Goal: Task Accomplishment & Management: Use online tool/utility

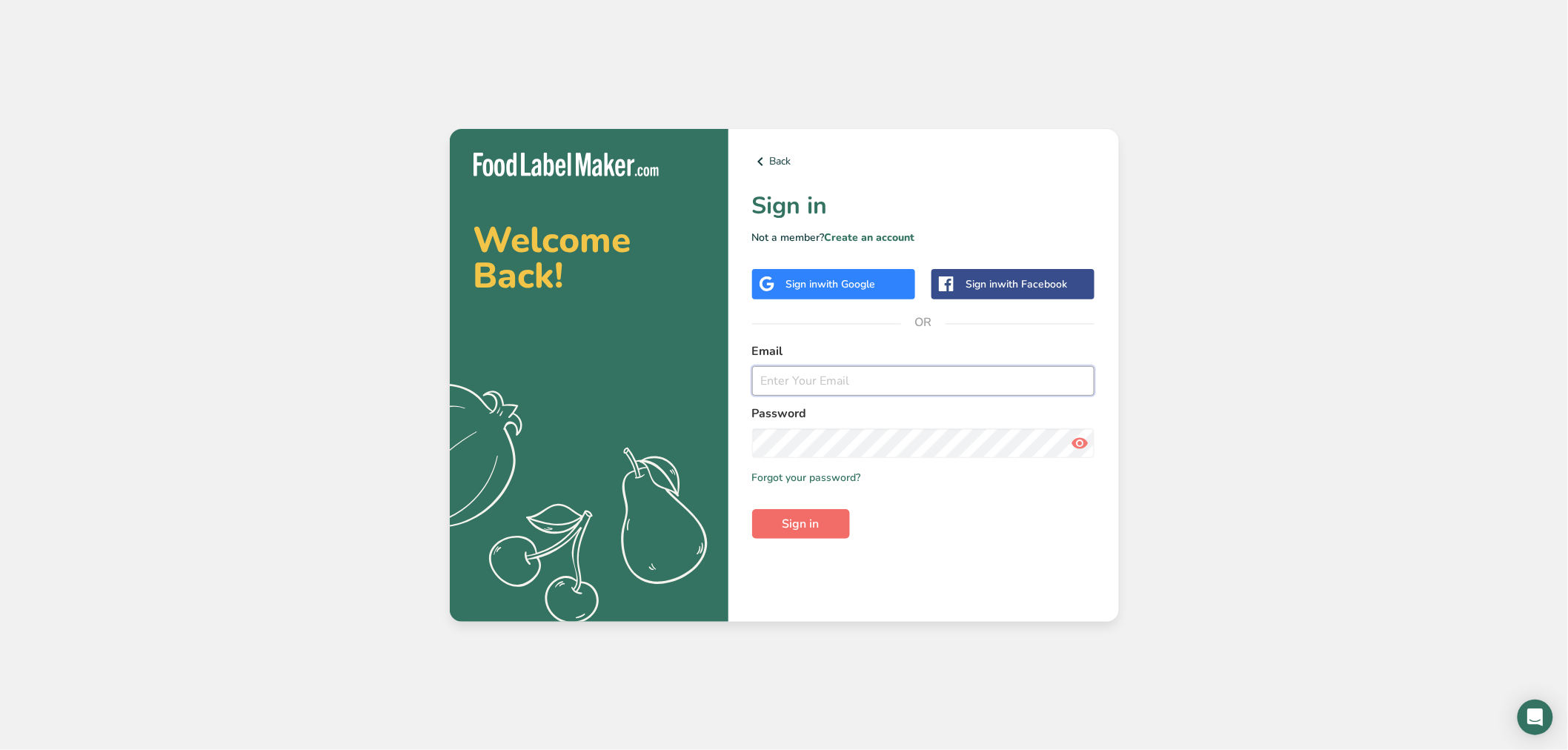
type input "[PERSON_NAME][EMAIL_ADDRESS][DOMAIN_NAME]"
click at [813, 520] on span "Sign in" at bounding box center [801, 524] width 37 height 18
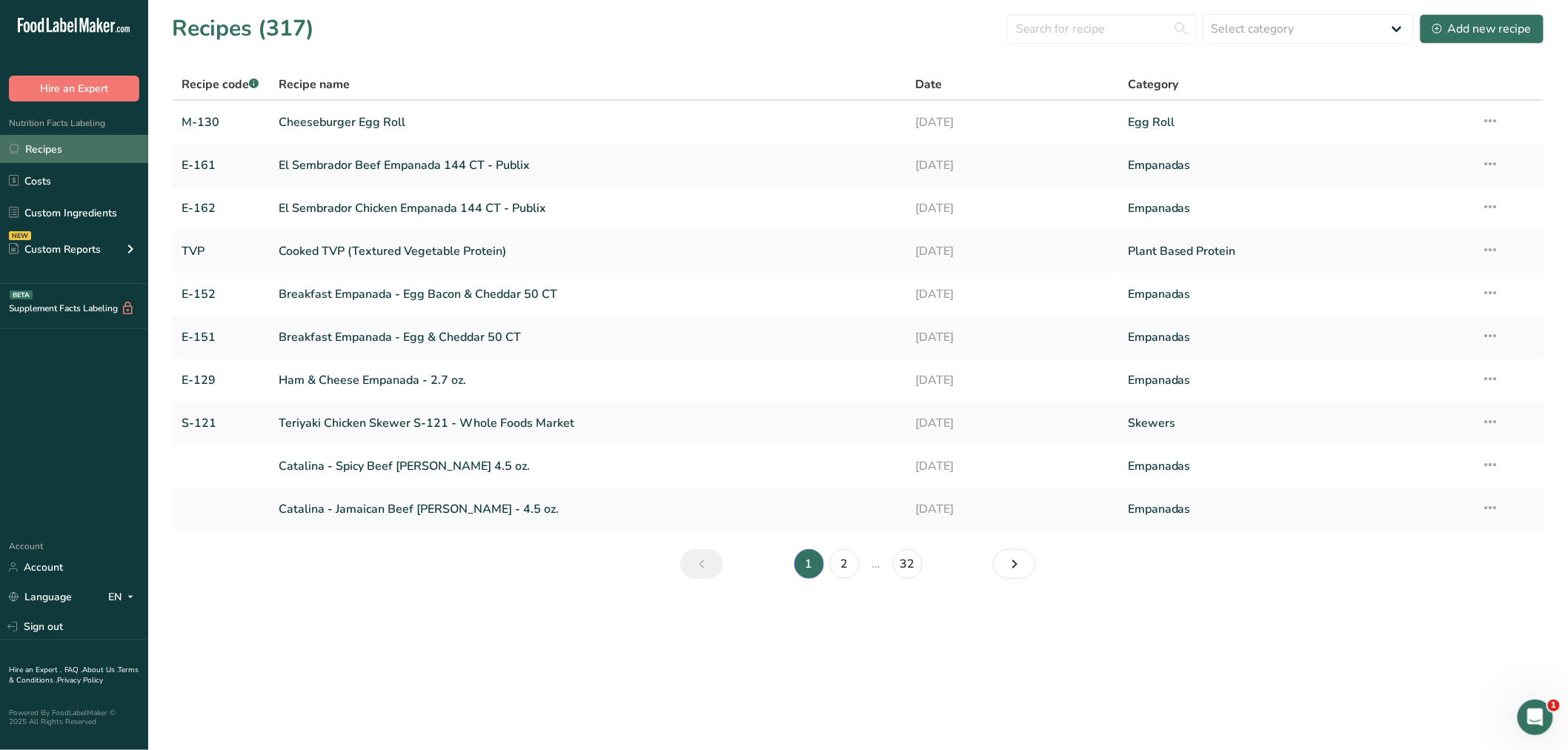
click at [57, 145] on link "Recipes" at bounding box center [74, 148] width 148 height 28
click at [1050, 28] on input "text" at bounding box center [1102, 29] width 190 height 30
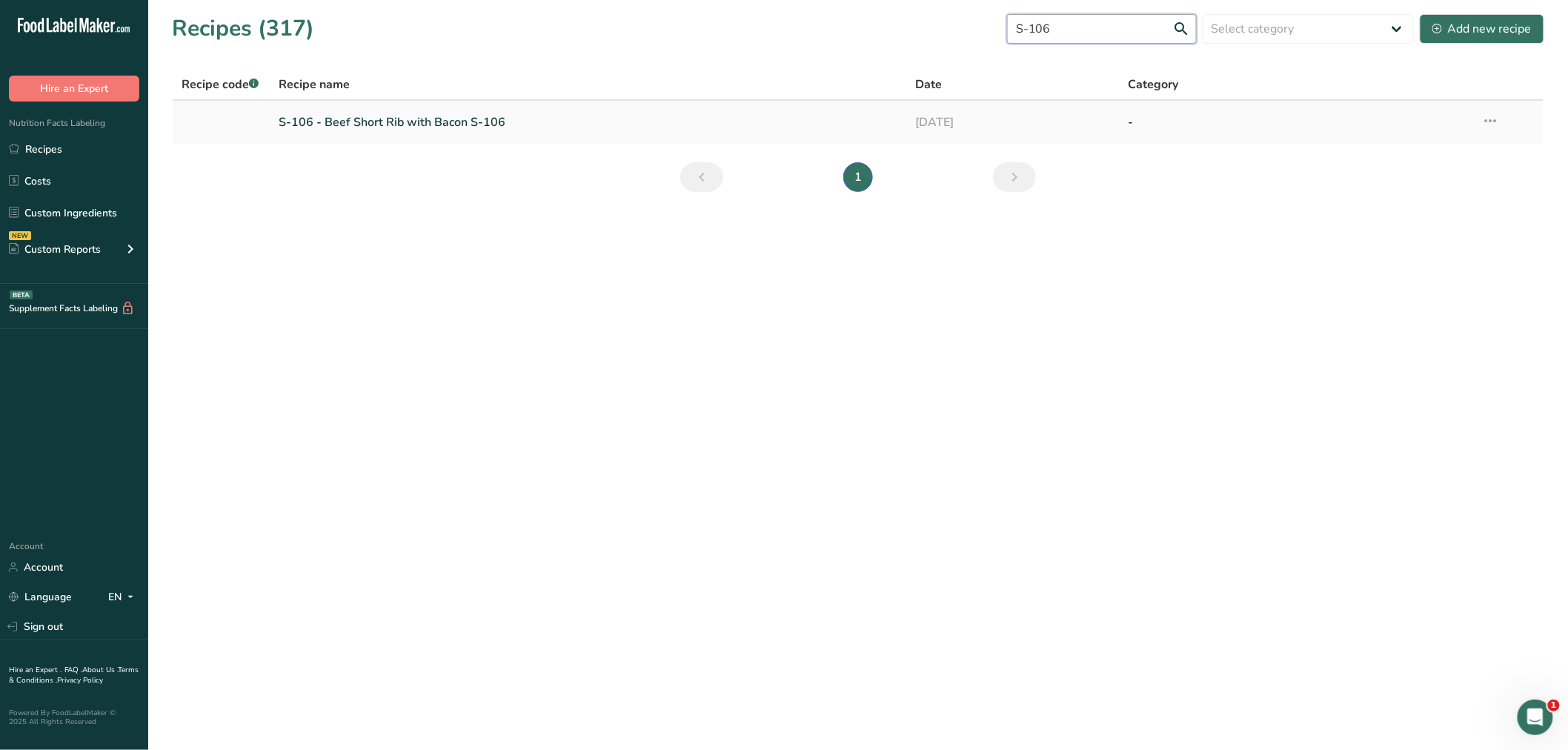
type input "S-106"
click at [456, 119] on link "S-106 - Beef Short Rib with Bacon S-106" at bounding box center [588, 122] width 620 height 31
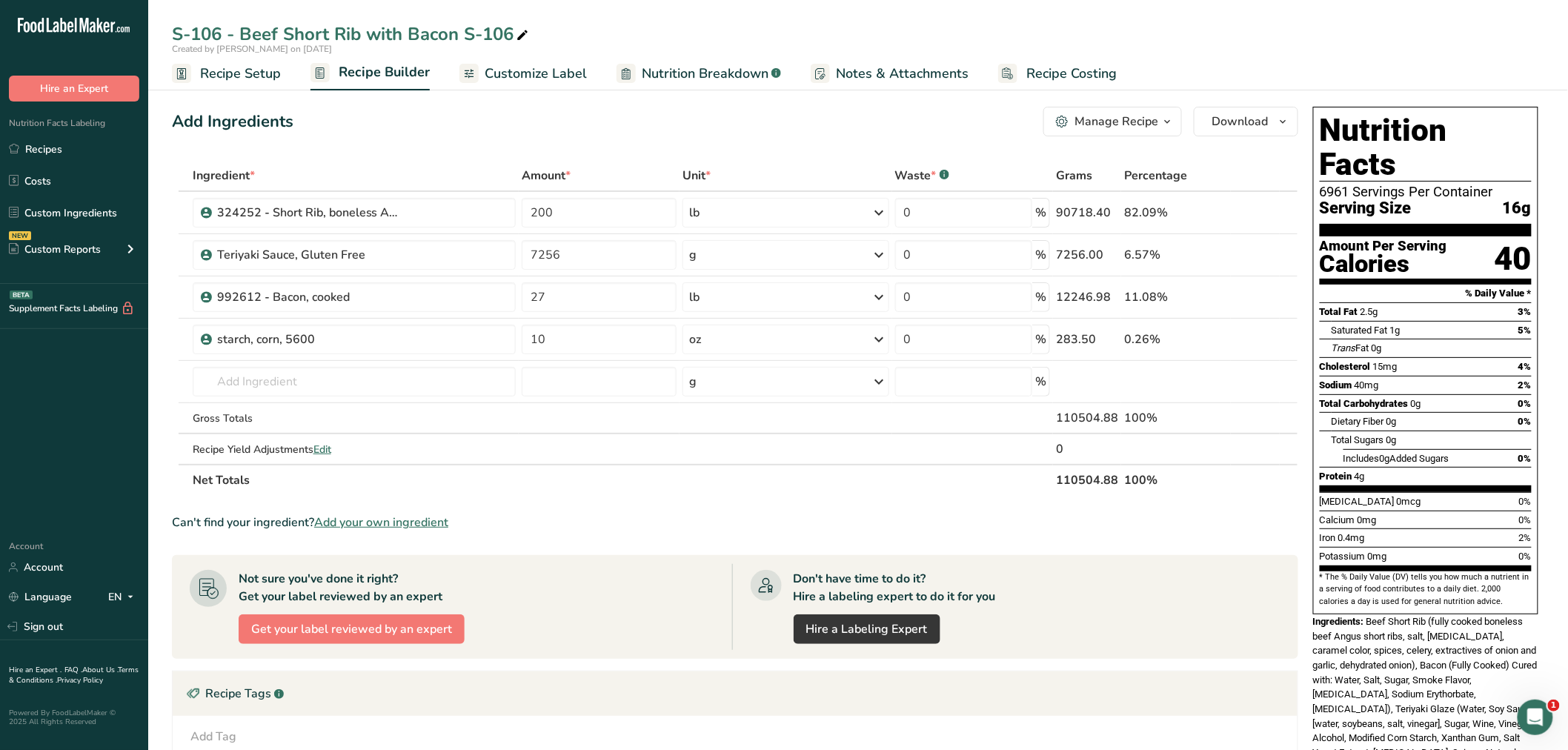
click at [241, 68] on span "Recipe Setup" at bounding box center [240, 74] width 81 height 20
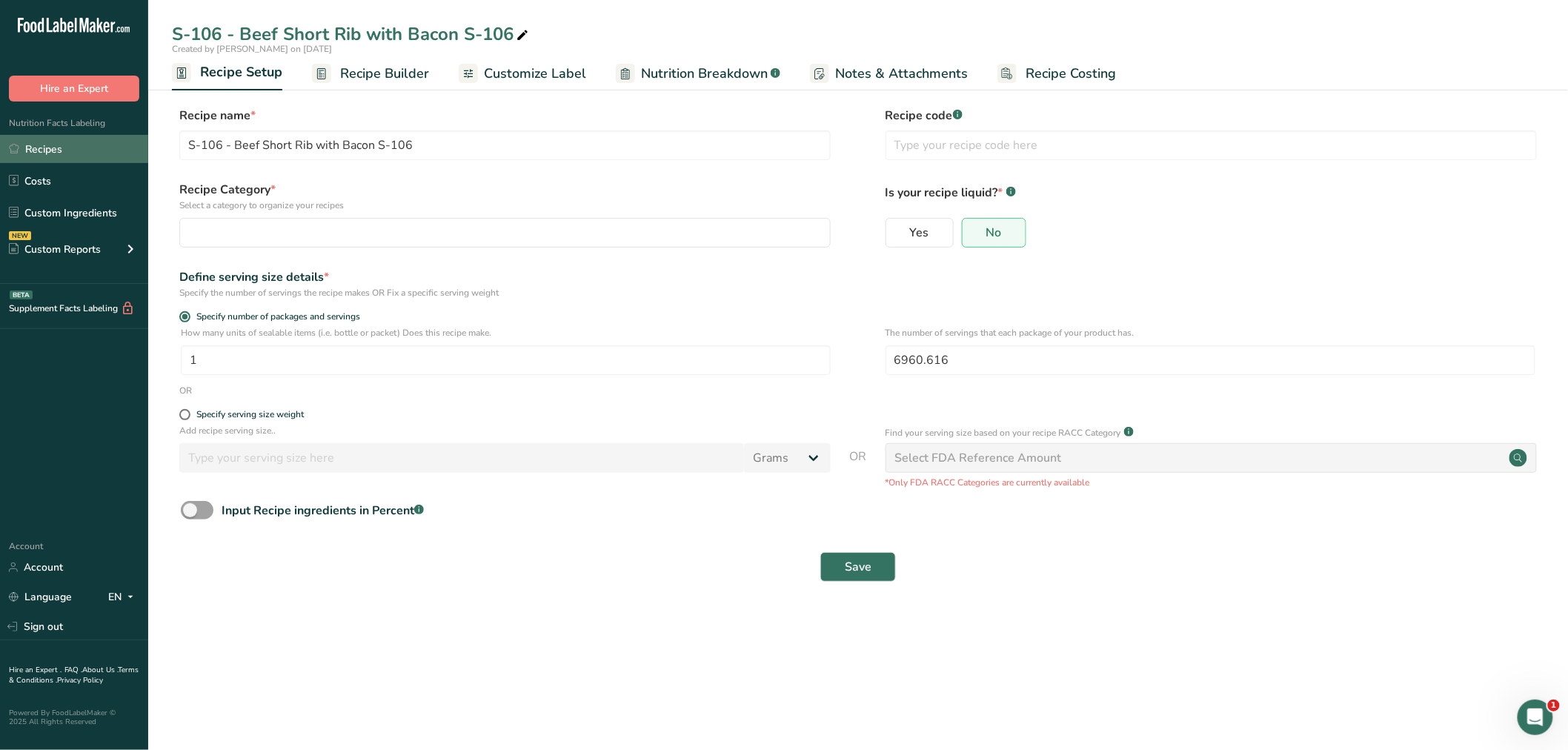
click at [64, 145] on link "Recipes" at bounding box center [74, 148] width 148 height 28
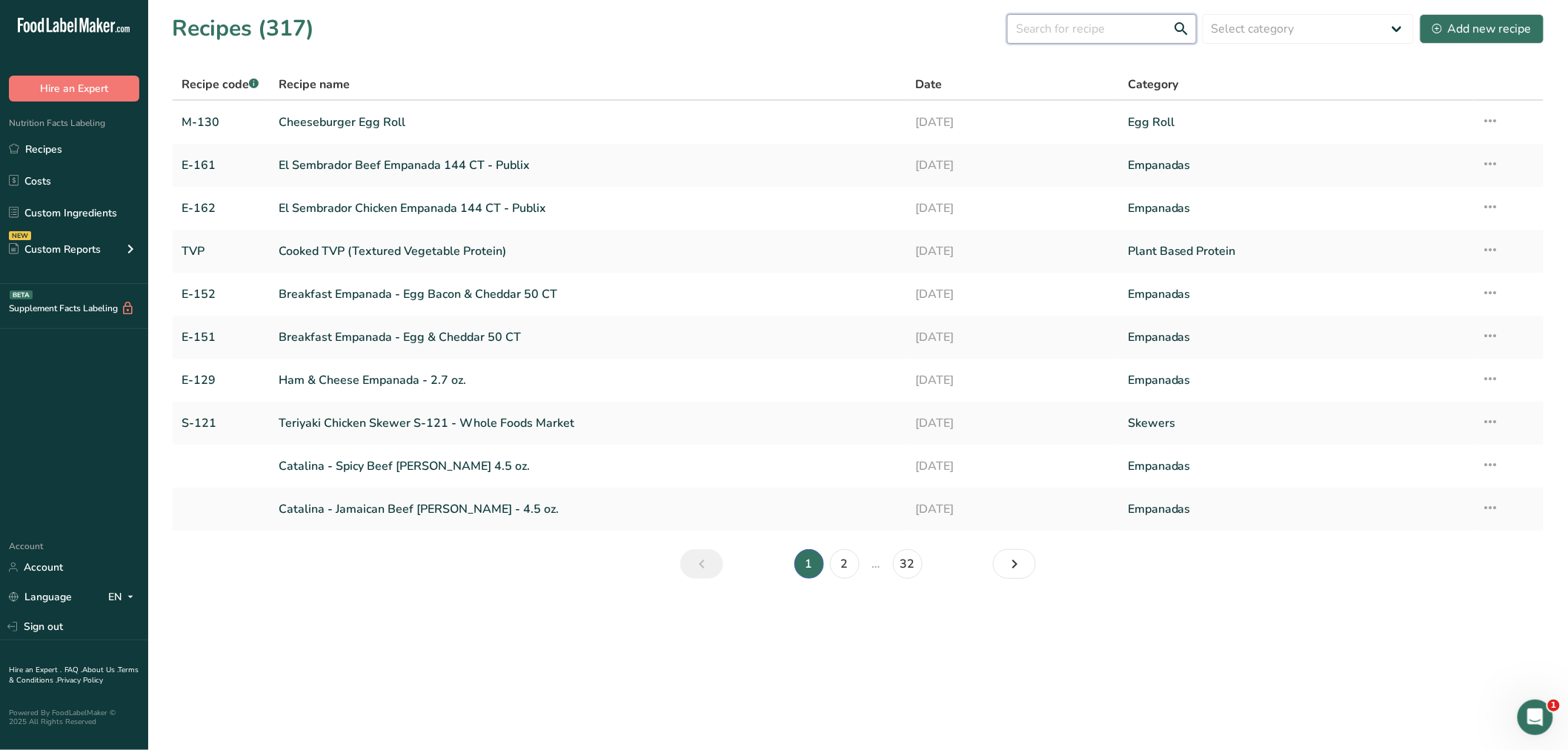
click at [1125, 23] on input "text" at bounding box center [1102, 29] width 190 height 30
type input "A"
click at [1180, 27] on input "S-106" at bounding box center [1102, 29] width 190 height 30
type input "S-106"
click at [1136, 26] on input "S-106" at bounding box center [1102, 29] width 190 height 30
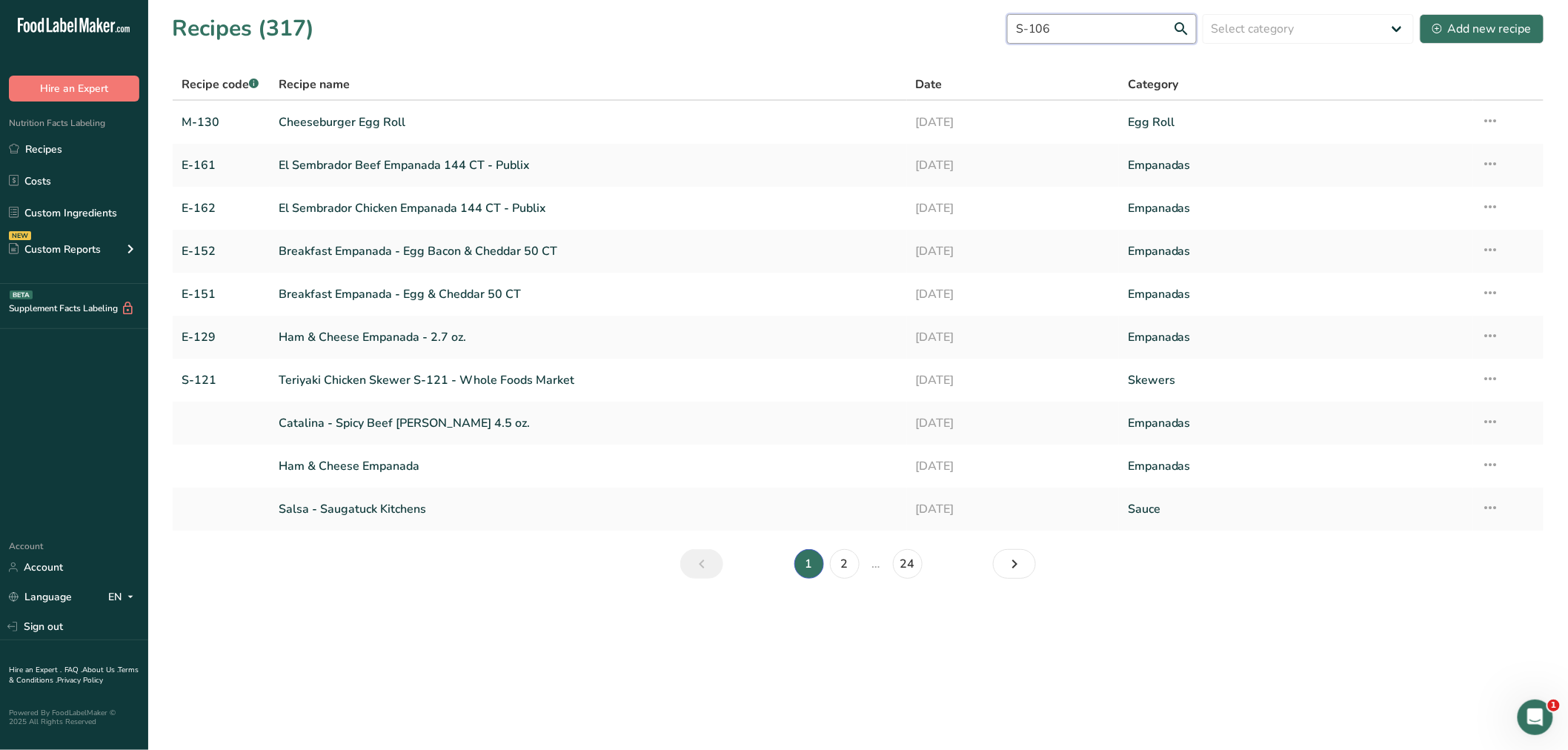
click at [1123, 31] on input "S-106" at bounding box center [1102, 29] width 190 height 30
click at [1180, 23] on input "S-106" at bounding box center [1102, 29] width 190 height 30
click at [878, 23] on div "Recipes (317) S-106 Select category All Baked Goods Beverages Boule Confectione…" at bounding box center [858, 28] width 1373 height 33
drag, startPoint x: 1088, startPoint y: 25, endPoint x: 945, endPoint y: 31, distance: 143.1
click at [950, 31] on div "Recipes (317) S-106 Select category All Baked Goods Beverages Boule Confectione…" at bounding box center [858, 28] width 1373 height 33
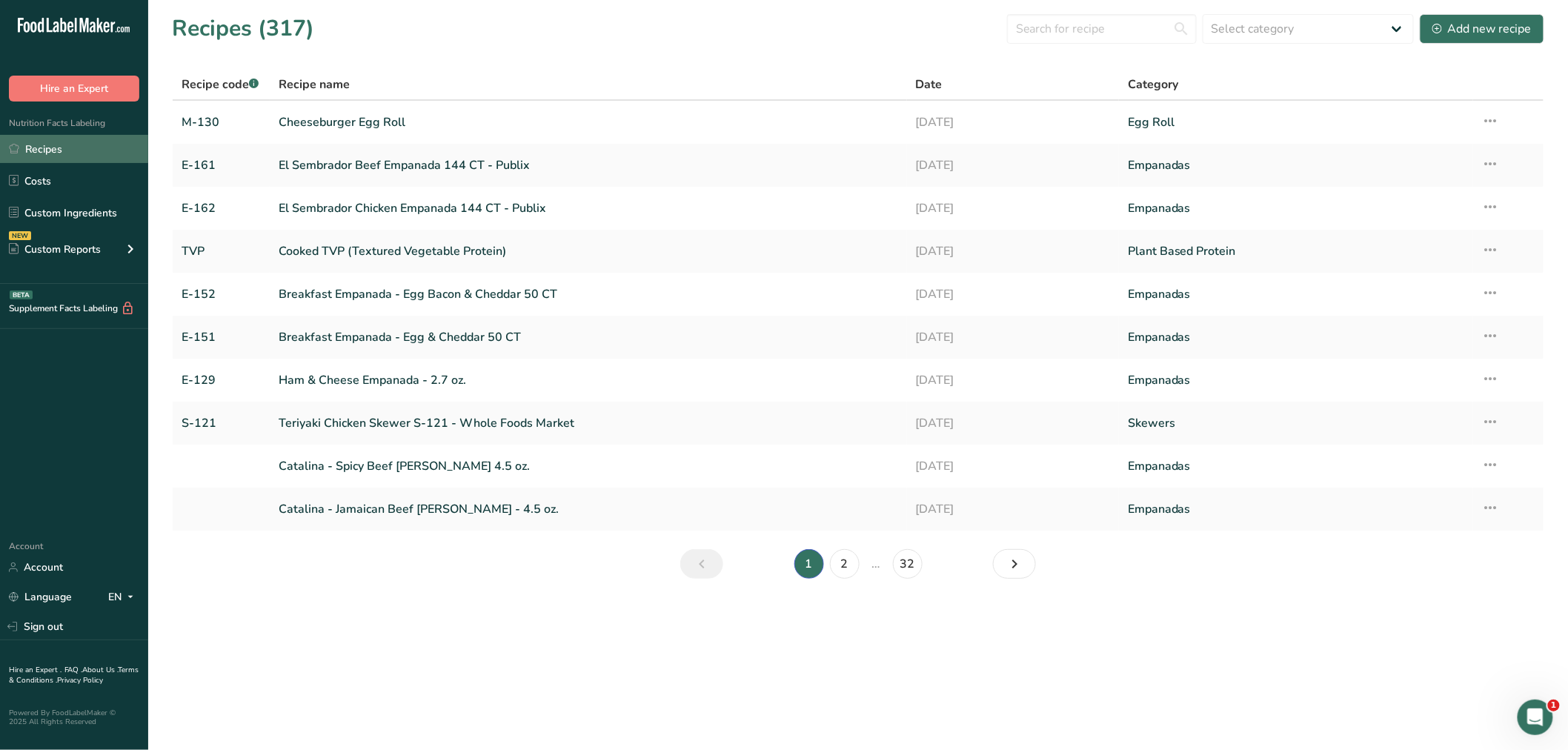
click at [54, 144] on link "Recipes" at bounding box center [74, 148] width 148 height 28
click at [1073, 30] on input "text" at bounding box center [1102, 29] width 190 height 30
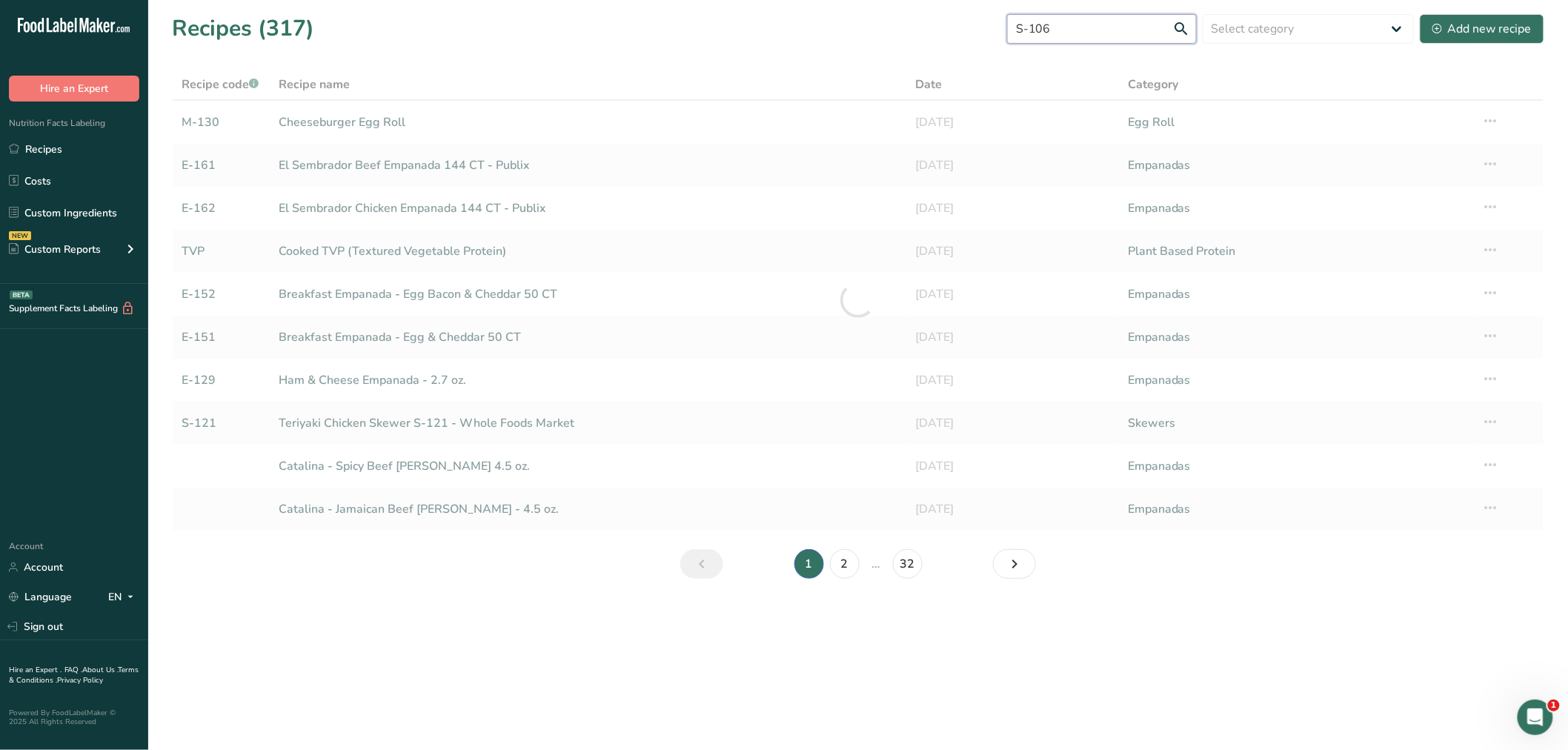
type input "S-106"
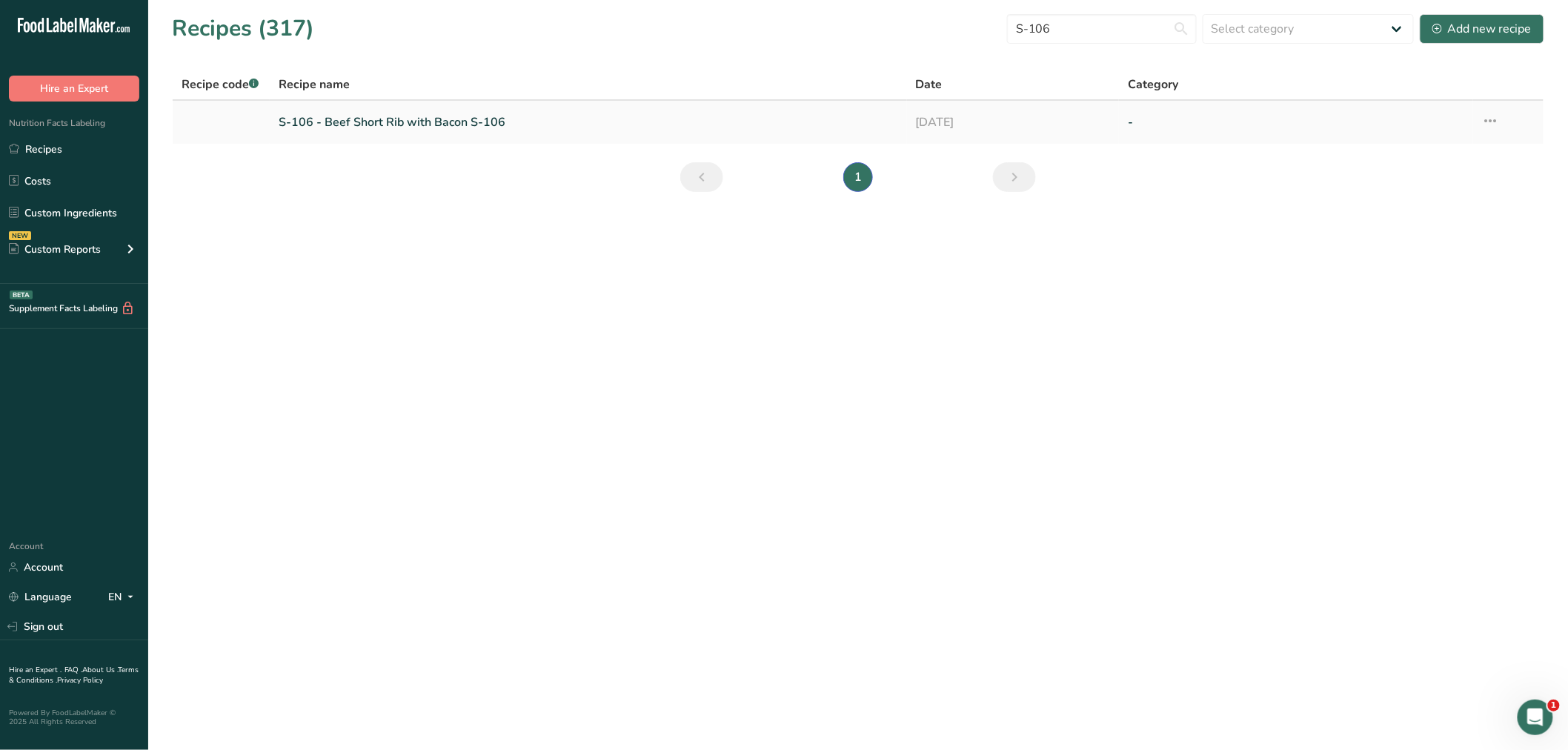
click at [304, 113] on link "S-106 - Beef Short Rib with Bacon S-106" at bounding box center [588, 122] width 620 height 31
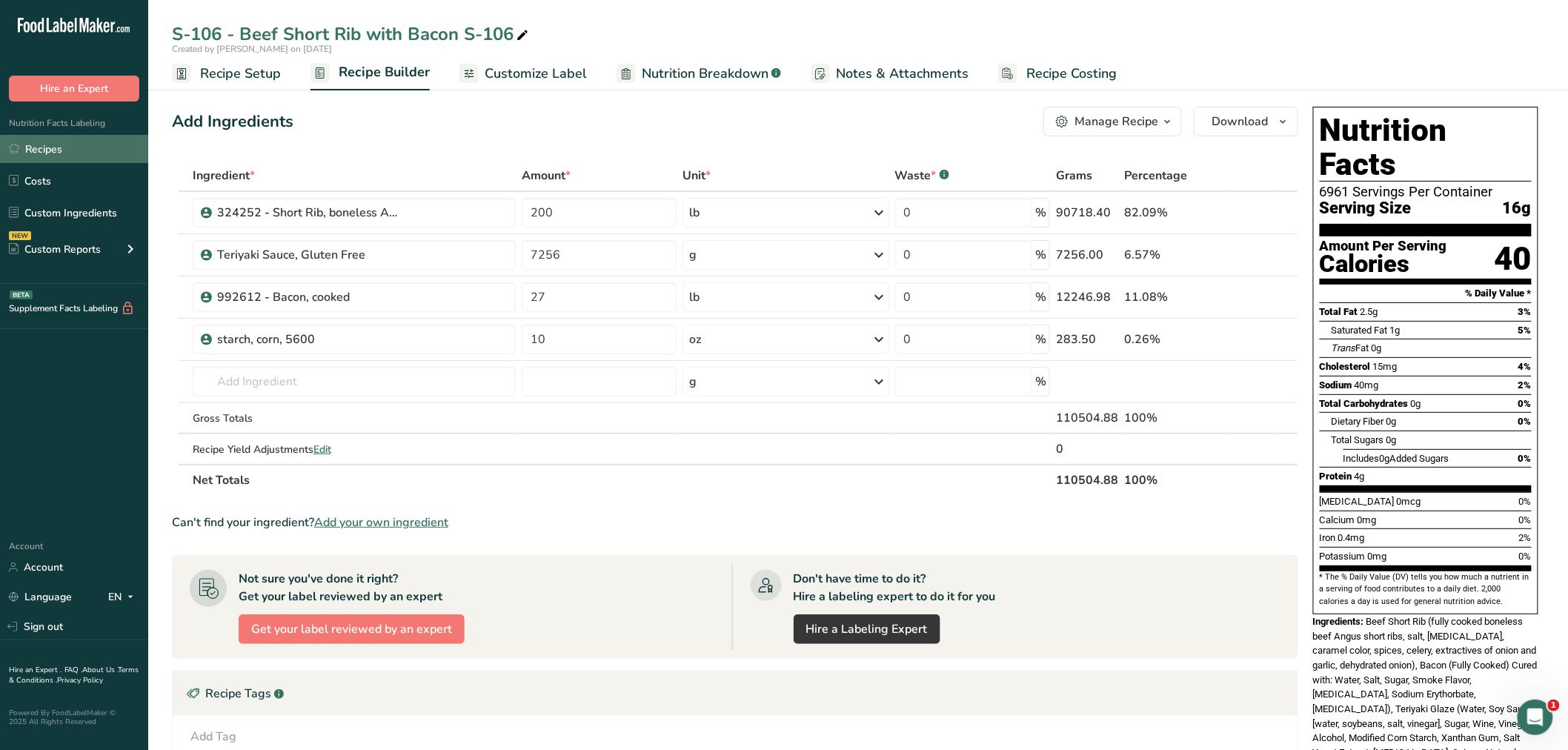
click at [52, 144] on link "Recipes" at bounding box center [74, 148] width 148 height 28
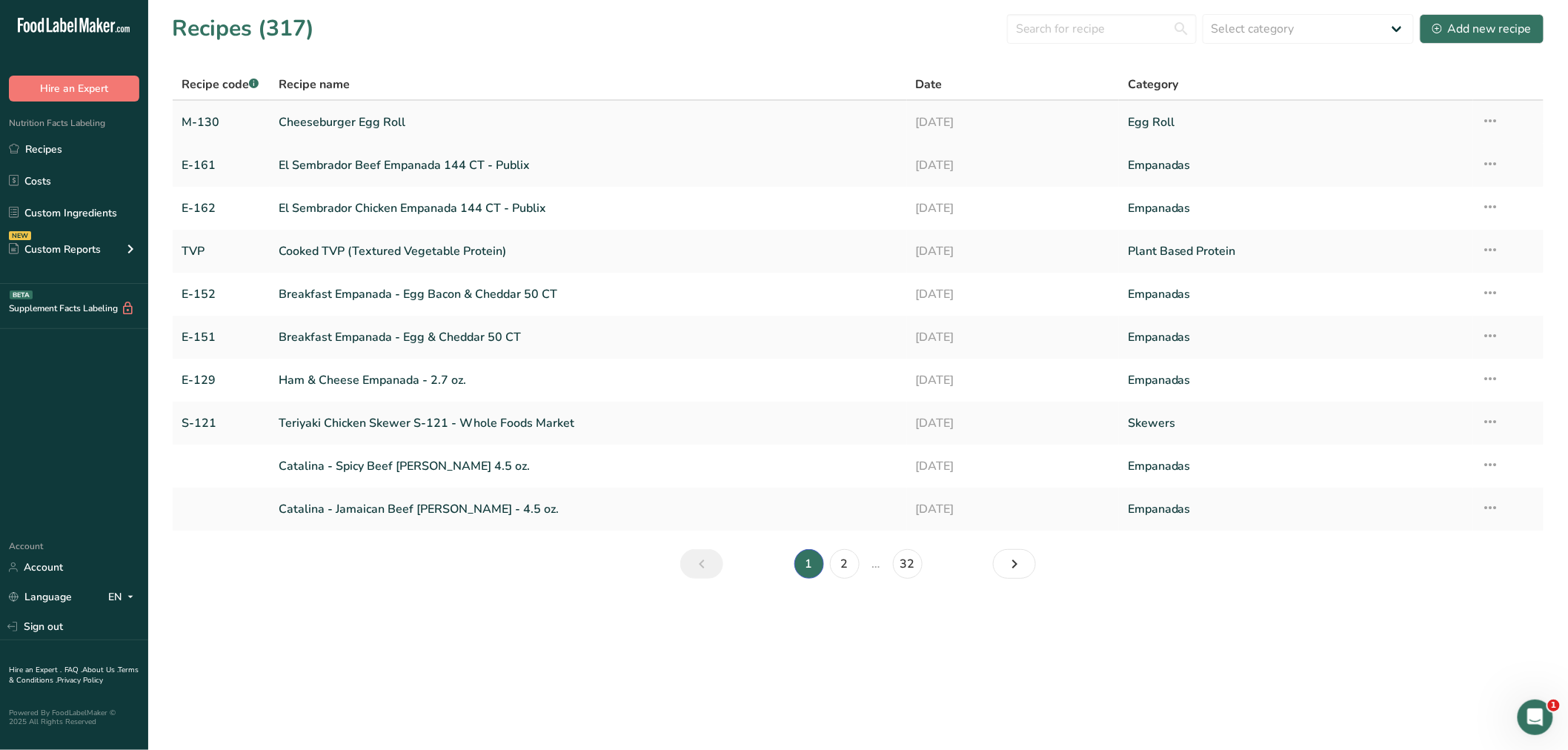
click at [1497, 113] on icon at bounding box center [1492, 121] width 18 height 27
click at [1107, 27] on input "text" at bounding box center [1102, 29] width 190 height 30
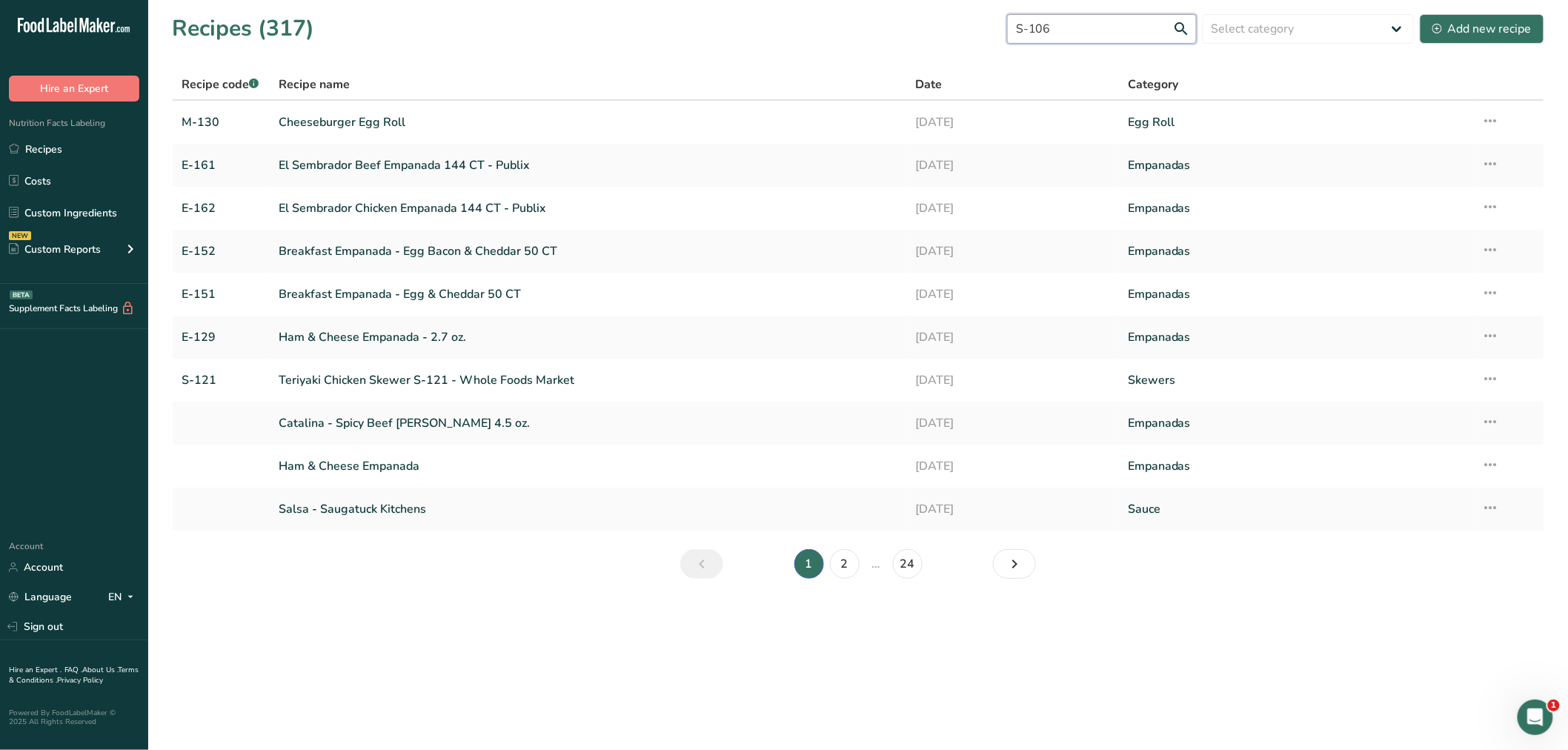
click at [1180, 24] on input "S-106" at bounding box center [1102, 29] width 190 height 30
click at [1159, 24] on input "S-106" at bounding box center [1102, 29] width 190 height 30
type input "S-106"
click at [1095, 22] on input "S-106" at bounding box center [1102, 29] width 190 height 30
drag, startPoint x: 1083, startPoint y: 28, endPoint x: 994, endPoint y: 31, distance: 89.1
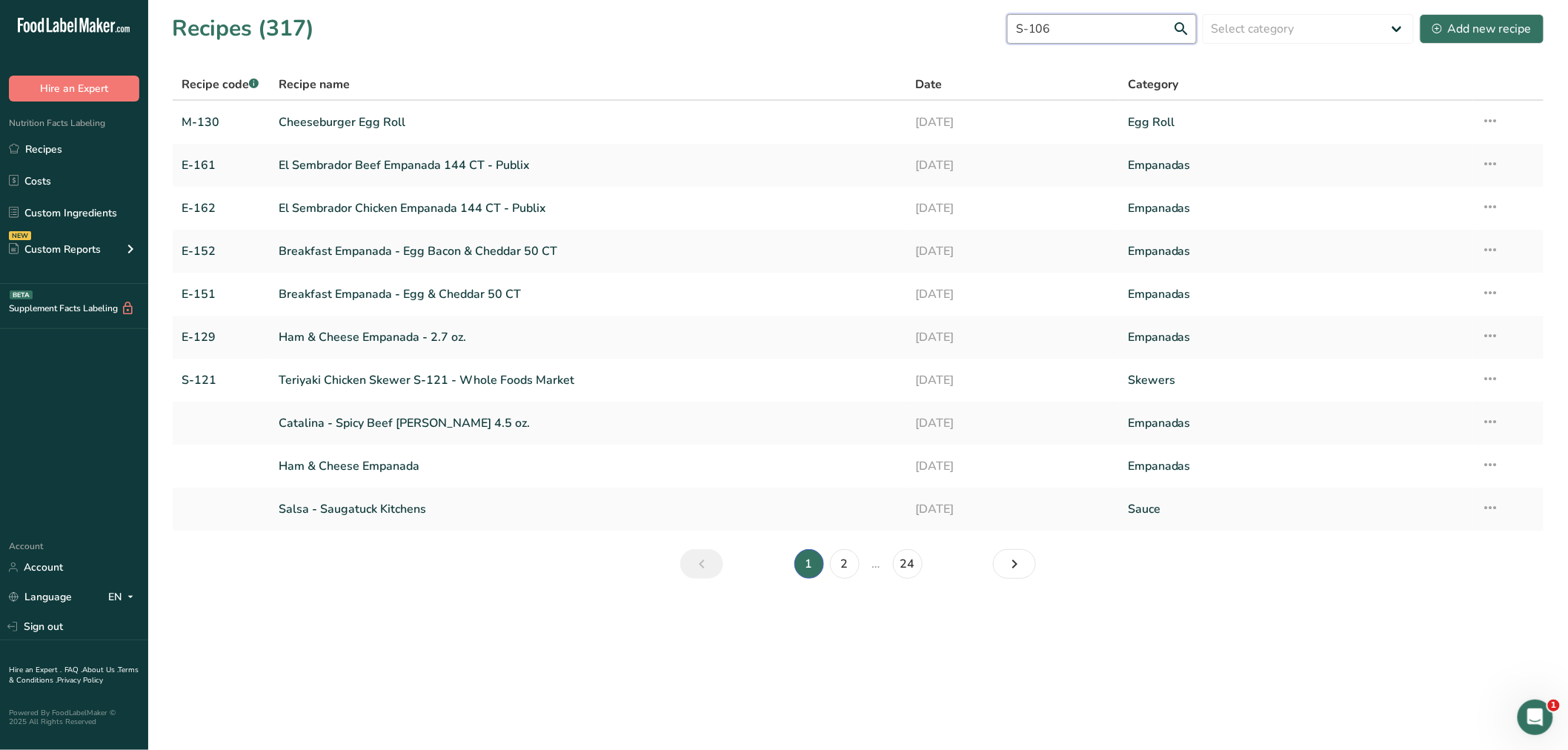
click at [998, 32] on div "Recipes (317) S-106 Select category All Baked Goods Beverages Boule Confectione…" at bounding box center [858, 28] width 1373 height 33
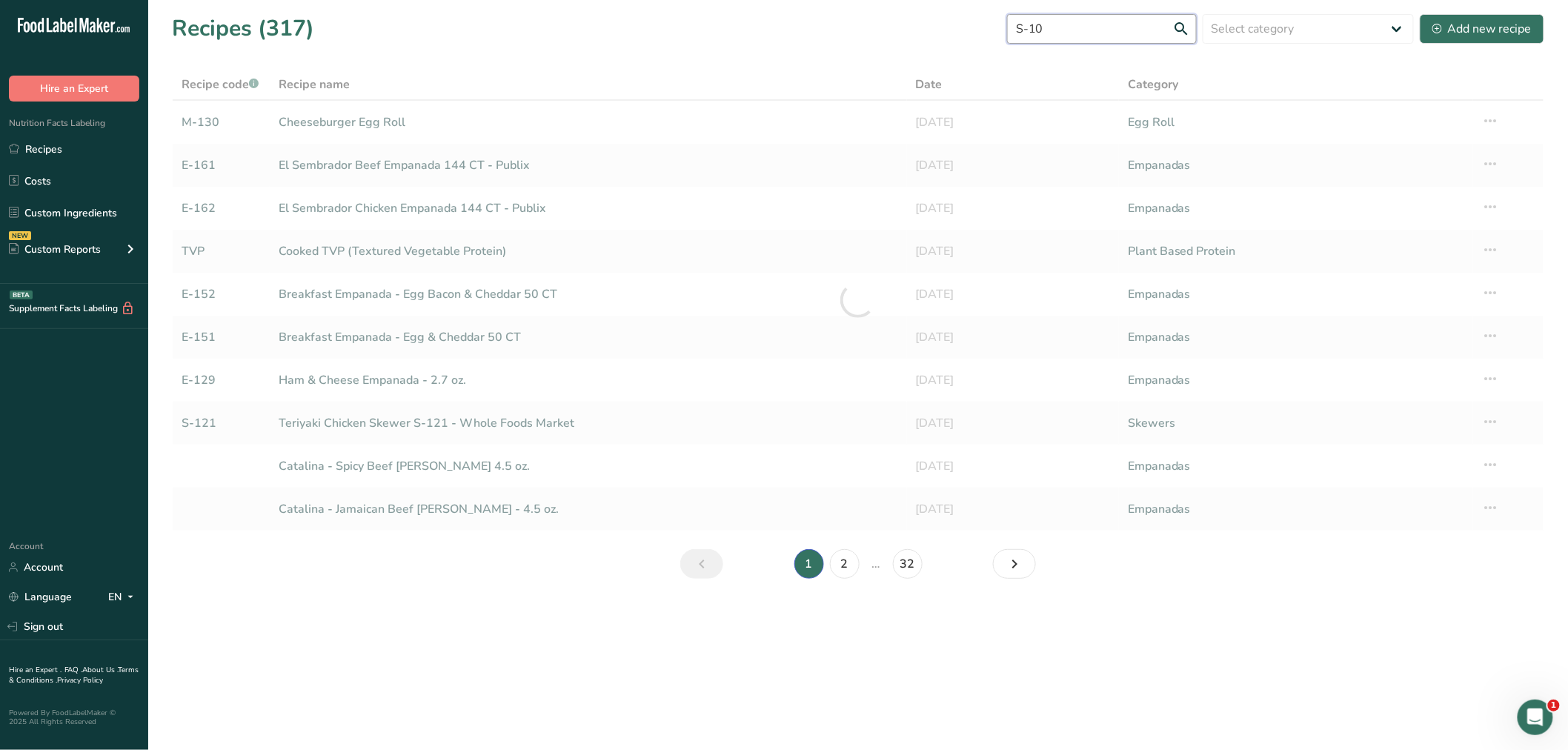
type input "S-106"
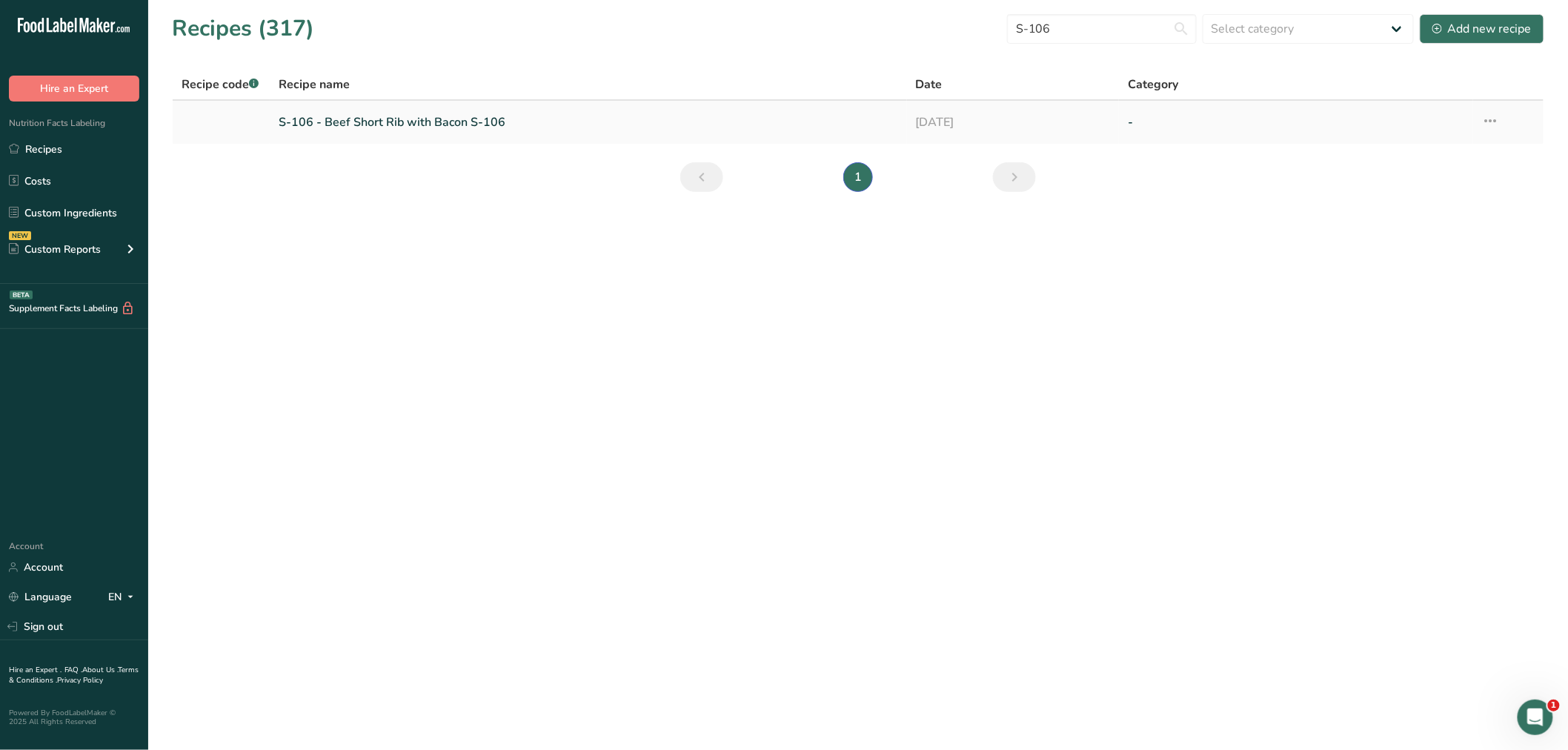
click at [1496, 116] on icon at bounding box center [1492, 121] width 18 height 27
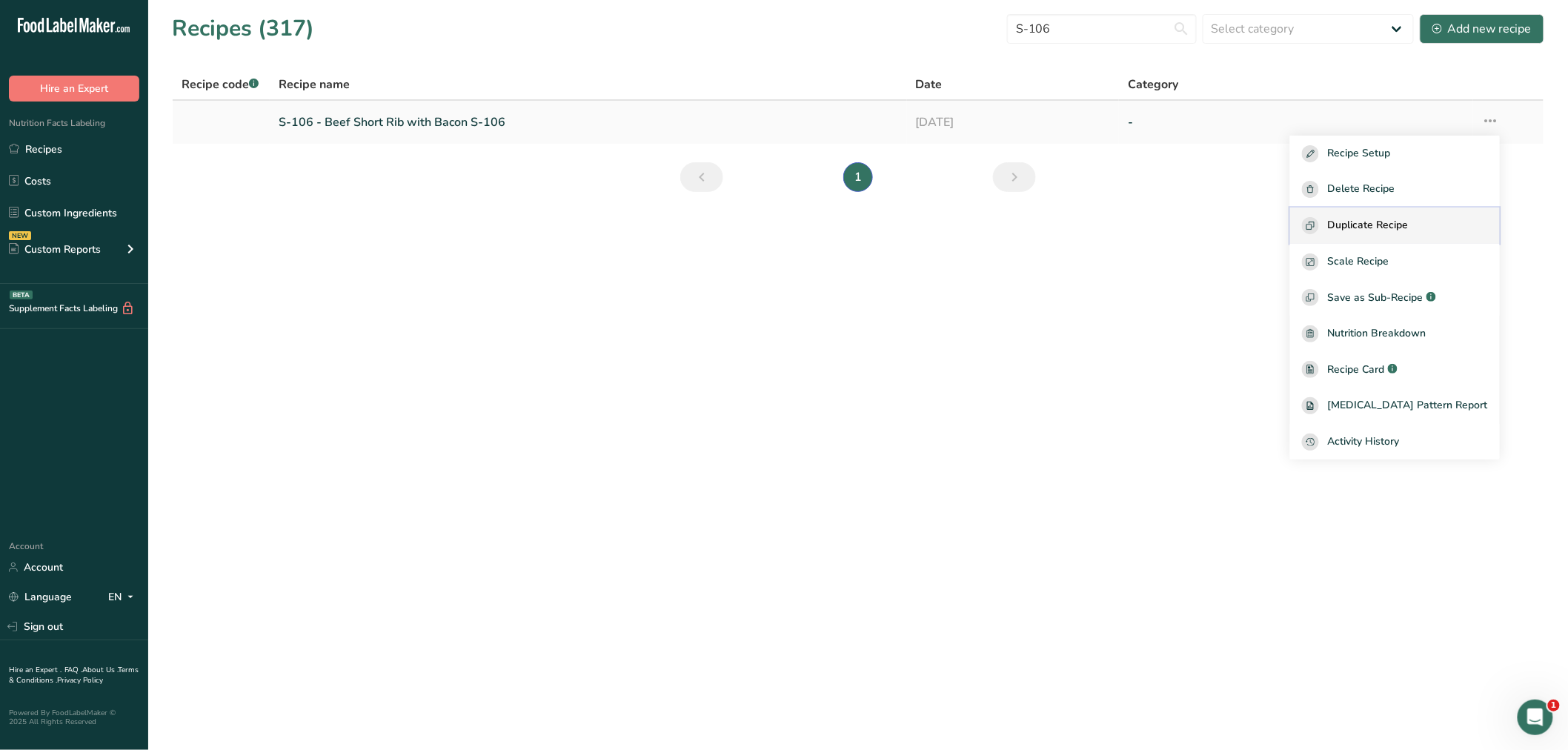
click at [1409, 217] on span "Duplicate Recipe" at bounding box center [1368, 225] width 81 height 17
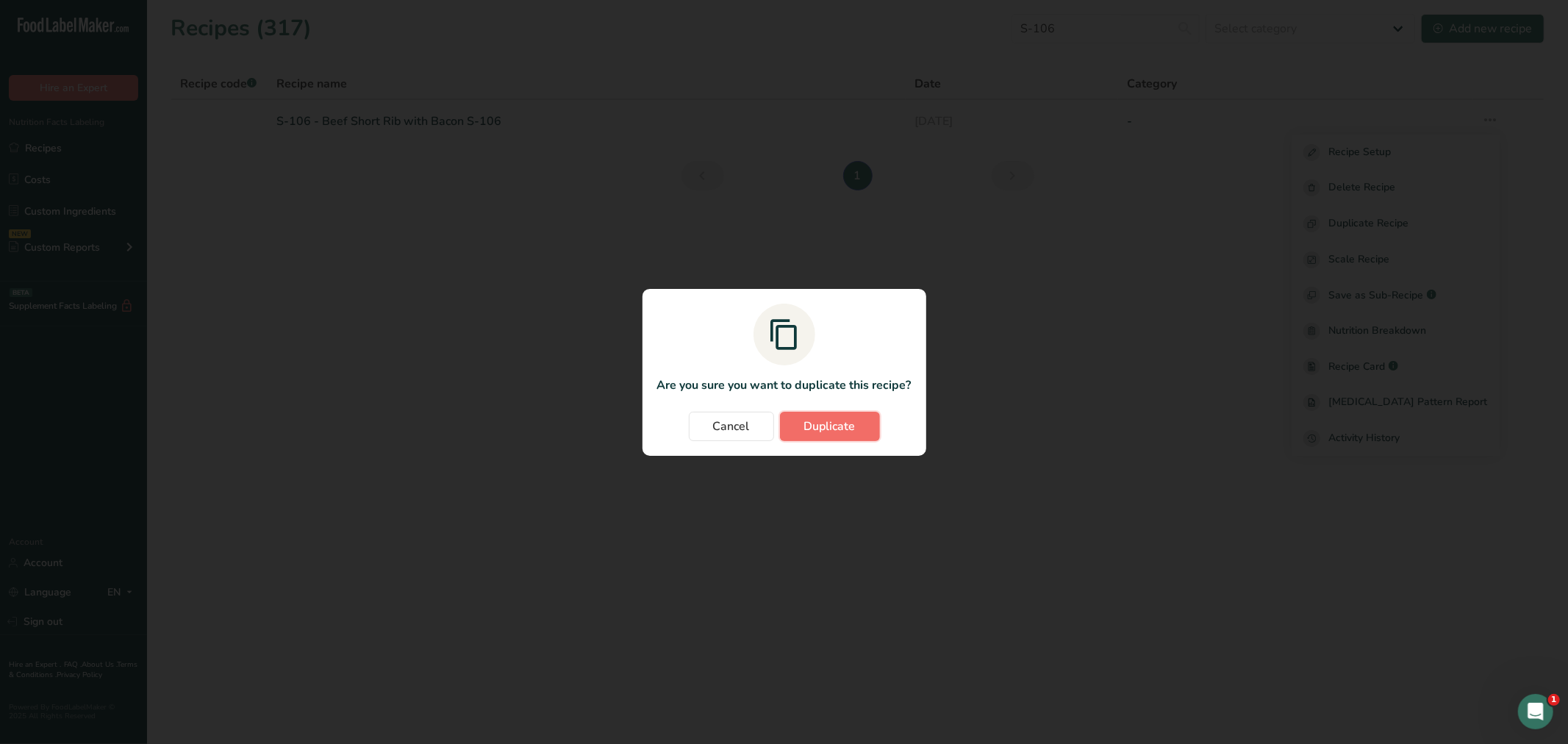
click at [811, 420] on span "Duplicate" at bounding box center [830, 426] width 52 height 18
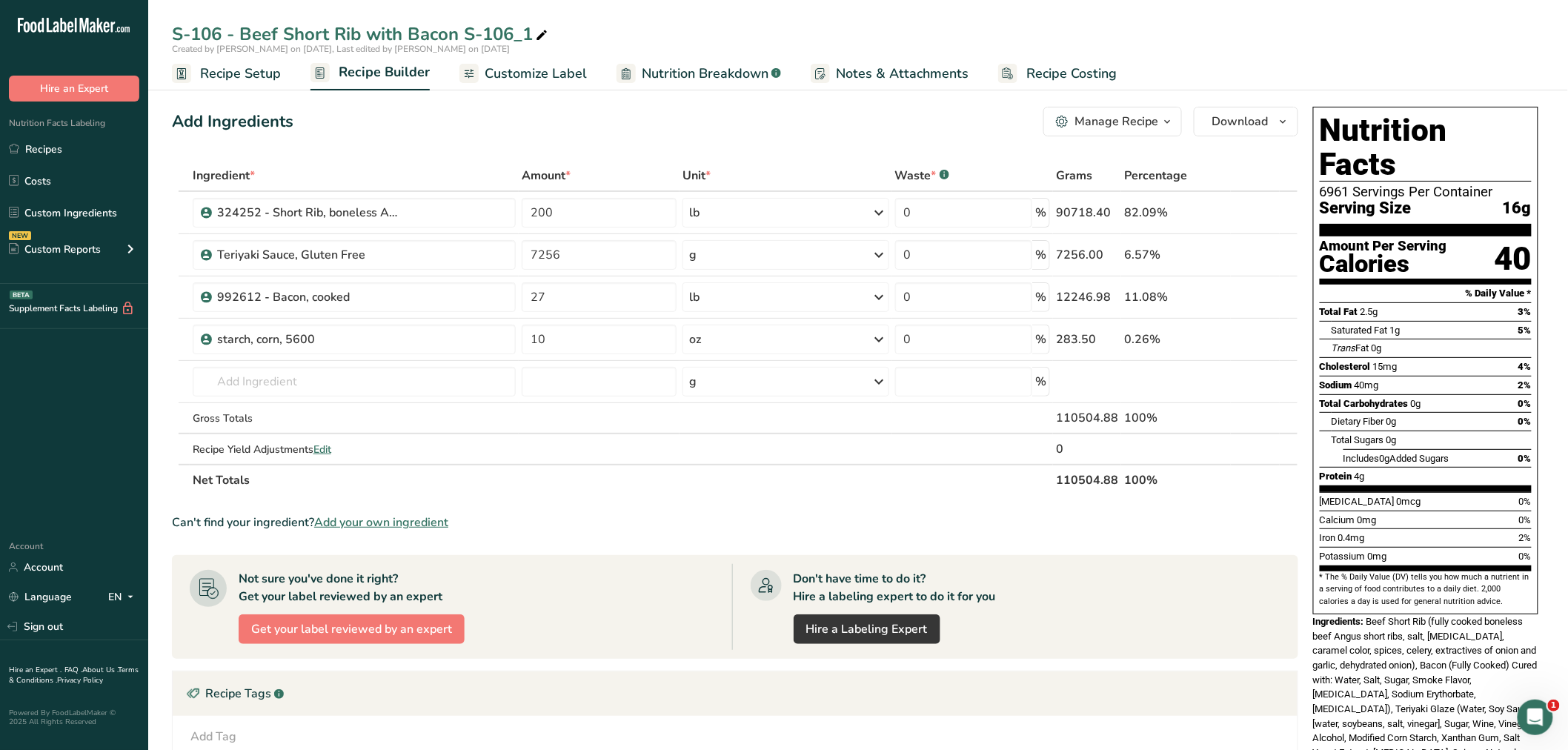
click at [210, 69] on span "Recipe Setup" at bounding box center [240, 74] width 81 height 20
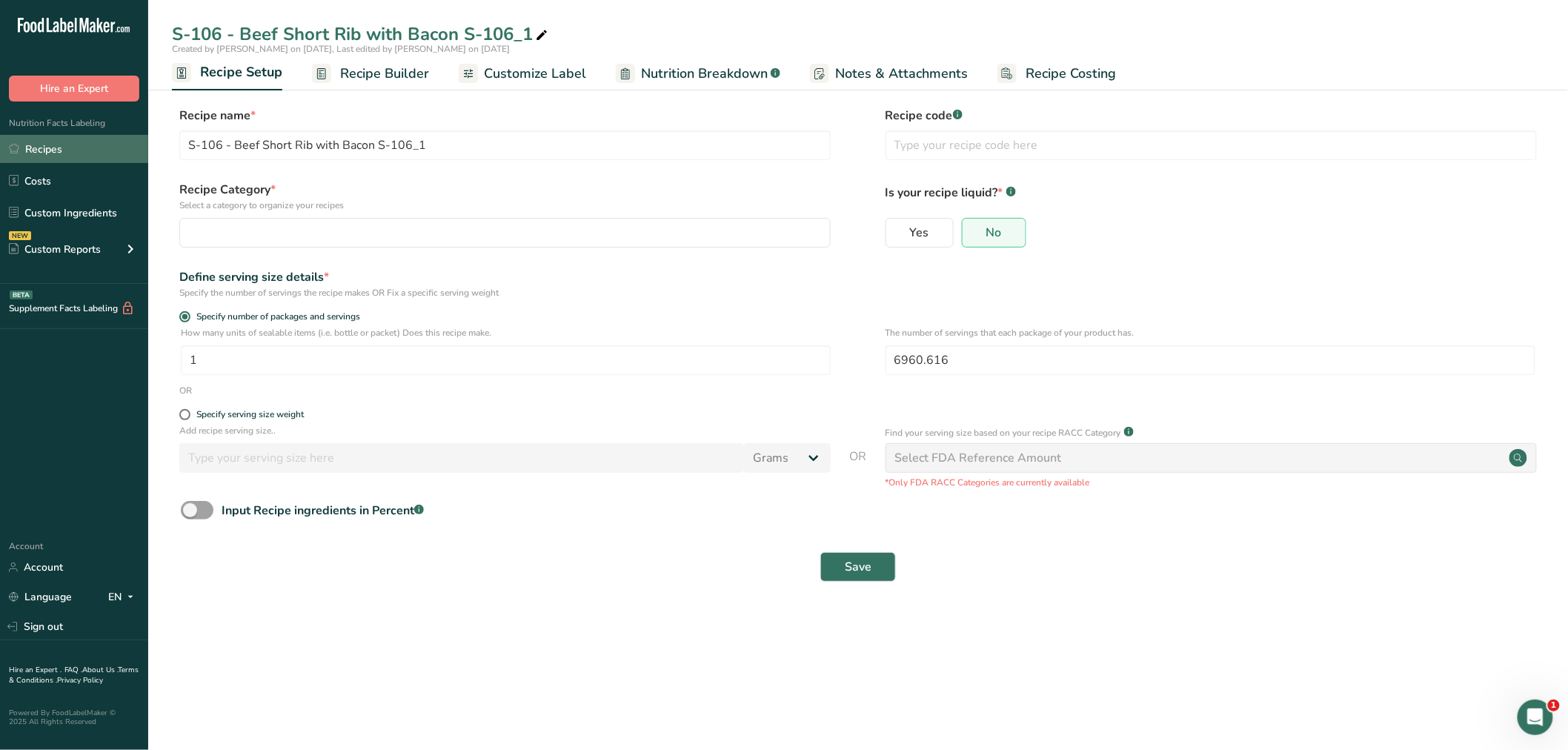
click at [60, 144] on link "Recipes" at bounding box center [74, 148] width 148 height 28
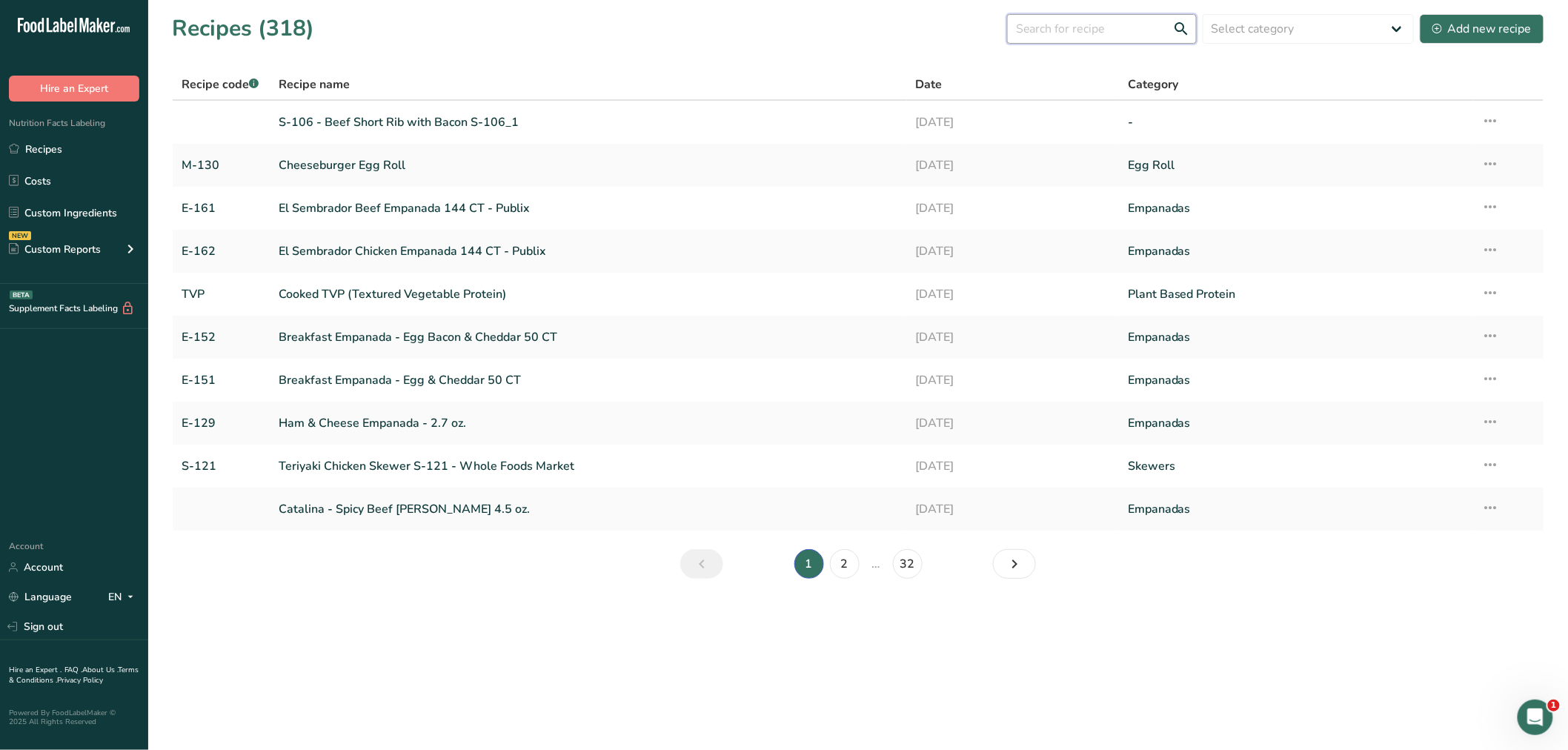
click at [1065, 26] on input "text" at bounding box center [1102, 29] width 190 height 30
type input "S-106"
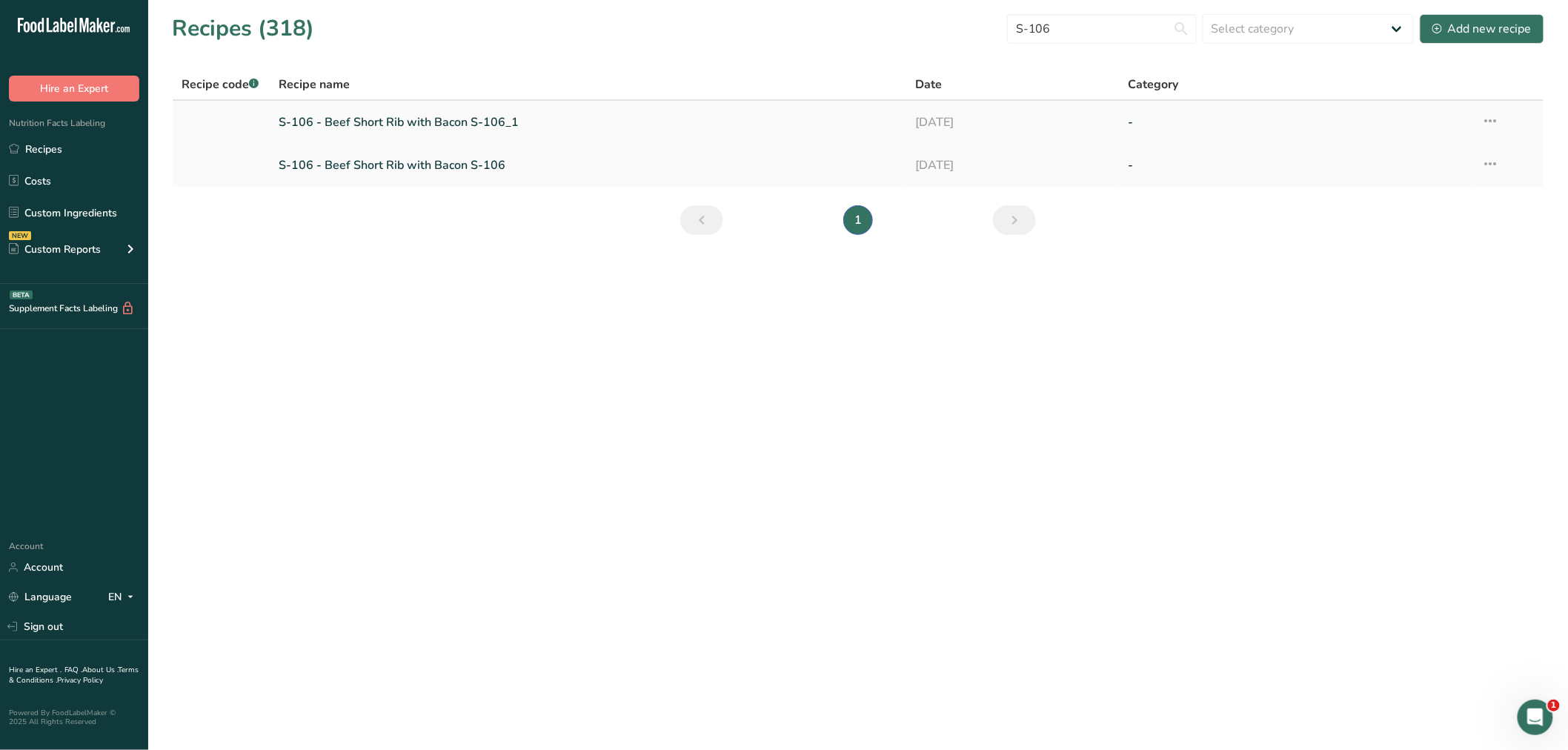
click at [418, 120] on link "S-106 - Beef Short Rib with Bacon S-106_1" at bounding box center [588, 122] width 620 height 31
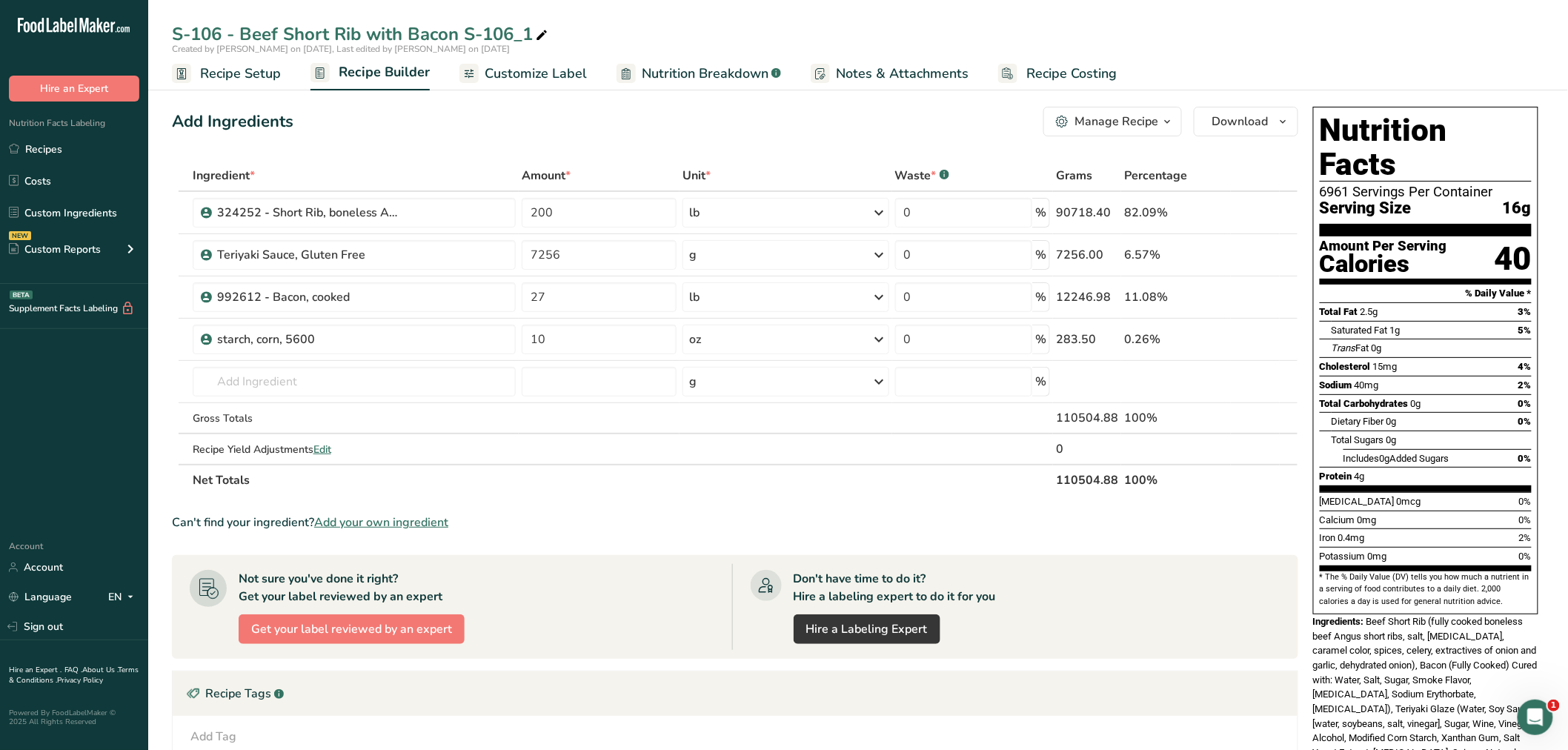
click at [234, 68] on span "Recipe Setup" at bounding box center [240, 74] width 81 height 20
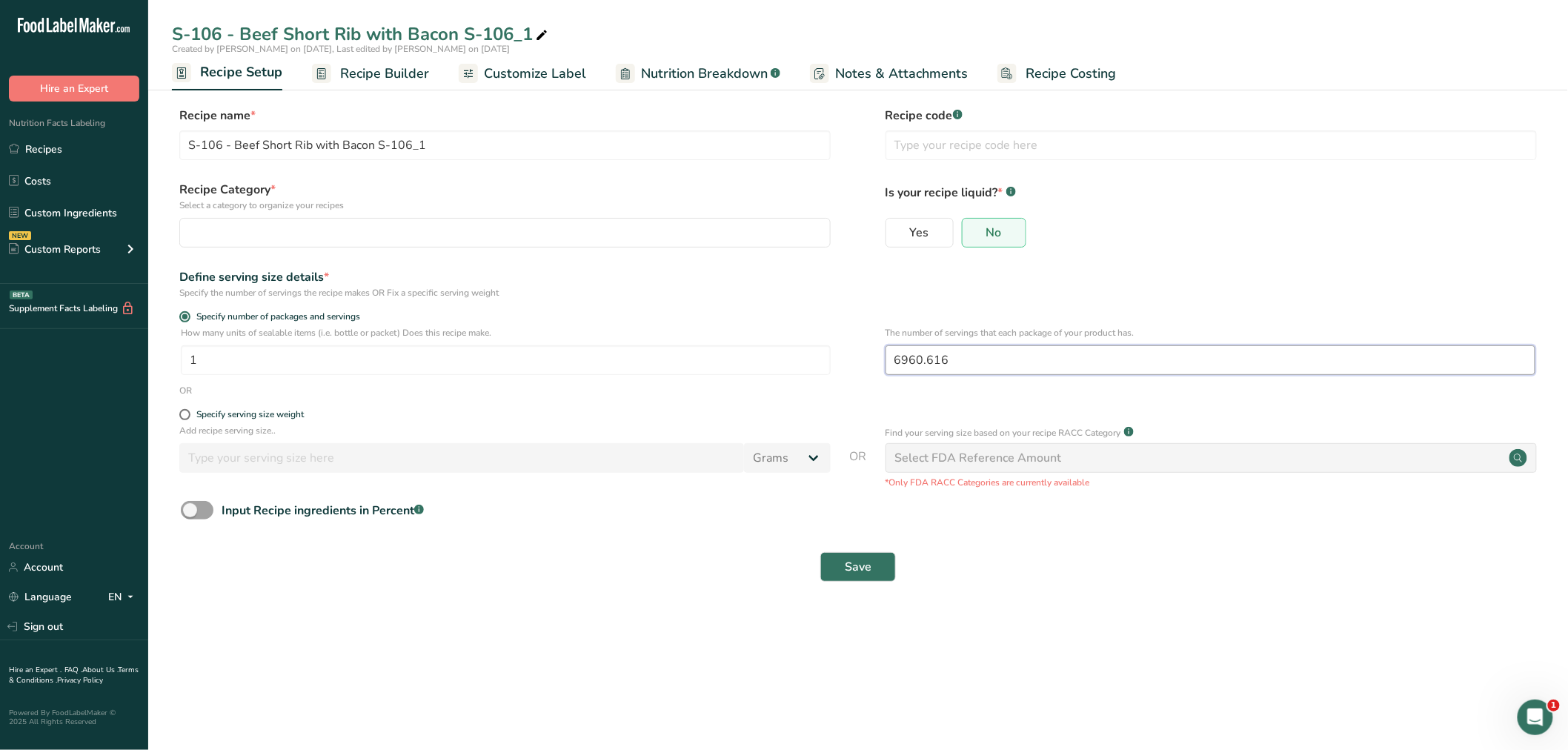
drag, startPoint x: 970, startPoint y: 360, endPoint x: 867, endPoint y: 360, distance: 103.0
click at [867, 360] on div "How many units of sealable items (i.e. bottle or packet) Does this recipe make.…" at bounding box center [858, 354] width 1373 height 58
type input "18"
drag, startPoint x: 212, startPoint y: 364, endPoint x: 188, endPoint y: 365, distance: 24.0
click at [188, 365] on input "1" at bounding box center [506, 360] width 650 height 30
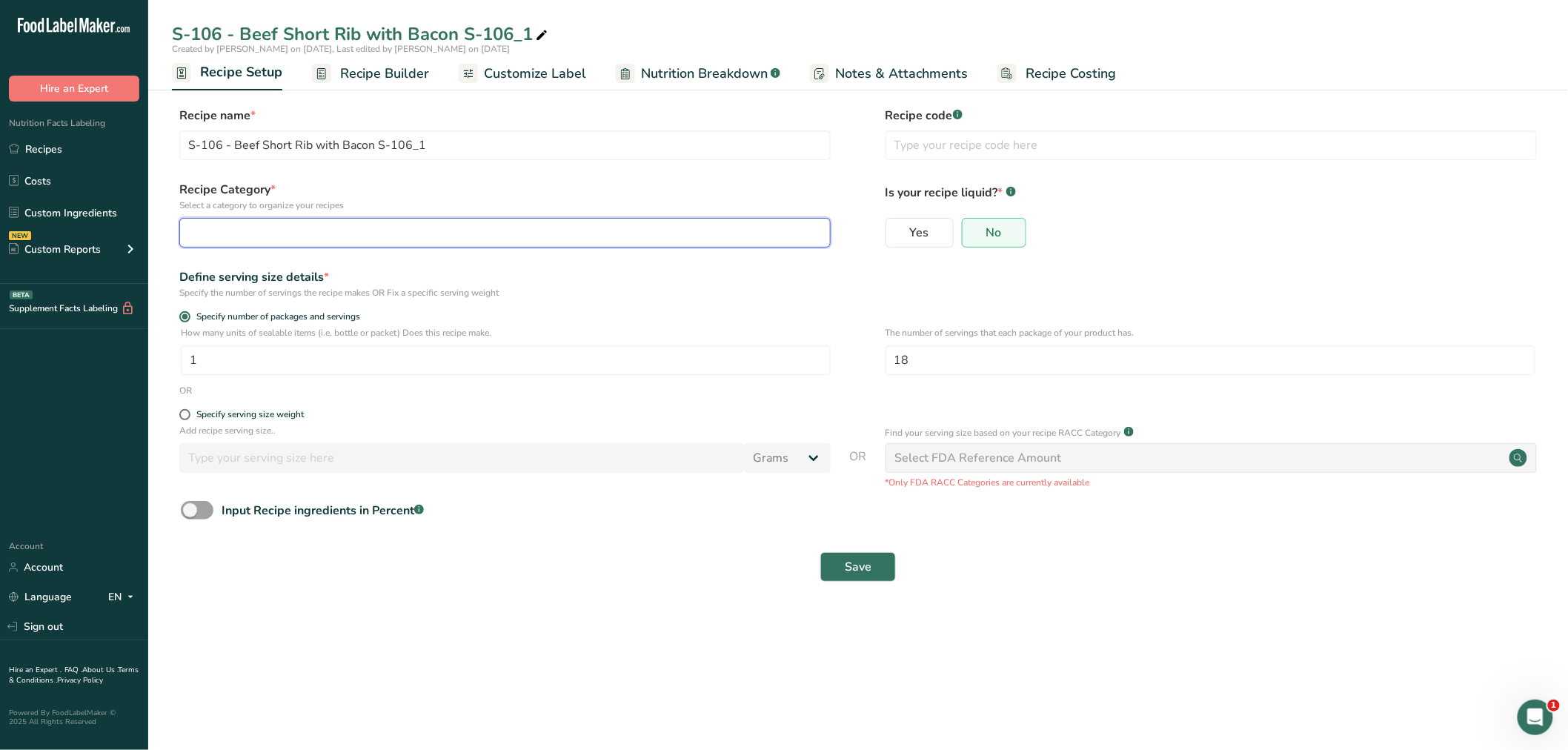
click at [322, 229] on div "button" at bounding box center [500, 233] width 623 height 18
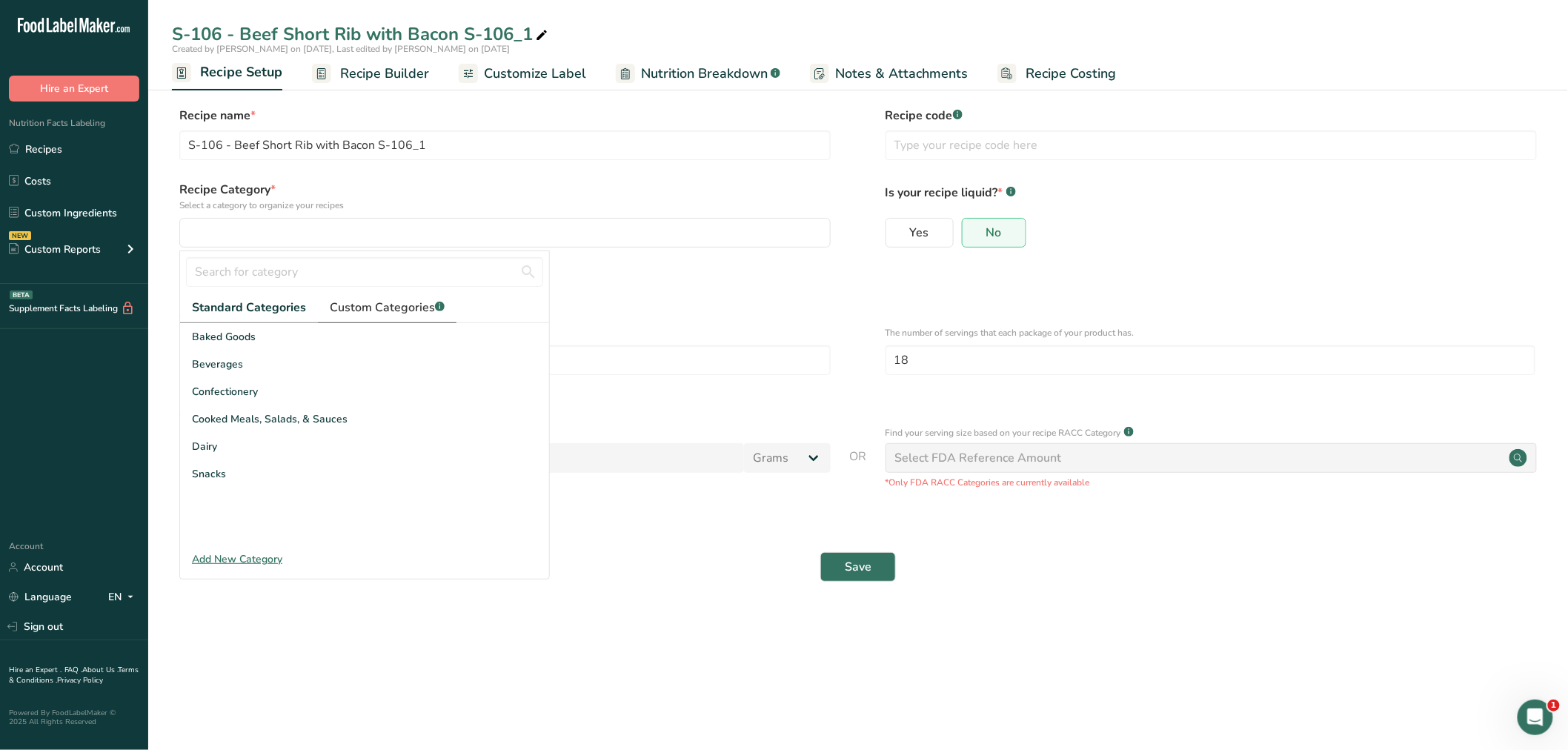
click at [385, 300] on span "Custom Categories .a-a{fill:#347362;}.b-a{fill:#fff;}" at bounding box center [388, 308] width 115 height 18
click at [222, 523] on span "Skewers" at bounding box center [212, 528] width 41 height 15
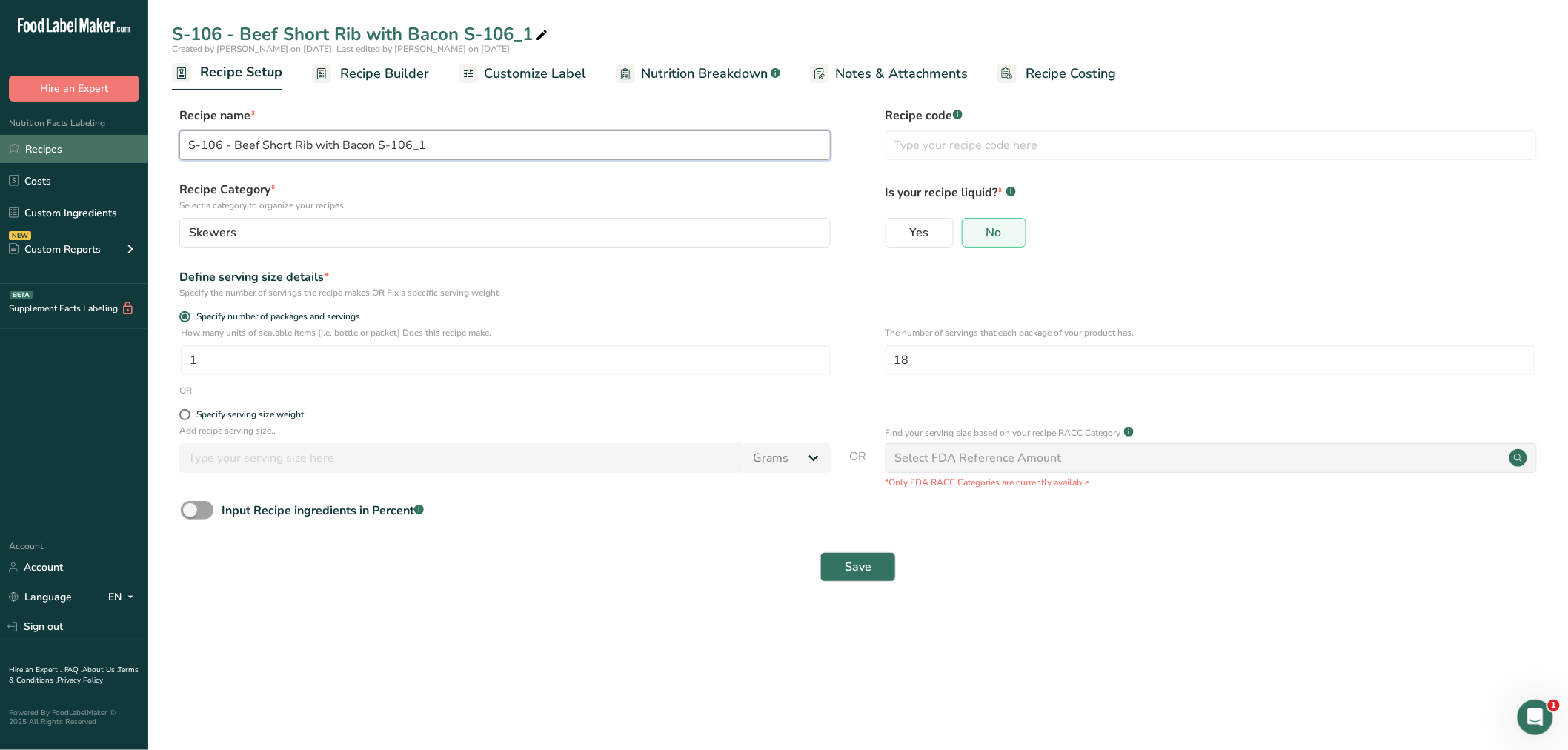
drag, startPoint x: 229, startPoint y: 143, endPoint x: 137, endPoint y: 142, distance: 92.0
click at [137, 142] on div ".a-20{fill:#fff;} Hire an Expert Nutrition Facts Labeling Recipes Costs Custom …" at bounding box center [784, 375] width 1568 height 750
drag, startPoint x: 373, startPoint y: 142, endPoint x: 389, endPoint y: 141, distance: 16.0
click at [389, 141] on input "Beef Short Rib with Bacon S-106_1" at bounding box center [505, 145] width 651 height 30
type input "Beef Short Rib with Bacon S-106_ Ace Endico"
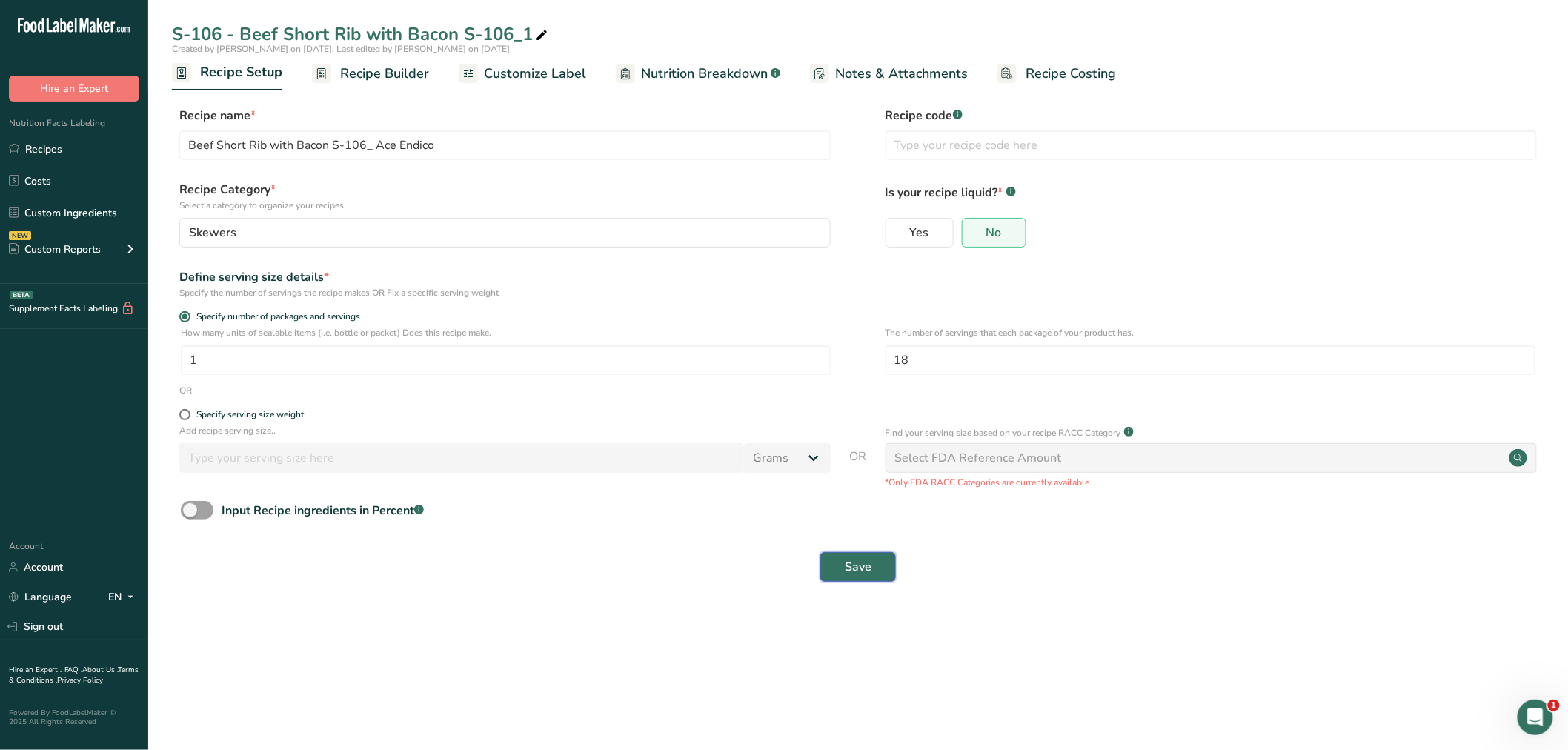
click at [856, 564] on span "Save" at bounding box center [858, 567] width 27 height 18
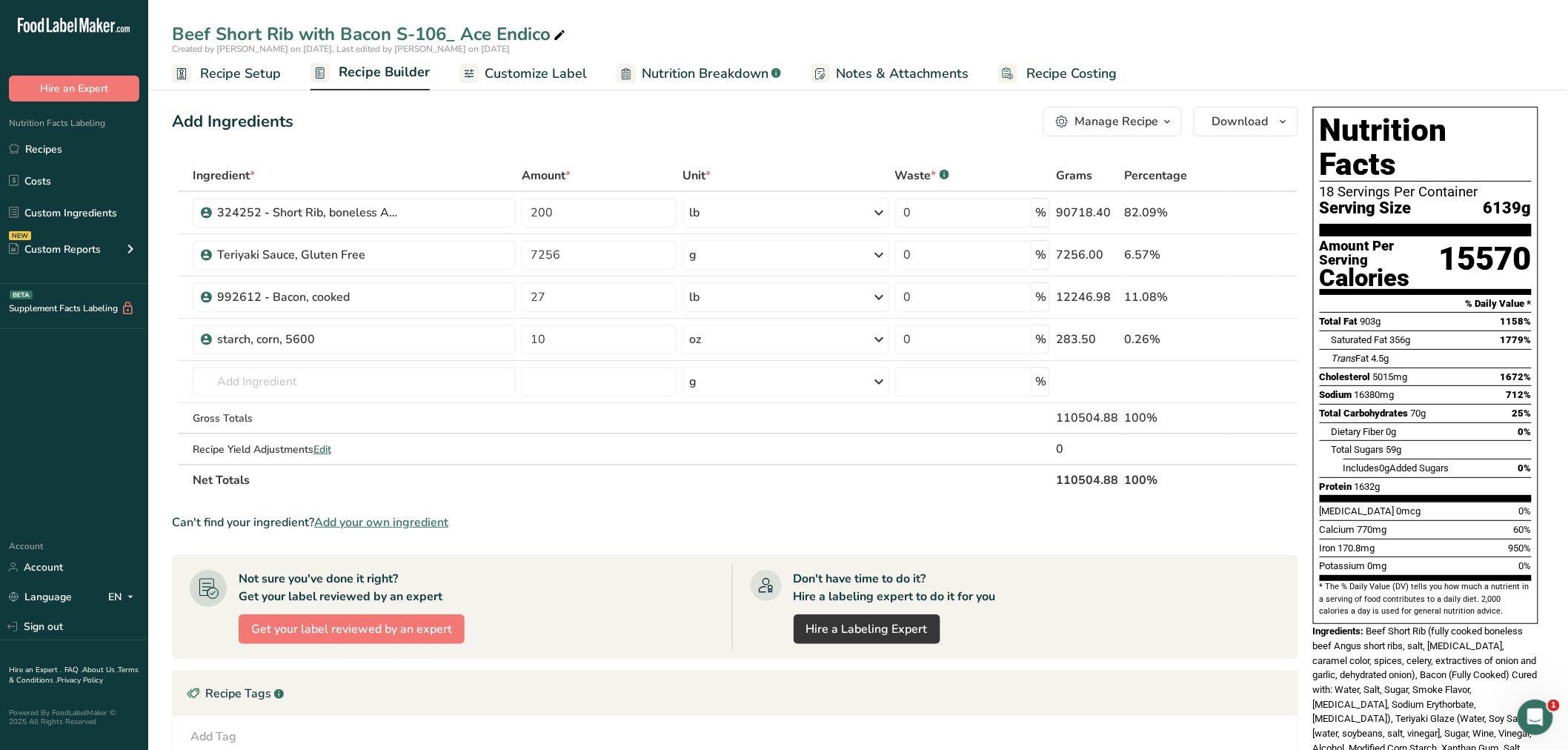
click at [357, 69] on span "Recipe Builder" at bounding box center [383, 72] width 91 height 20
click at [231, 68] on span "Recipe Setup" at bounding box center [240, 74] width 81 height 20
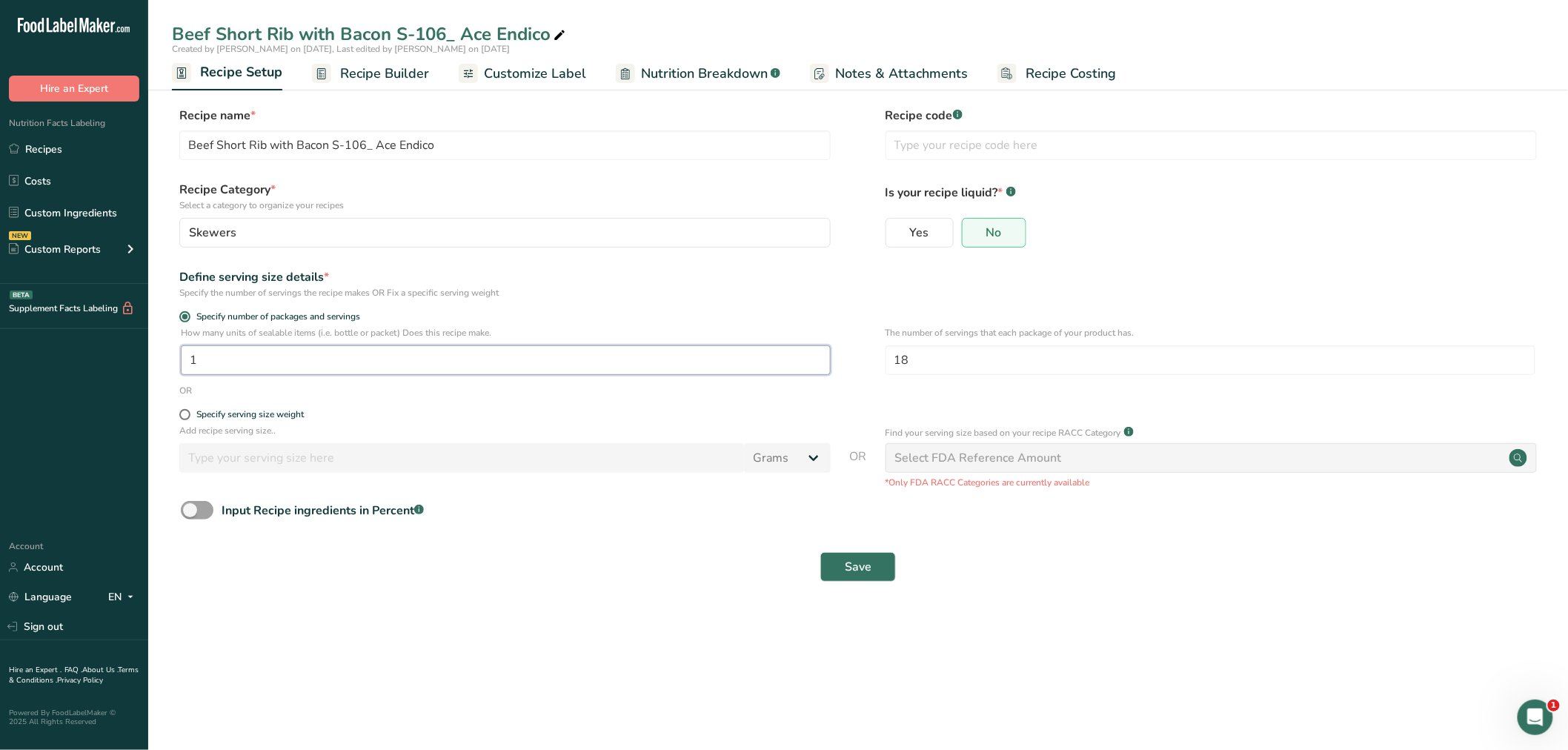
drag, startPoint x: 227, startPoint y: 354, endPoint x: 179, endPoint y: 353, distance: 48.0
click at [182, 353] on input "1" at bounding box center [506, 360] width 650 height 30
type input "383.69"
click at [863, 564] on span "Save" at bounding box center [858, 567] width 27 height 18
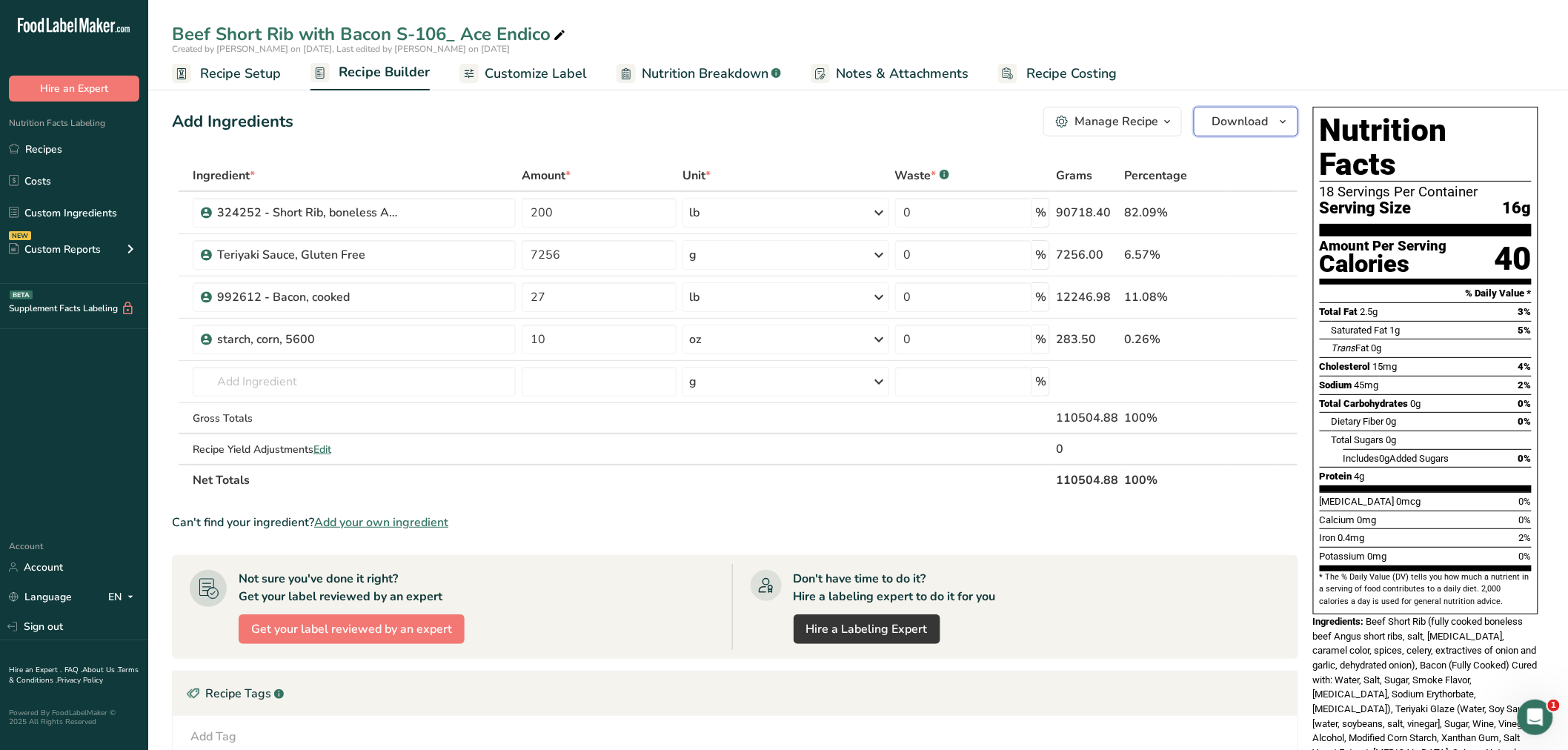
click at [1264, 119] on span "Download" at bounding box center [1241, 121] width 57 height 18
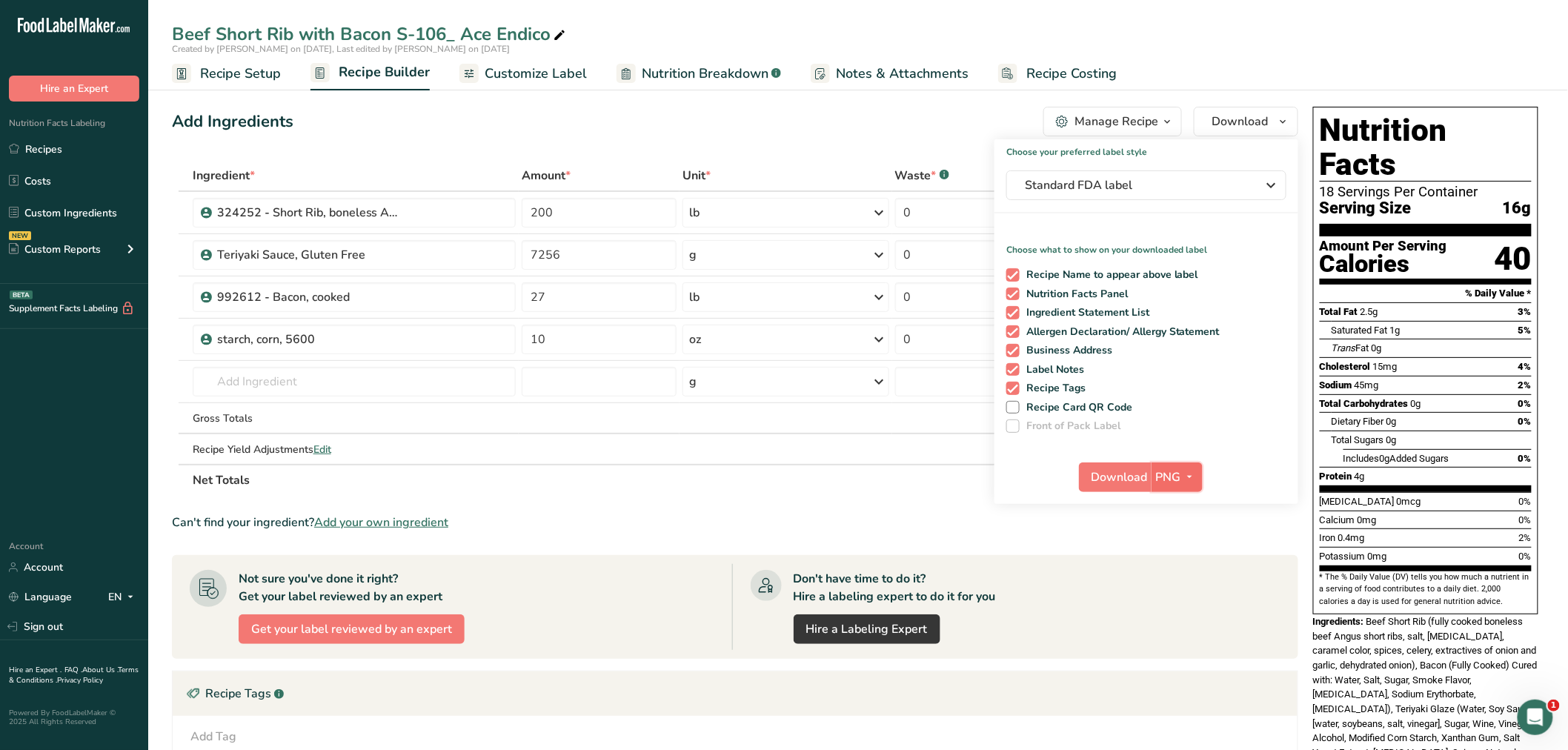
click at [1190, 474] on icon "button" at bounding box center [1189, 477] width 12 height 19
click at [1182, 527] on link "BMP" at bounding box center [1178, 531] width 48 height 24
click at [1135, 474] on span "Download" at bounding box center [1119, 478] width 57 height 18
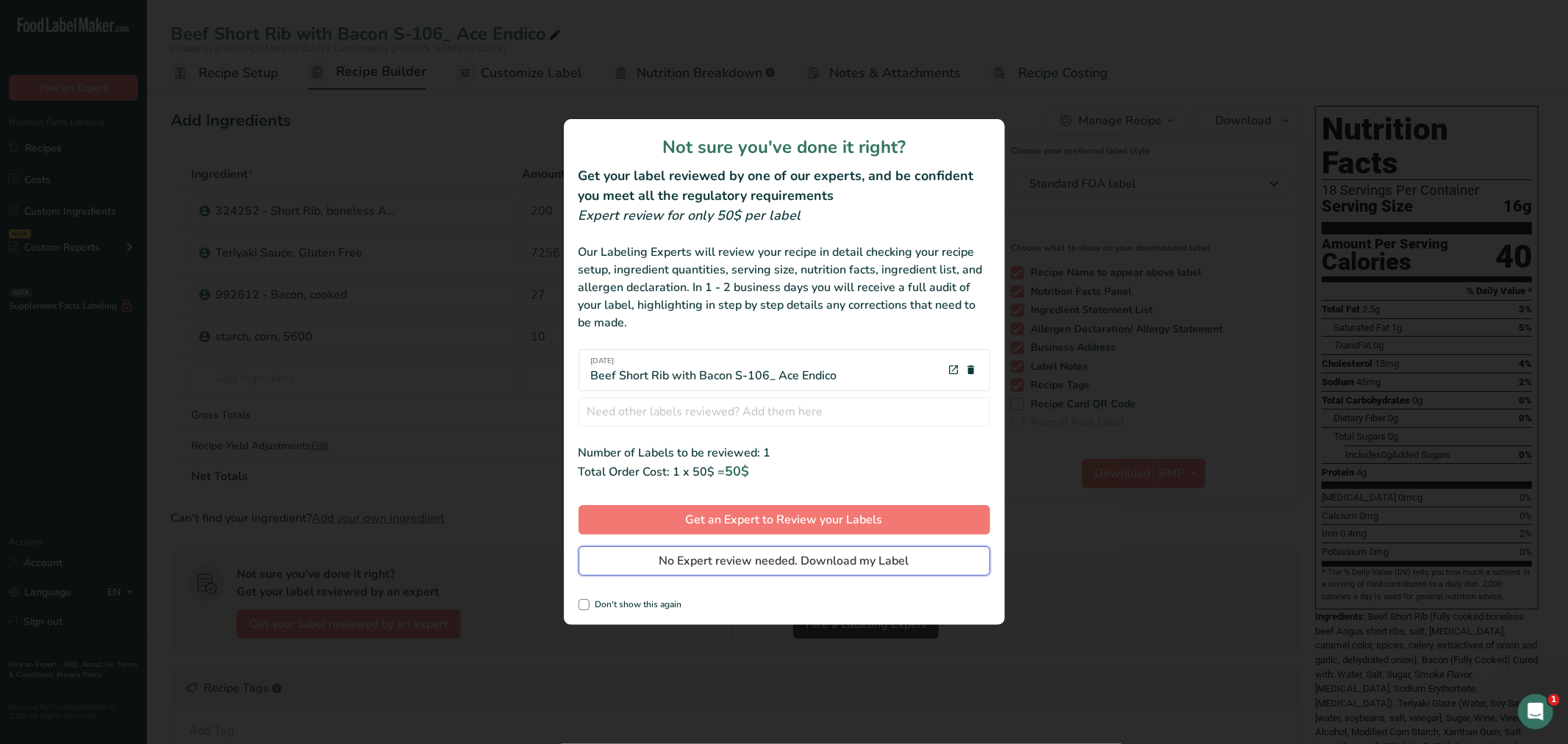
click at [732, 559] on span "No Expert review needed. Download my Label" at bounding box center [784, 561] width 250 height 18
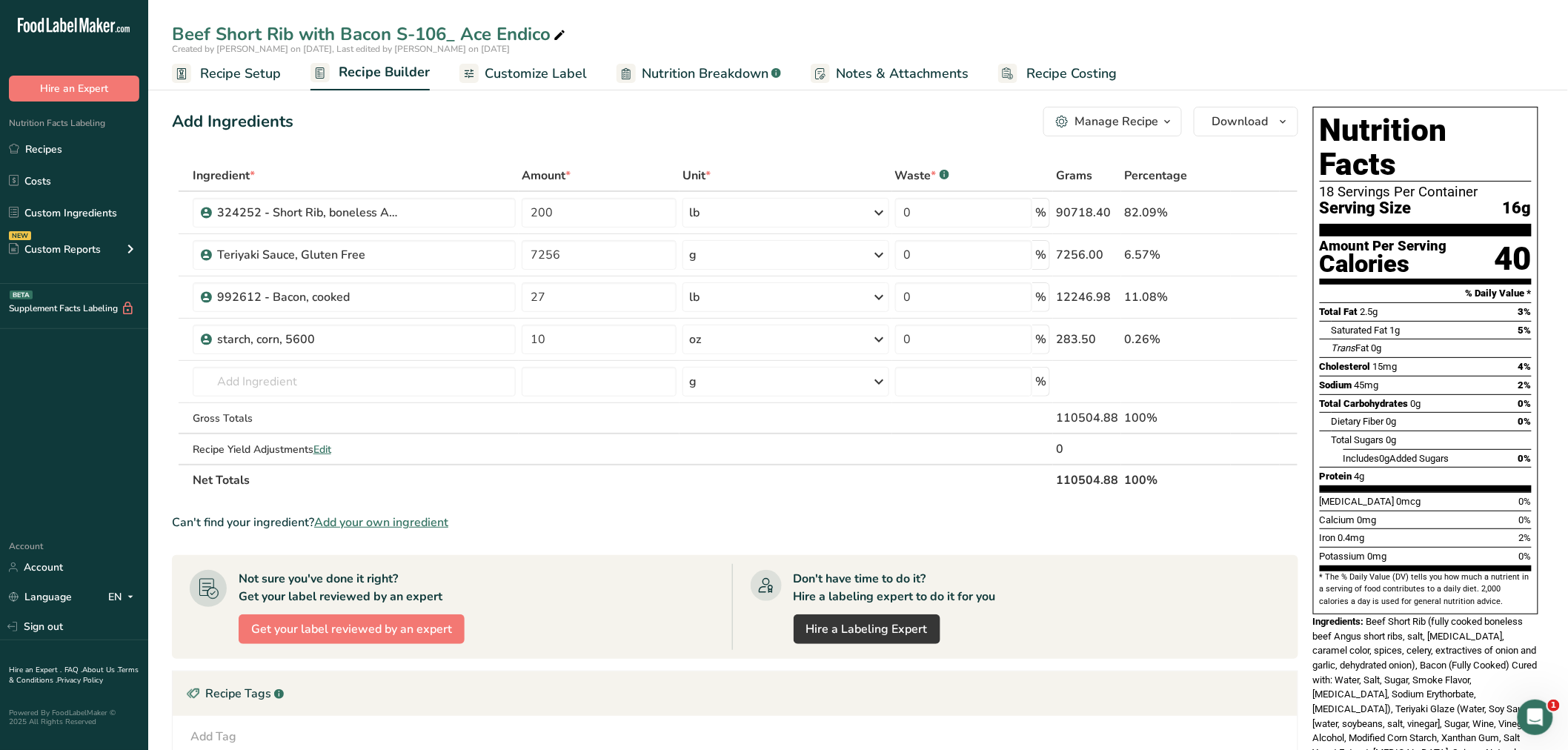
click at [507, 65] on span "Customize Label" at bounding box center [536, 74] width 103 height 20
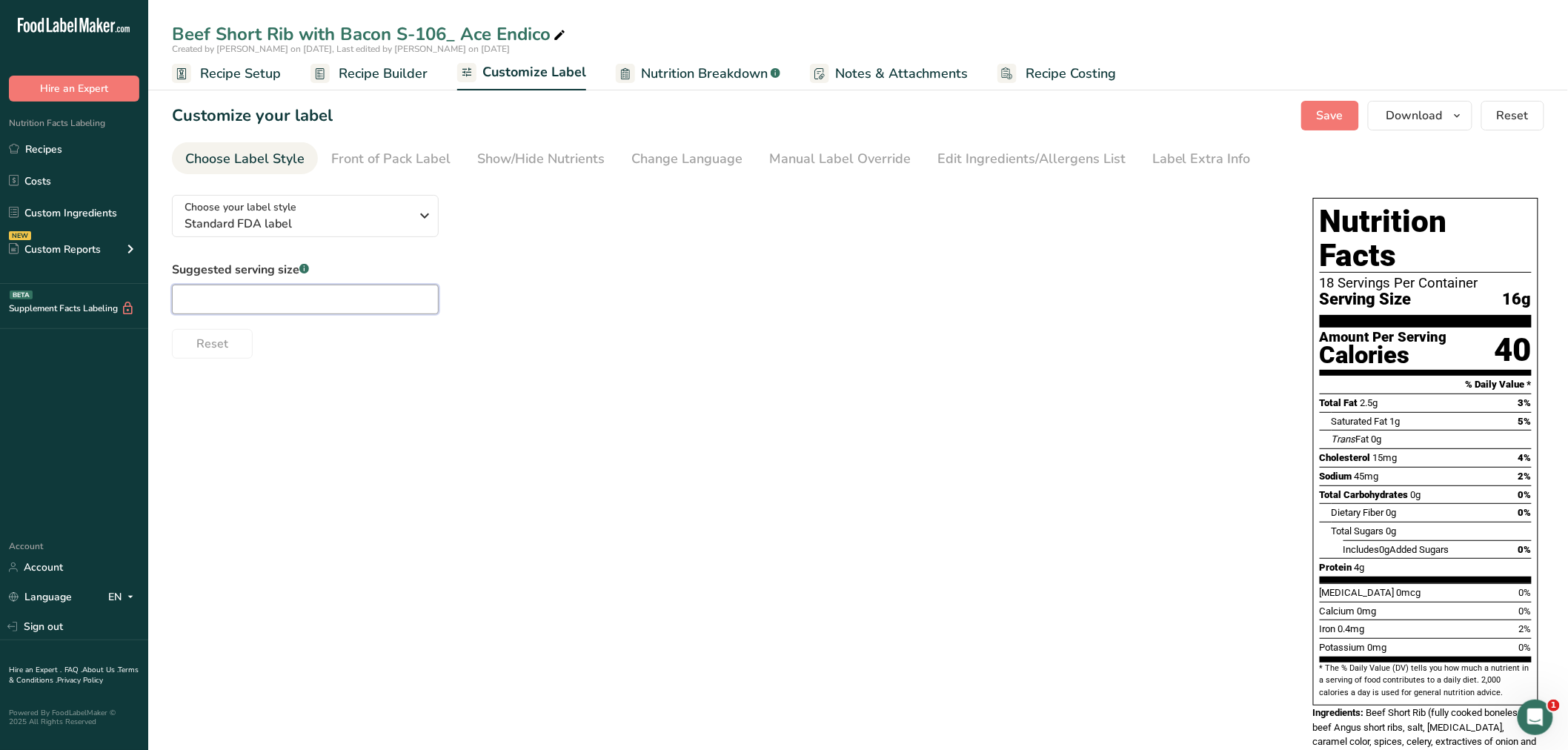
click at [273, 300] on input "text" at bounding box center [305, 299] width 267 height 30
type input "1 Each"
click at [1313, 110] on button "Save" at bounding box center [1331, 115] width 58 height 30
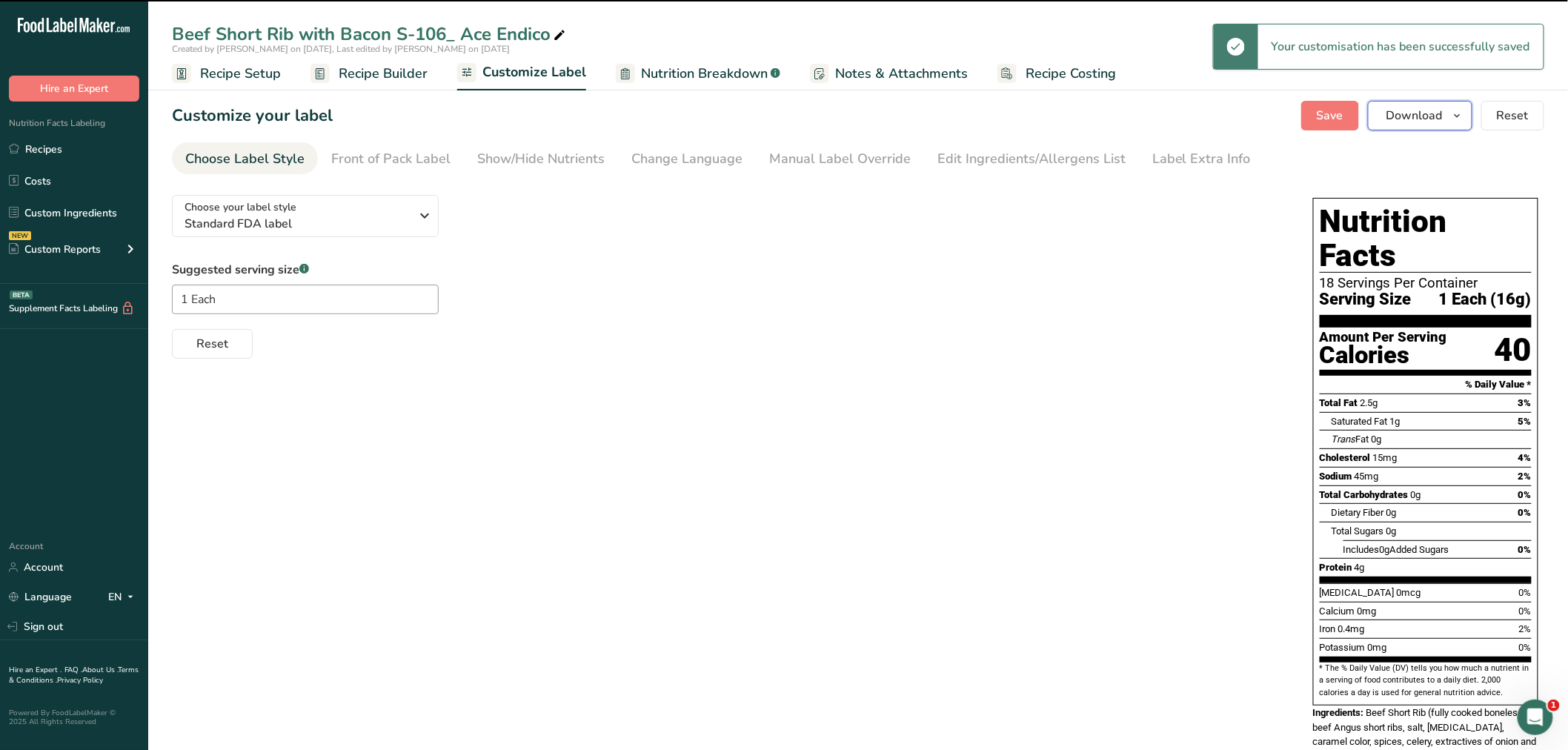
click at [1460, 113] on icon "button" at bounding box center [1457, 116] width 12 height 19
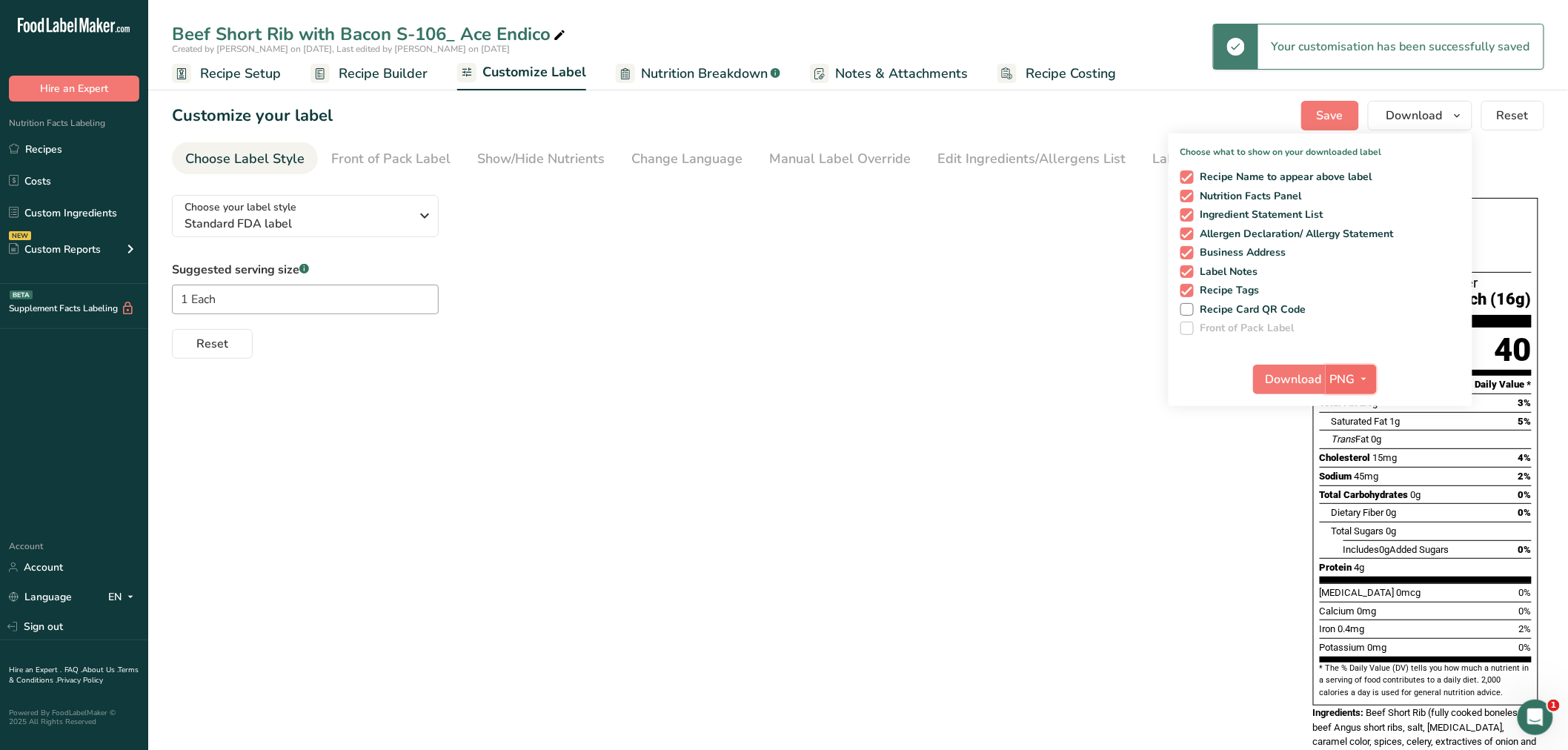
click at [1362, 374] on icon "button" at bounding box center [1364, 379] width 12 height 19
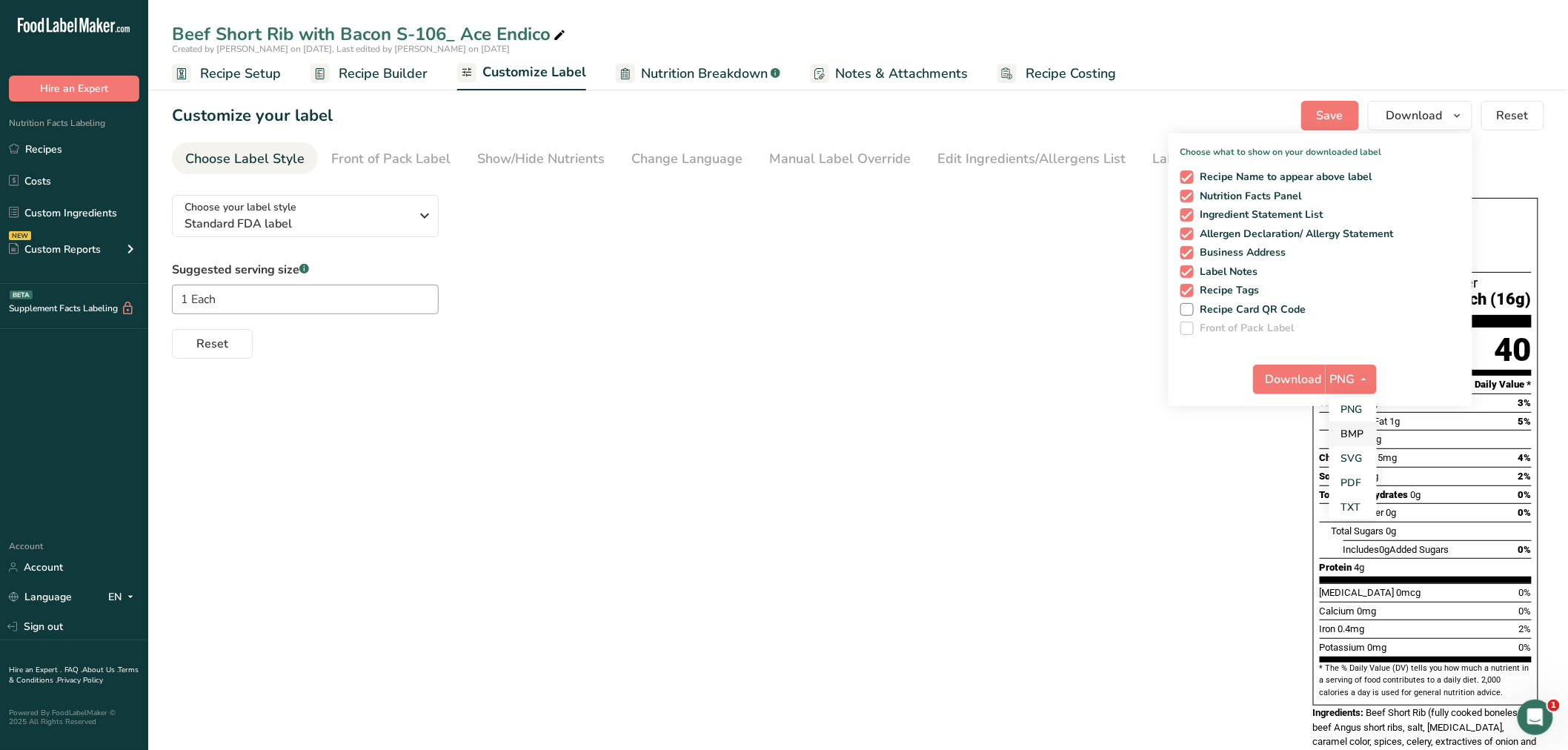
click at [1354, 433] on link "BMP" at bounding box center [1353, 433] width 48 height 24
click at [1302, 372] on span "Download" at bounding box center [1293, 379] width 57 height 18
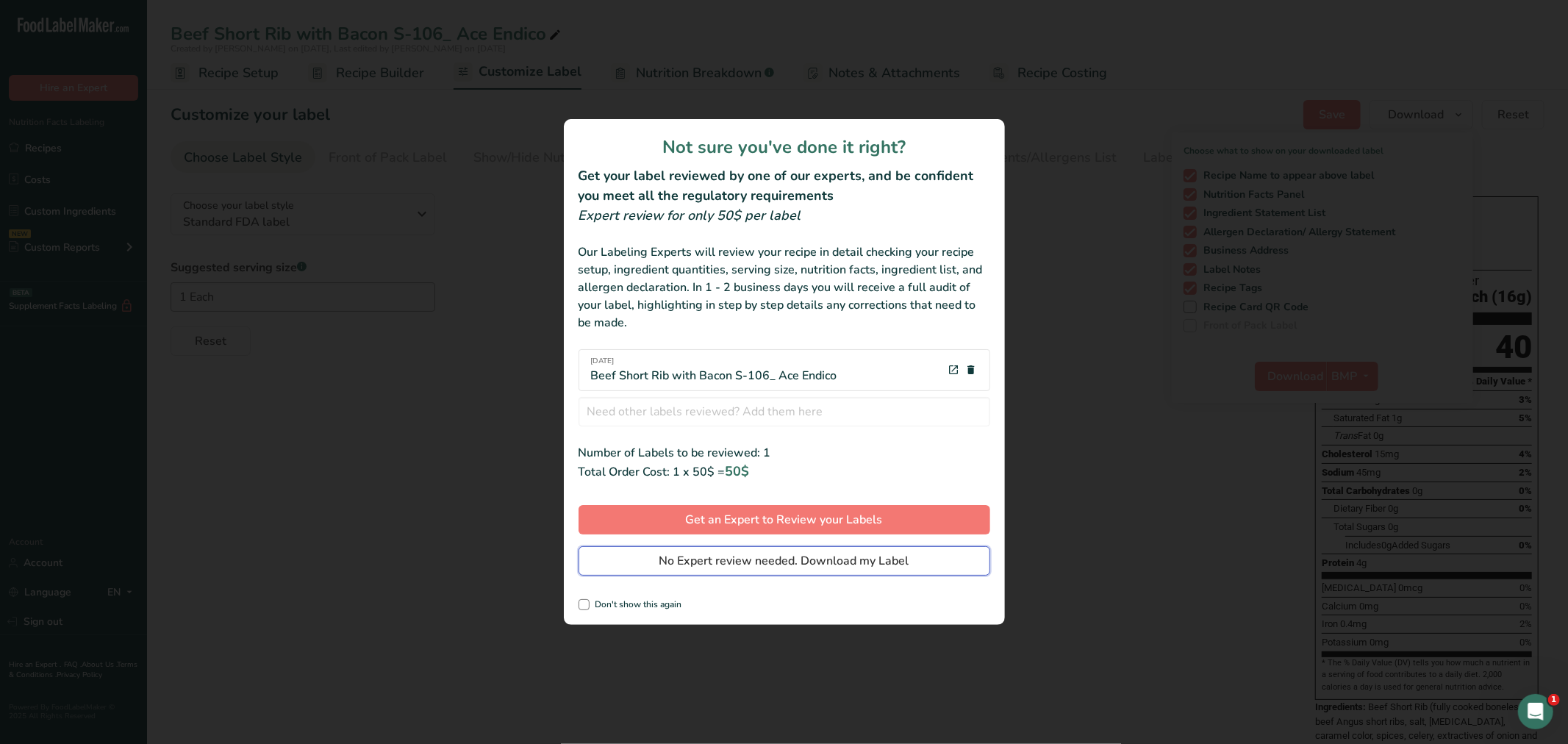
click at [750, 558] on span "No Expert review needed. Download my Label" at bounding box center [784, 561] width 250 height 18
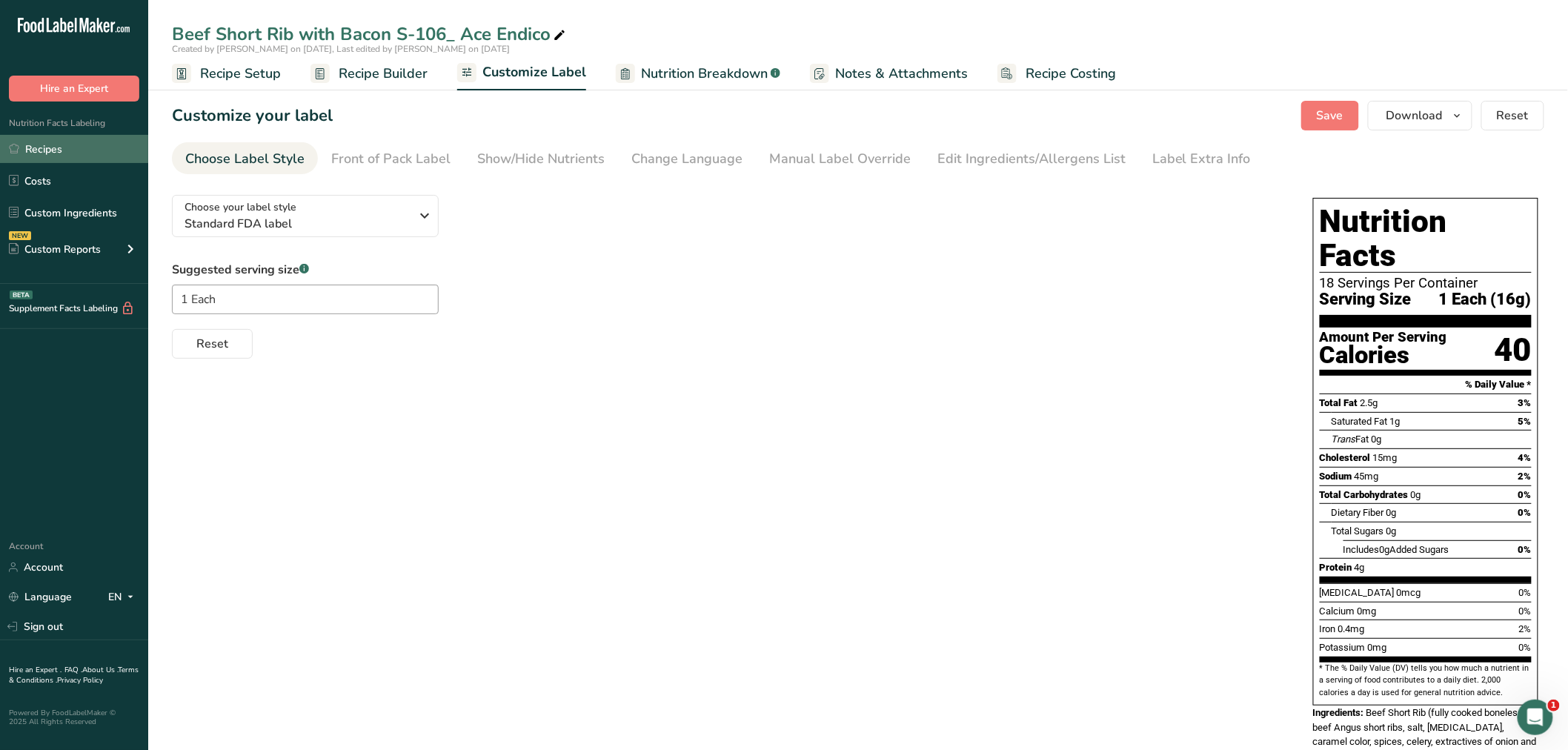
click at [41, 143] on link "Recipes" at bounding box center [74, 148] width 148 height 28
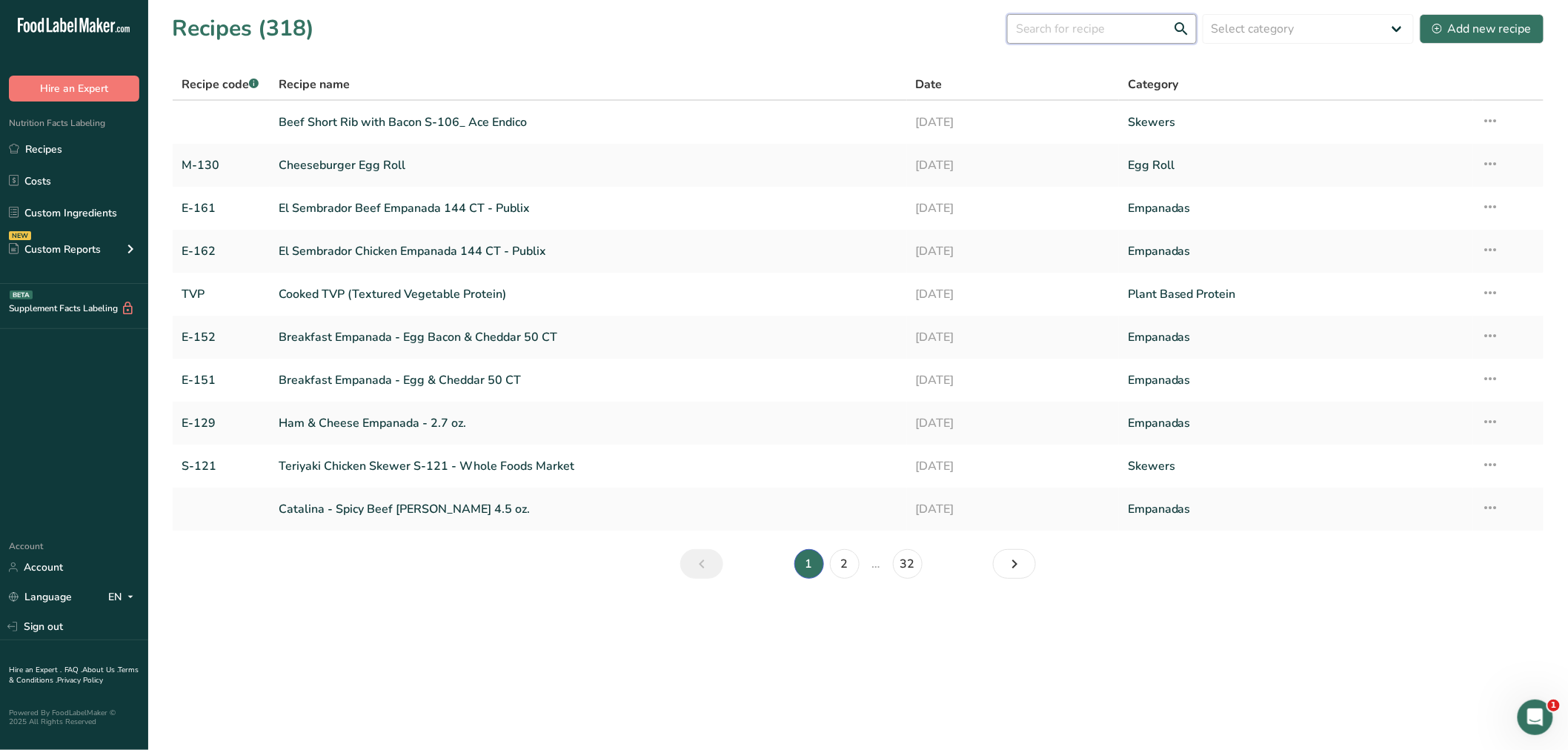
click at [1035, 27] on input "text" at bounding box center [1102, 29] width 190 height 30
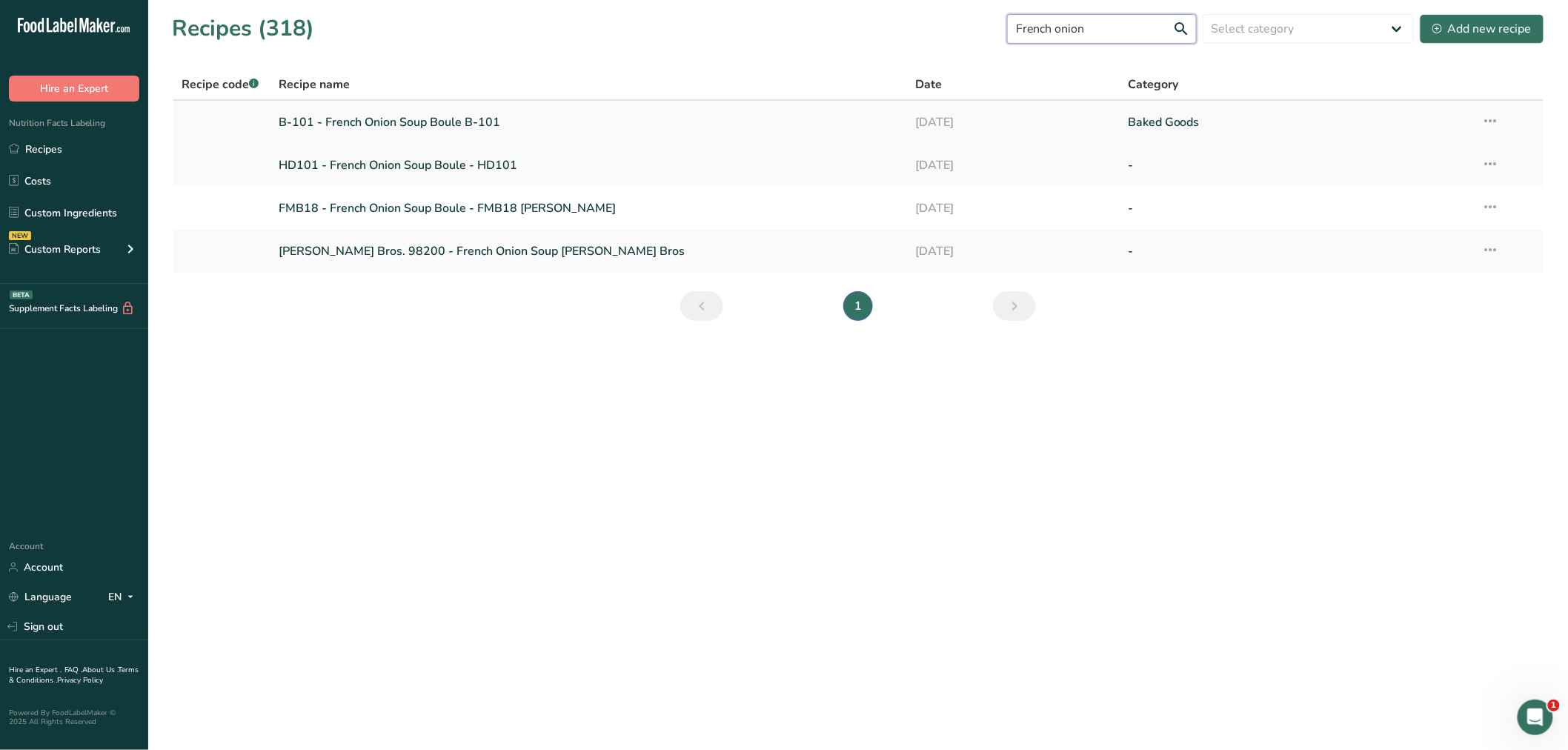
type input "French onion"
click at [1496, 114] on icon at bounding box center [1492, 121] width 18 height 27
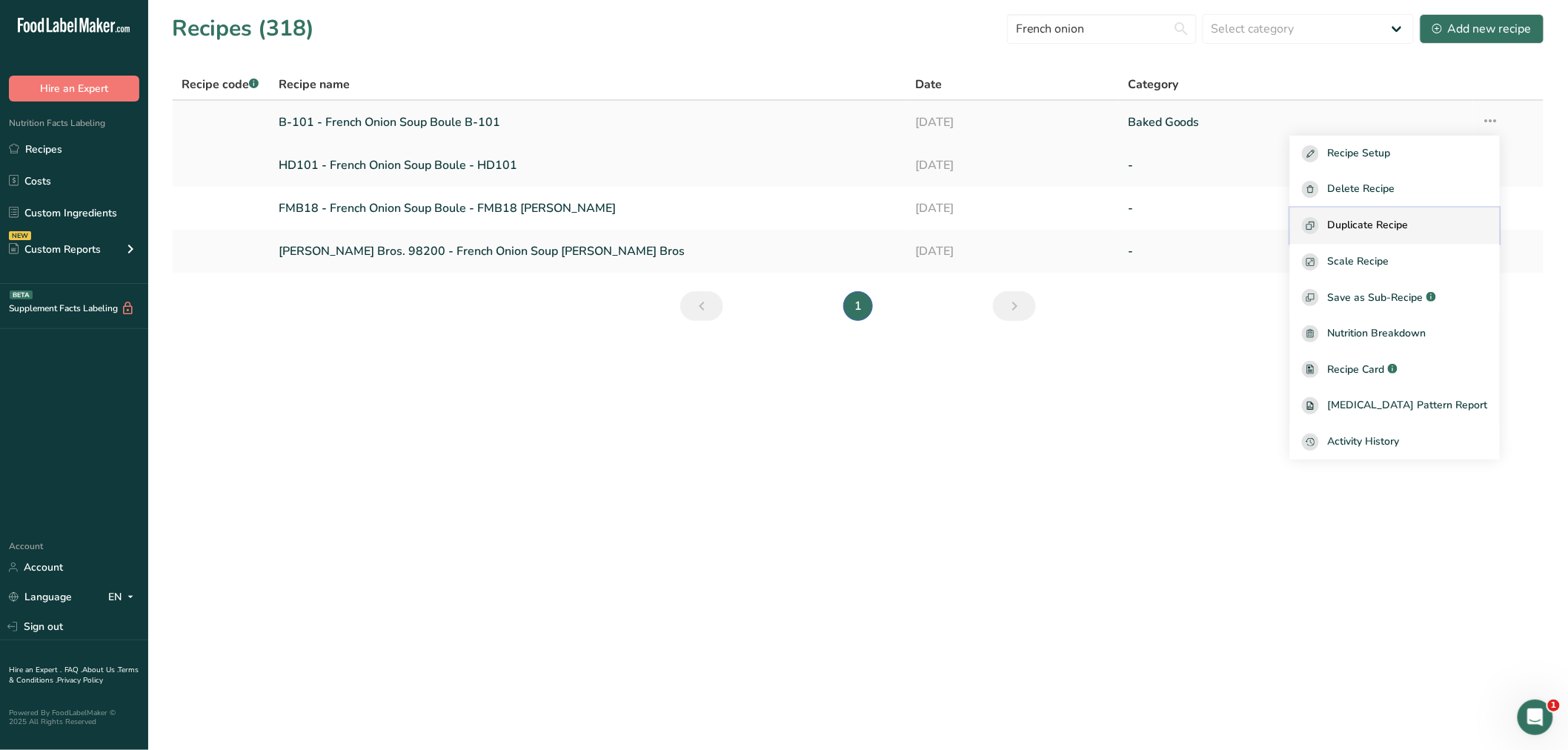
click at [1409, 221] on span "Duplicate Recipe" at bounding box center [1368, 225] width 81 height 17
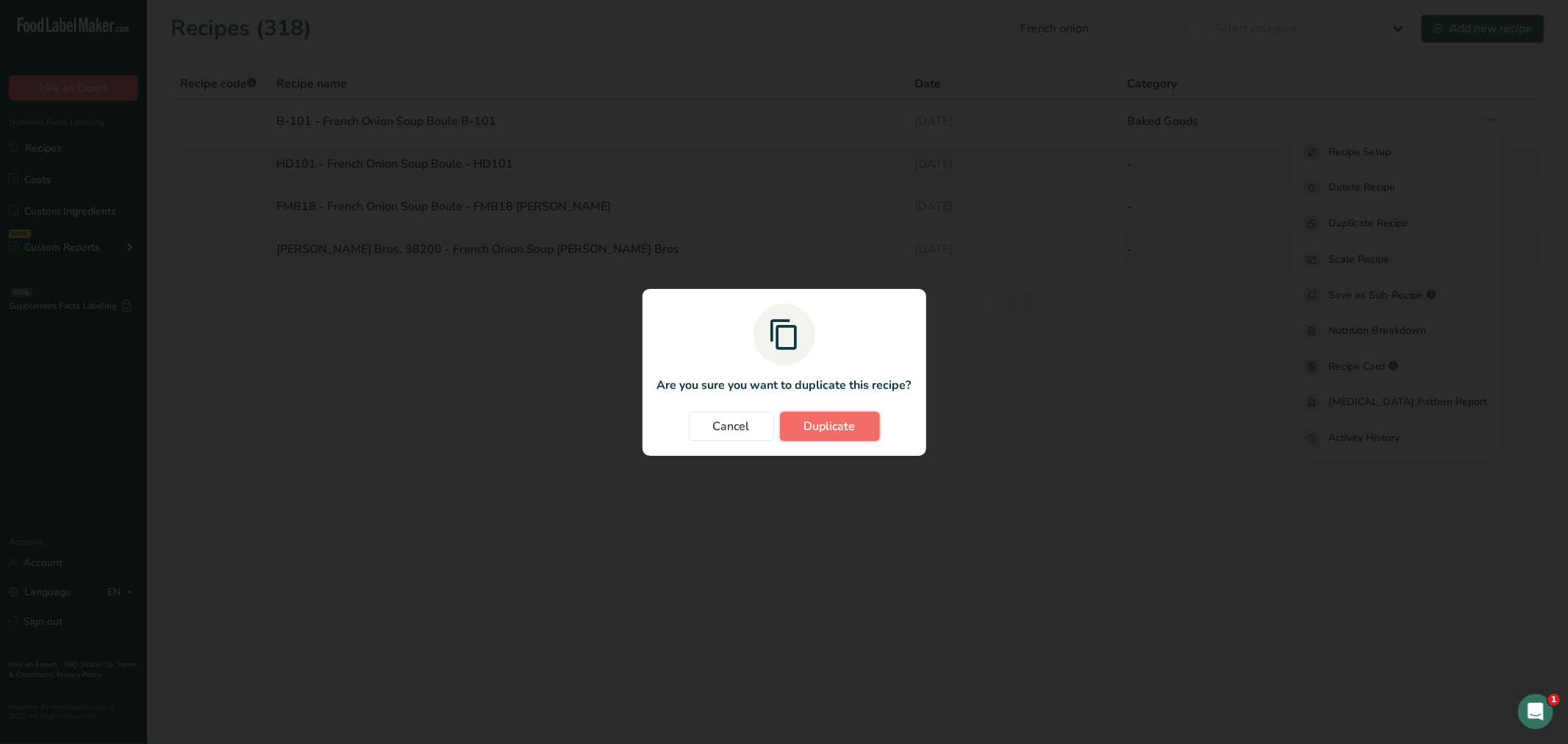
click at [825, 424] on span "Duplicate" at bounding box center [830, 426] width 52 height 18
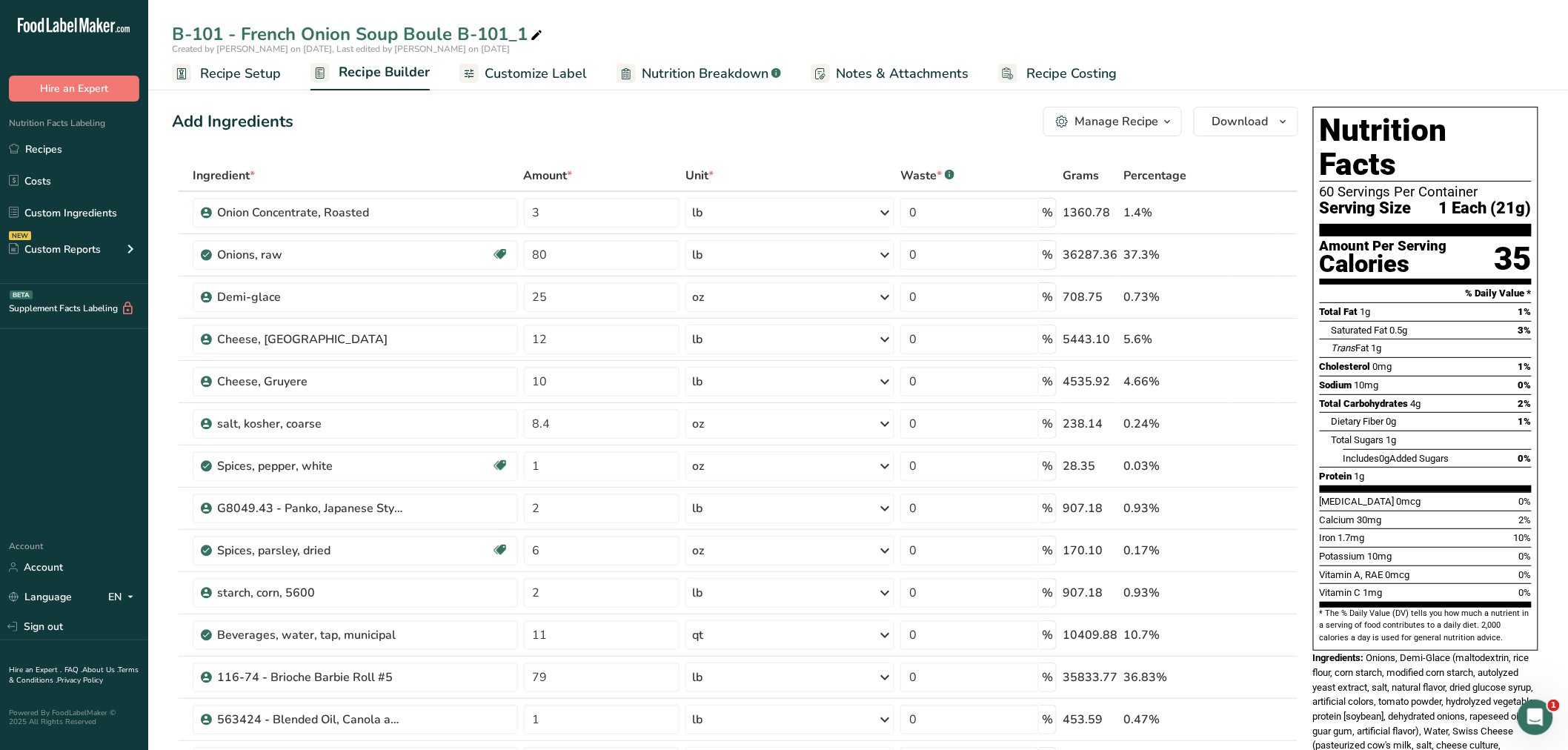
click at [232, 70] on span "Recipe Setup" at bounding box center [240, 74] width 81 height 20
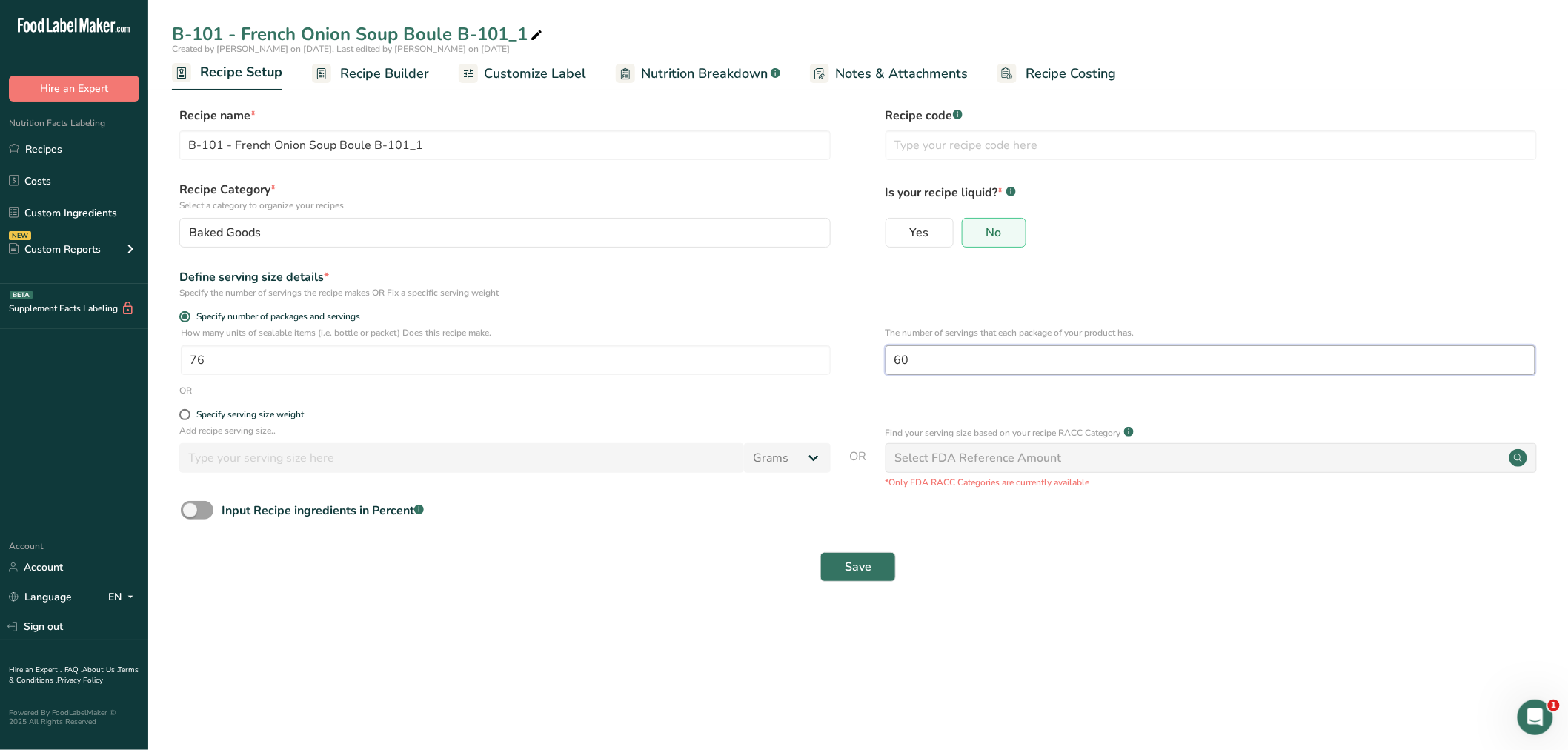
drag, startPoint x: 925, startPoint y: 361, endPoint x: 871, endPoint y: 360, distance: 54.0
click at [871, 360] on div "How many units of sealable items (i.e. bottle or packet) Does this recipe make.…" at bounding box center [858, 354] width 1373 height 58
click at [916, 353] on input "60" at bounding box center [1210, 360] width 650 height 30
click at [890, 357] on input "60" at bounding box center [1210, 360] width 650 height 30
type input "30"
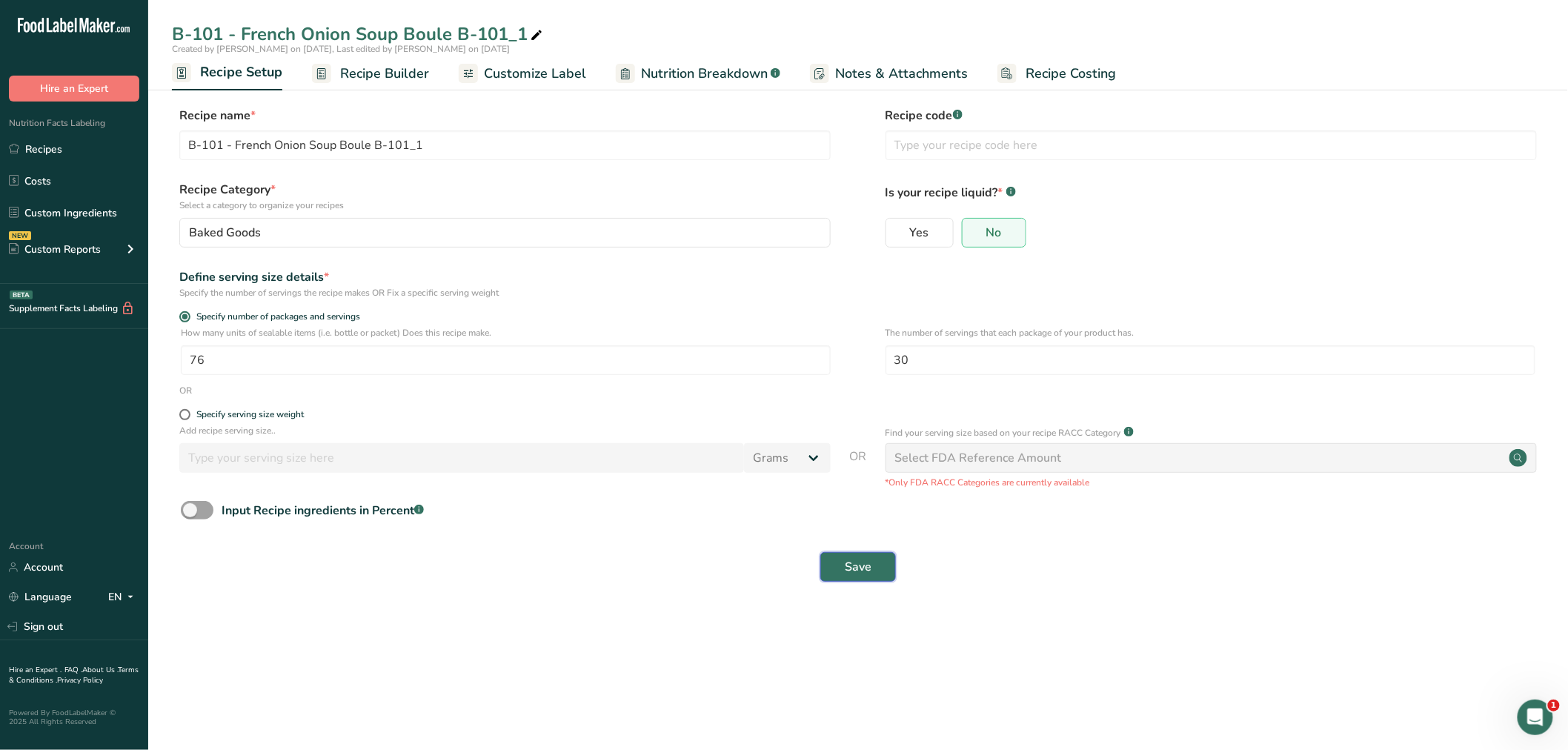
click at [873, 563] on button "Save" at bounding box center [858, 567] width 76 height 30
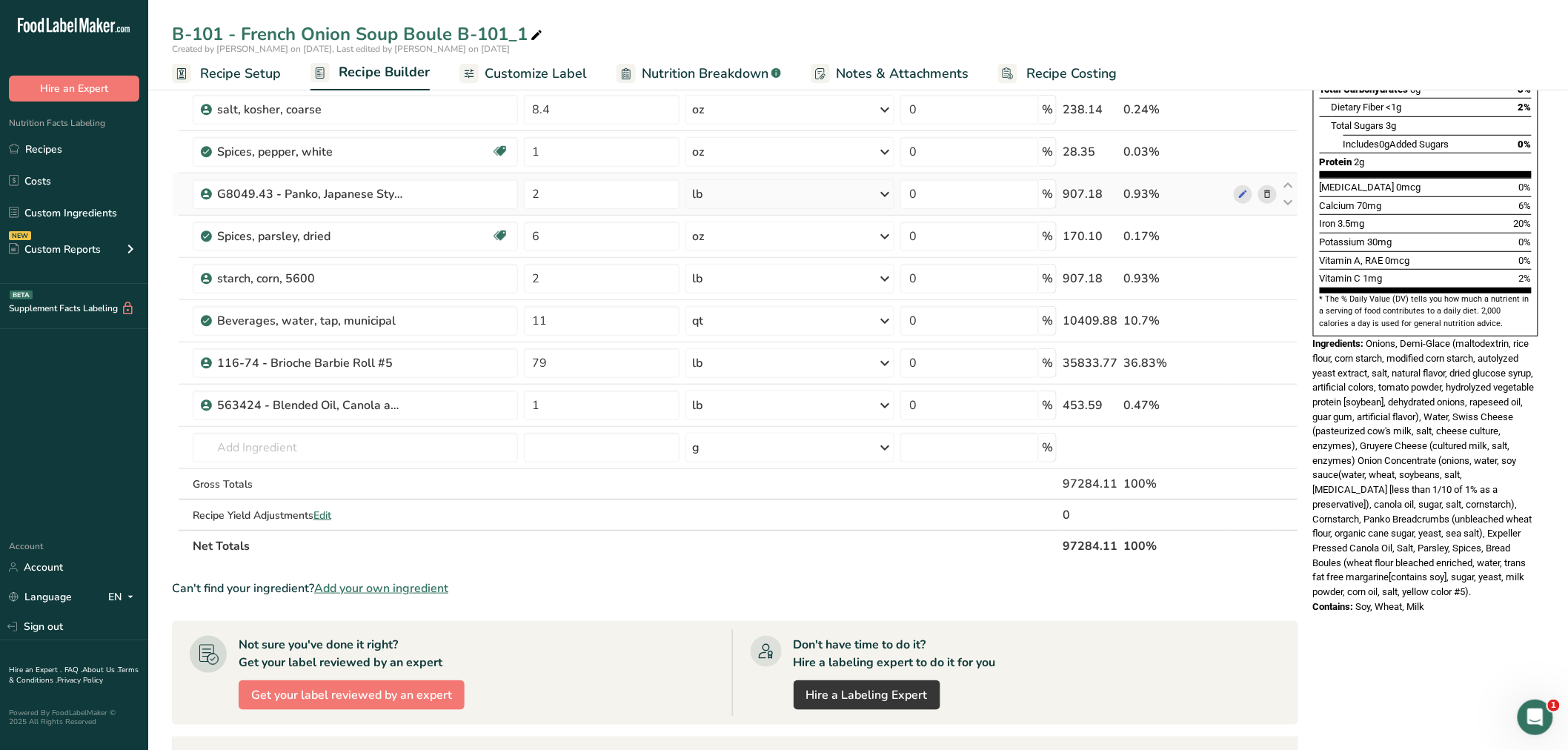
scroll to position [329, 0]
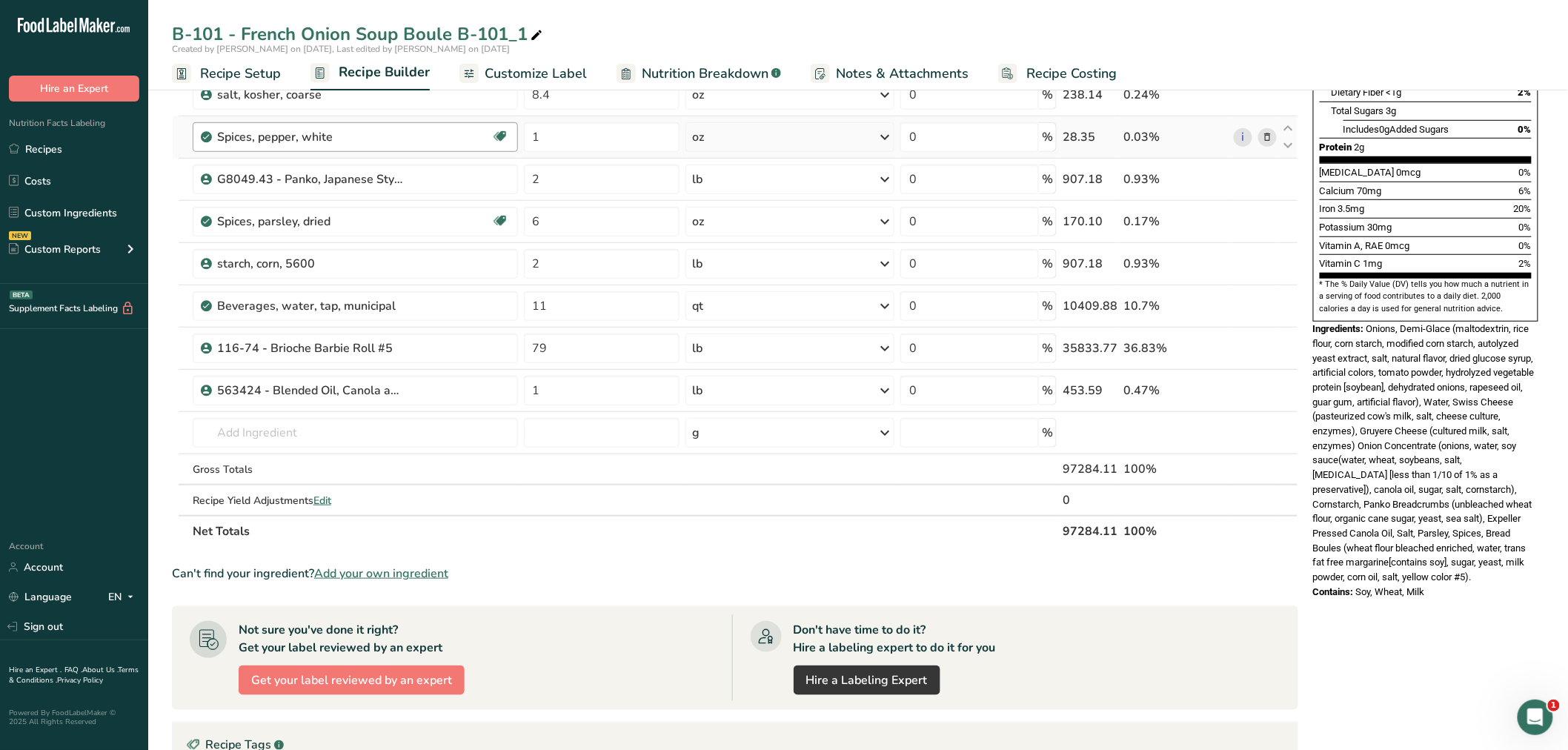
drag, startPoint x: 222, startPoint y: 67, endPoint x: 229, endPoint y: 145, distance: 78.3
click at [222, 67] on span "Recipe Setup" at bounding box center [240, 74] width 81 height 20
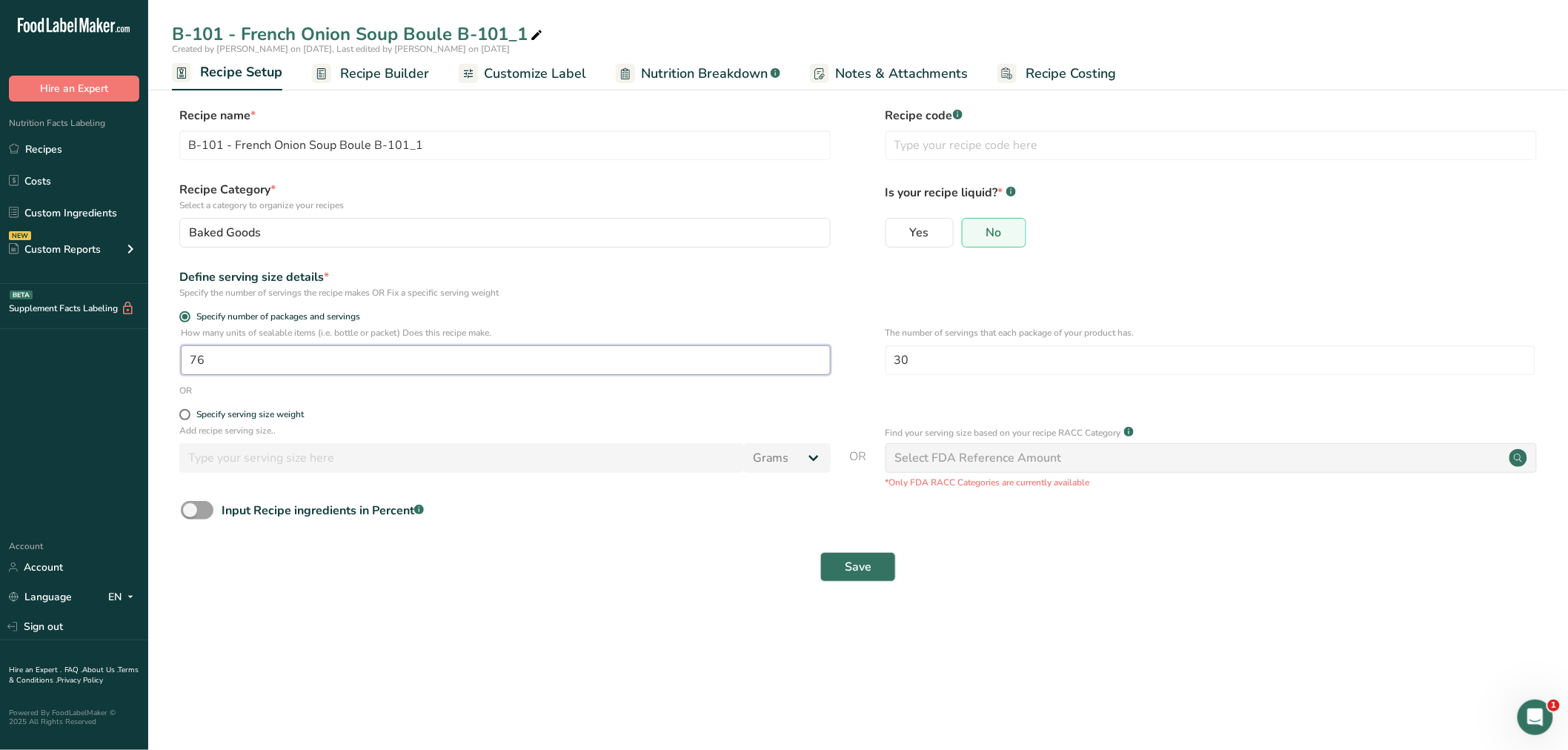
drag, startPoint x: 195, startPoint y: 358, endPoint x: 166, endPoint y: 354, distance: 29.3
click at [170, 354] on section "Recipe name * B-101 - French Onion Soup Boule B-101_1 Recipe code .a-a{fill:#34…" at bounding box center [858, 345] width 1420 height 537
type input "154.41"
click at [856, 564] on span "Save" at bounding box center [858, 567] width 27 height 18
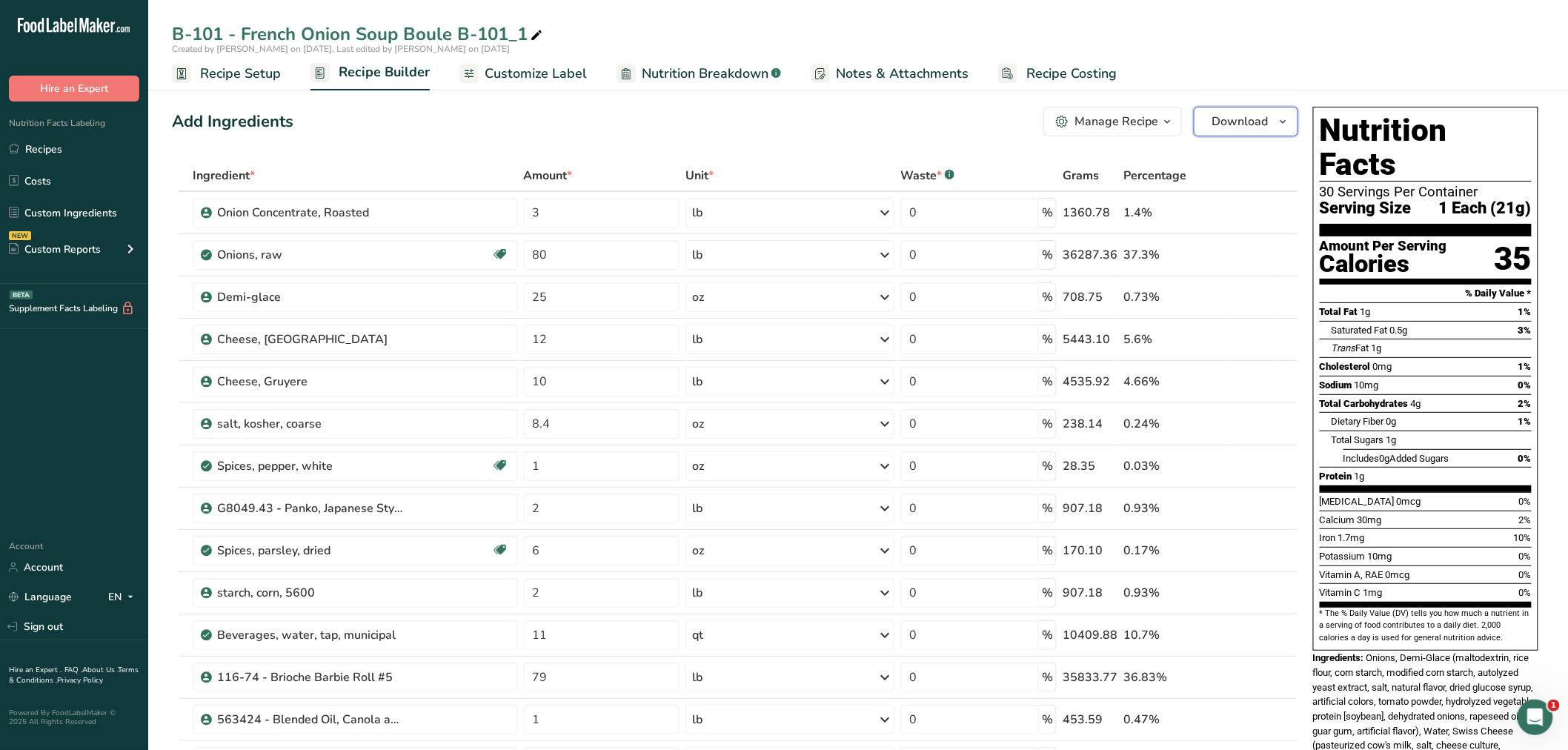
click at [1284, 117] on icon "button" at bounding box center [1283, 121] width 12 height 19
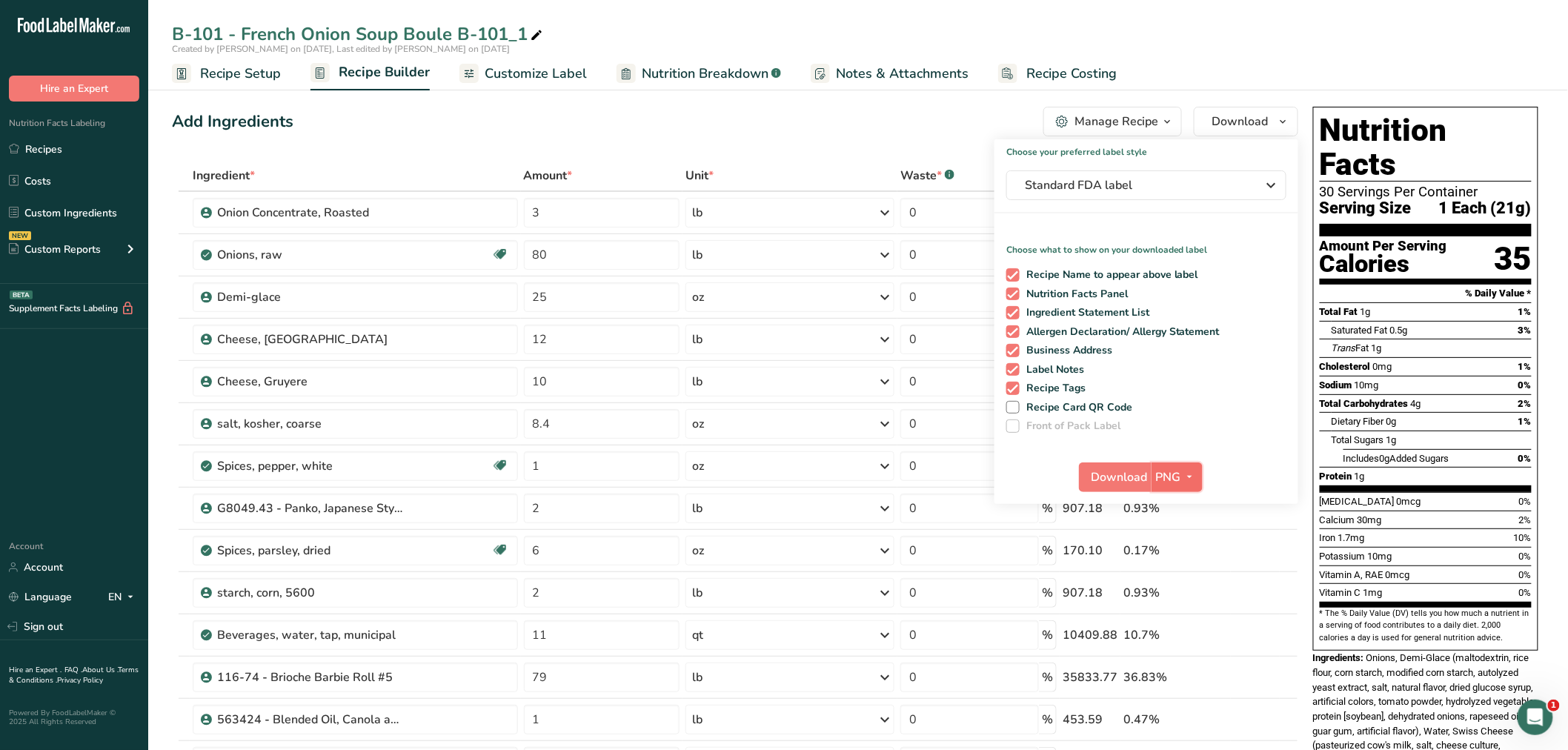
click at [1187, 472] on icon "button" at bounding box center [1189, 477] width 12 height 19
click at [1184, 527] on link "BMP" at bounding box center [1178, 531] width 48 height 24
click at [1169, 469] on span "BMP" at bounding box center [1168, 478] width 26 height 18
click at [1144, 475] on span "Download" at bounding box center [1119, 478] width 57 height 18
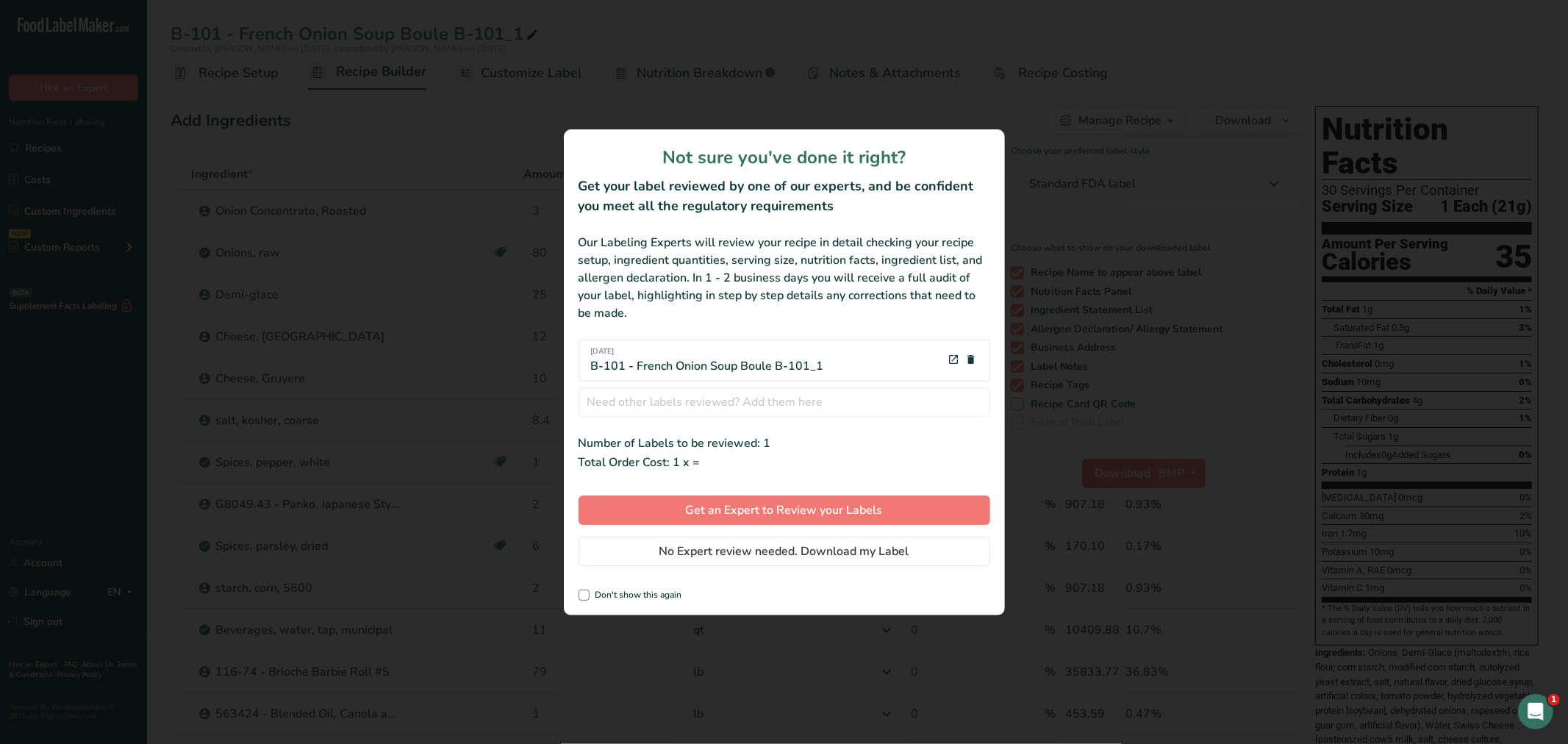
click at [1135, 471] on div "review labels modal" at bounding box center [784, 372] width 1568 height 744
drag, startPoint x: 939, startPoint y: 544, endPoint x: 966, endPoint y: 512, distance: 41.9
click at [939, 545] on button "No Expert review needed. Download my Label" at bounding box center [784, 550] width 411 height 29
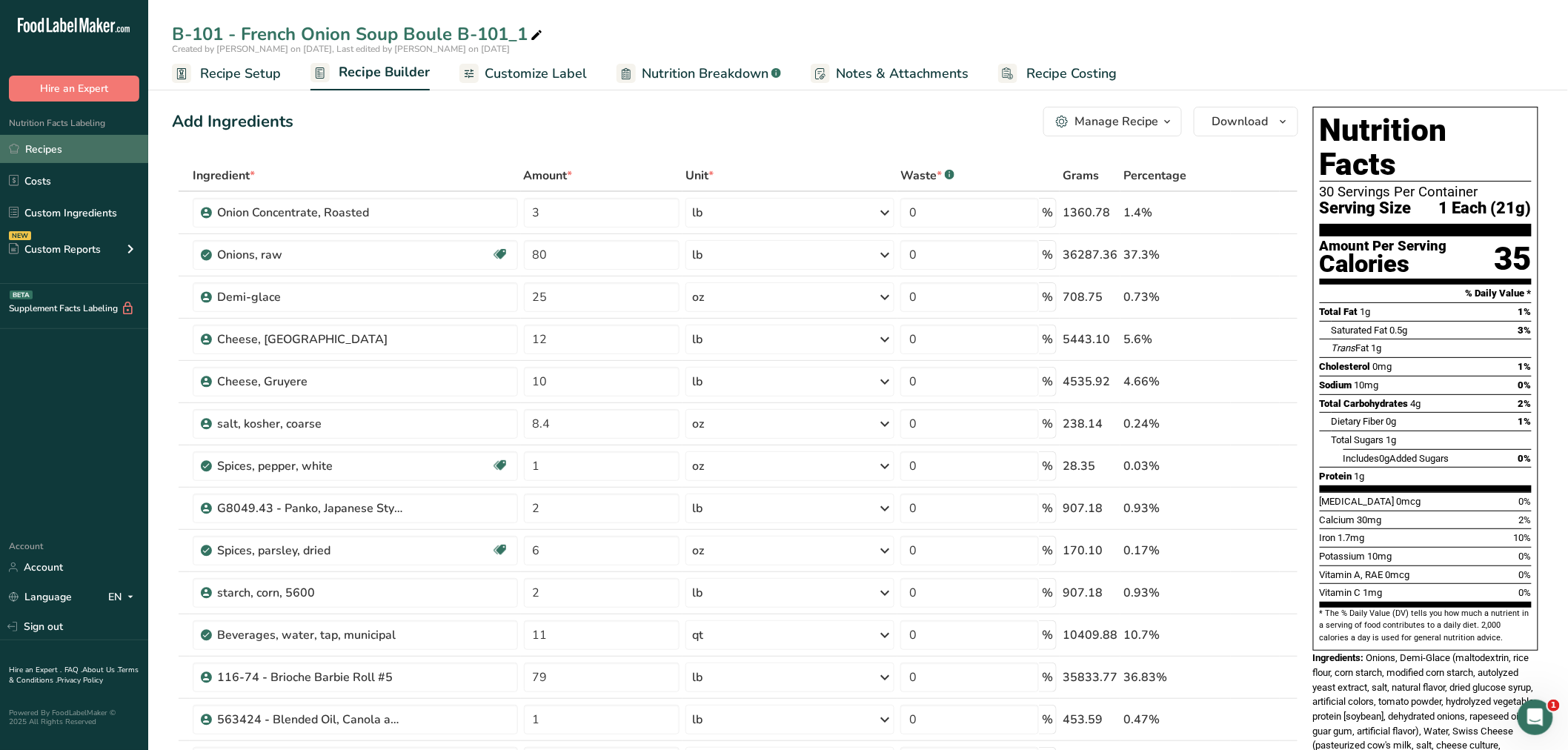
click at [48, 145] on link "Recipes" at bounding box center [74, 148] width 148 height 28
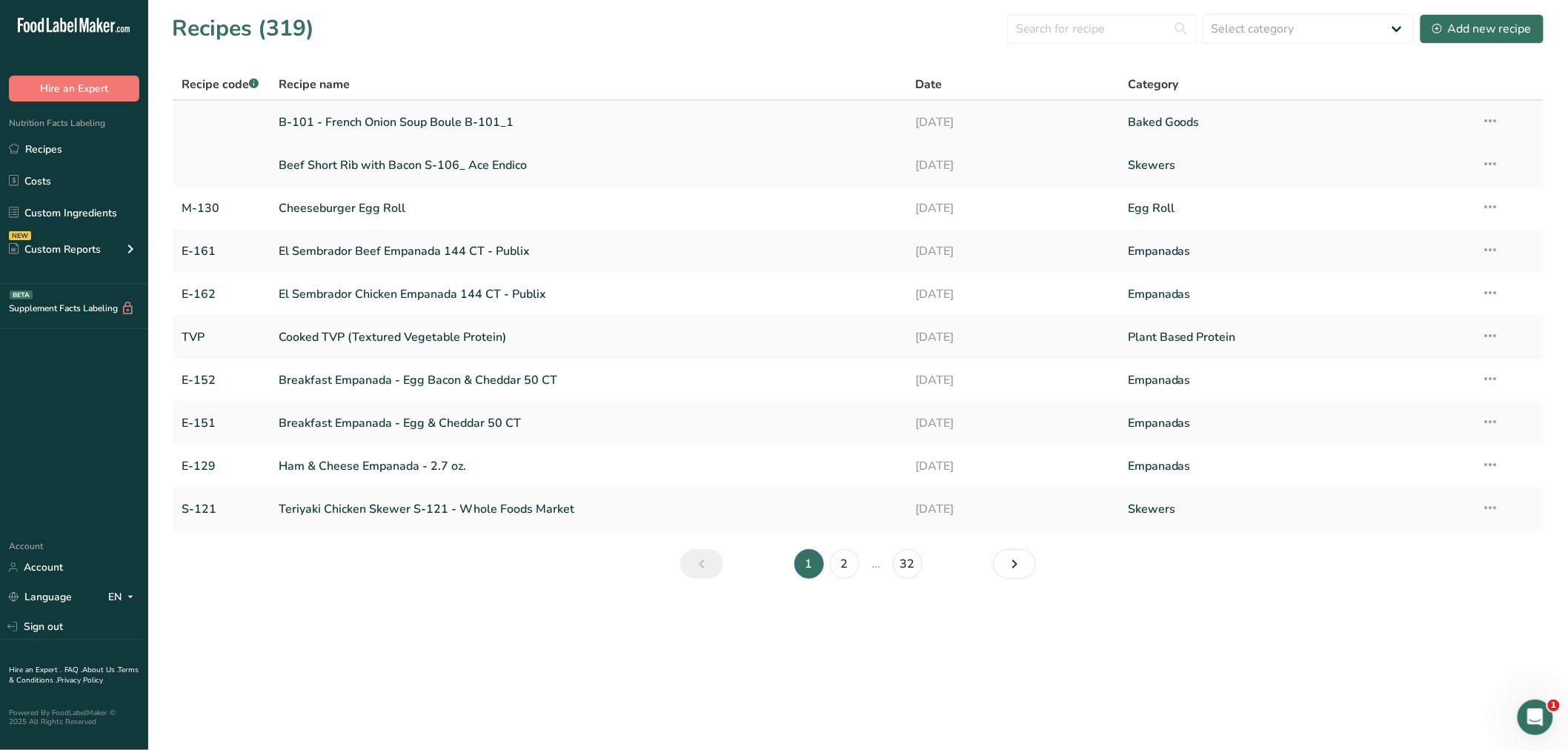
click at [402, 116] on link "B-101 - French Onion Soup Boule B-101_1" at bounding box center [588, 122] width 620 height 31
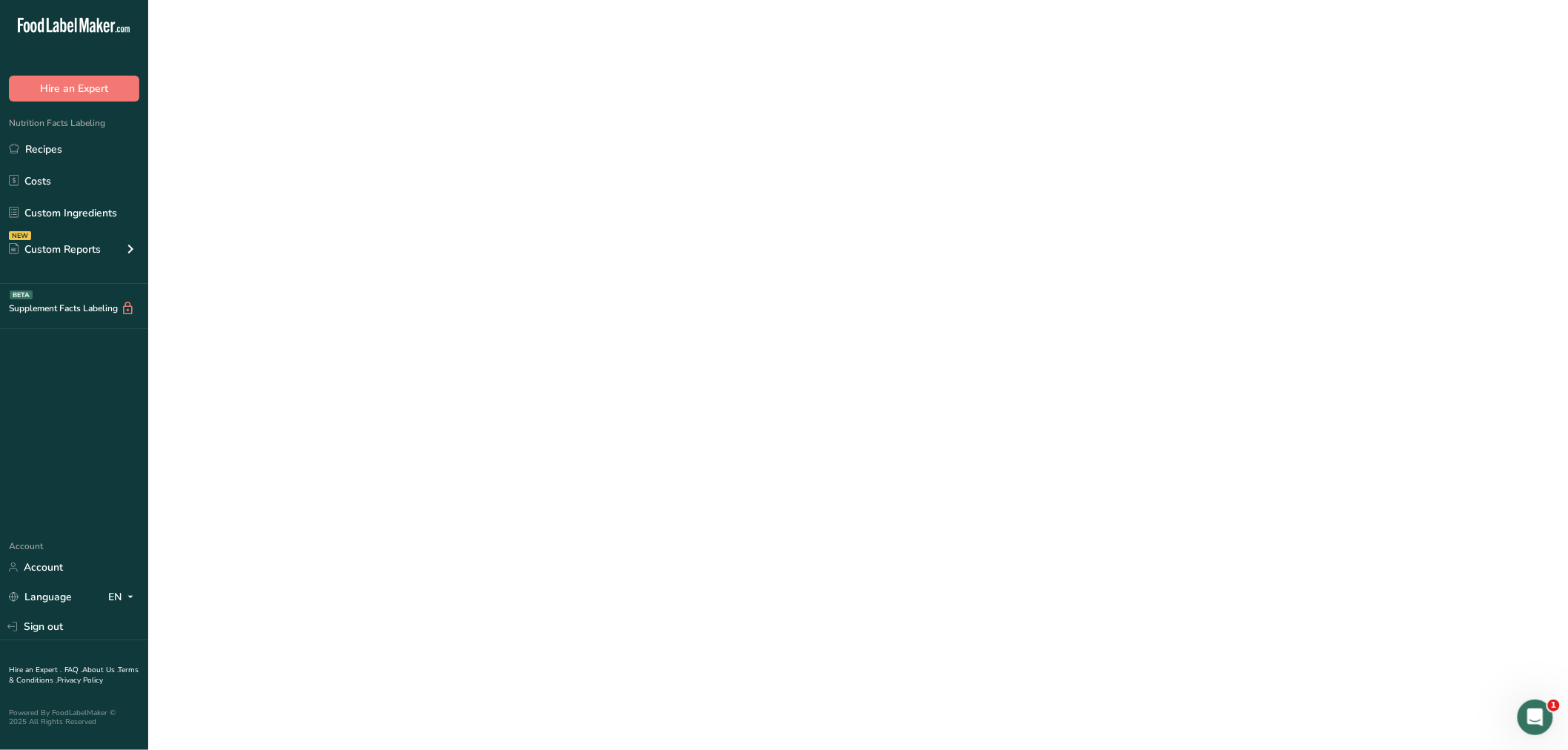
click at [402, 116] on link "B-101 - French Onion Soup Boule B-101_1" at bounding box center [588, 122] width 620 height 31
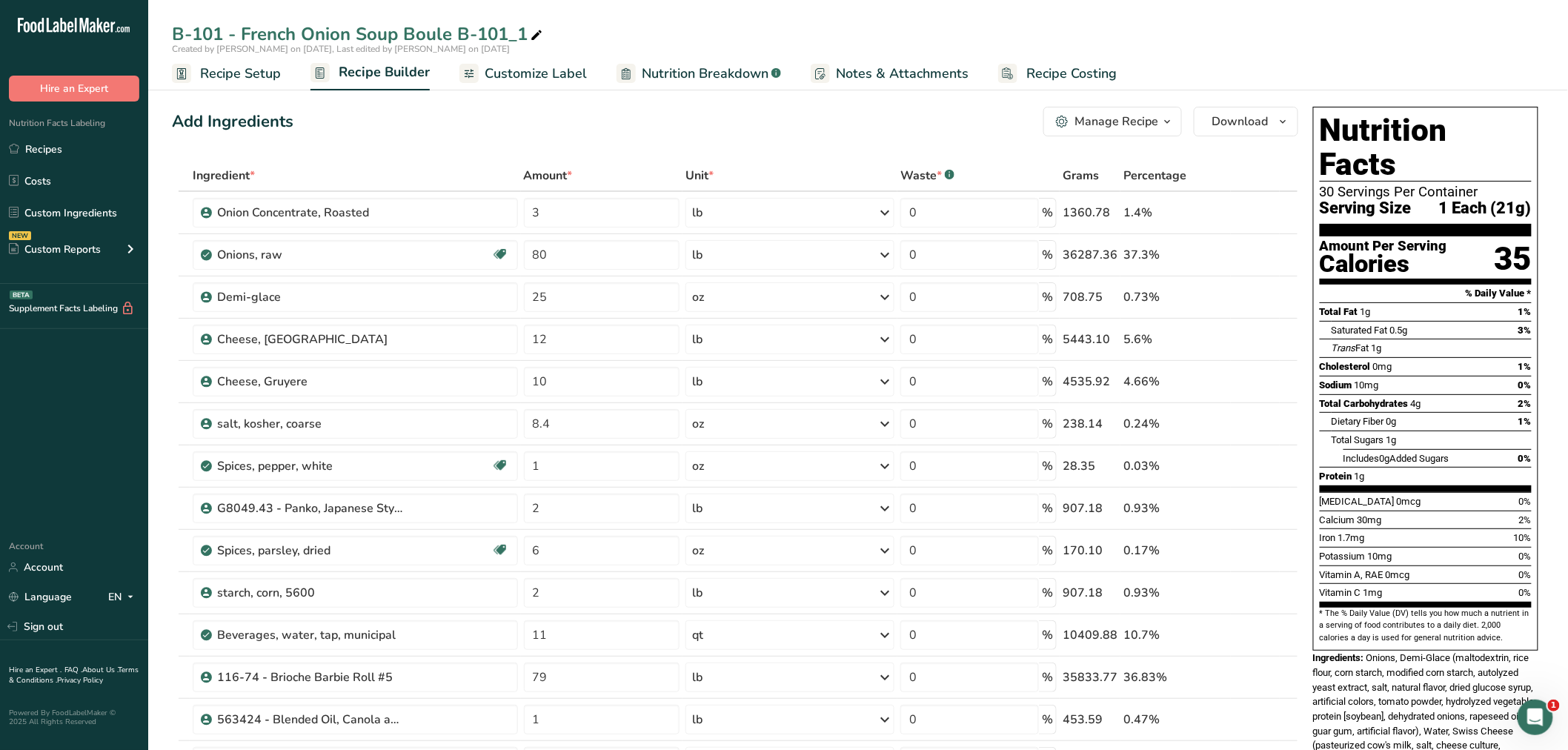
click at [246, 65] on span "Recipe Setup" at bounding box center [240, 74] width 81 height 20
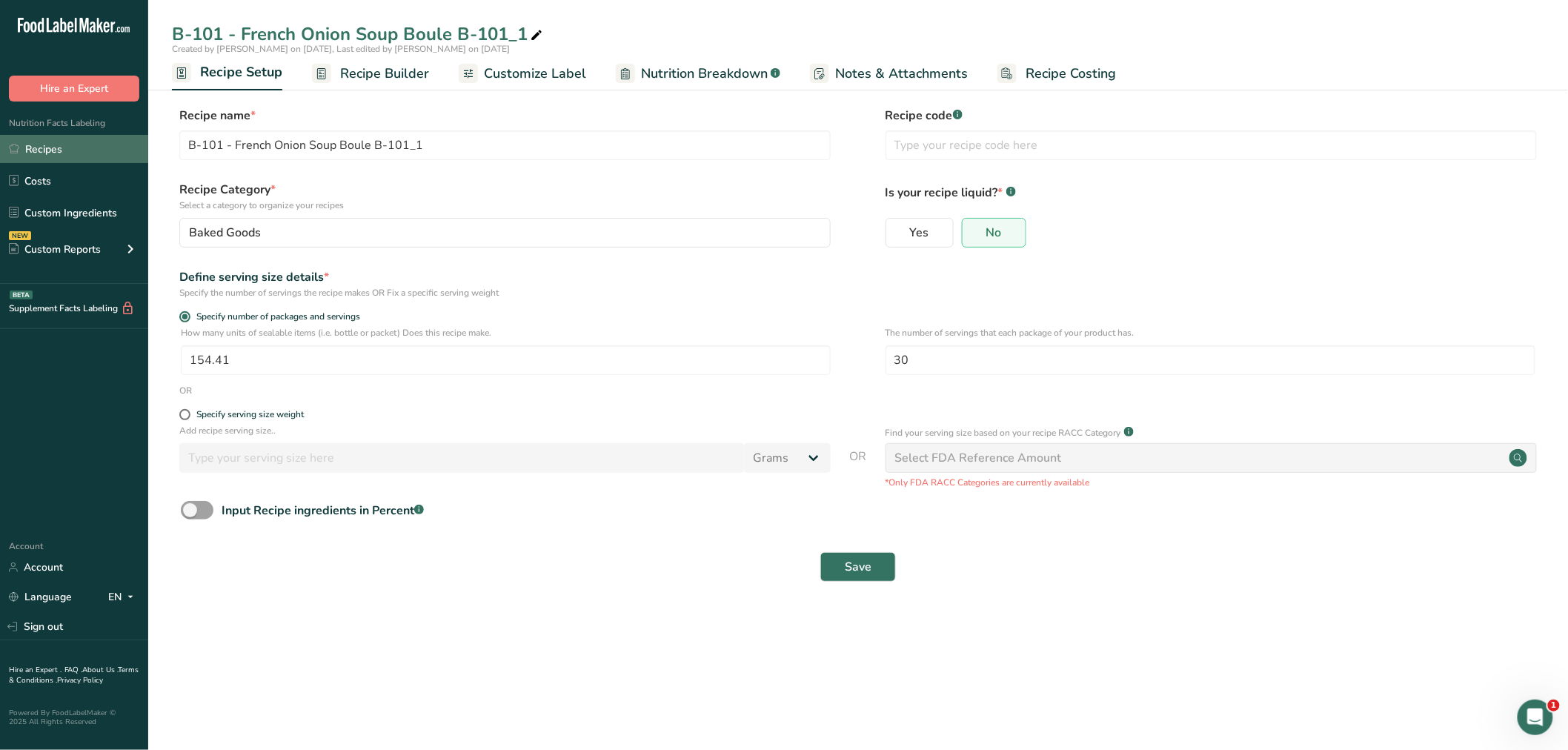
click at [57, 145] on link "Recipes" at bounding box center [74, 148] width 148 height 28
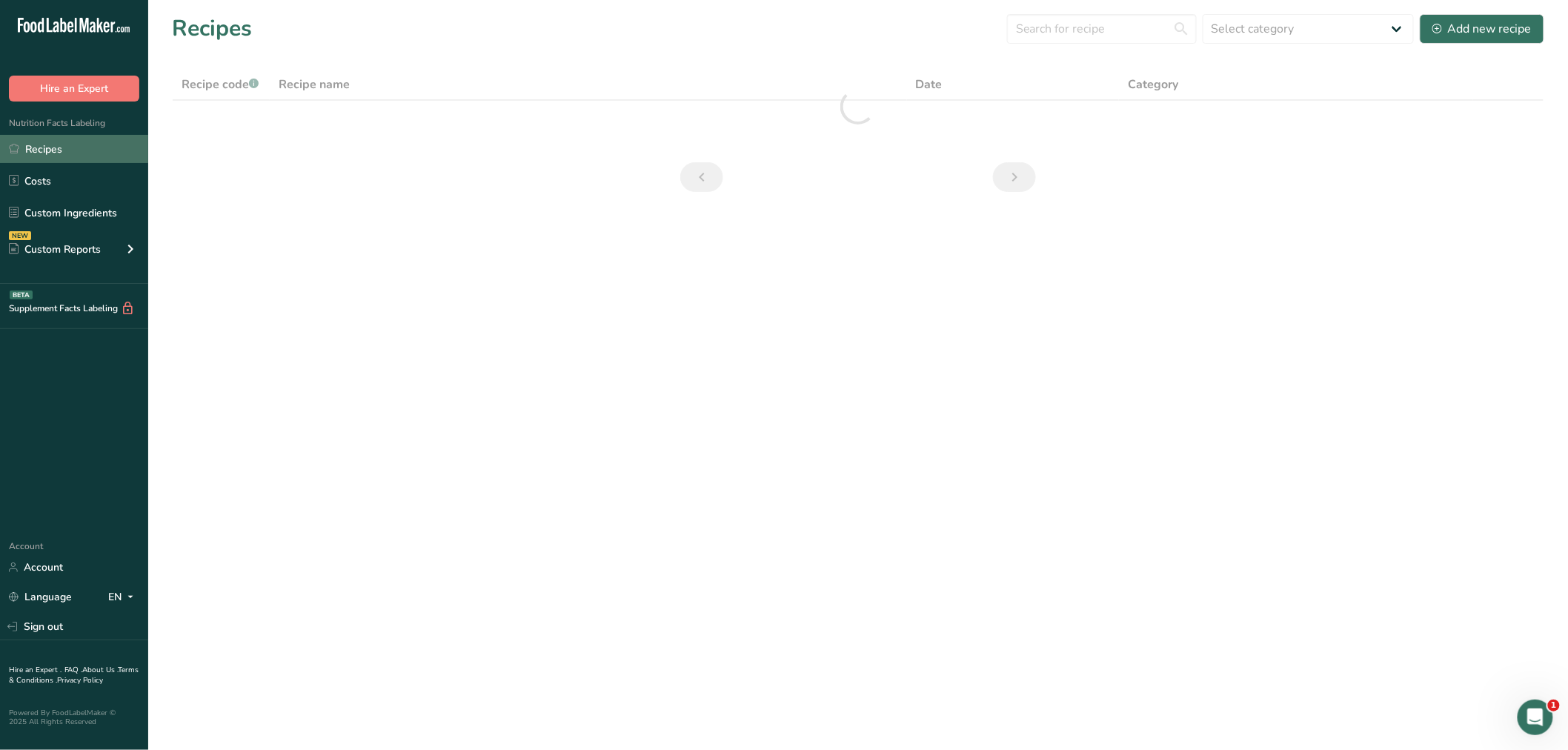
click at [47, 147] on link "Recipes" at bounding box center [74, 148] width 148 height 28
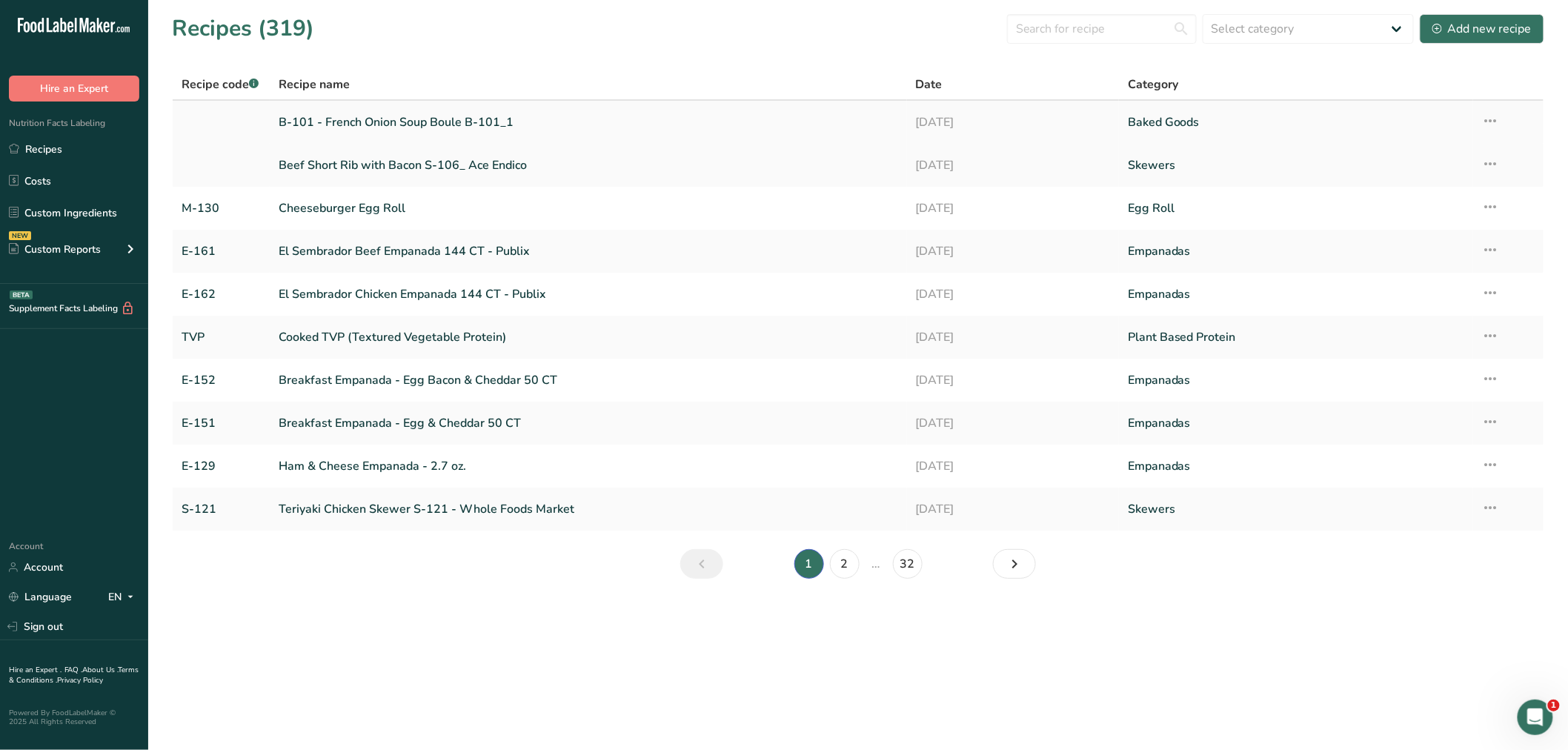
click at [313, 120] on link "B-101 - French Onion Soup Boule B-101_1" at bounding box center [588, 122] width 620 height 31
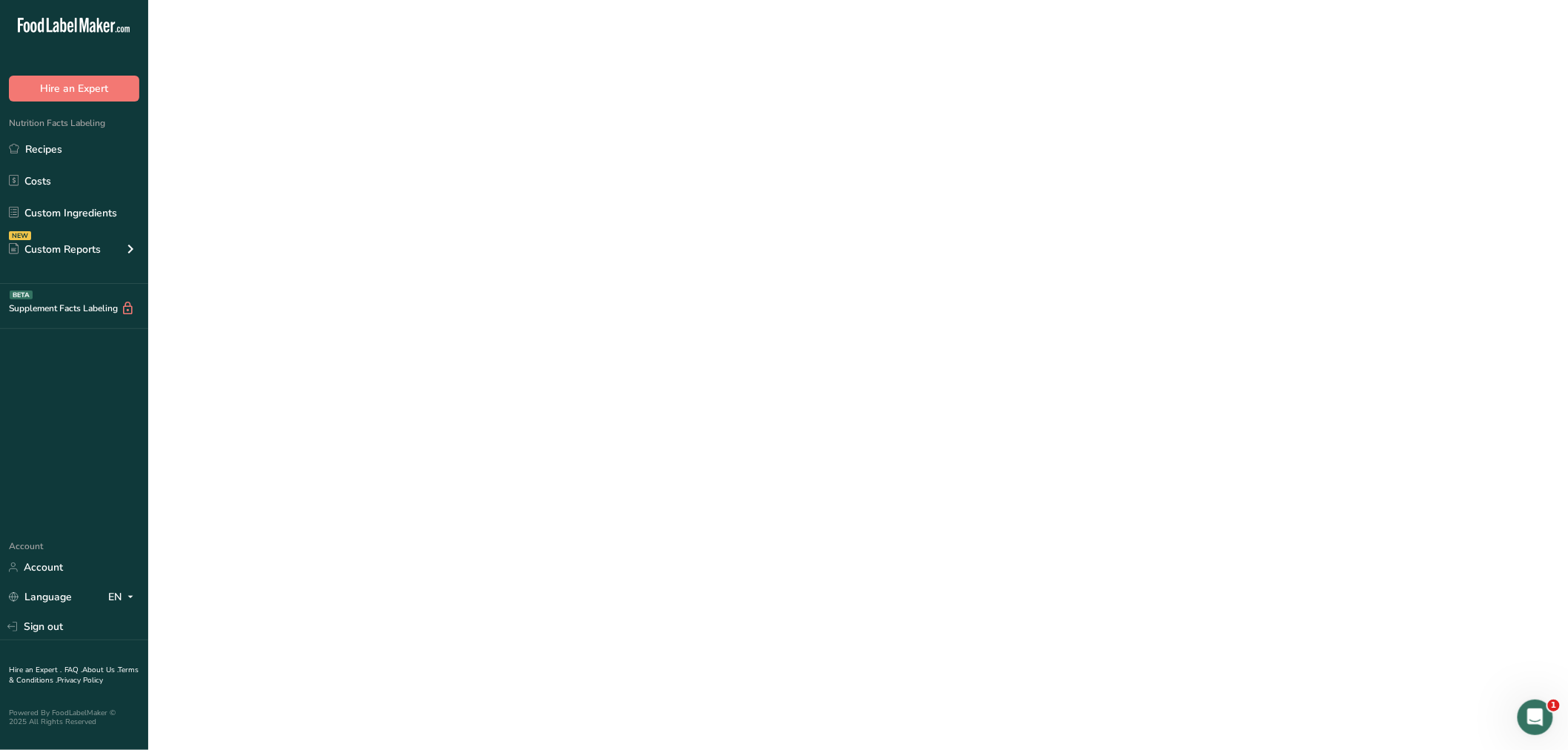
click at [313, 120] on link "B-101 - French Onion Soup Boule B-101_1" at bounding box center [588, 122] width 620 height 31
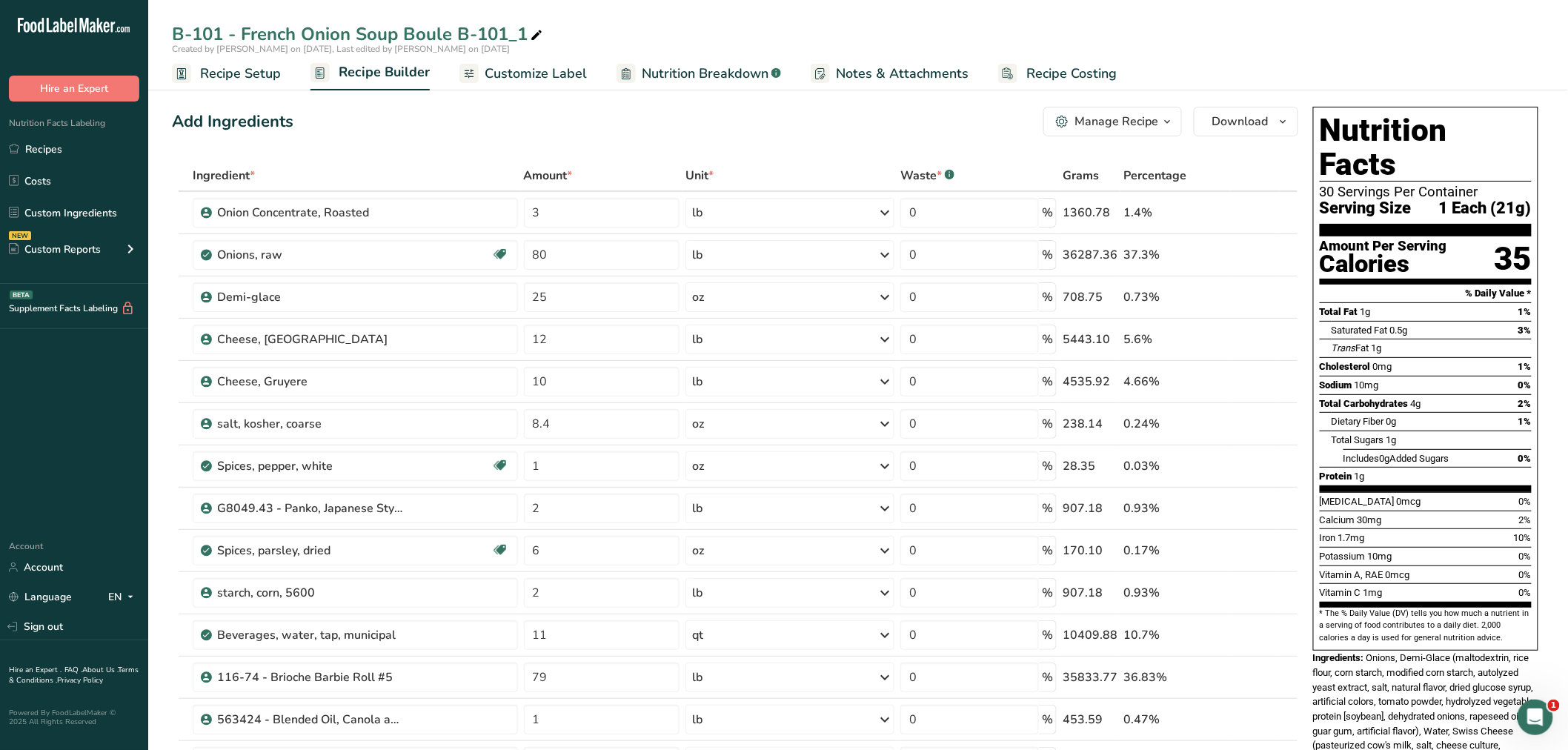
click at [220, 72] on span "Recipe Setup" at bounding box center [240, 74] width 81 height 20
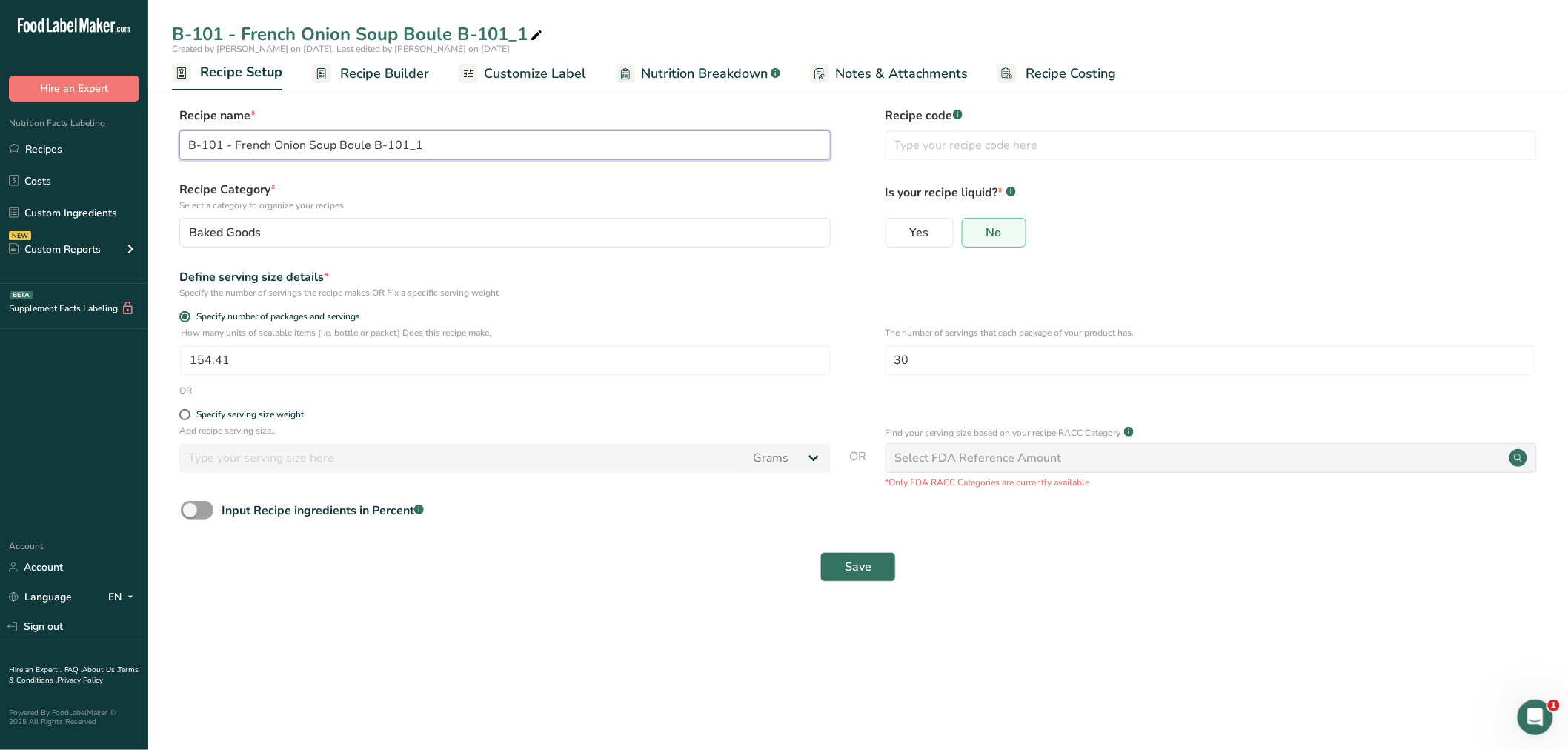
drag, startPoint x: 232, startPoint y: 144, endPoint x: 164, endPoint y: 142, distance: 68.0
click at [164, 142] on section "Recipe name * B-101 - French Onion Soup Boule B-101_1 Recipe code .a-a{fill:#34…" at bounding box center [858, 345] width 1420 height 537
drag, startPoint x: 328, startPoint y: 141, endPoint x: 393, endPoint y: 146, distance: 65.2
click at [393, 146] on input "French Onion Soup Boule B-101_1" at bounding box center [505, 145] width 651 height 30
type input "French Onion Soup Boule - Ace Endico"
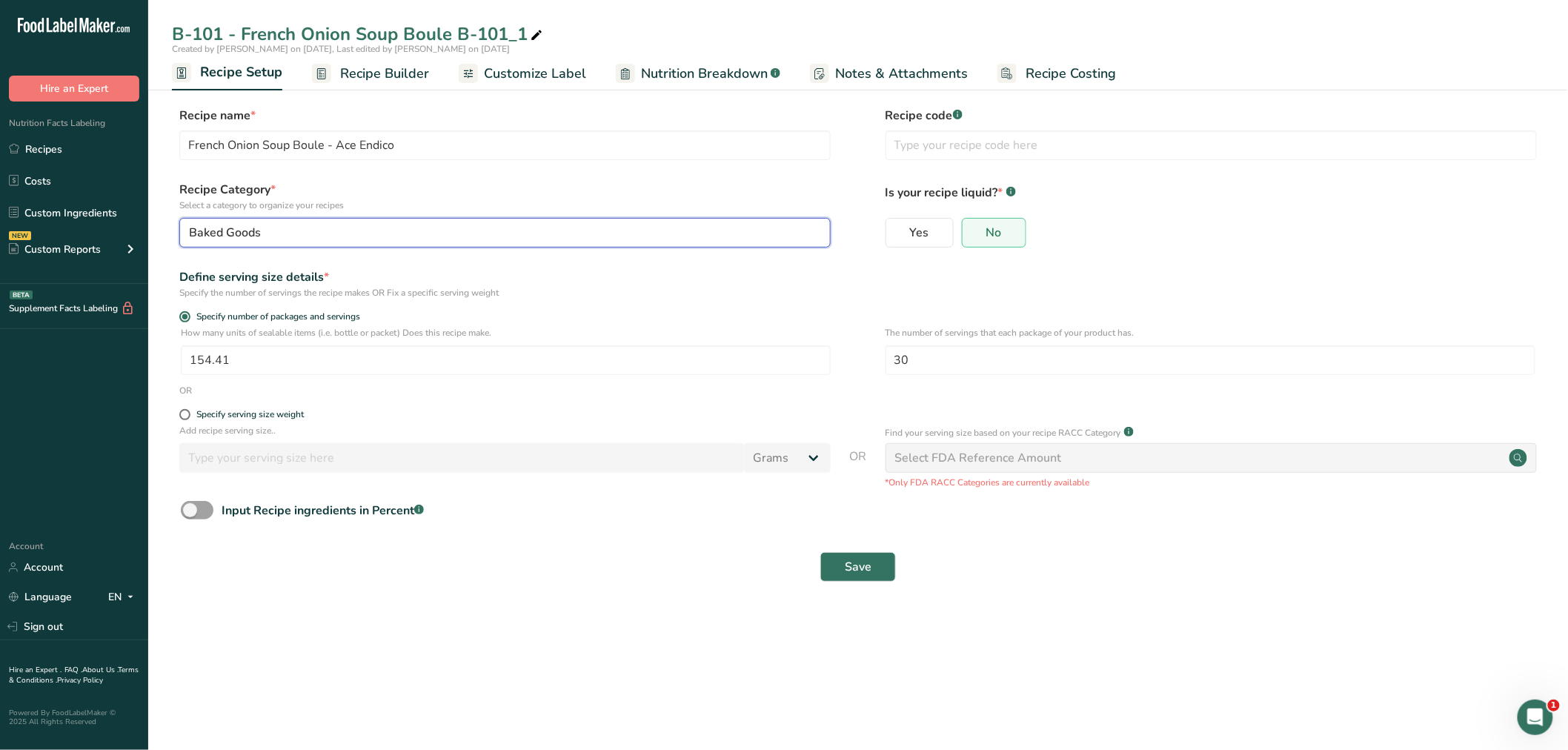
click at [339, 228] on div "Baked Goods" at bounding box center [500, 233] width 623 height 18
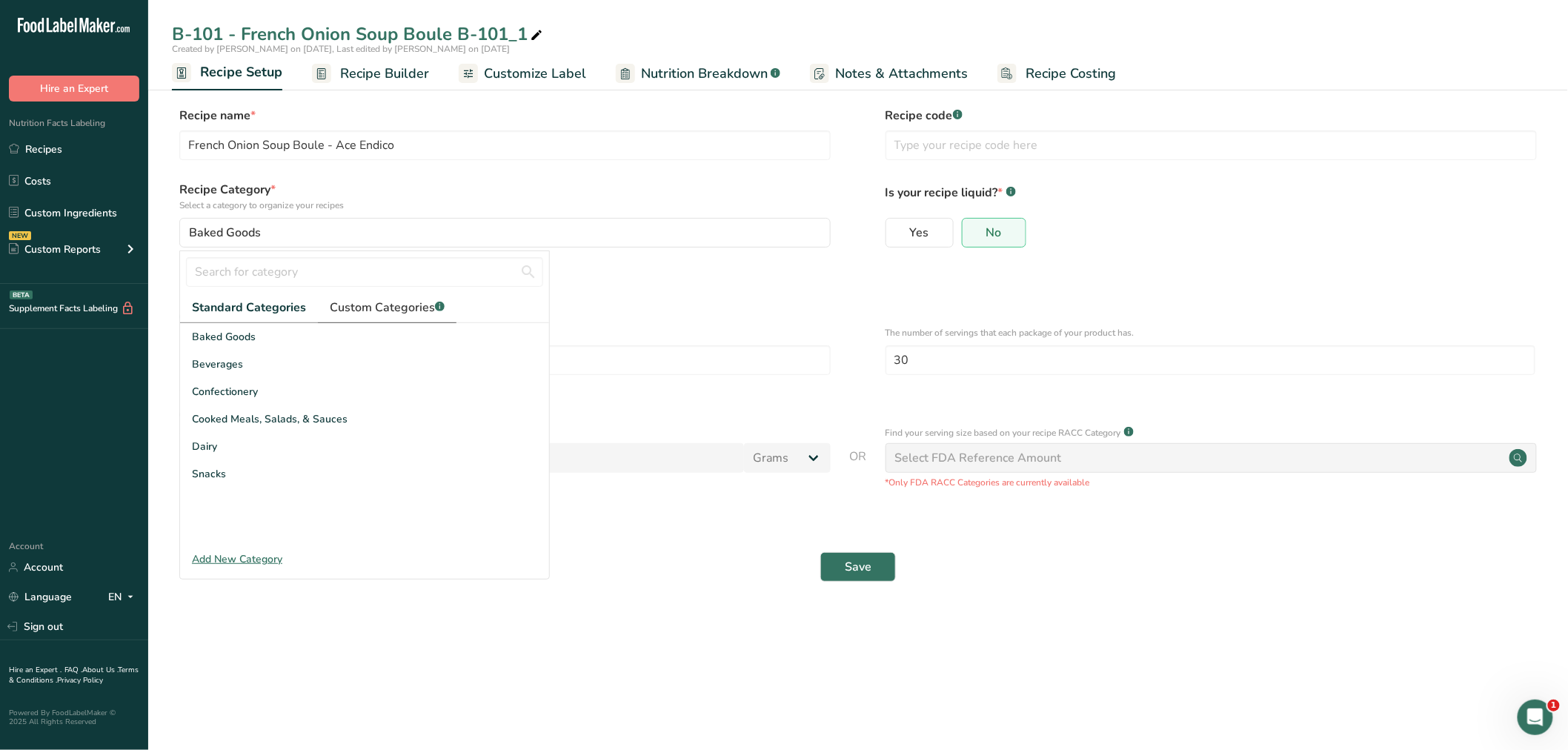
click at [381, 299] on span "Custom Categories .a-a{fill:#347362;}.b-a{fill:#fff;}" at bounding box center [388, 308] width 115 height 18
click at [220, 332] on div "Boule" at bounding box center [364, 336] width 369 height 27
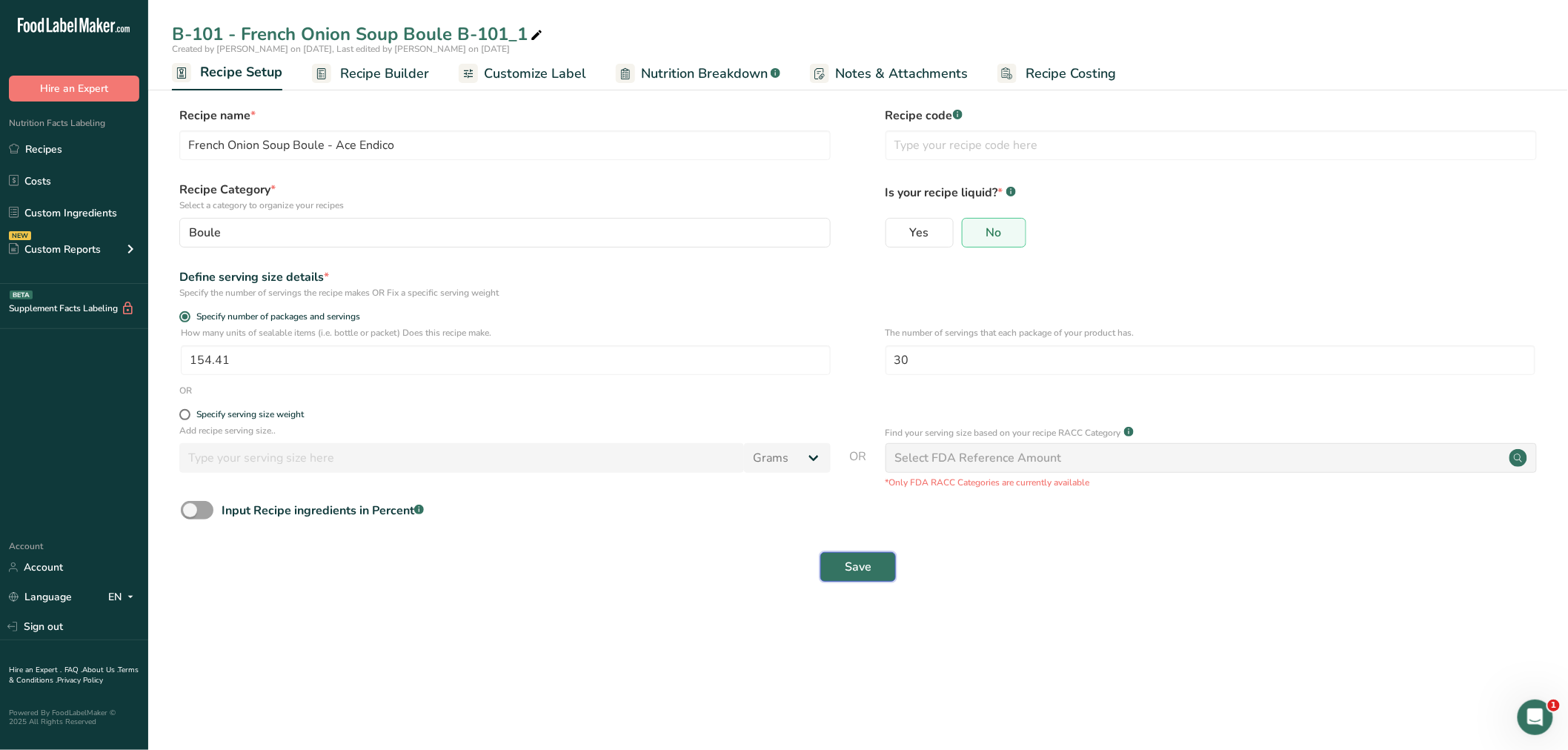
click at [854, 561] on span "Save" at bounding box center [858, 567] width 27 height 18
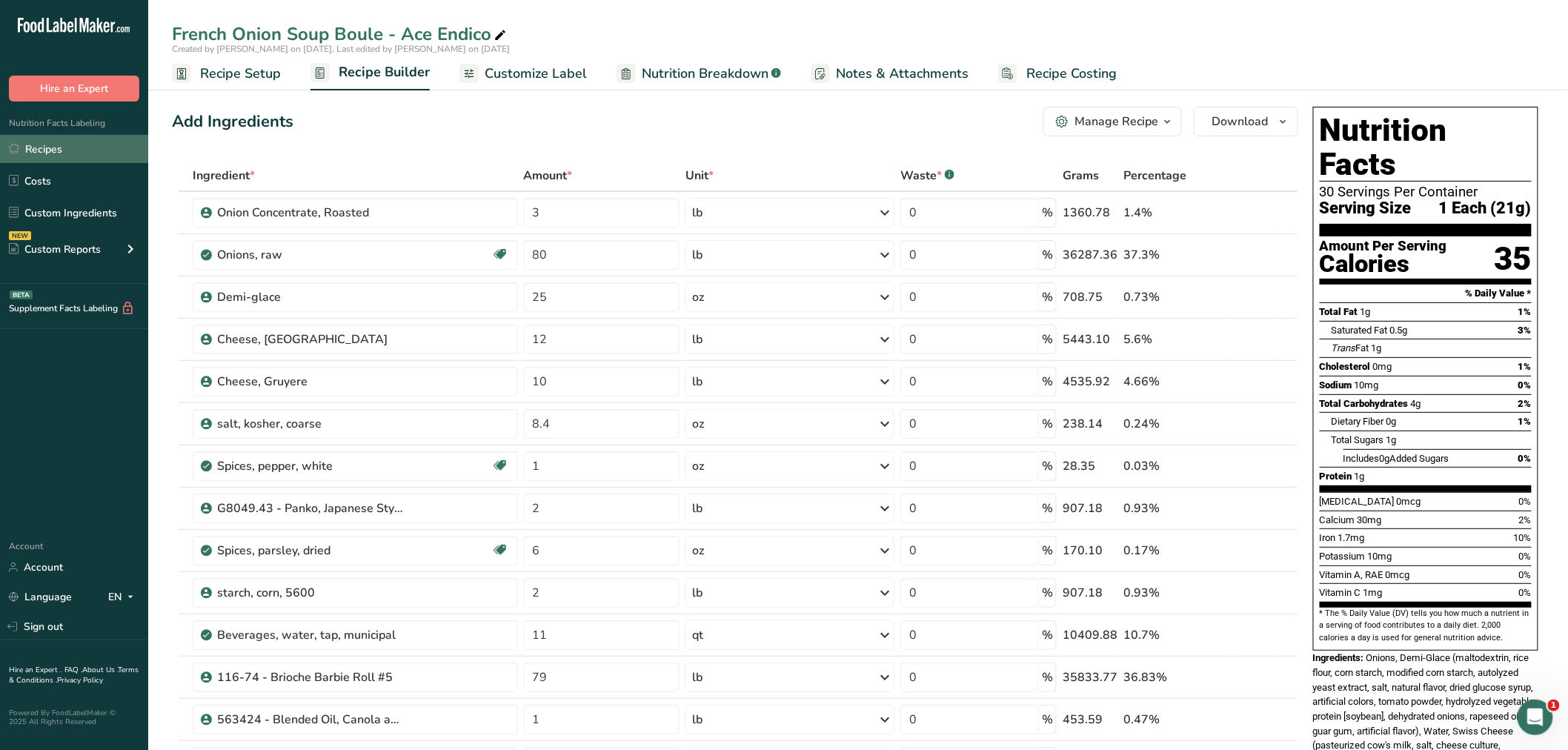
drag, startPoint x: 50, startPoint y: 143, endPoint x: 101, endPoint y: 142, distance: 51.0
click at [50, 143] on link "Recipes" at bounding box center [74, 148] width 148 height 28
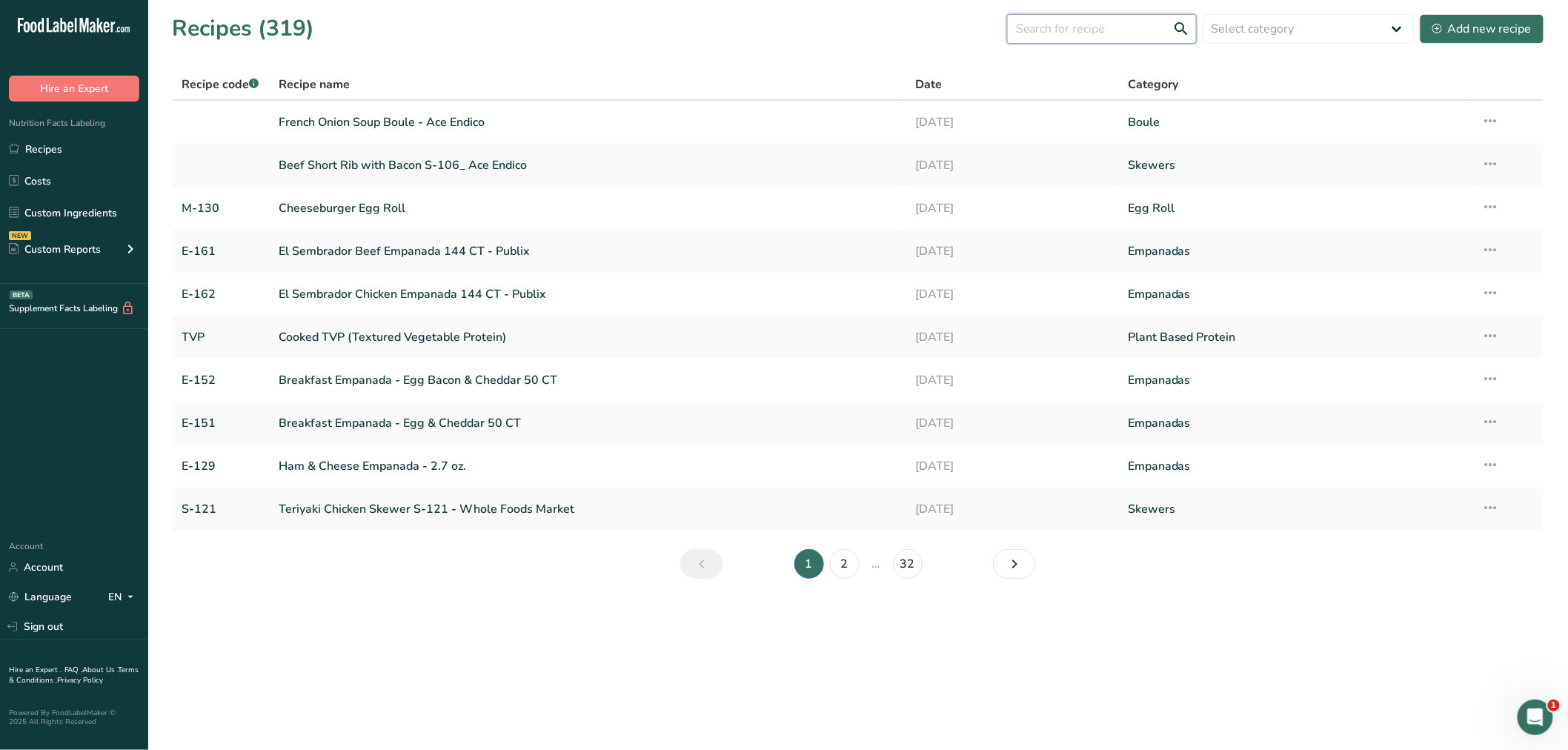
click at [1057, 31] on input "text" at bounding box center [1102, 29] width 190 height 30
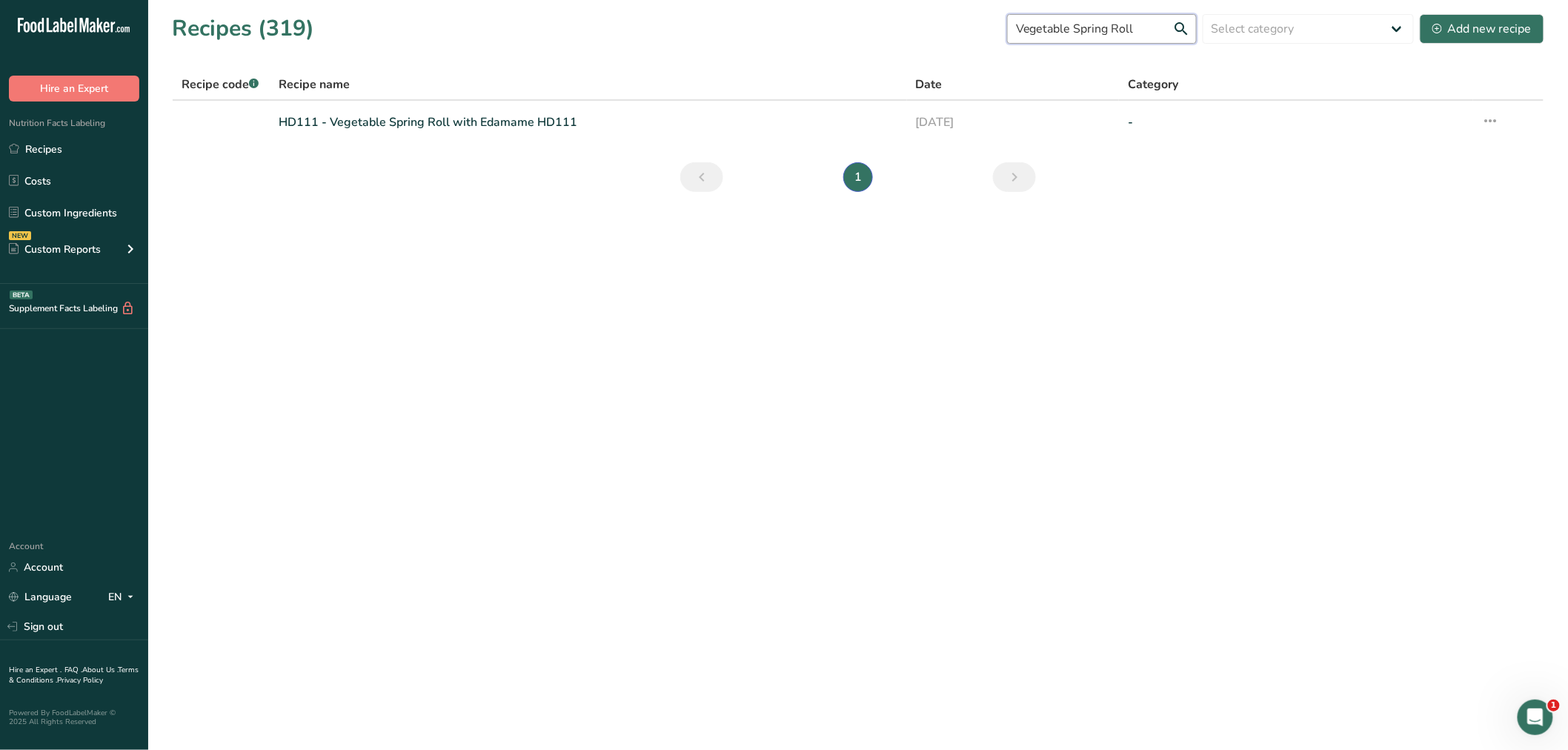
type input "Vegetable Spring Roll"
click at [1121, 27] on input "Vegetable Spring Roll" at bounding box center [1102, 29] width 190 height 30
drag, startPoint x: 1149, startPoint y: 27, endPoint x: 945, endPoint y: 26, distance: 204.0
click at [945, 26] on div "Recipes (319) Vegetable Spring Roll Select category All Baked Goods Beverages B…" at bounding box center [858, 28] width 1373 height 33
type input "M-111"
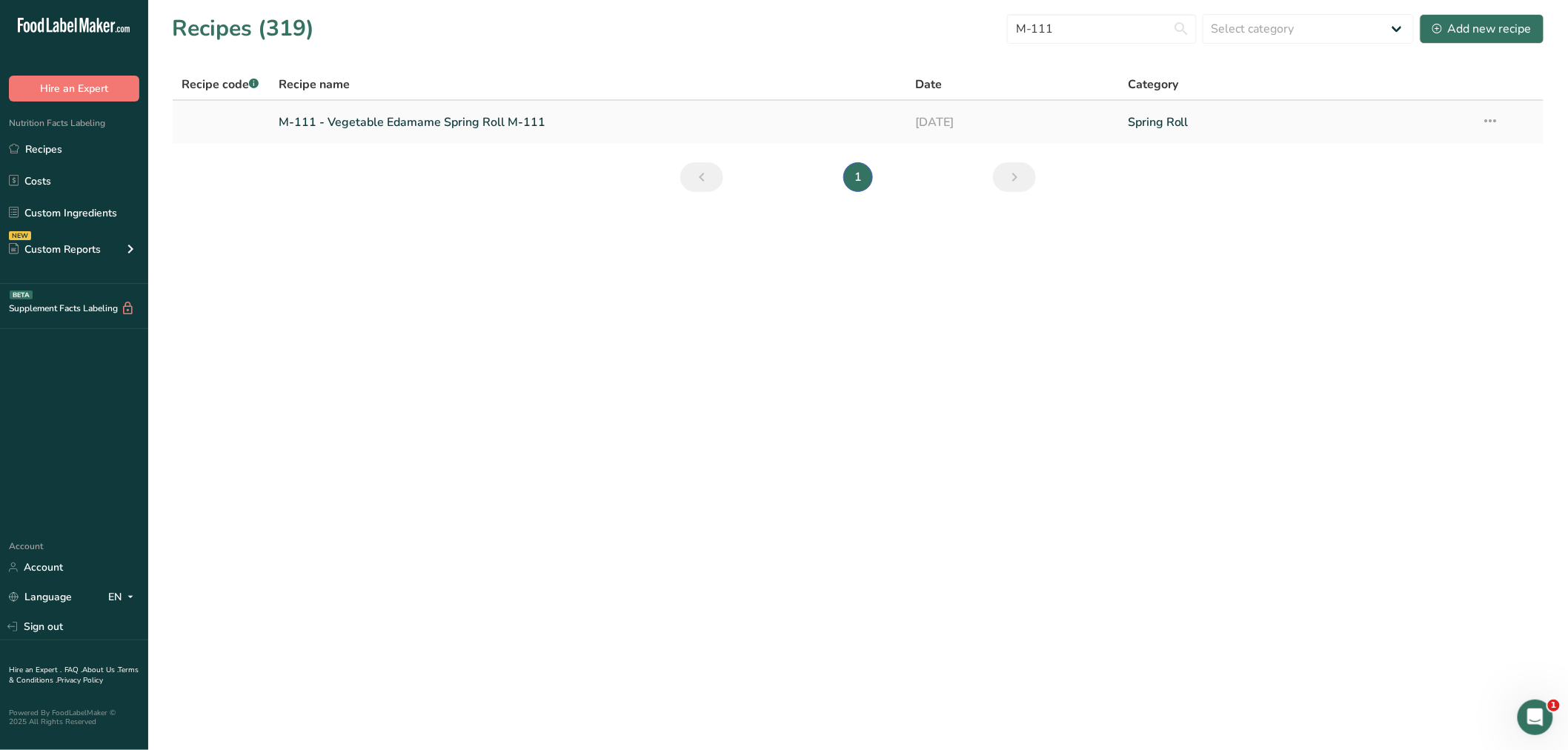
click at [452, 120] on link "M-111 - Vegetable Edamame Spring Roll M-111" at bounding box center [588, 122] width 620 height 31
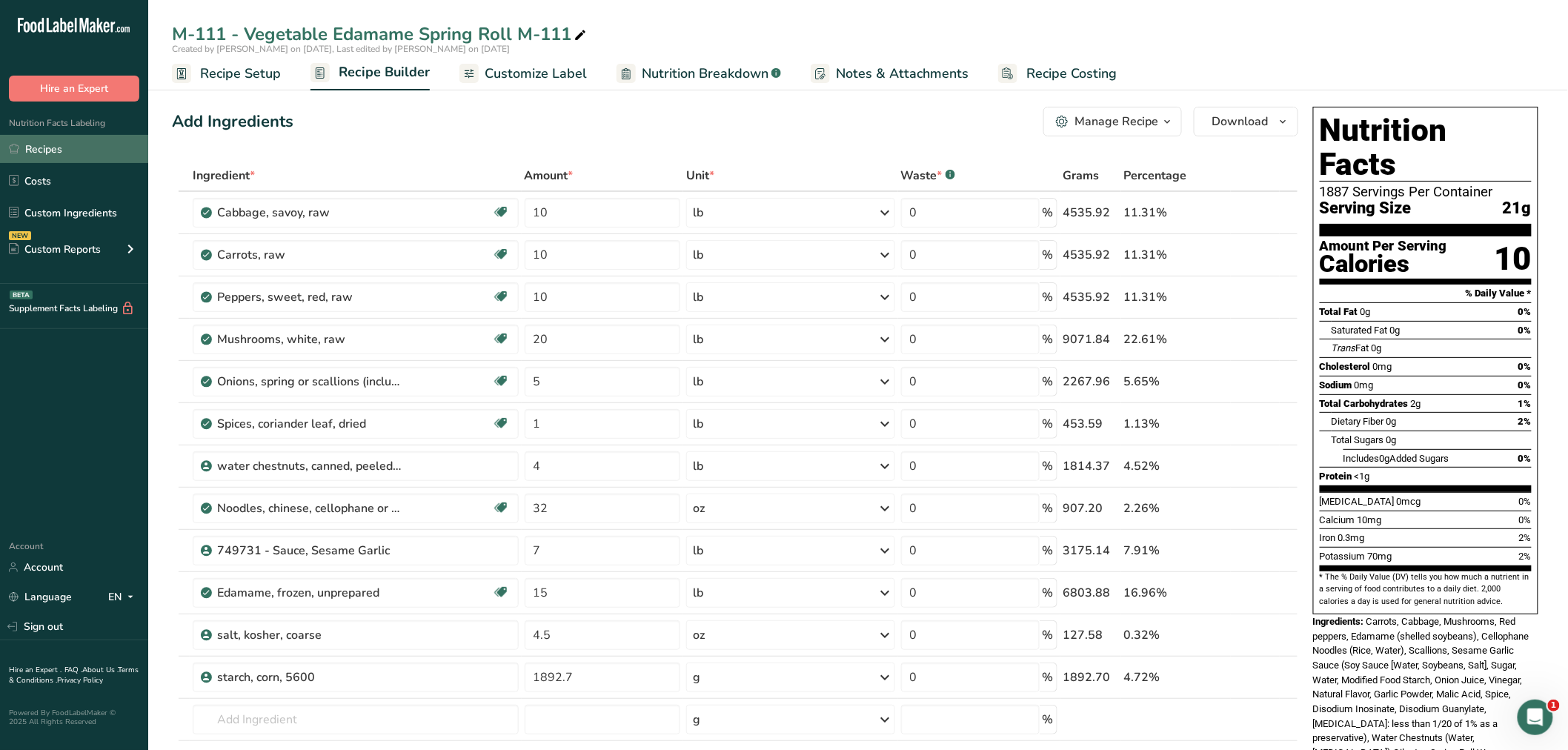
click at [67, 144] on link "Recipes" at bounding box center [74, 148] width 148 height 28
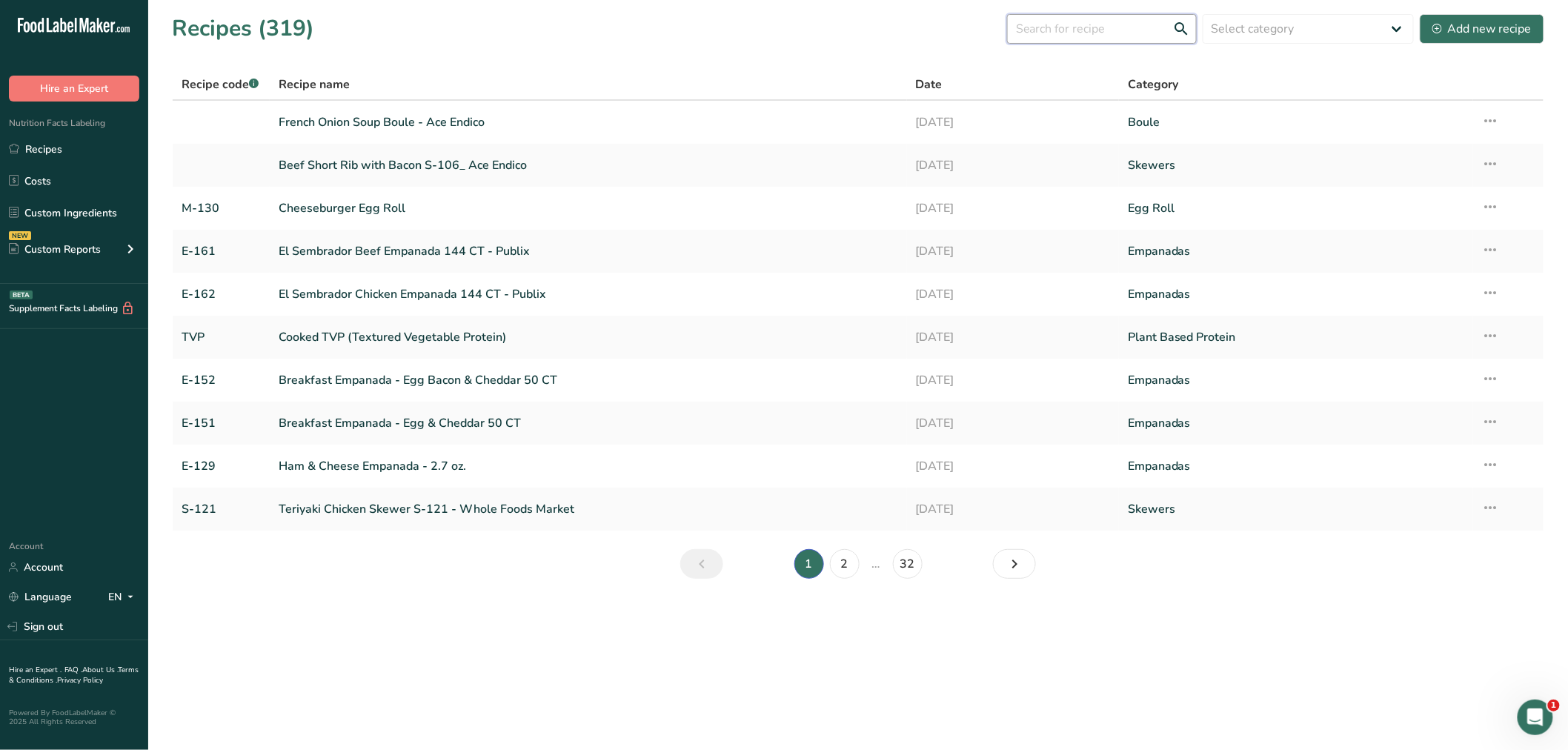
click at [1083, 28] on input "text" at bounding box center [1102, 29] width 190 height 30
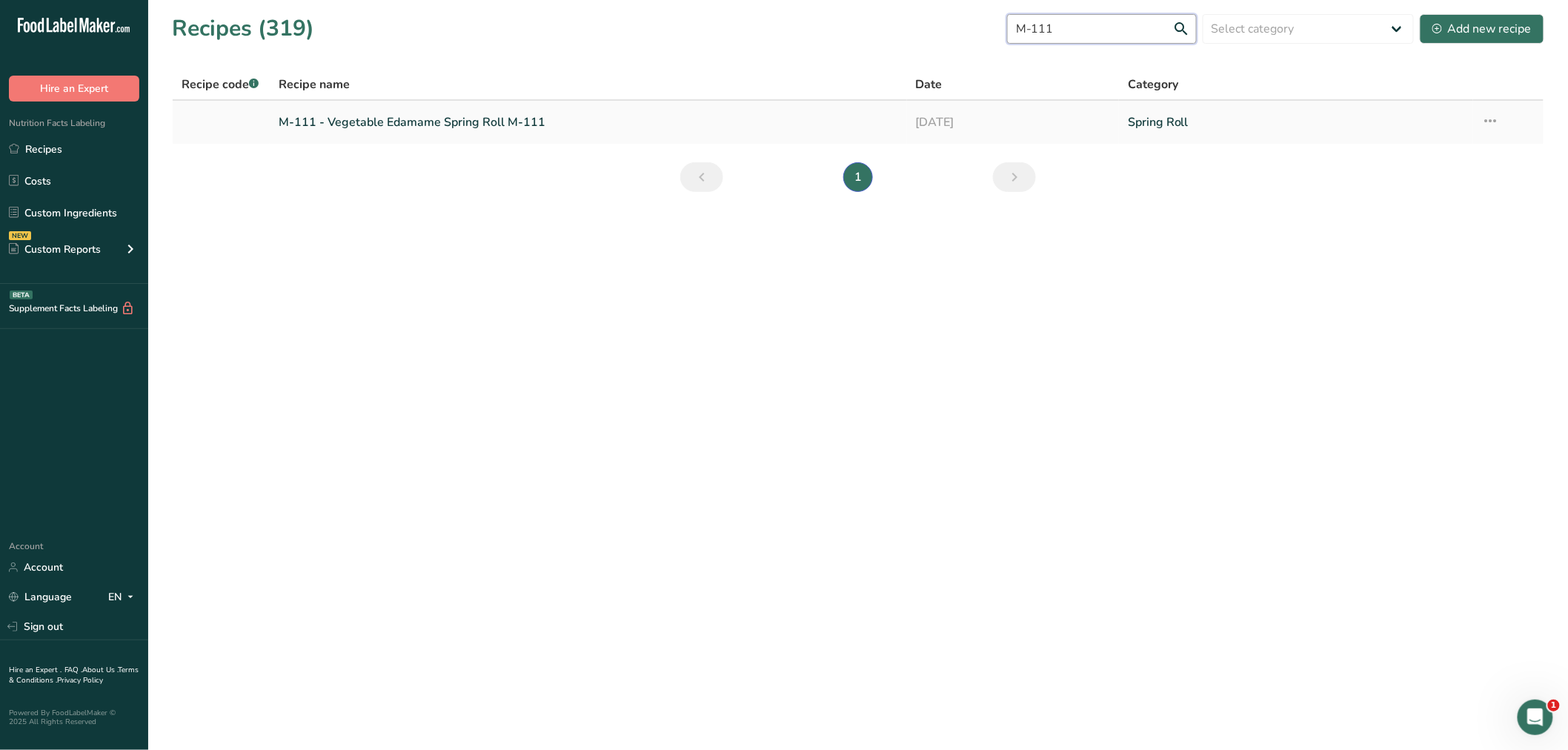
type input "M-111"
click at [1492, 115] on icon at bounding box center [1492, 121] width 18 height 27
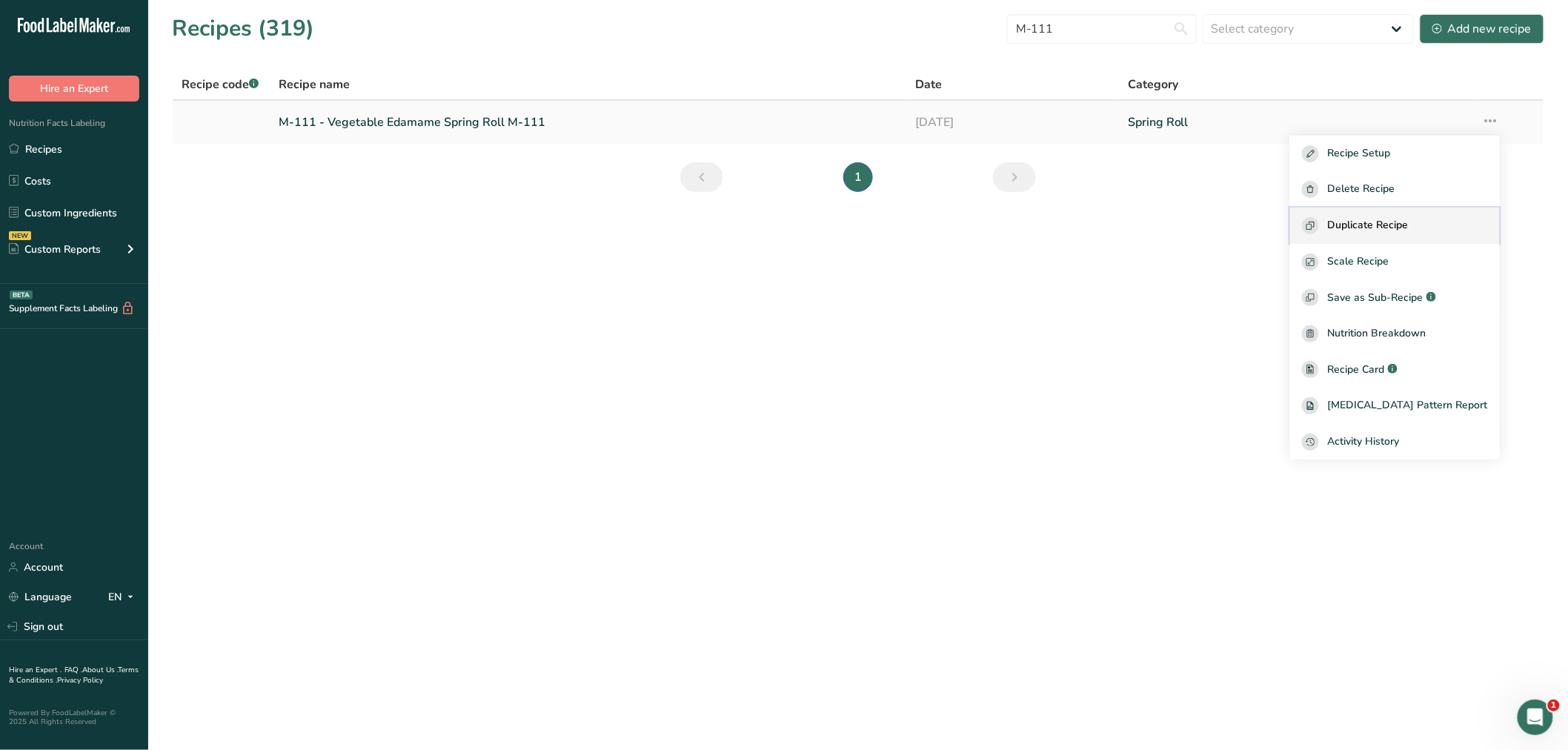
click at [1395, 219] on span "Duplicate Recipe" at bounding box center [1368, 225] width 81 height 17
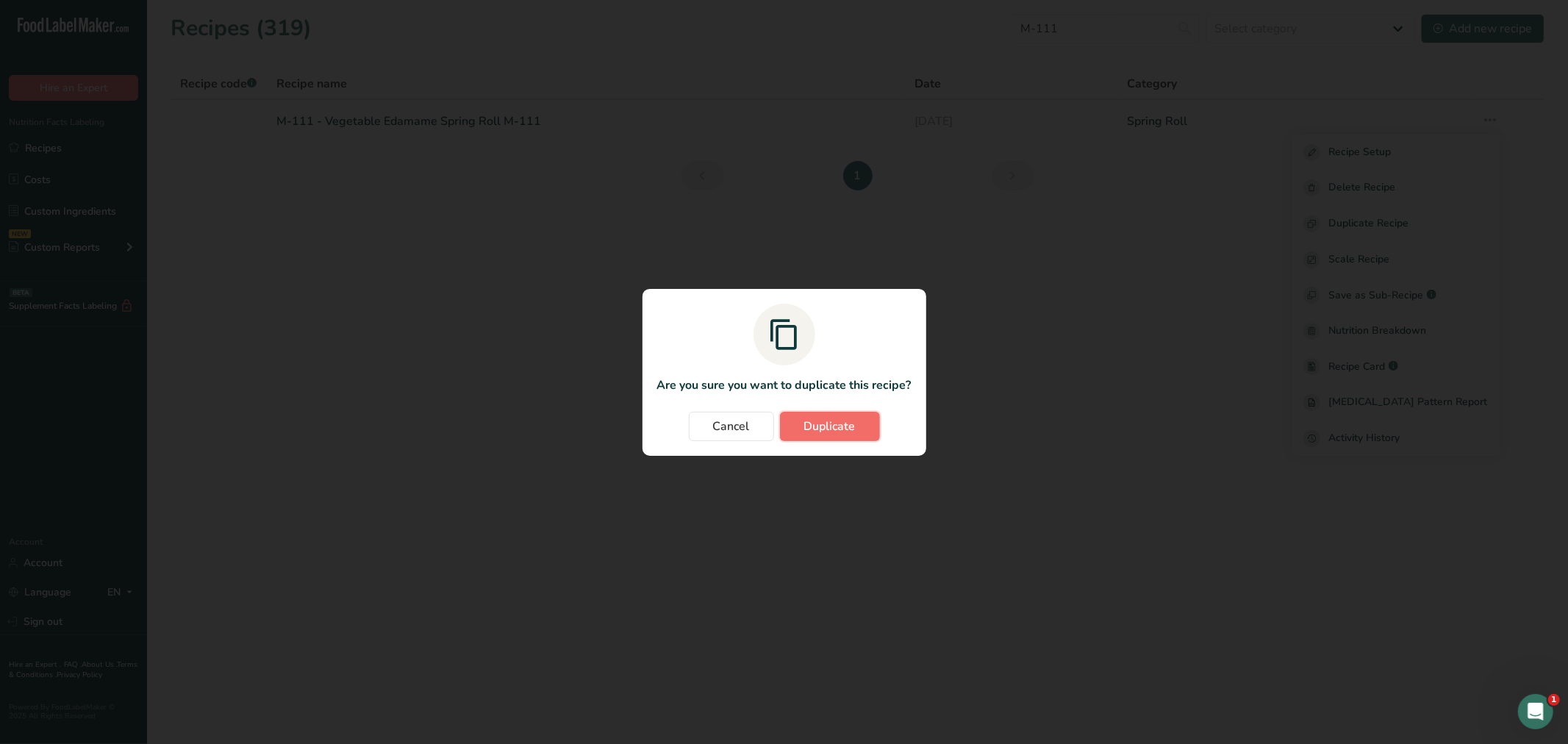
click at [818, 422] on span "Duplicate" at bounding box center [830, 426] width 52 height 18
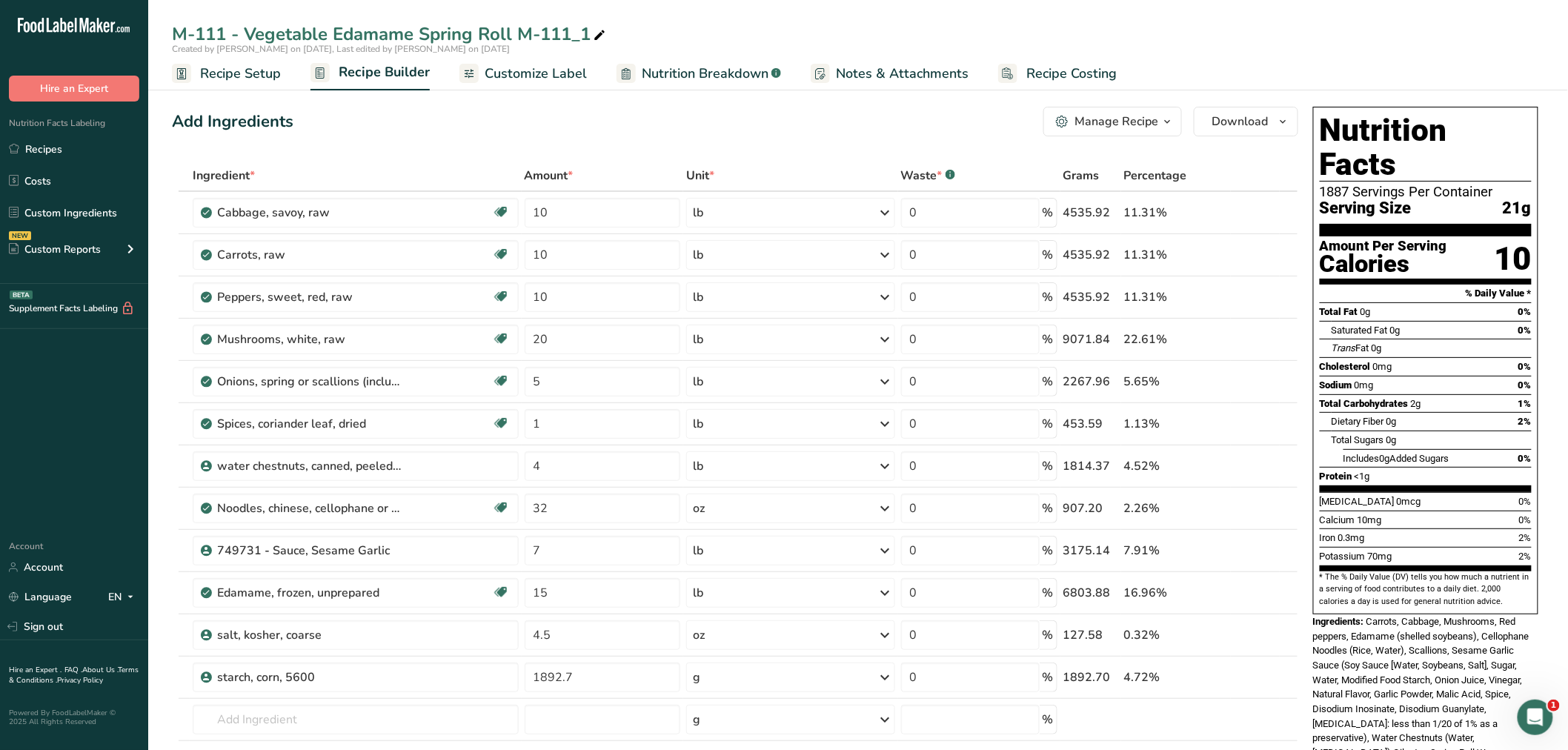
click at [212, 69] on span "Recipe Setup" at bounding box center [240, 74] width 81 height 20
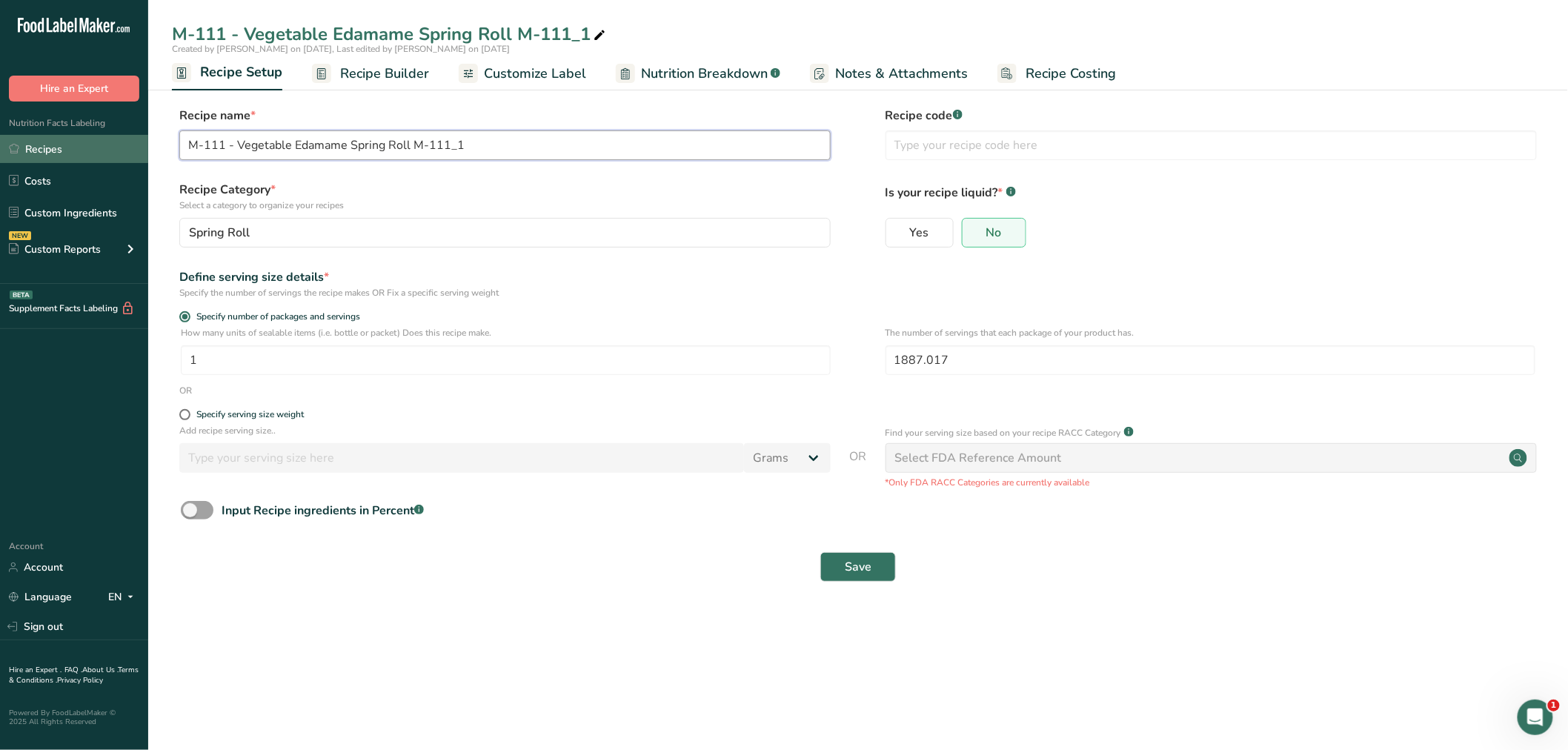
drag, startPoint x: 235, startPoint y: 141, endPoint x: 143, endPoint y: 141, distance: 92.0
click at [145, 141] on div ".a-20{fill:#fff;} Hire an Expert Nutrition Facts Labeling Recipes Costs Custom …" at bounding box center [784, 375] width 1568 height 750
drag, startPoint x: 365, startPoint y: 145, endPoint x: 448, endPoint y: 143, distance: 83.0
click at [448, 143] on input "Vegetable Edamame Spring Roll M-111_1" at bounding box center [505, 145] width 651 height 30
type input "Vegetable Edamame Spring Roll - Ace Endico"
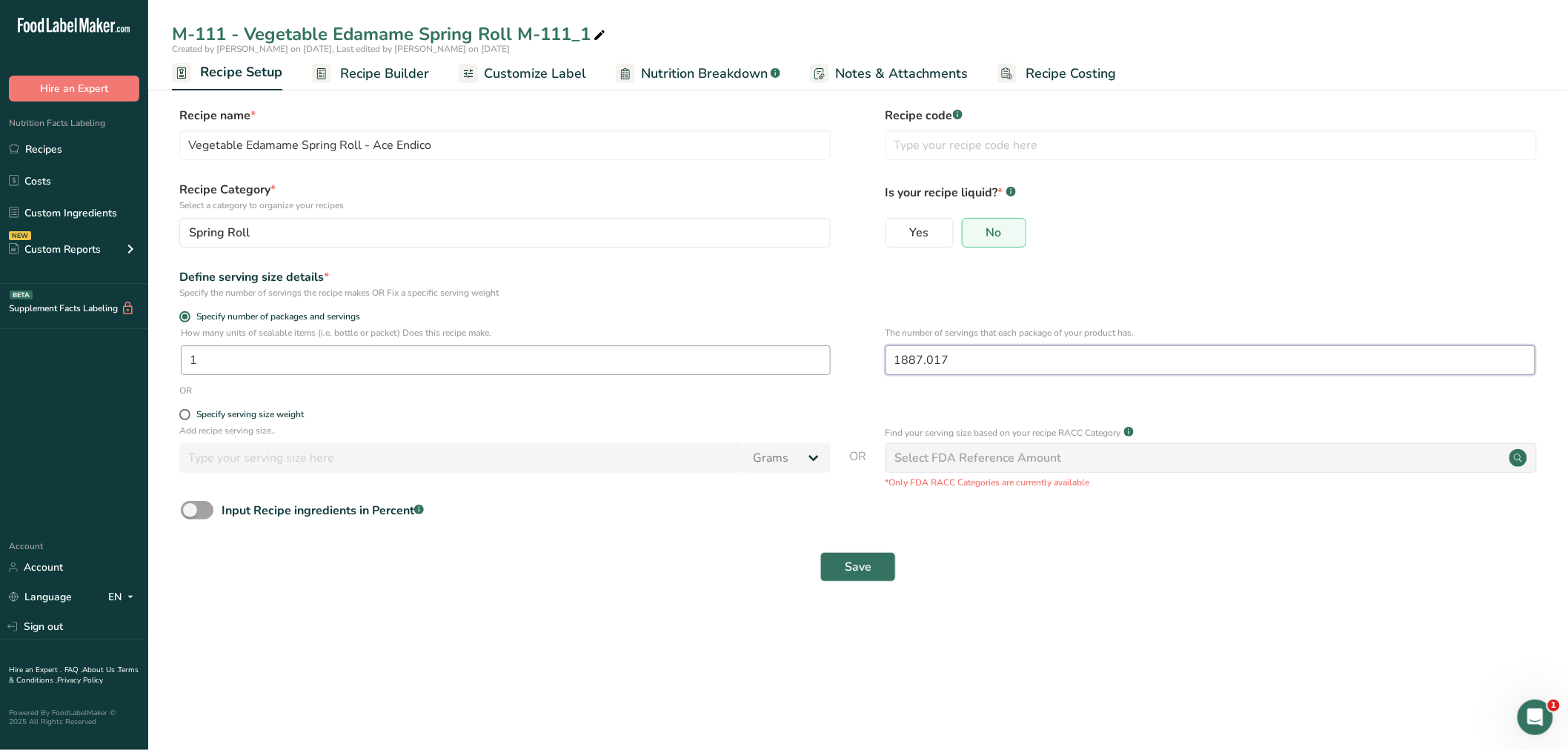
drag, startPoint x: 963, startPoint y: 357, endPoint x: 811, endPoint y: 357, distance: 152.0
click at [824, 357] on div "How many units of sealable items (i.e. bottle or packet) Does this recipe make.…" at bounding box center [858, 354] width 1373 height 58
type input "50"
click at [862, 566] on span "Save" at bounding box center [858, 567] width 27 height 18
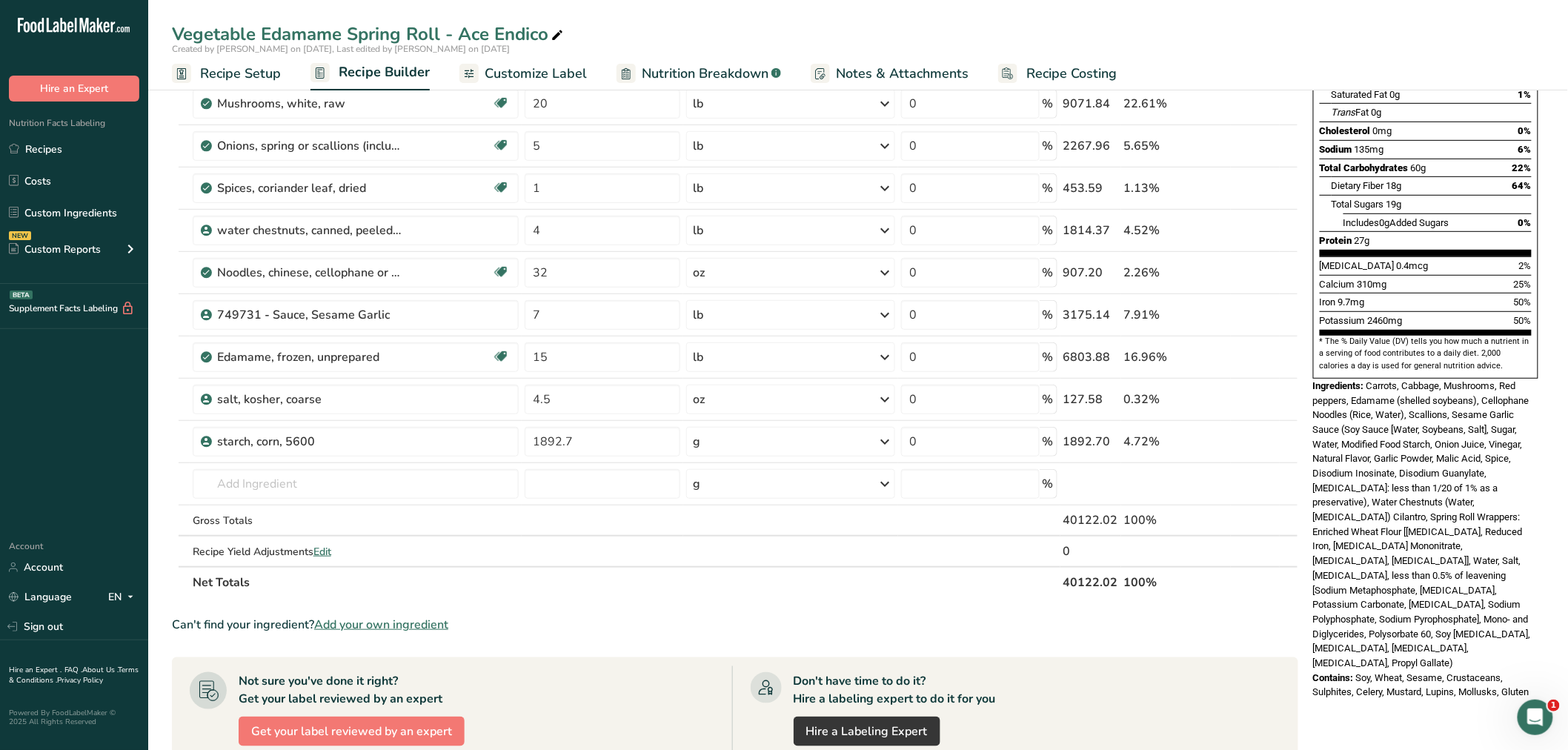
scroll to position [246, 0]
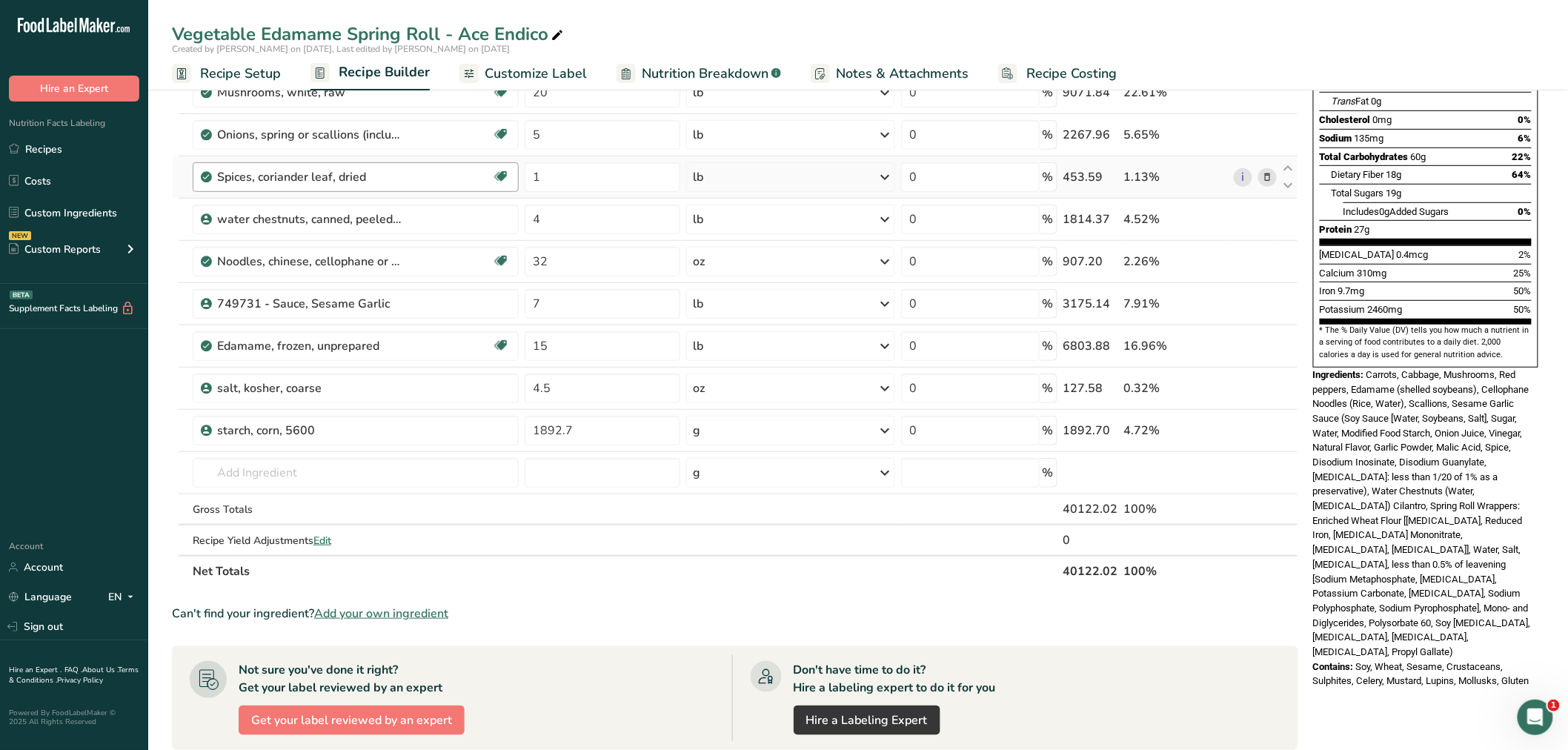
drag, startPoint x: 252, startPoint y: 69, endPoint x: 275, endPoint y: 174, distance: 107.5
click at [252, 69] on span "Recipe Setup" at bounding box center [240, 74] width 81 height 20
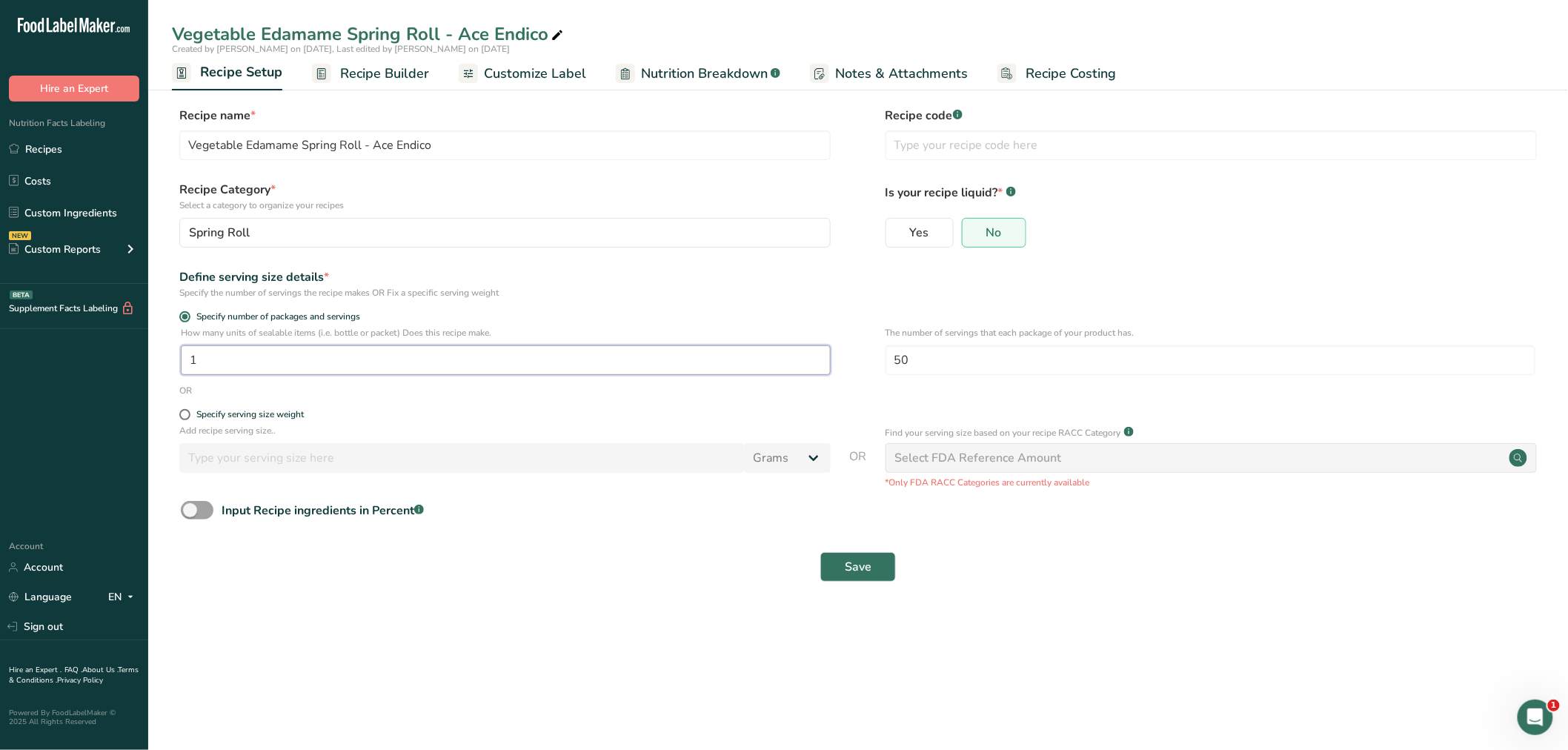
drag, startPoint x: 216, startPoint y: 362, endPoint x: 145, endPoint y: 360, distance: 71.0
click at [149, 361] on section "Recipe name * Vegetable Edamame Spring Roll - Ace Endico Recipe code .a-a{fill:…" at bounding box center [858, 345] width 1420 height 537
type input "38.21"
click at [841, 566] on button "Save" at bounding box center [858, 567] width 76 height 30
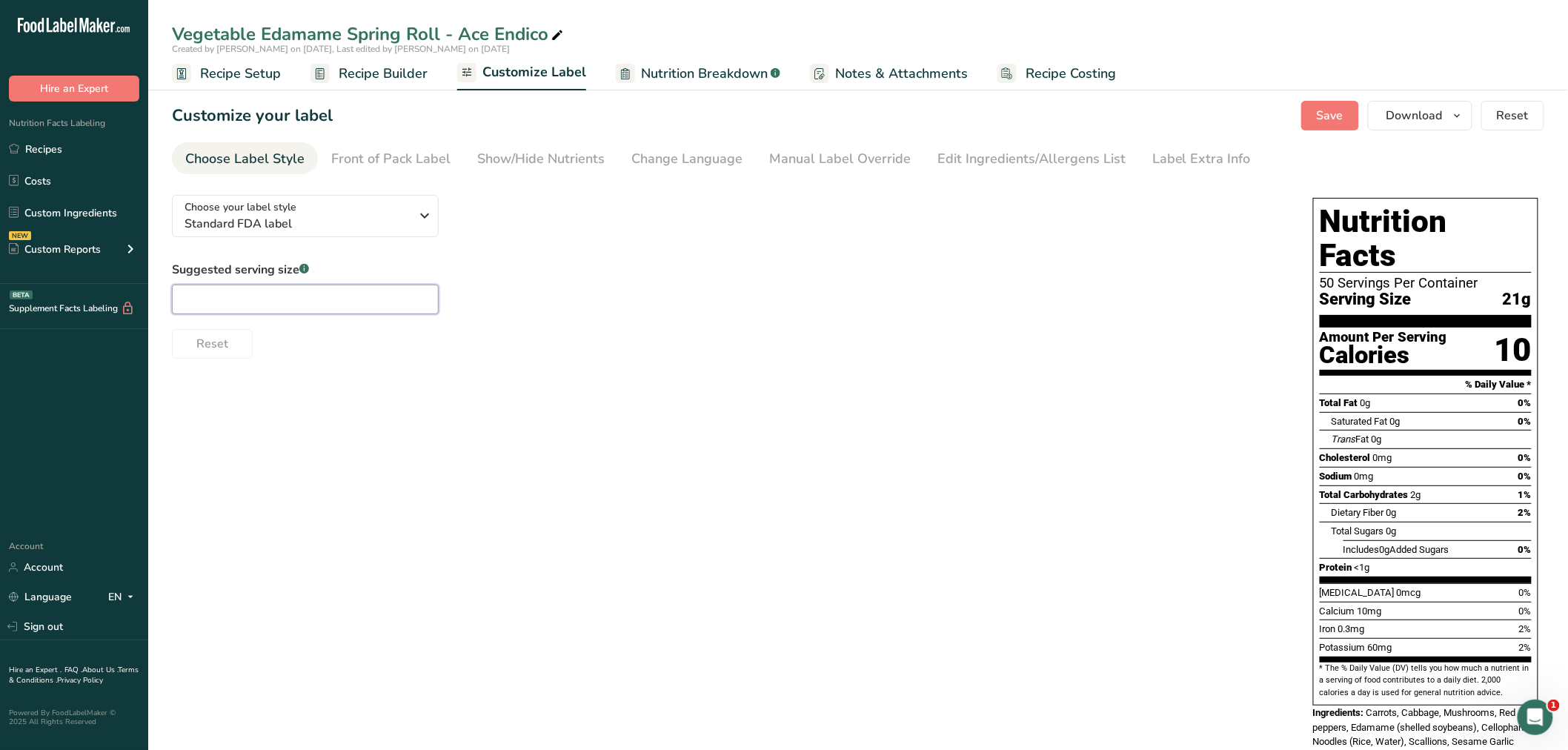
click at [264, 300] on input "text" at bounding box center [305, 299] width 267 height 30
type input "1 Each"
click at [226, 73] on span "Recipe Setup" at bounding box center [240, 74] width 81 height 20
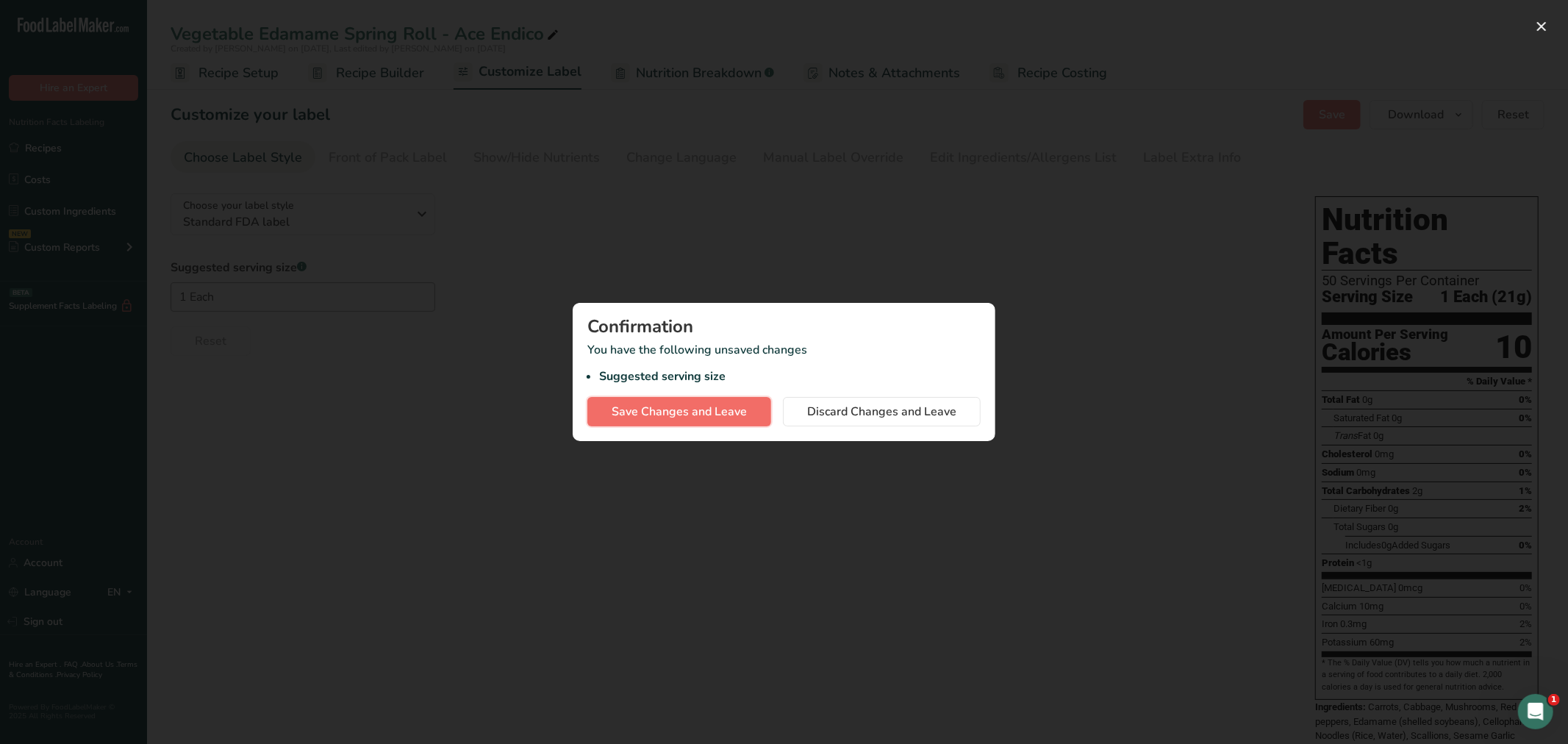
click at [732, 408] on span "Save Changes and Leave" at bounding box center [679, 411] width 136 height 18
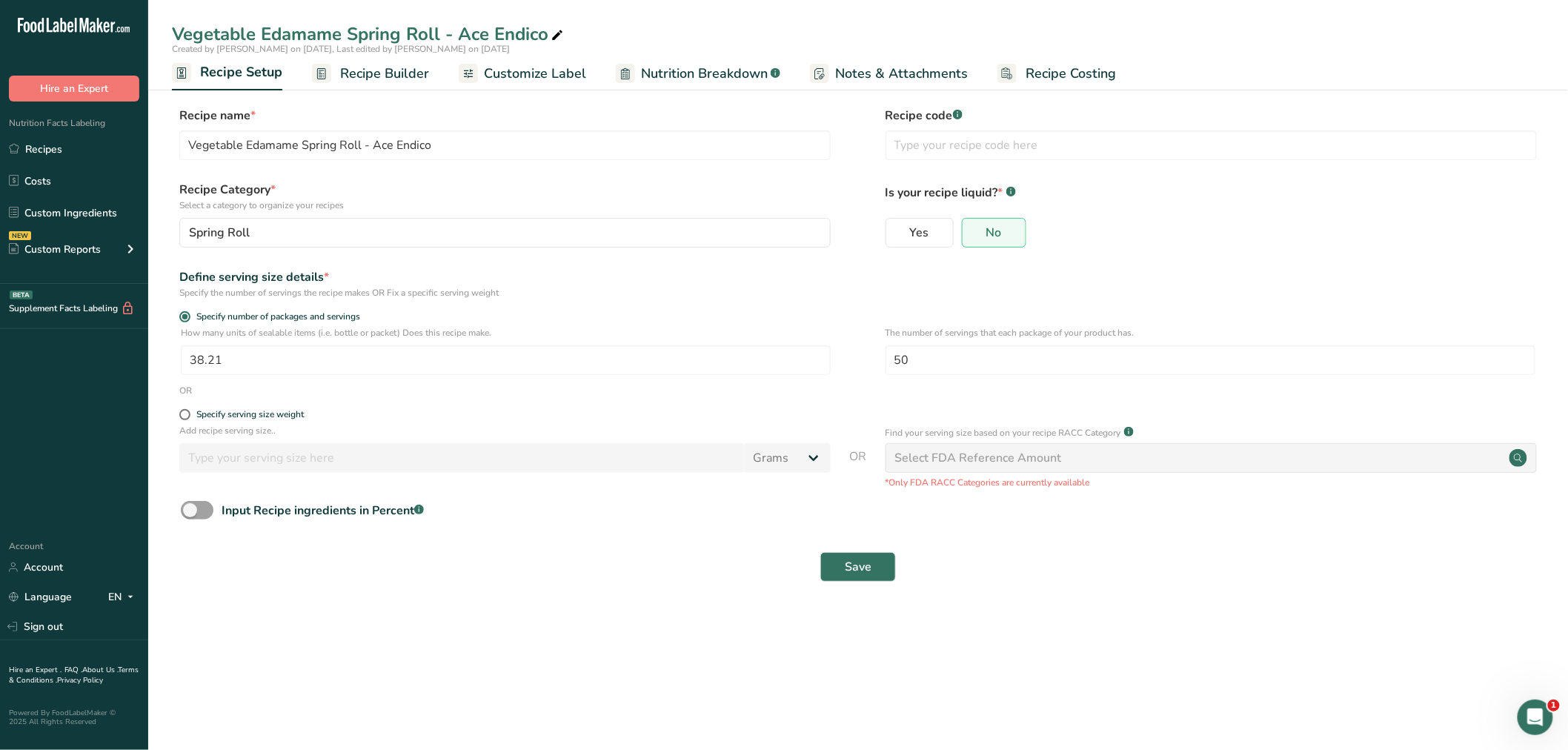
click at [366, 69] on span "Recipe Builder" at bounding box center [384, 74] width 89 height 20
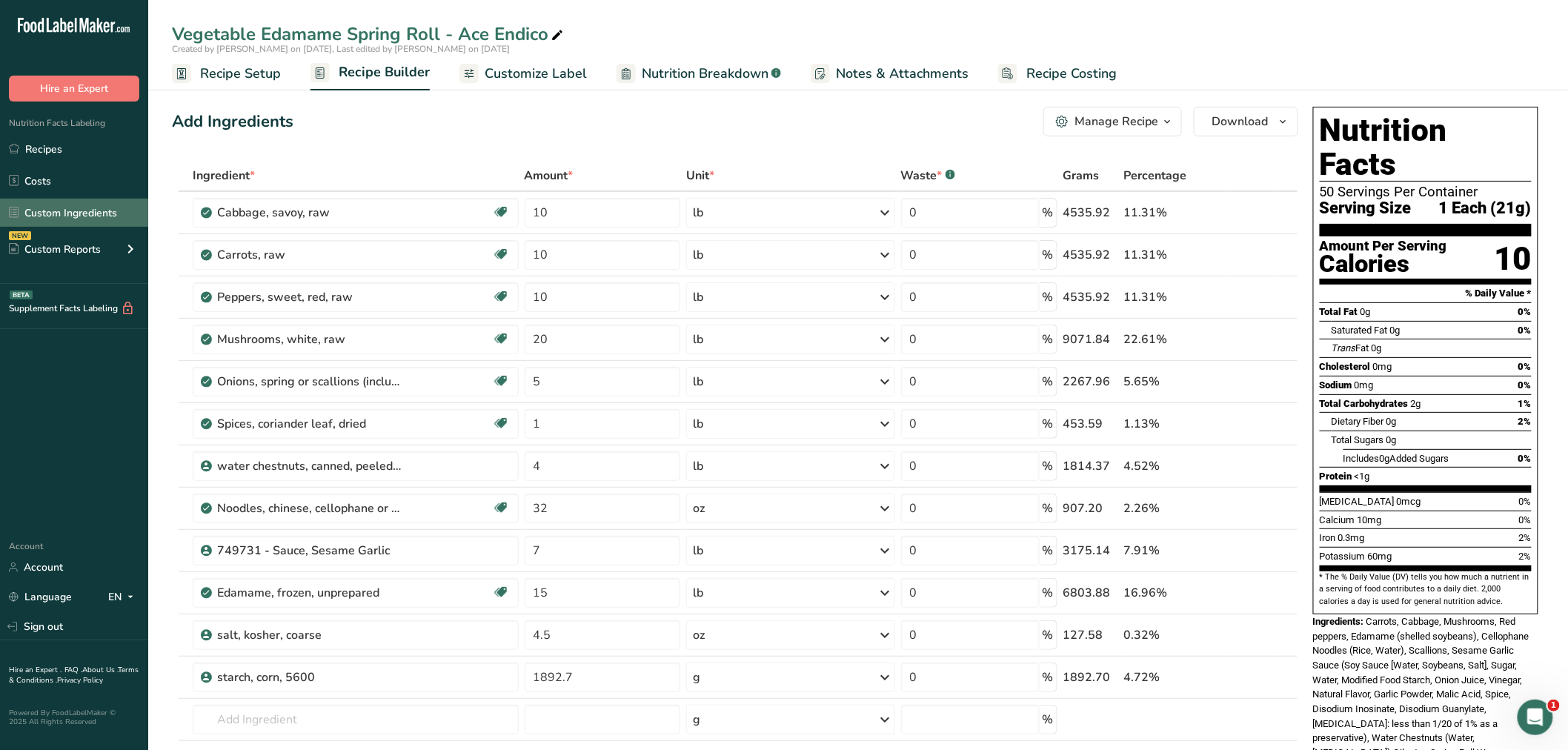
click at [67, 211] on link "Custom Ingredients" at bounding box center [74, 212] width 148 height 28
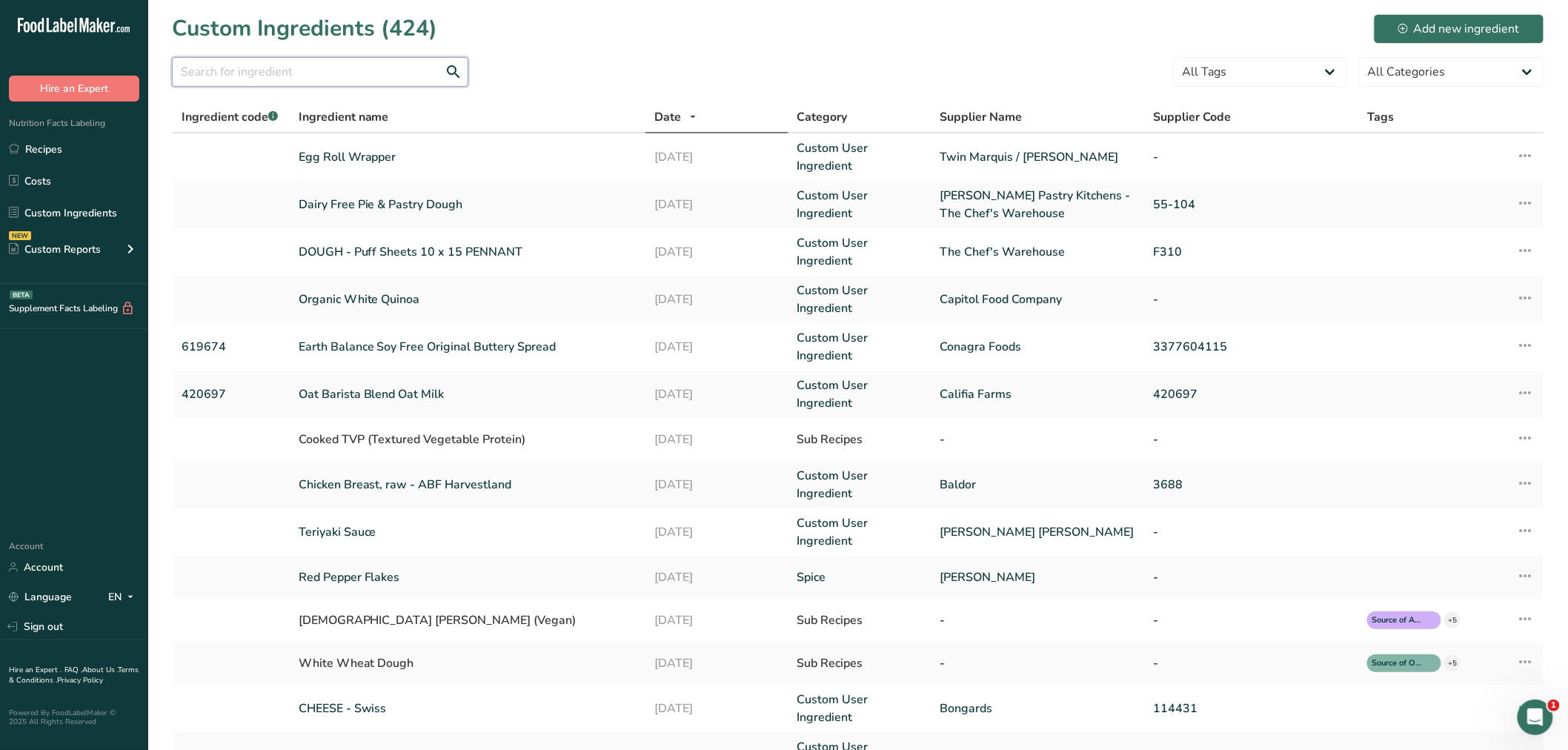
click at [237, 73] on input "text" at bounding box center [320, 71] width 297 height 30
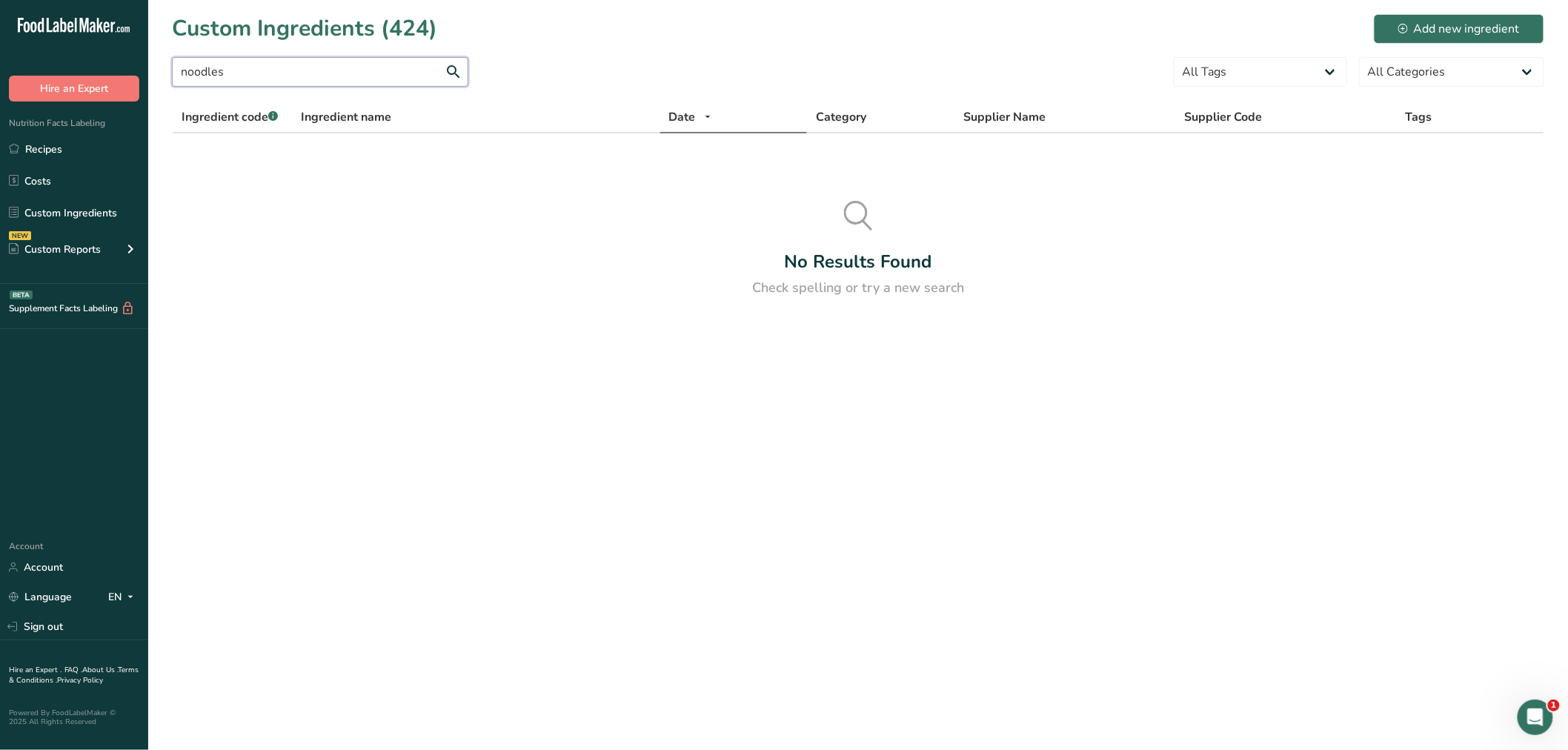
click at [454, 69] on input "noodles" at bounding box center [320, 71] width 297 height 30
drag, startPoint x: 241, startPoint y: 70, endPoint x: 159, endPoint y: 65, distance: 82.2
click at [159, 65] on section "Custom Ingredients (424) Add new ingredient noodles All Tags Source of Antioxid…" at bounding box center [858, 161] width 1420 height 322
click at [72, 205] on link "Custom Ingredients" at bounding box center [74, 212] width 148 height 28
type input "chinese noodles"
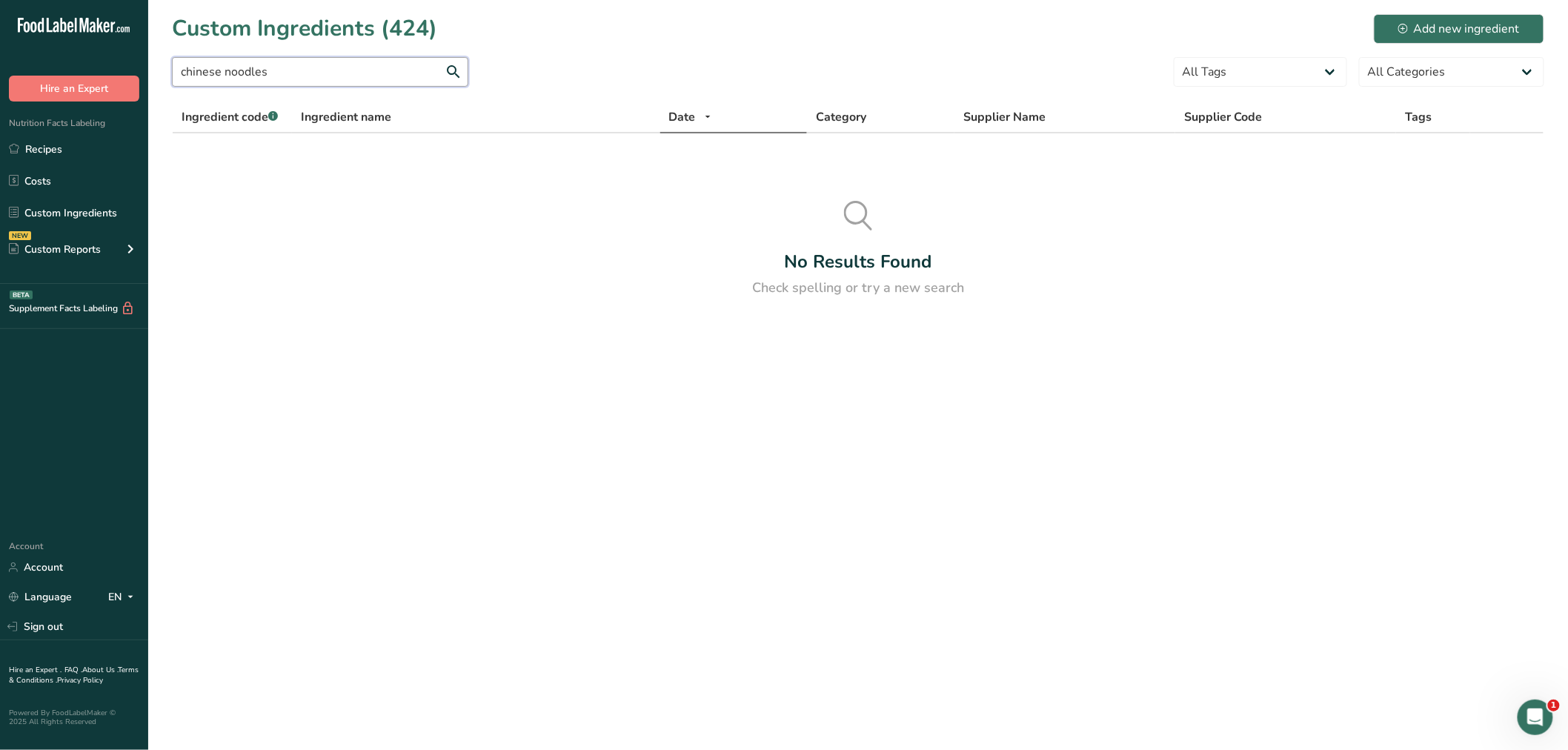
drag, startPoint x: 255, startPoint y: 69, endPoint x: 141, endPoint y: 63, distance: 114.2
click at [148, 63] on section "Custom Ingredients (424) Add new ingredient chinese noodles All Tags Source of …" at bounding box center [858, 161] width 1420 height 322
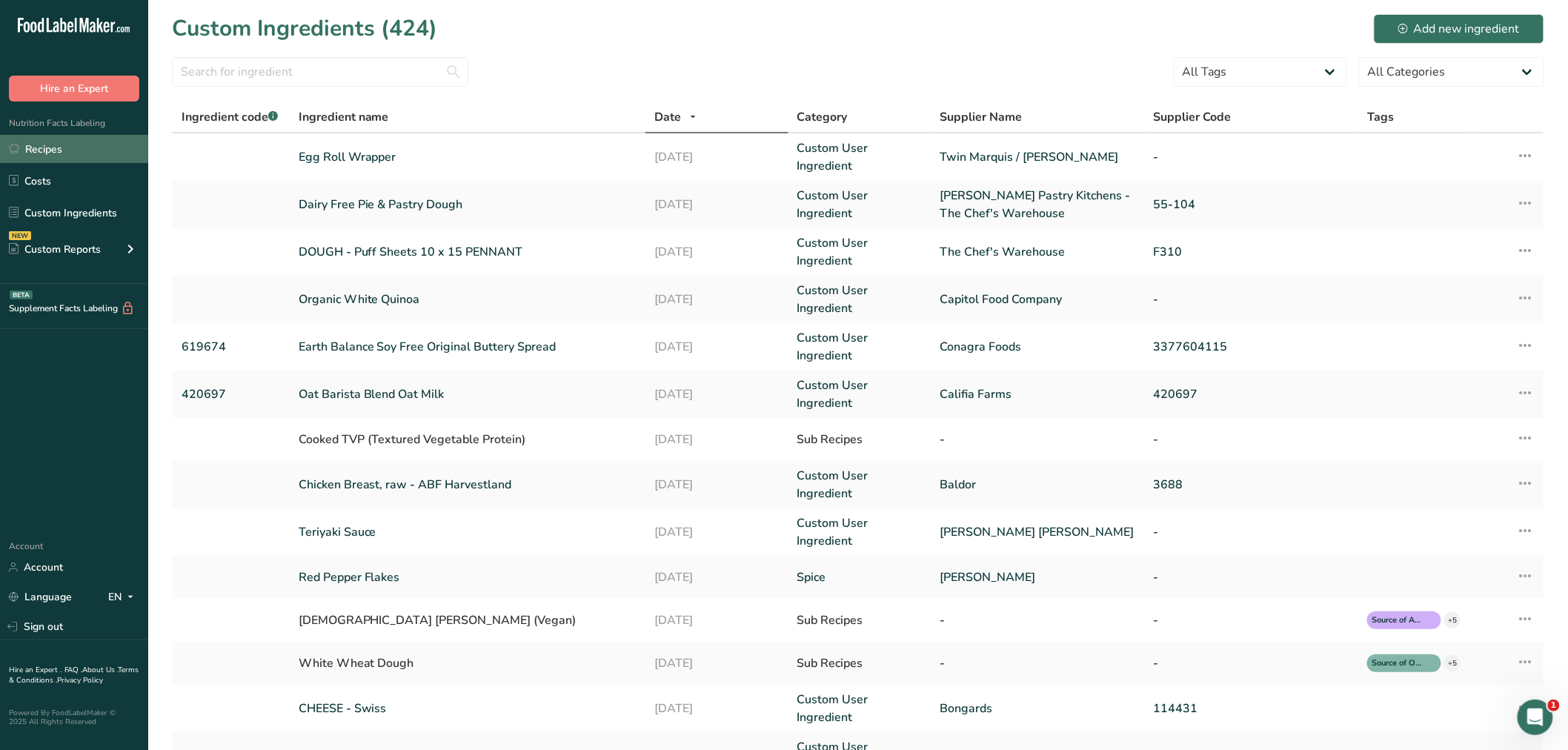
click at [52, 148] on link "Recipes" at bounding box center [74, 148] width 148 height 28
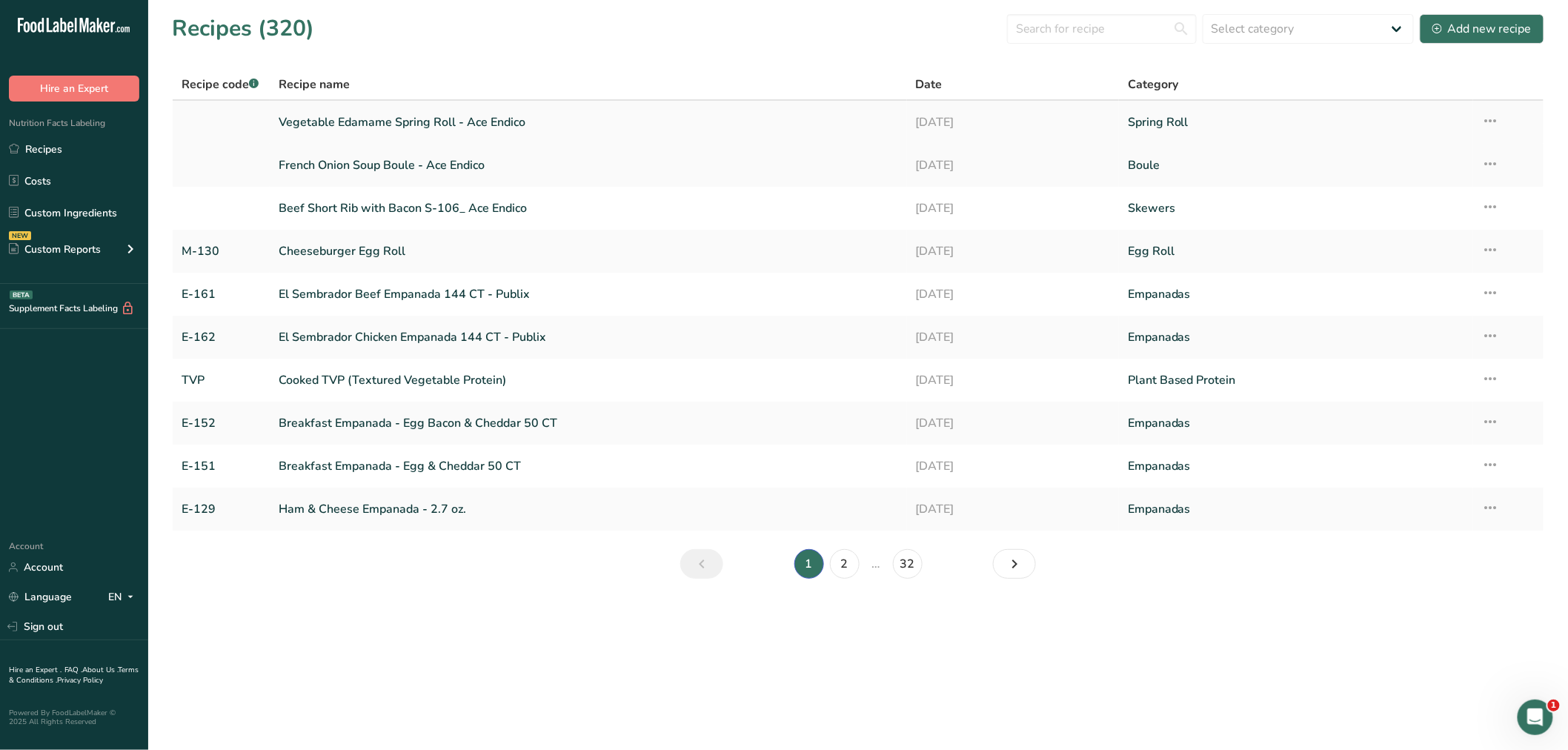
click at [379, 114] on link "Vegetable Edamame Spring Roll - Ace Endico" at bounding box center [588, 122] width 620 height 31
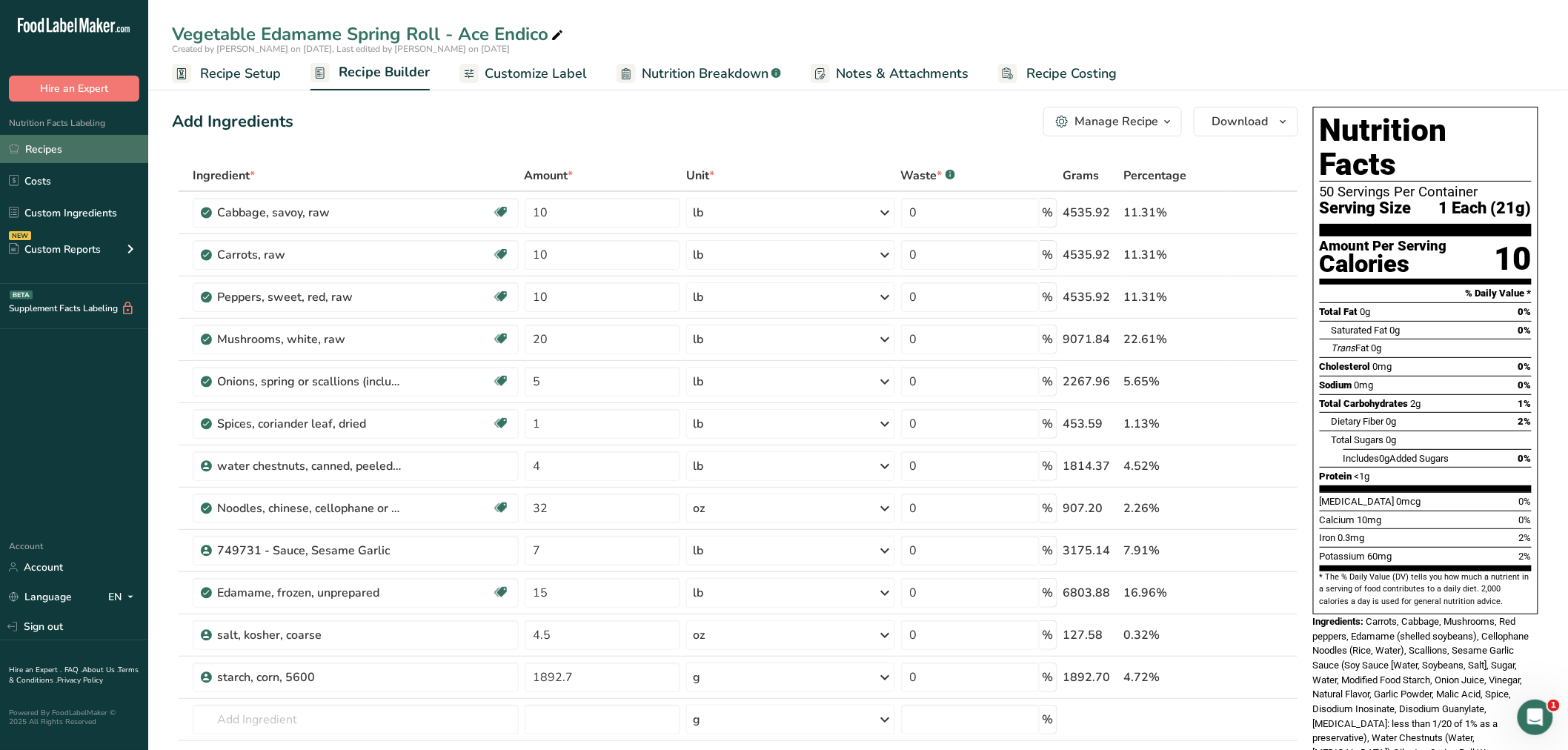
click at [53, 141] on link "Recipes" at bounding box center [74, 148] width 148 height 28
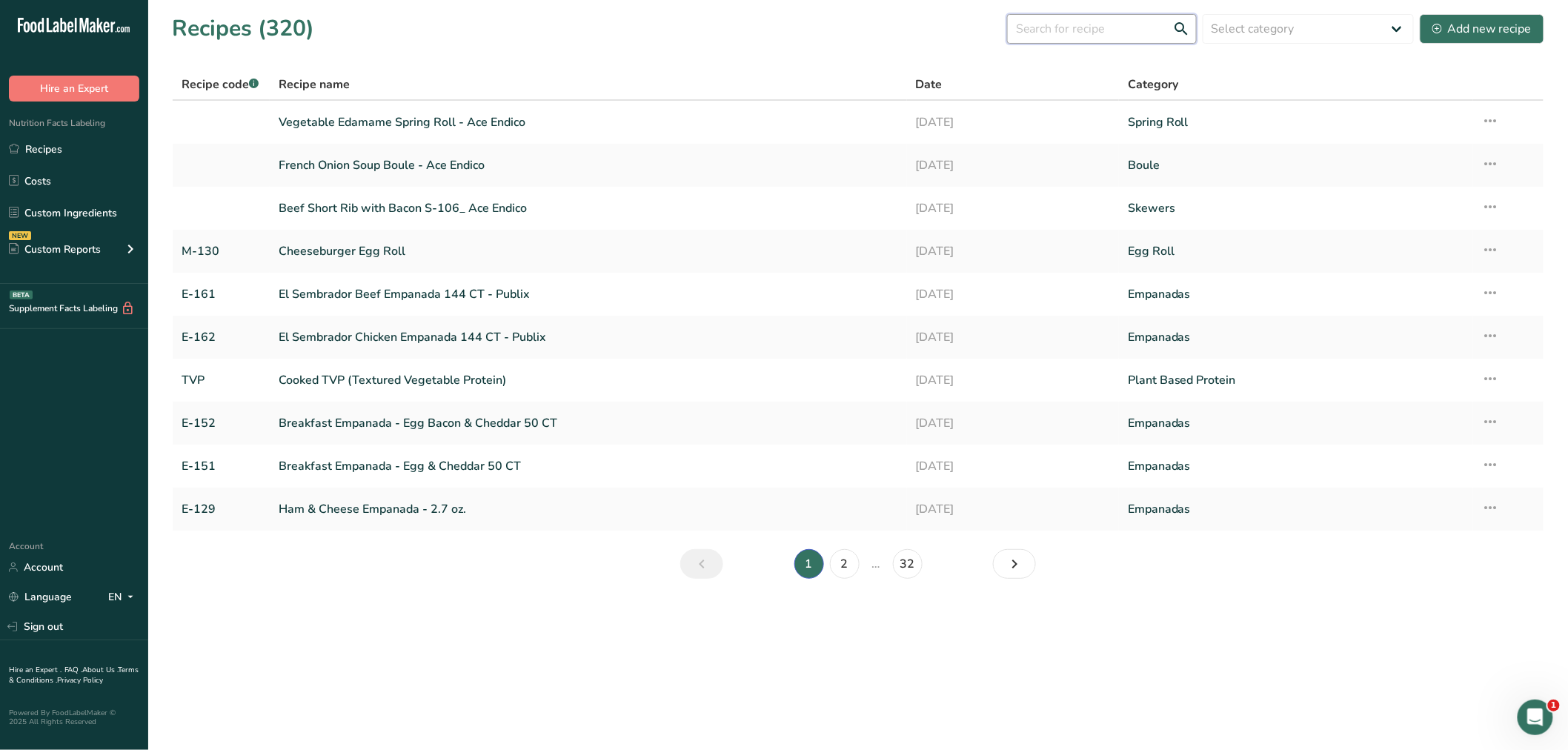
click at [1077, 27] on input "text" at bounding box center [1102, 29] width 190 height 30
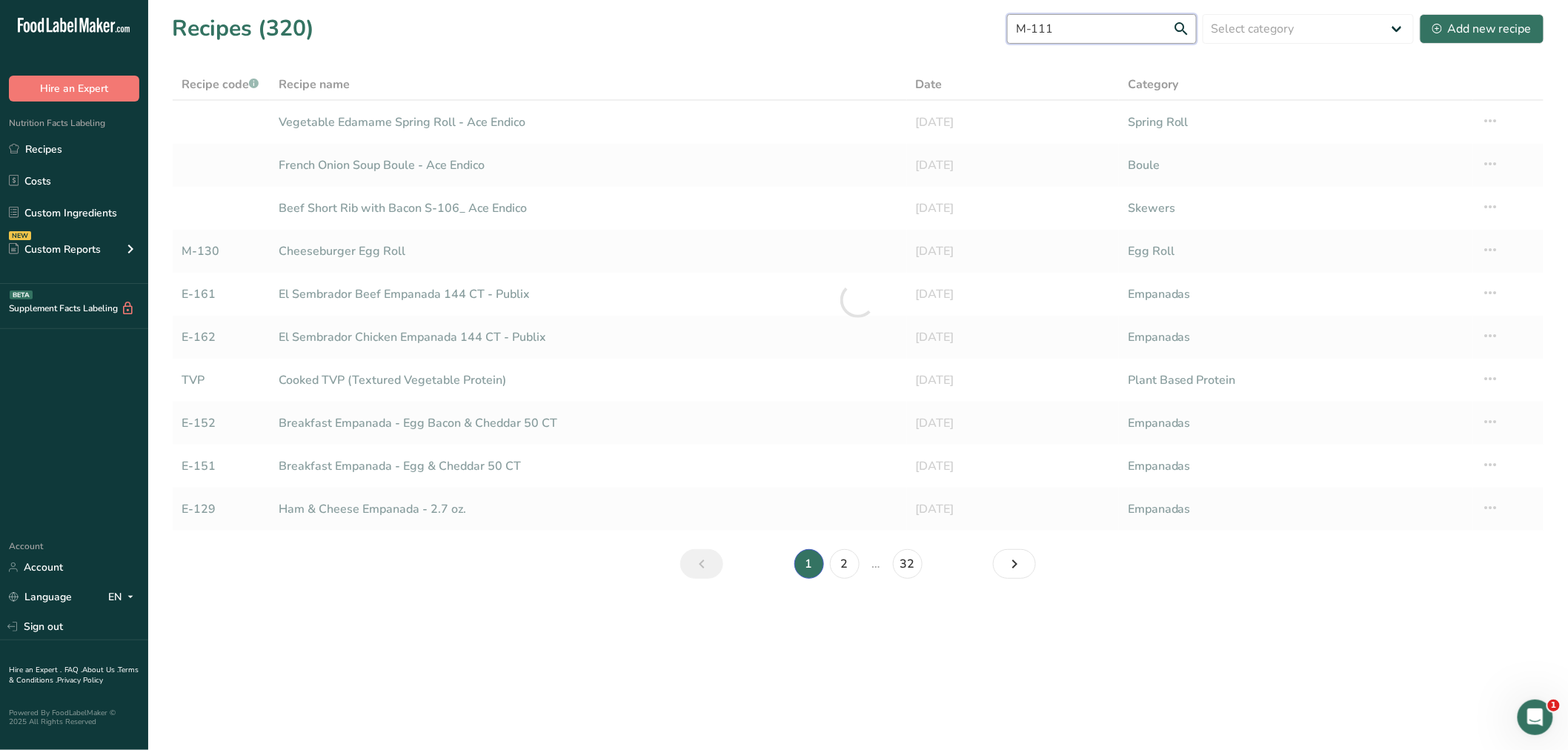
type input "M-111"
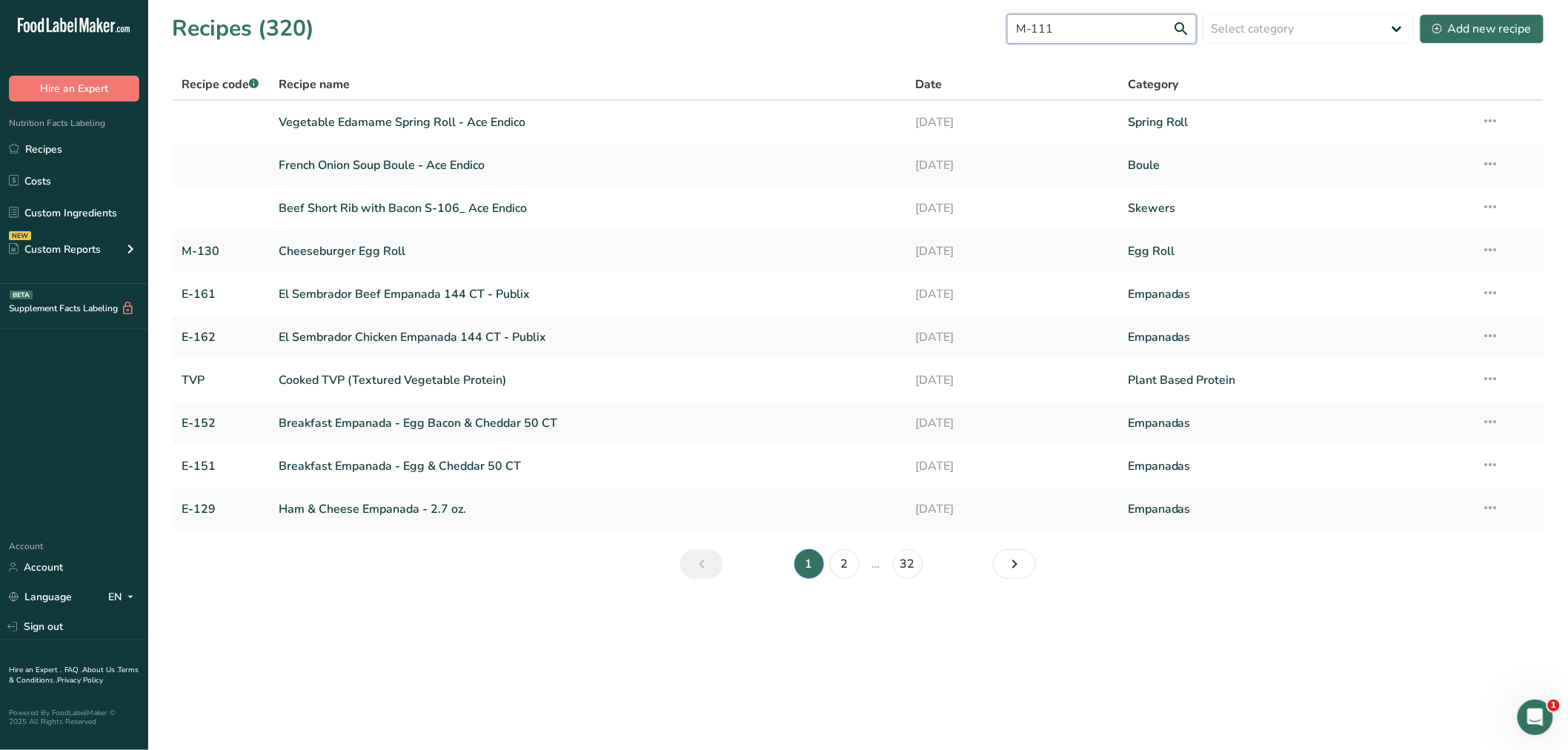
click at [1176, 27] on input "M-111" at bounding box center [1102, 29] width 190 height 30
drag, startPoint x: 1025, startPoint y: 26, endPoint x: 994, endPoint y: 26, distance: 31.0
click at [995, 26] on div "Recipes (320) M-111 Select category All Baked Goods Beverages Boule Confectione…" at bounding box center [858, 28] width 1373 height 33
click at [1159, 23] on input "M-111" at bounding box center [1102, 29] width 190 height 30
click at [1183, 23] on input "M-111" at bounding box center [1102, 29] width 190 height 30
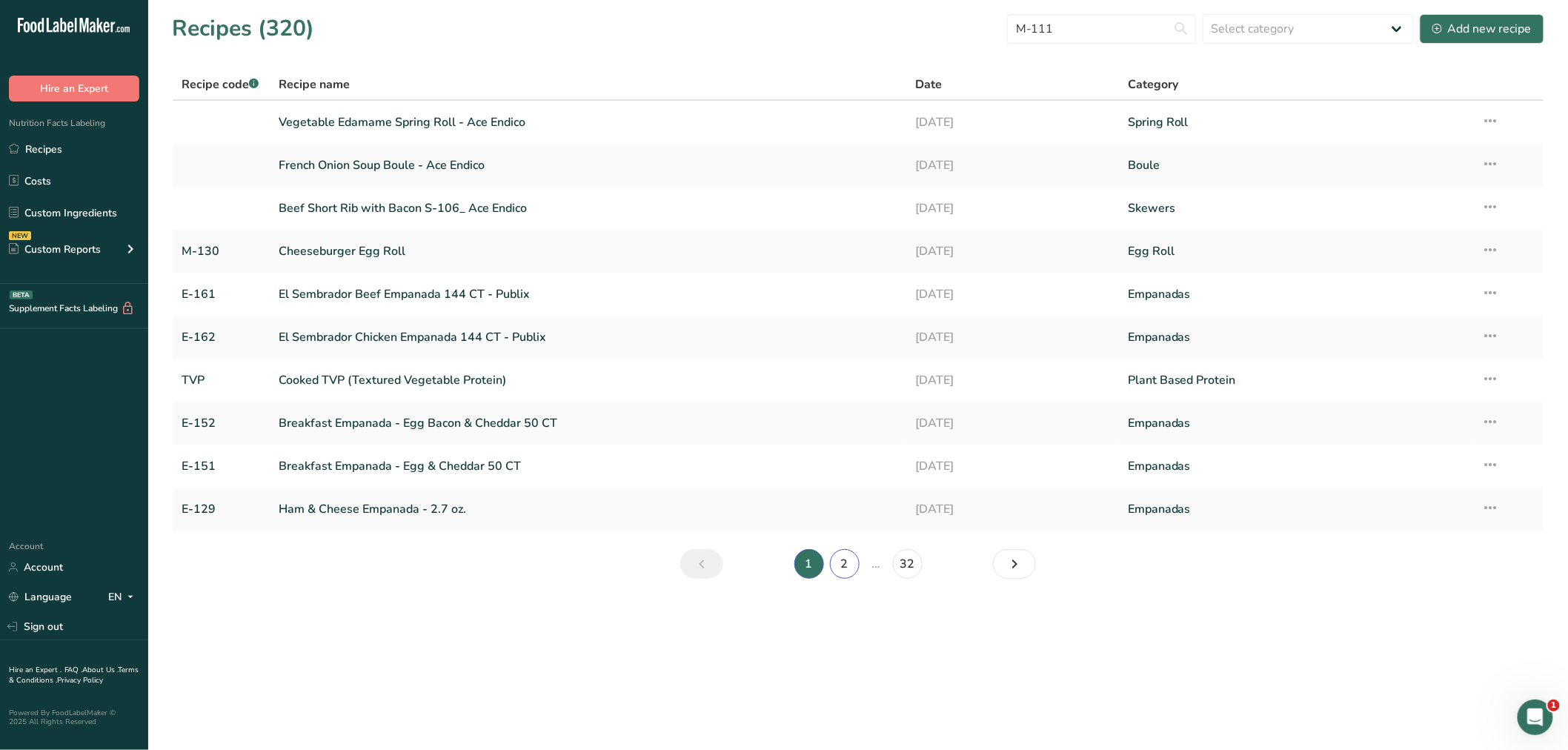
click at [839, 563] on link "2" at bounding box center [845, 563] width 30 height 30
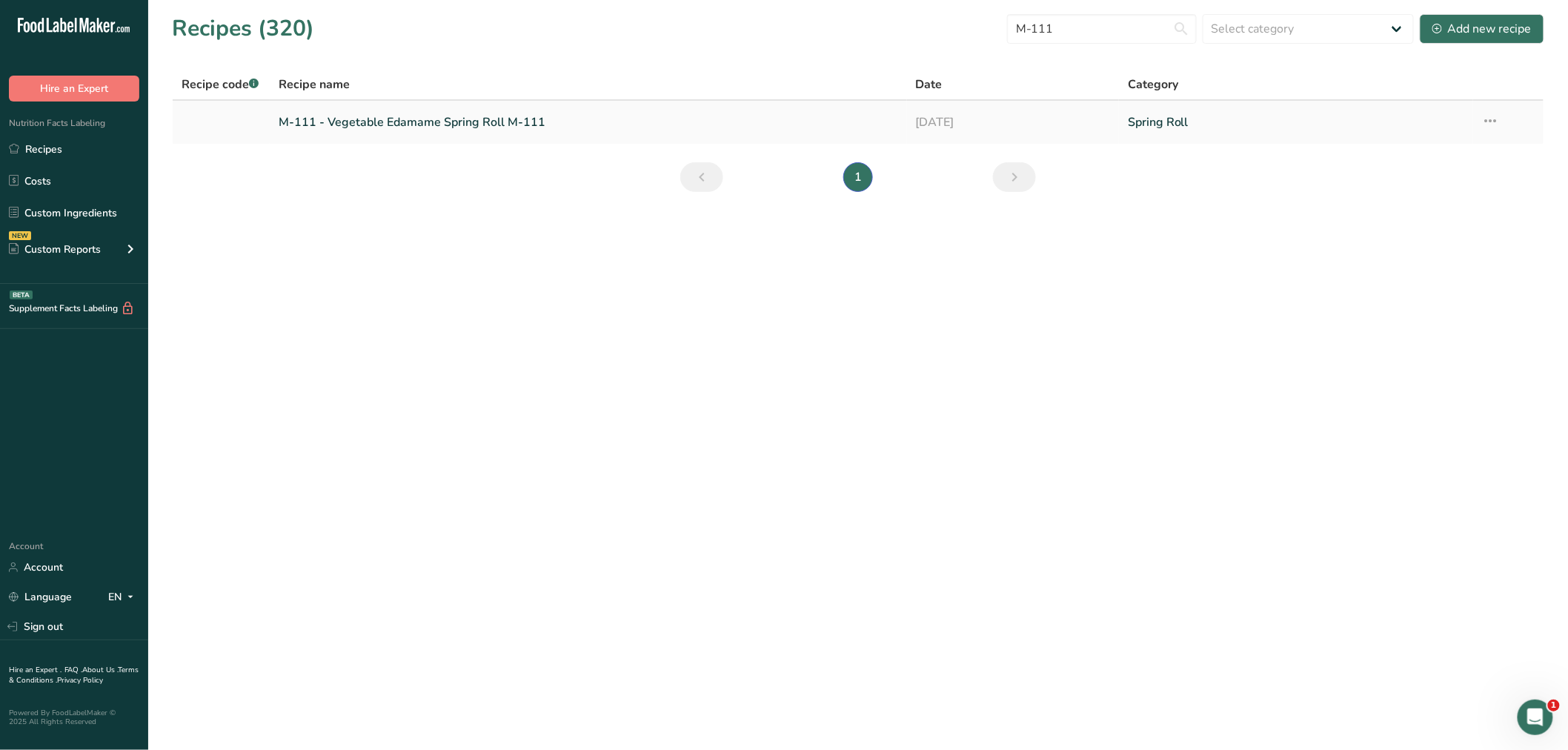
click at [425, 120] on link "M-111 - Vegetable Edamame Spring Roll M-111" at bounding box center [588, 122] width 620 height 31
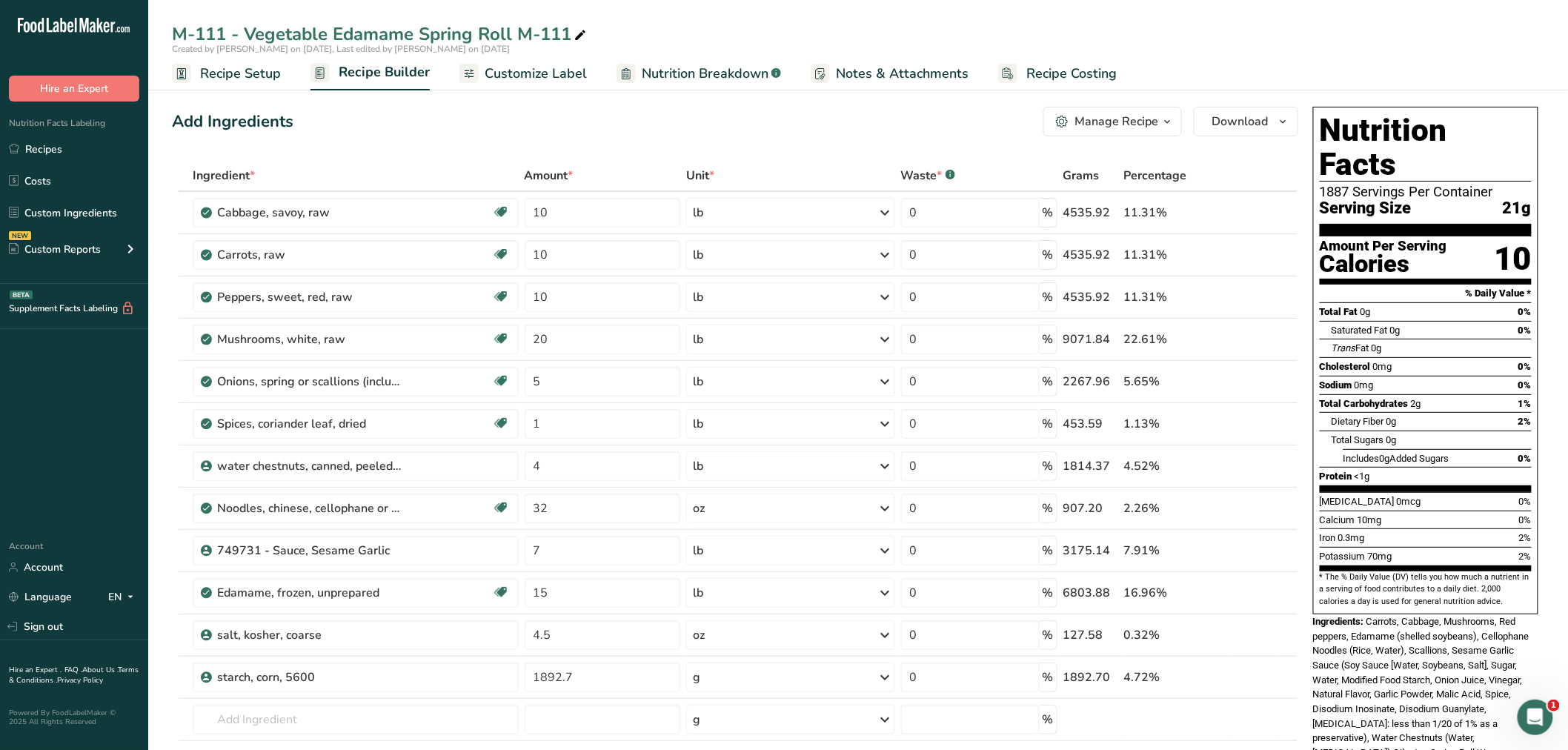
click at [216, 64] on span "Recipe Setup" at bounding box center [240, 74] width 81 height 20
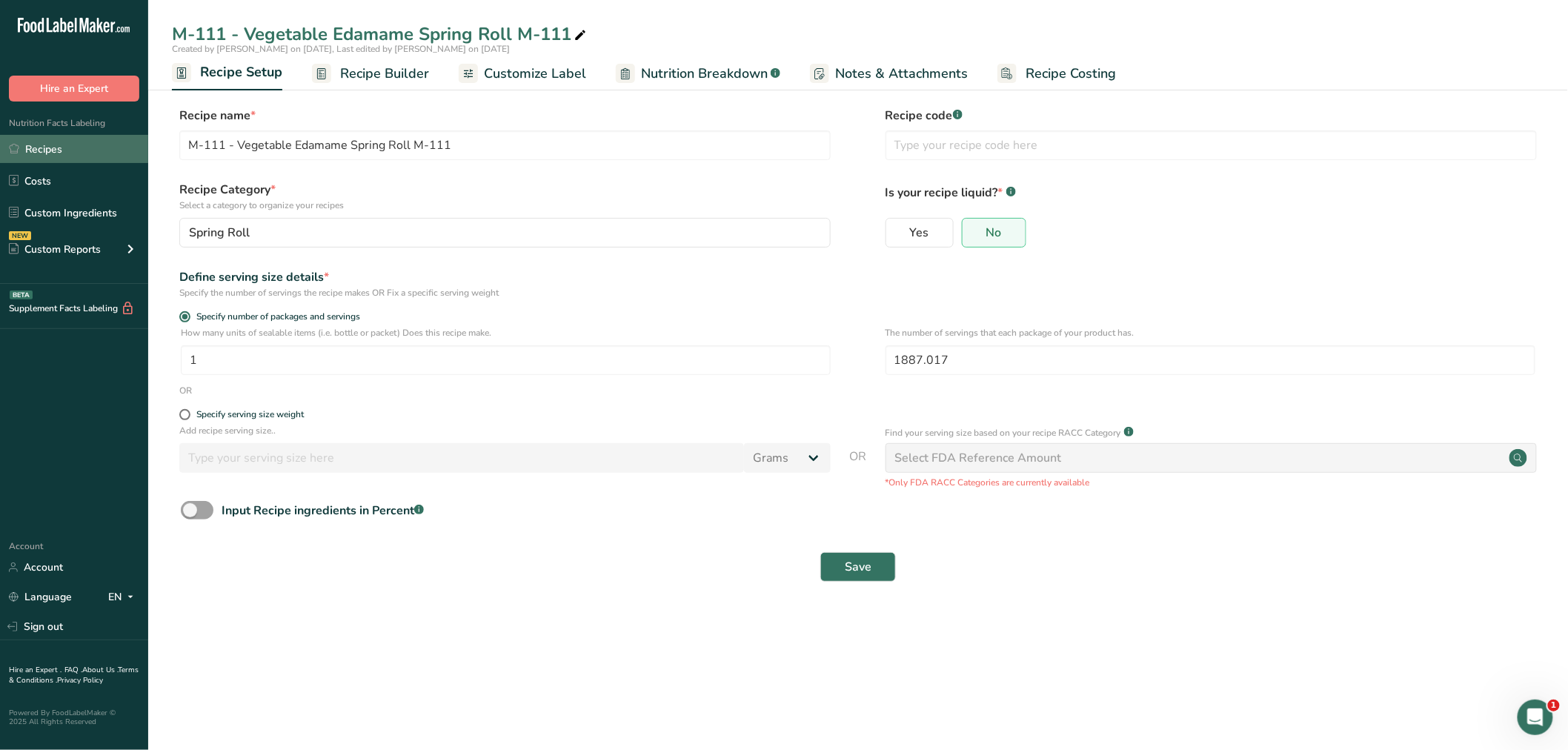
click at [54, 145] on link "Recipes" at bounding box center [74, 148] width 148 height 28
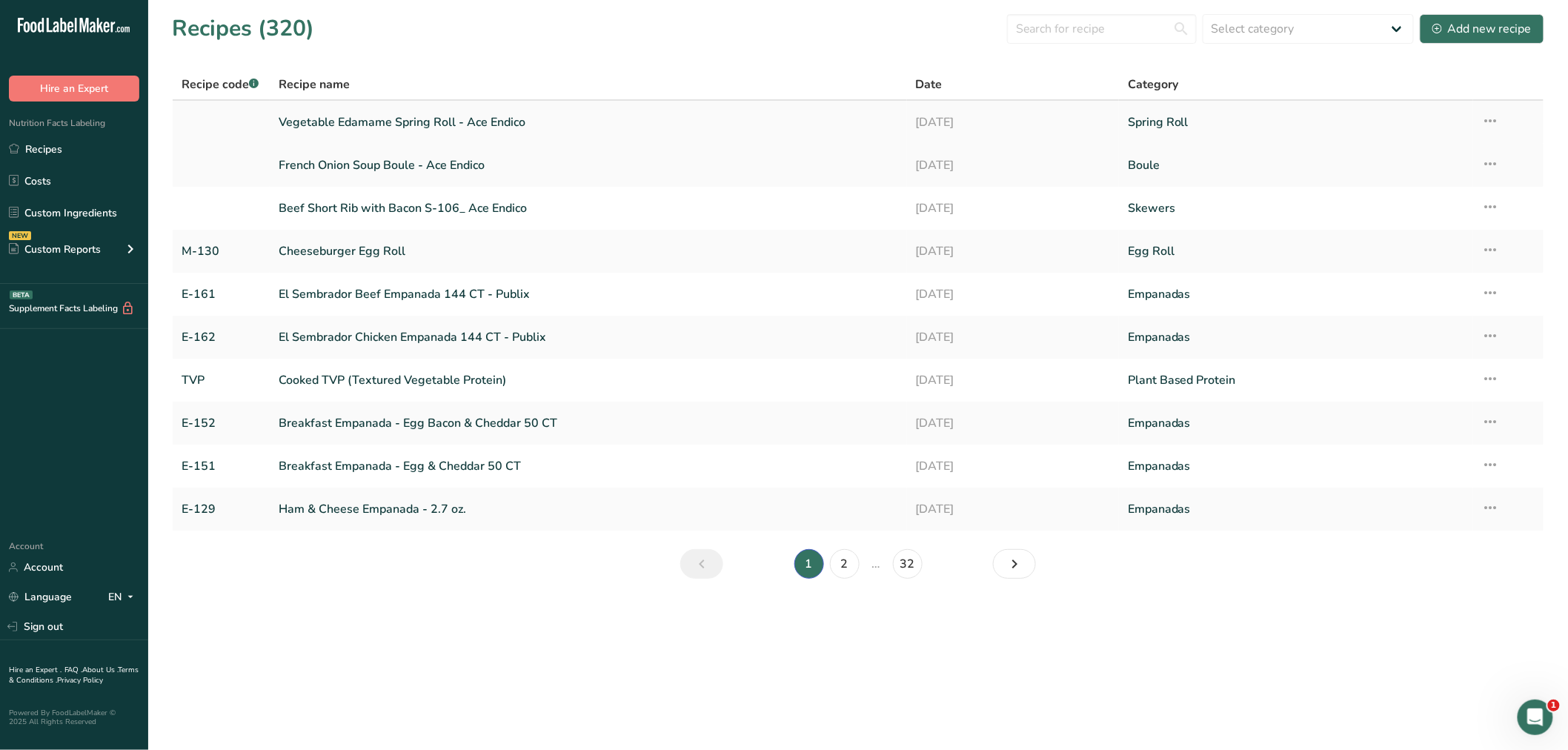
click at [464, 117] on link "Vegetable Edamame Spring Roll - Ace Endico" at bounding box center [588, 122] width 620 height 31
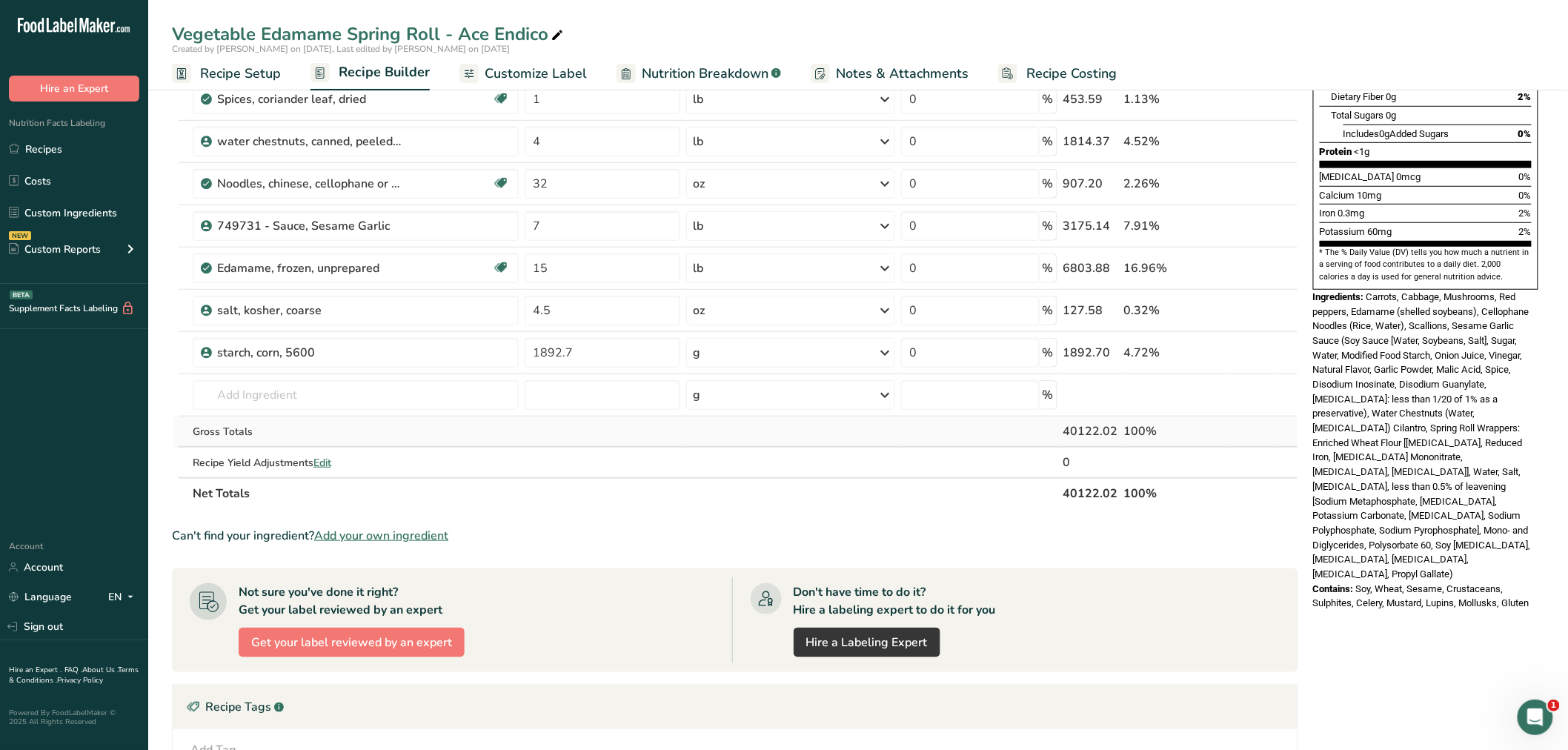
scroll to position [329, 0]
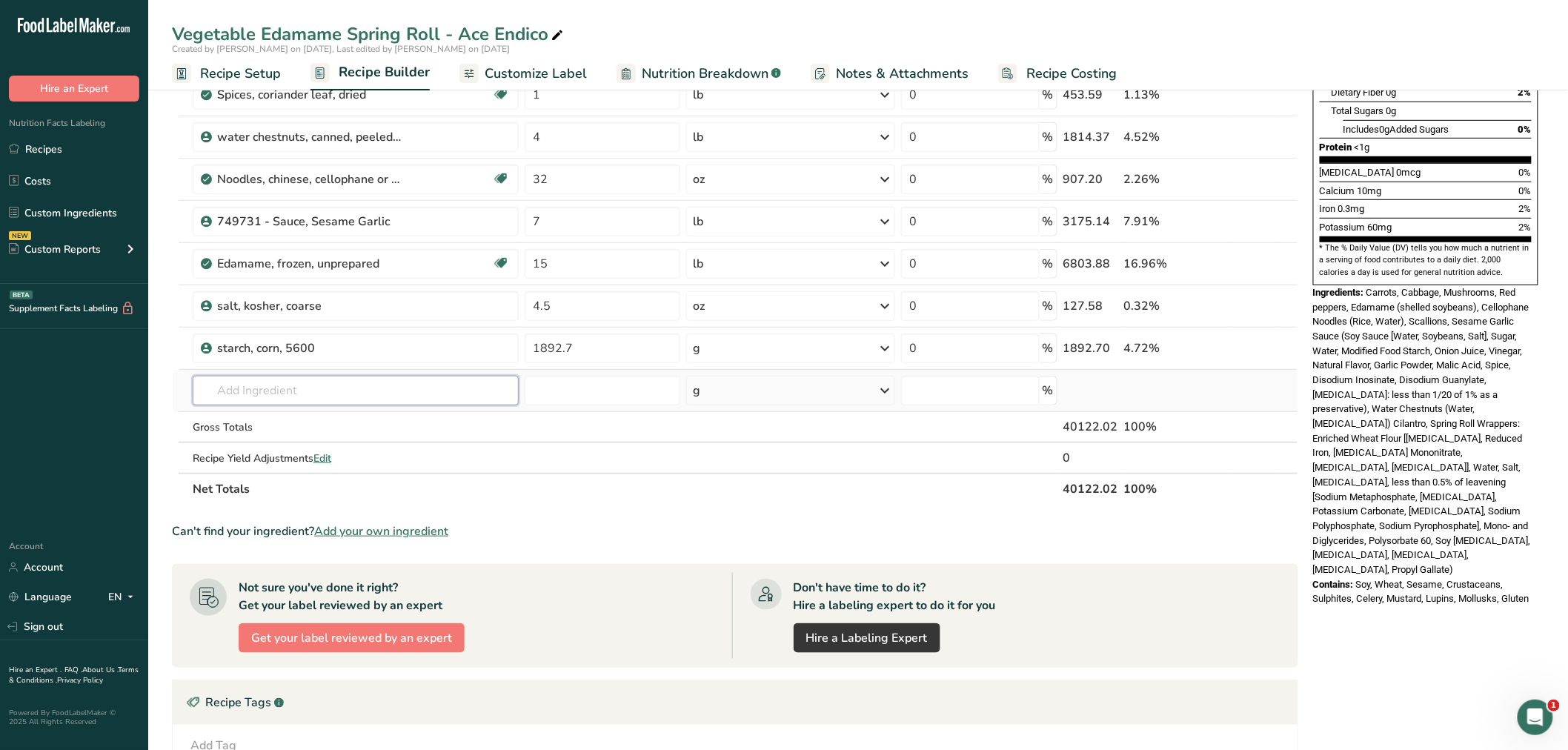
click at [220, 397] on input "text" at bounding box center [355, 390] width 326 height 30
type input "spring roll"
click at [231, 416] on p "Spring Roll Shell" at bounding box center [249, 420] width 91 height 15
type input "Spring Roll Shell"
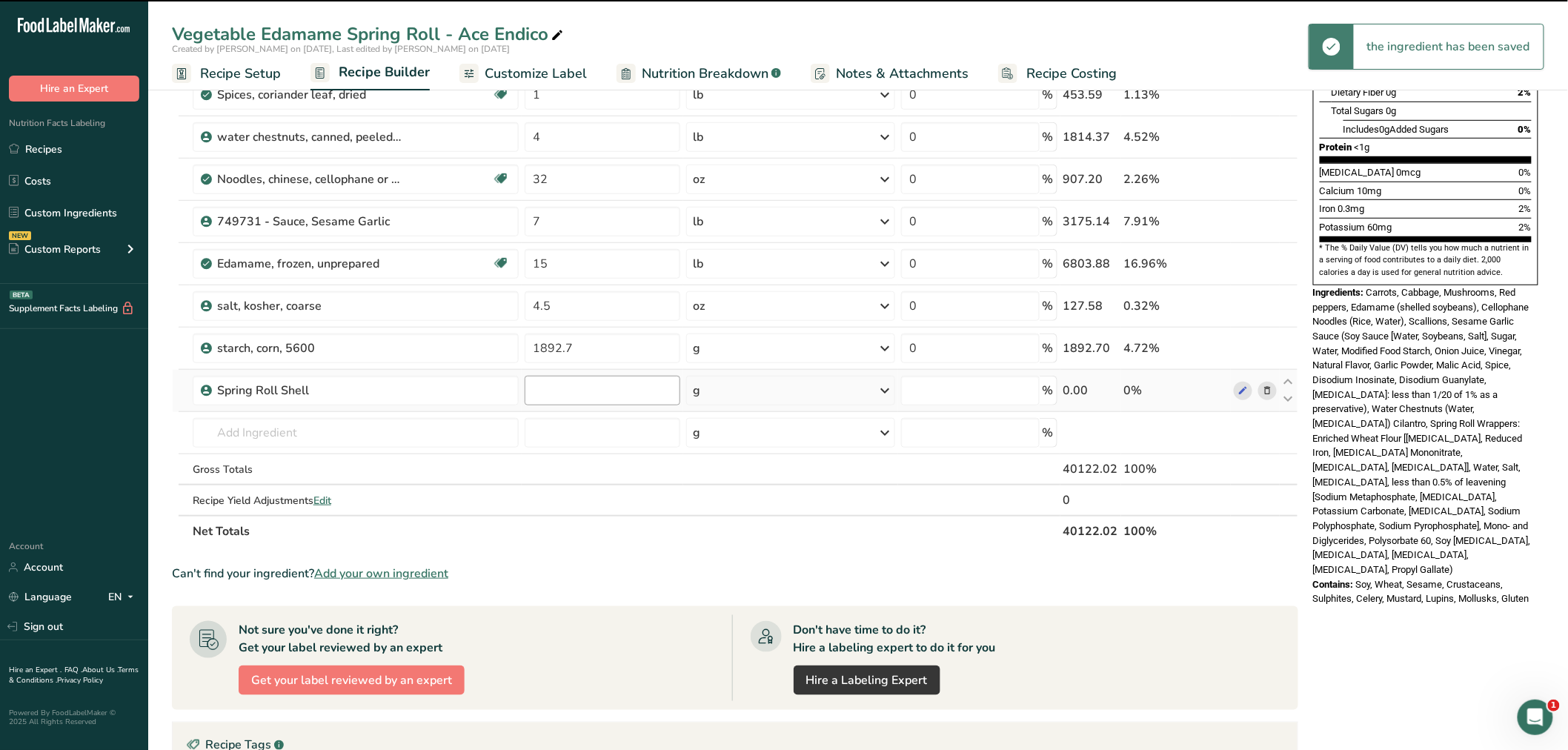
type input "0"
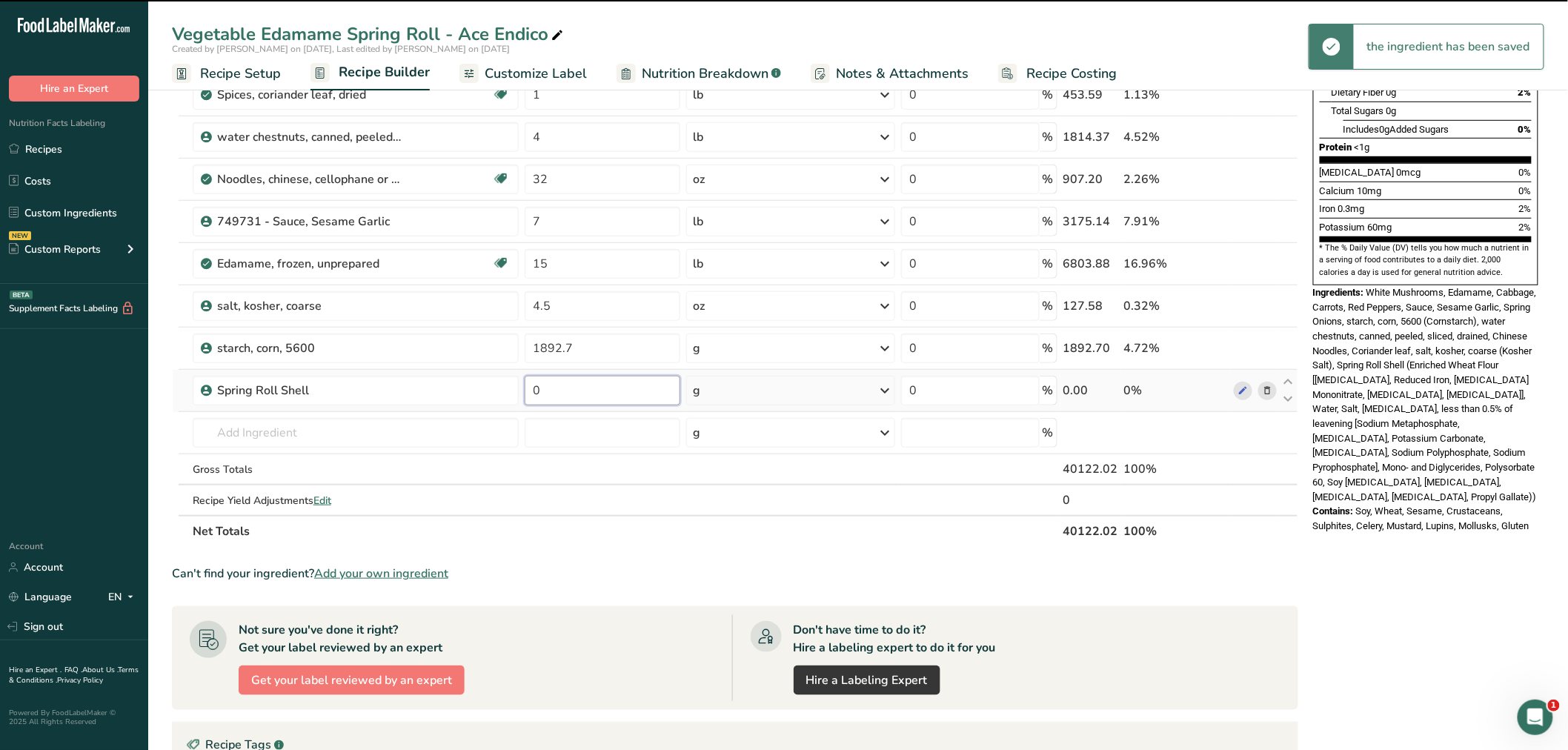
click at [578, 393] on input "0" at bounding box center [603, 390] width 157 height 30
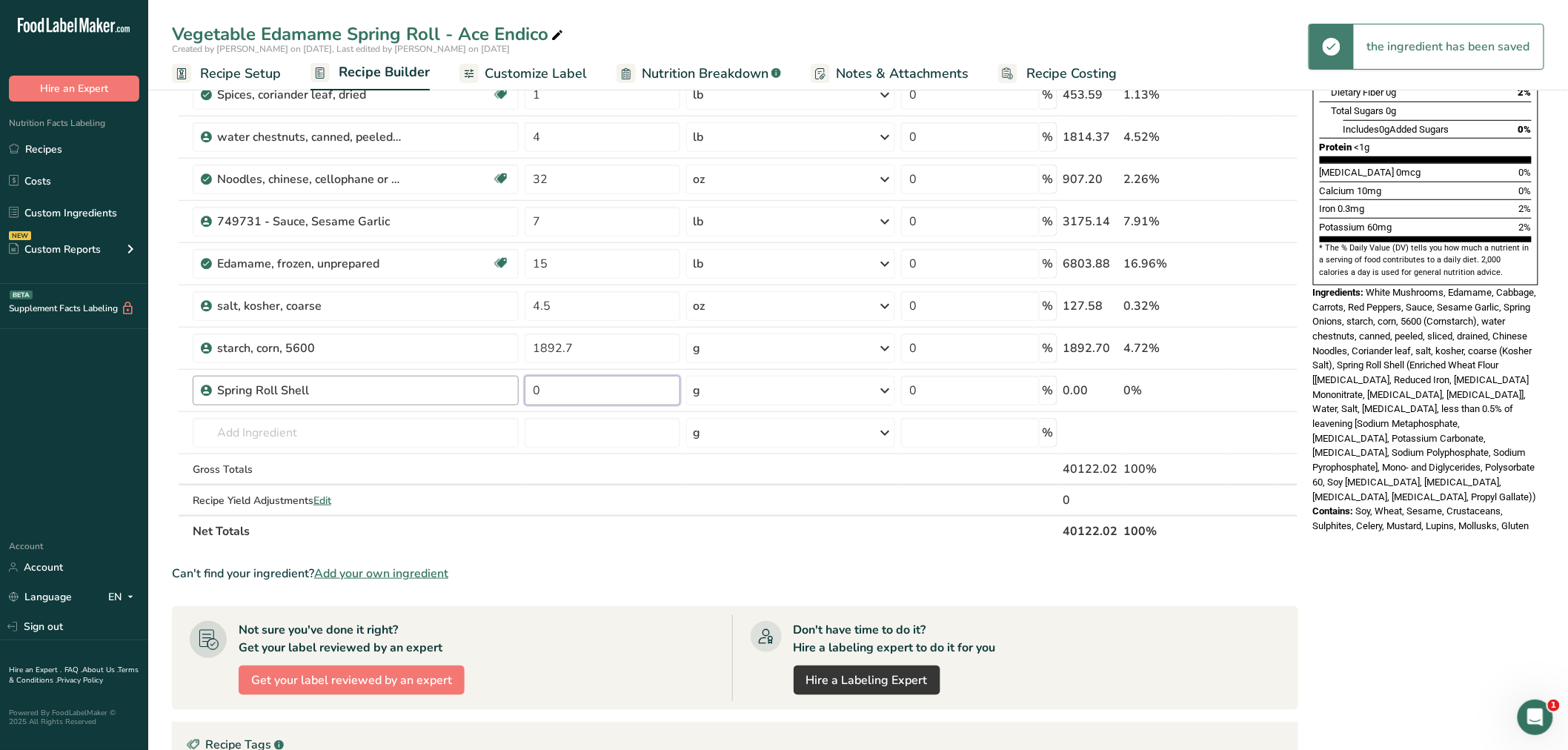
click at [486, 391] on tr "Spring Roll Shell 0 g Weight Units g kg mg See more Volume Units l Volume units…" at bounding box center [735, 390] width 1125 height 42
type input "2750"
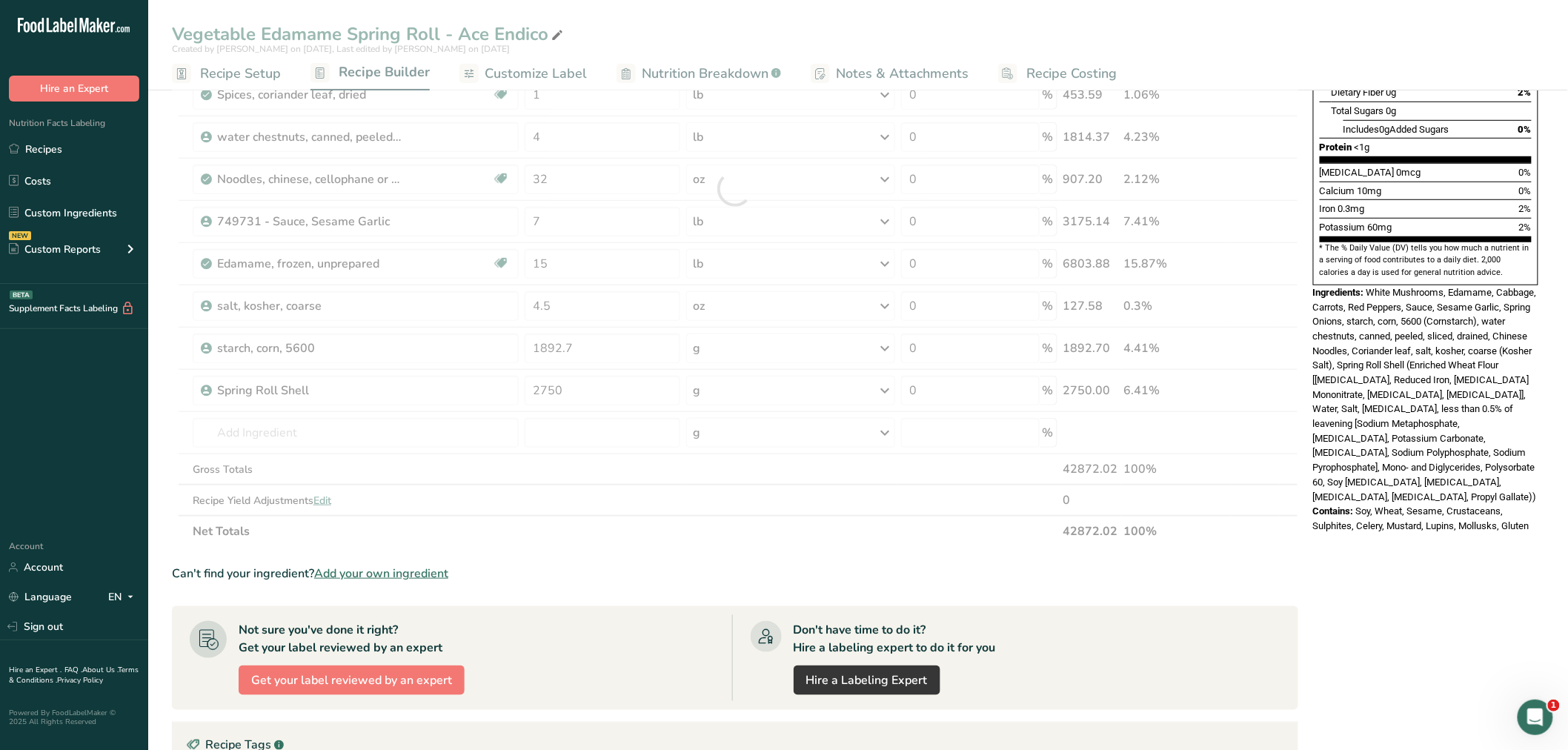
click at [722, 389] on div "Ingredient * Amount * Unit * Waste * .a-a{fill:#347362;}.b-a{fill:#fff;} Grams …" at bounding box center [735, 189] width 1126 height 716
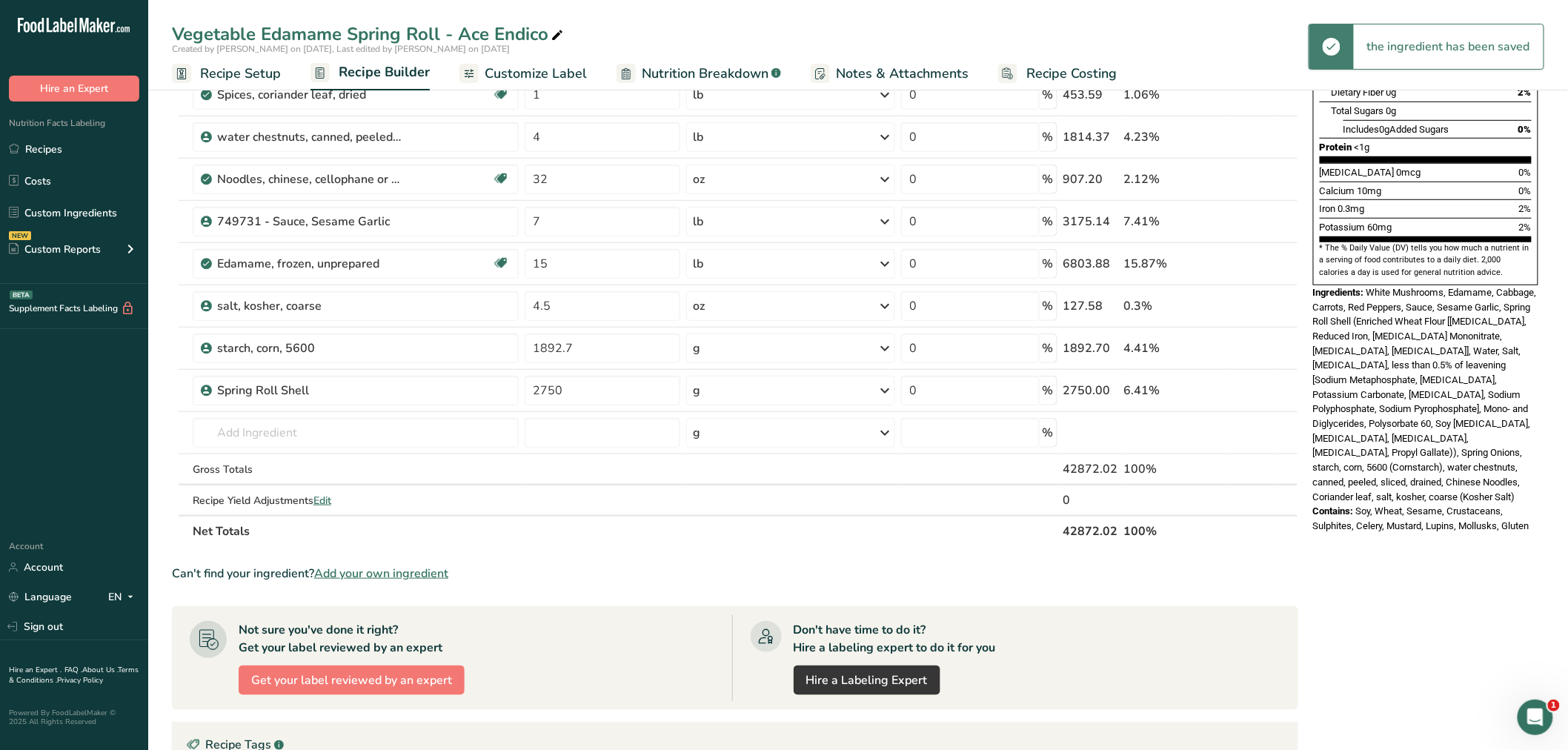
click at [883, 387] on icon at bounding box center [886, 390] width 18 height 27
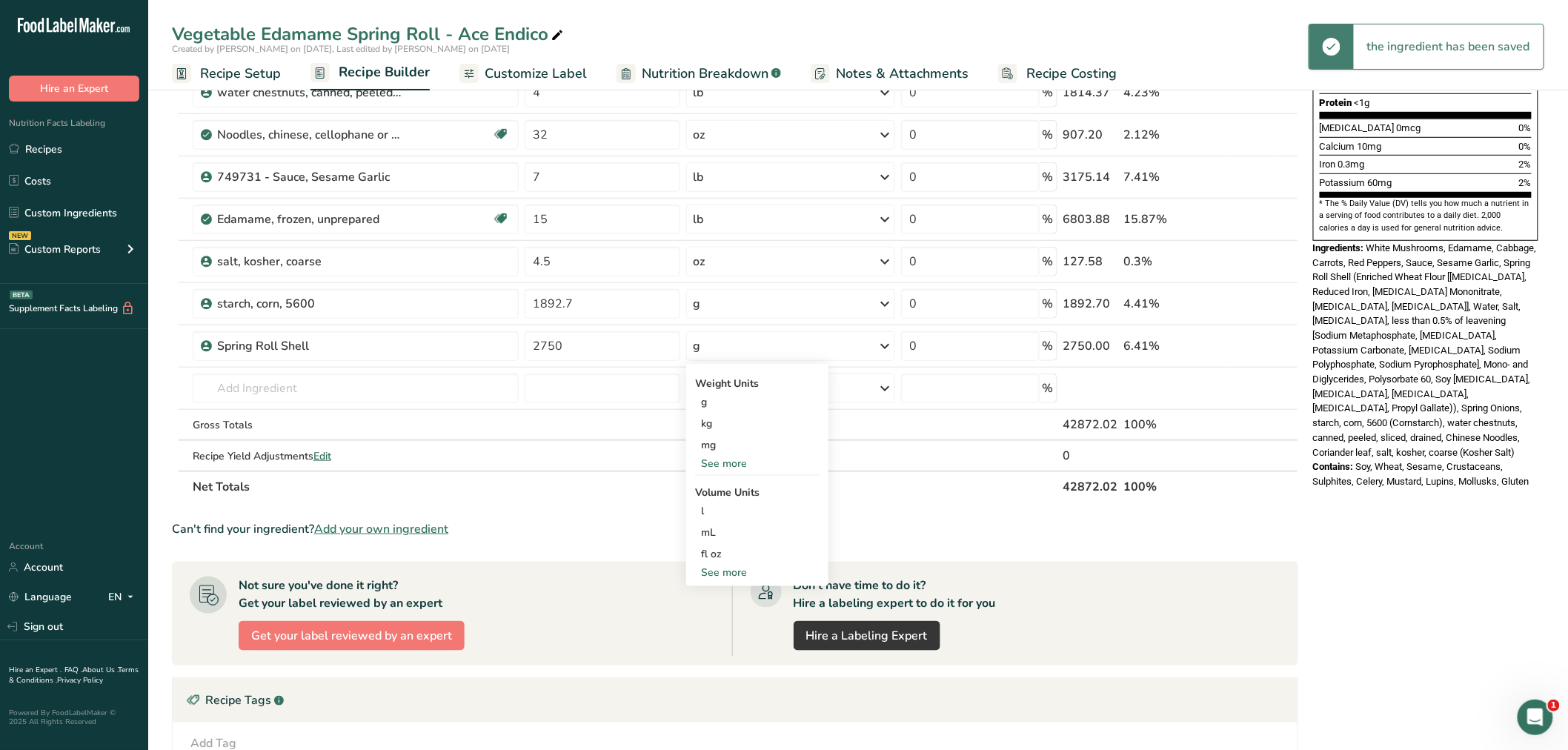
scroll to position [411, 0]
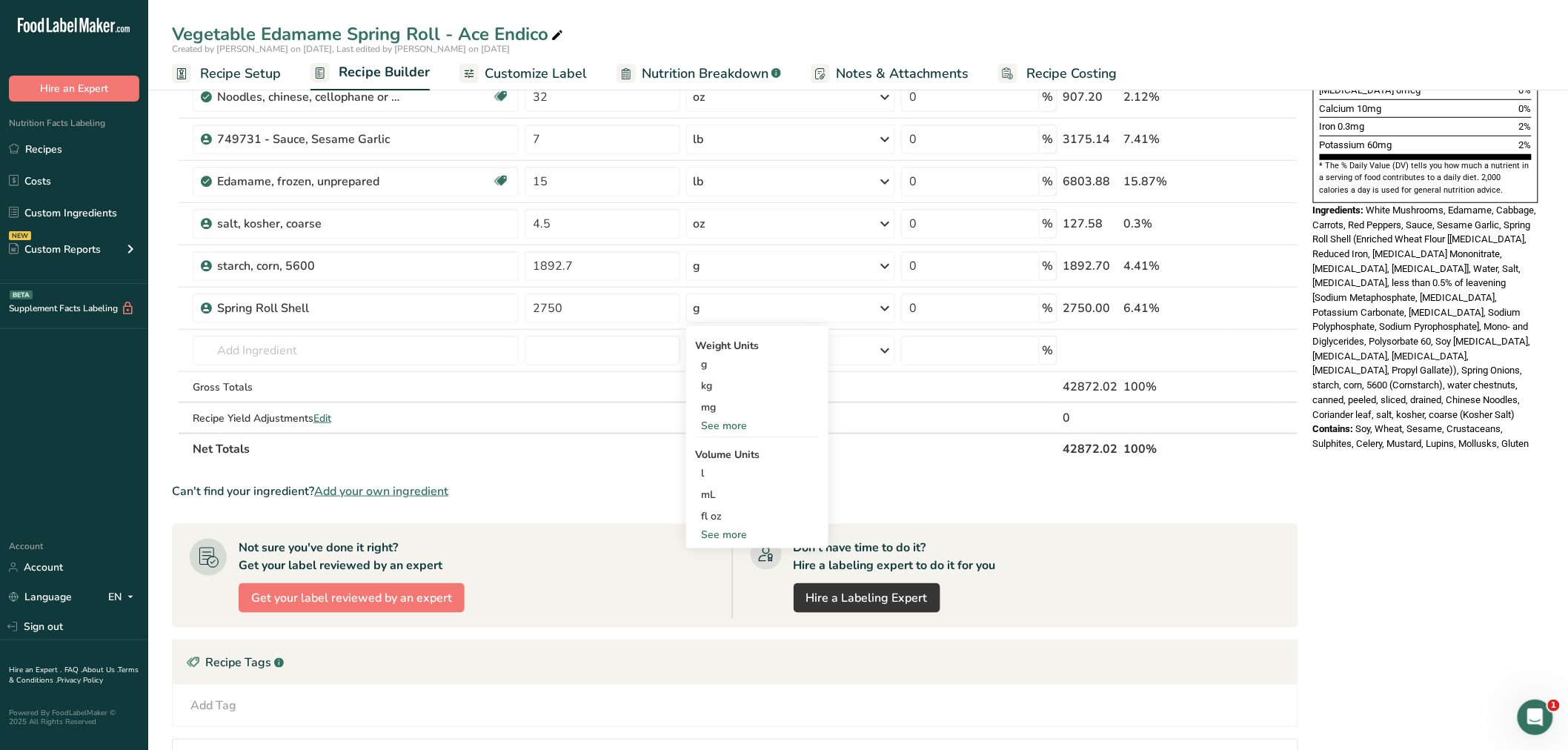
click at [739, 421] on div "See more" at bounding box center [757, 425] width 124 height 15
click at [737, 596] on div "See more" at bounding box center [757, 598] width 124 height 15
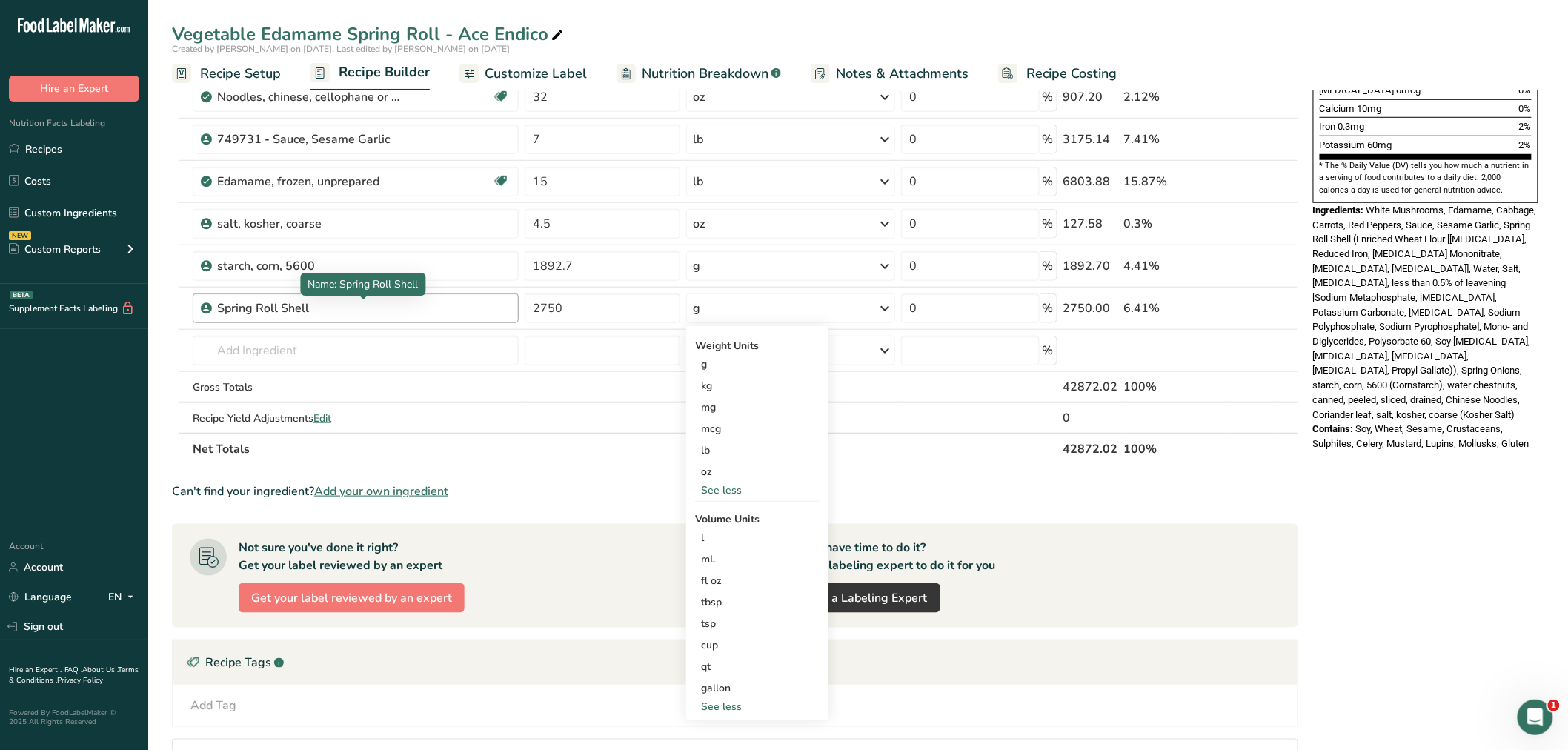
click at [372, 304] on div "Spring Roll Shell" at bounding box center [309, 308] width 185 height 18
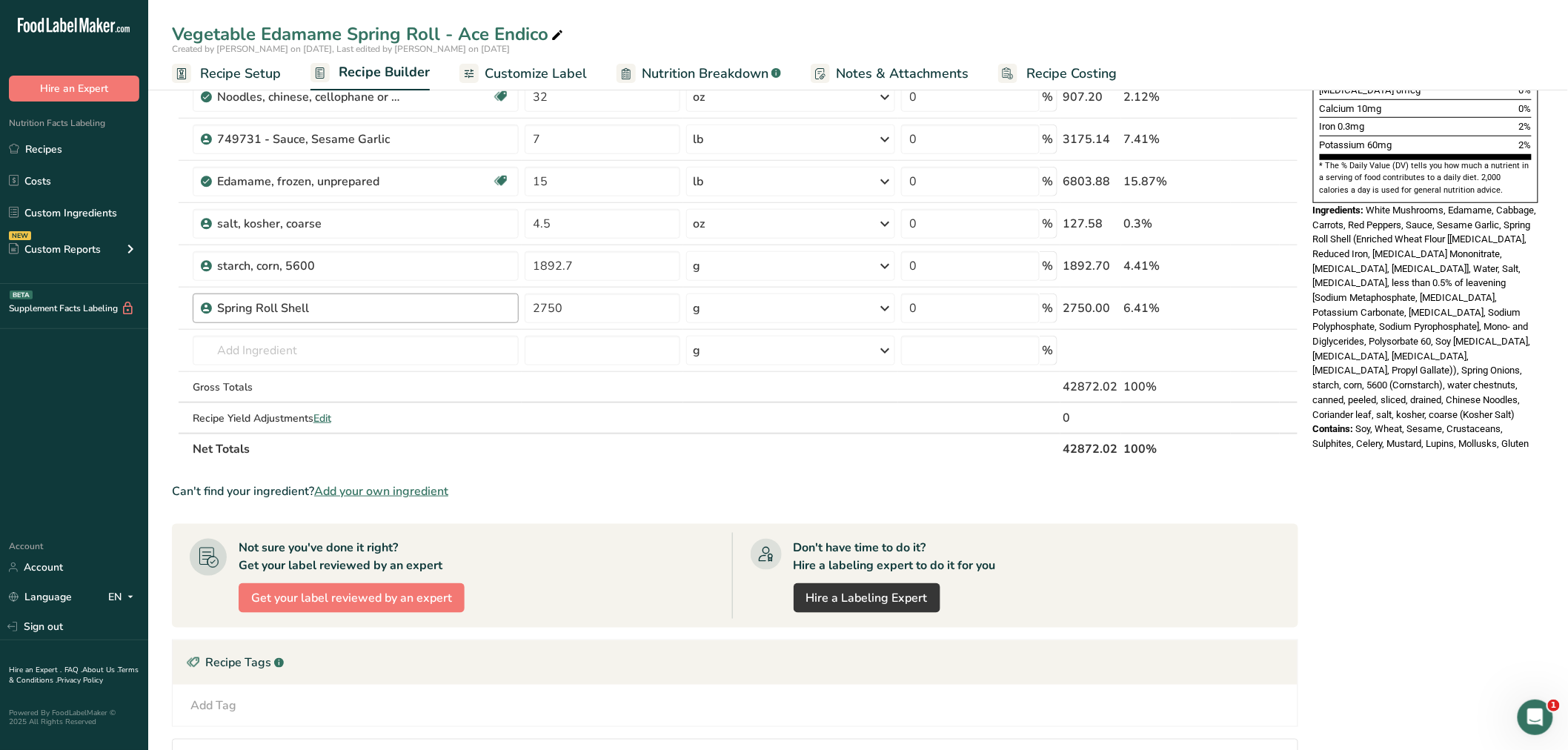
drag, startPoint x: 336, startPoint y: 304, endPoint x: 198, endPoint y: 305, distance: 138.0
click at [198, 305] on div "Spring Roll Shell" at bounding box center [355, 308] width 326 height 30
click at [880, 305] on icon at bounding box center [886, 308] width 18 height 27
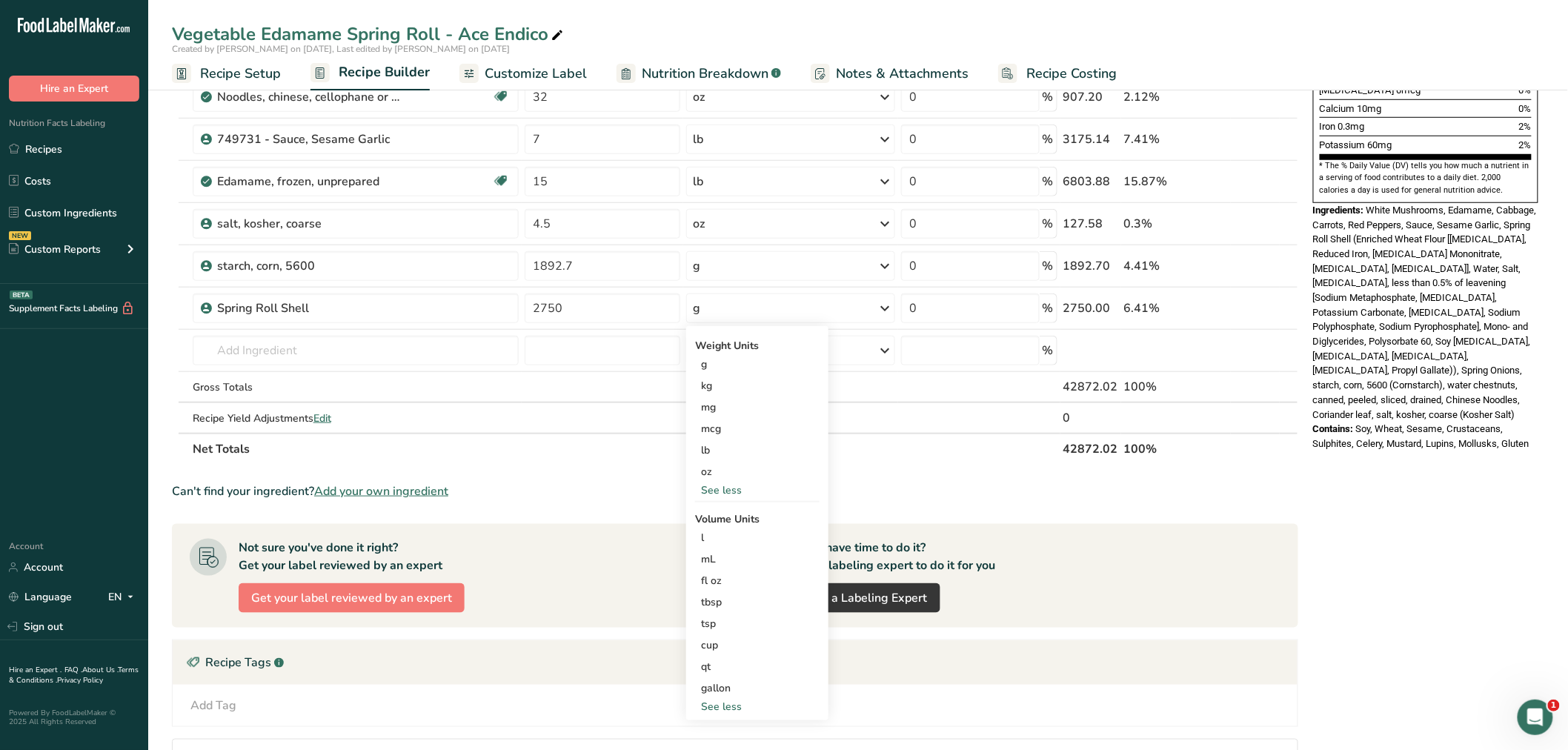
click at [729, 487] on div "See less" at bounding box center [757, 489] width 124 height 15
click at [713, 305] on div "g" at bounding box center [790, 308] width 208 height 30
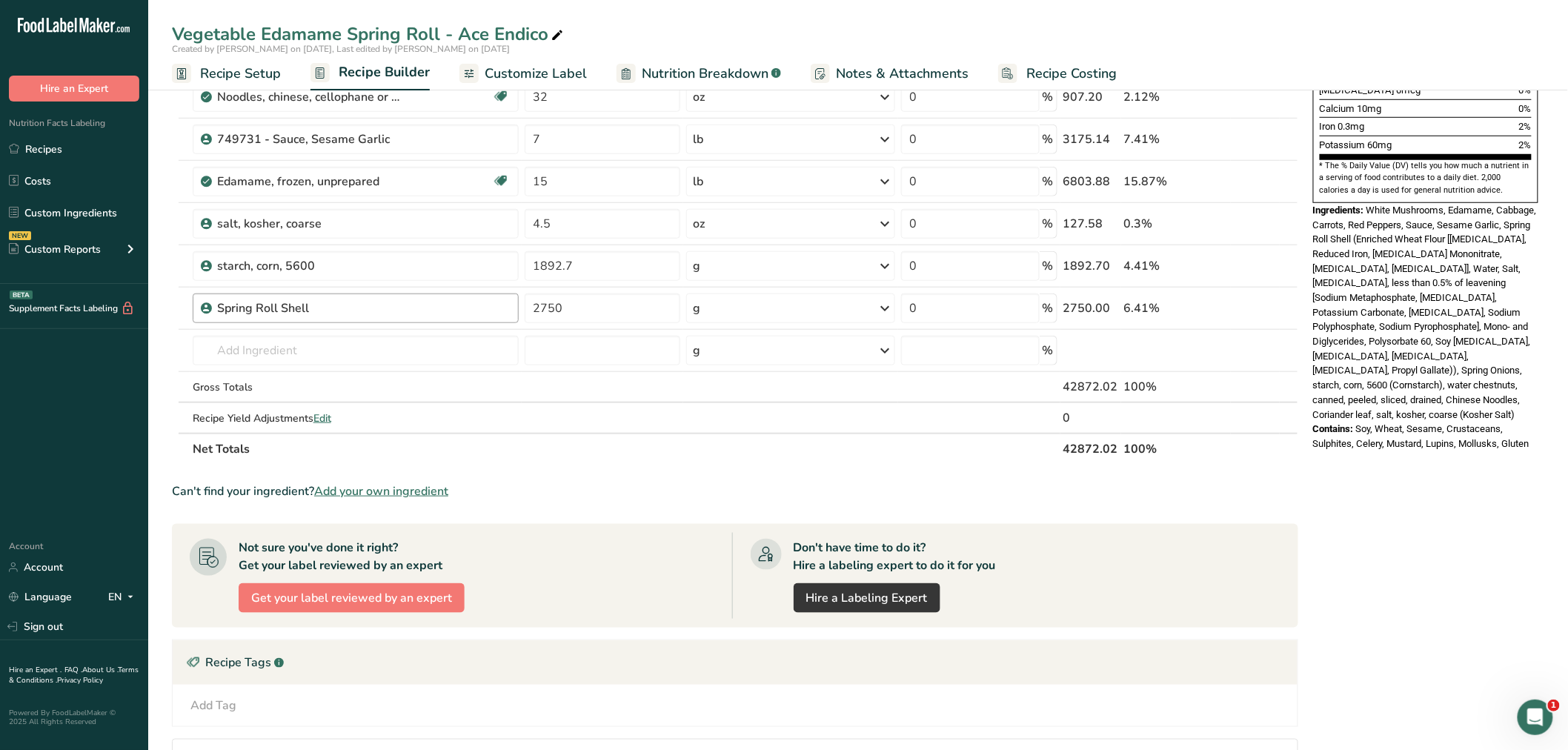
click at [434, 305] on div "Spring Roll Shell" at bounding box center [363, 308] width 292 height 18
drag, startPoint x: 352, startPoint y: 298, endPoint x: 174, endPoint y: 292, distance: 178.1
click at [188, 293] on tr "Spring Roll Shell 2750 g Weight Units g kg mg See more Volume Units l Volume un…" at bounding box center [735, 308] width 1125 height 42
click at [1270, 307] on icon at bounding box center [1268, 308] width 11 height 15
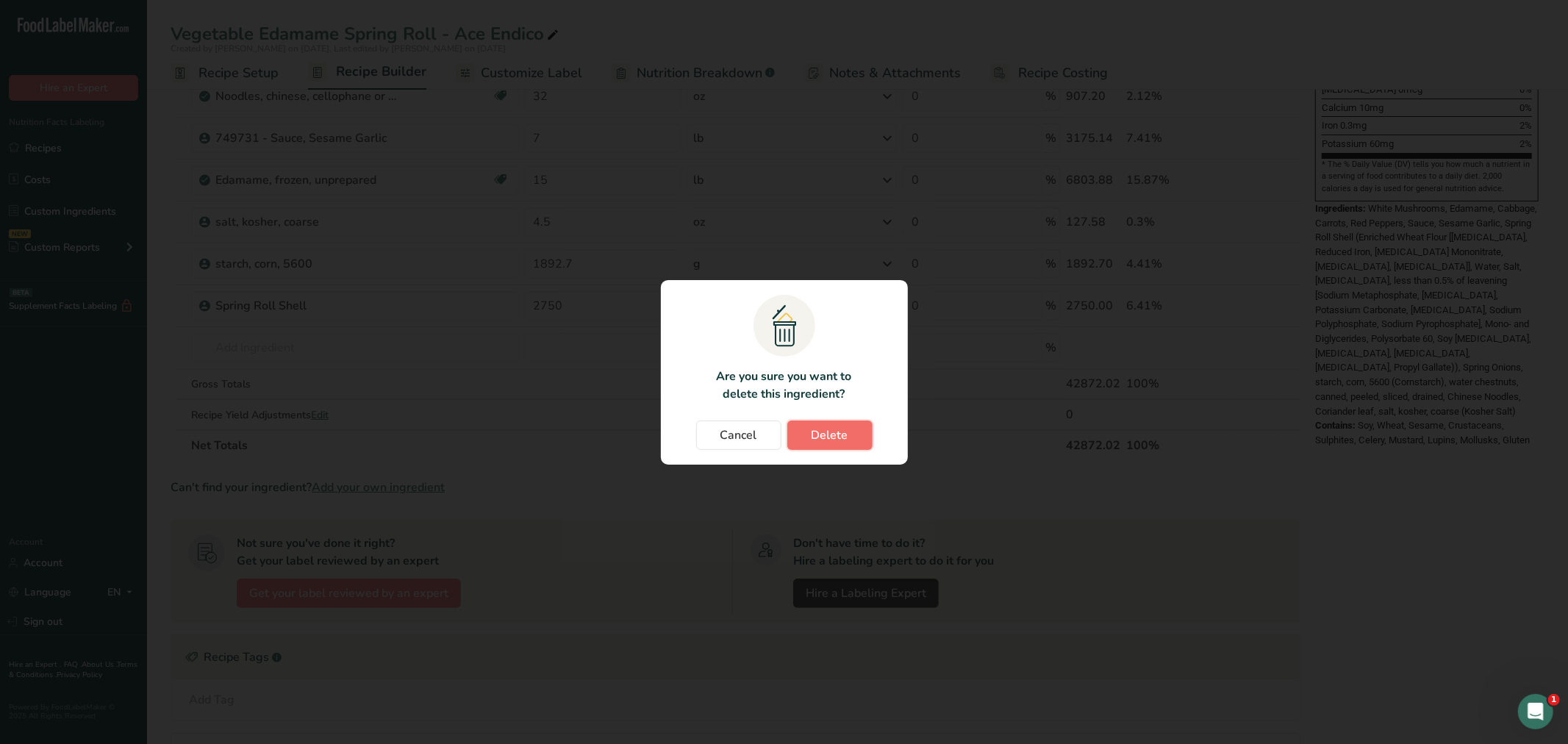
click at [819, 434] on span "Delete" at bounding box center [830, 435] width 37 height 18
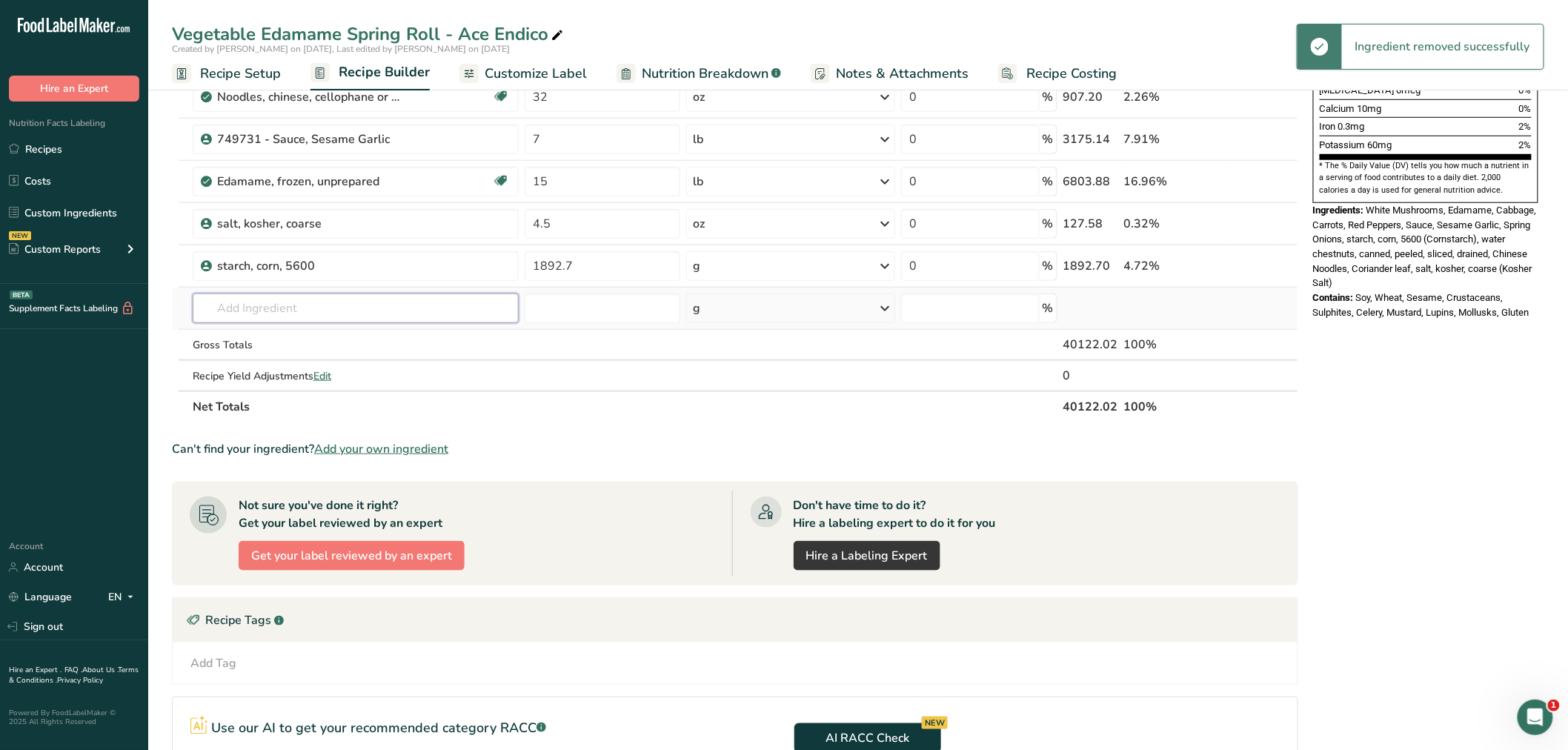
click at [236, 305] on input "text" at bounding box center [355, 308] width 326 height 30
type input "spring roll"
click at [655, 304] on input "number" at bounding box center [603, 308] width 157 height 30
click at [343, 302] on input "text" at bounding box center [355, 308] width 326 height 30
type input "Spring roll Wrapper"
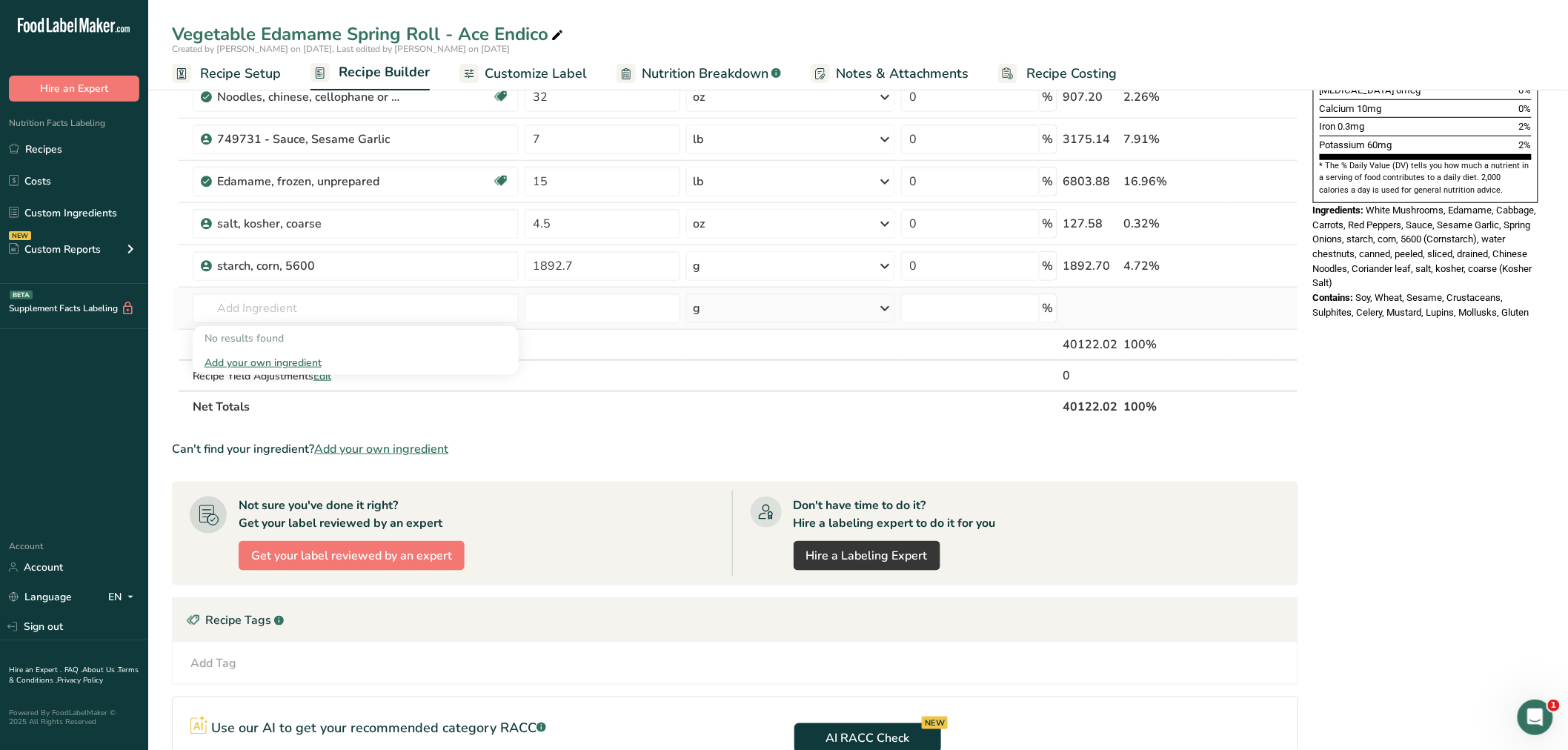
click at [292, 358] on div "Add your own ingredient" at bounding box center [355, 362] width 302 height 15
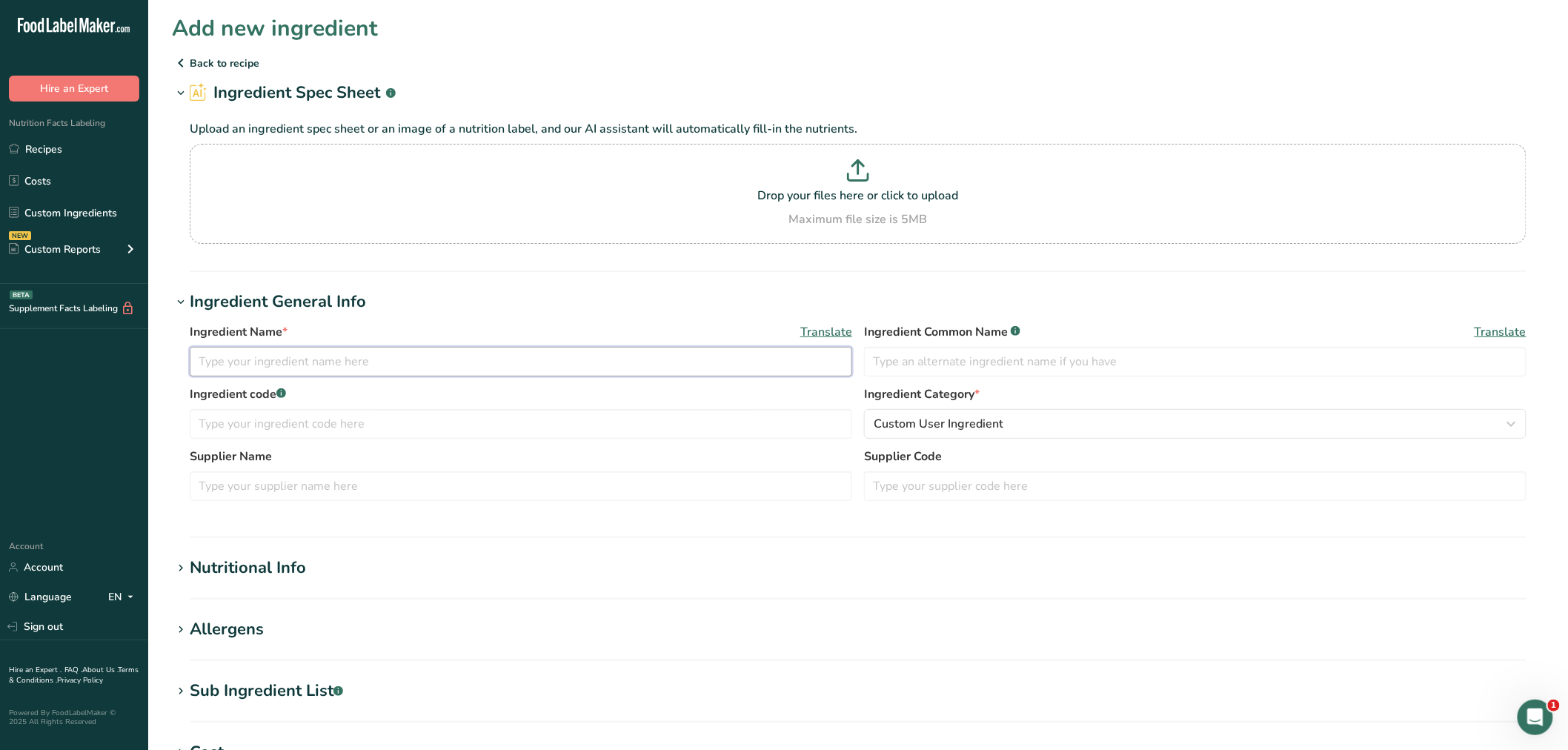
click at [229, 366] on input "text" at bounding box center [521, 362] width 663 height 30
type input "Spring Roll Wrappers"
click at [231, 489] on input "text" at bounding box center [521, 486] width 663 height 30
type input "Wei Chuan"
click at [283, 566] on div "Nutritional Info" at bounding box center [247, 567] width 116 height 24
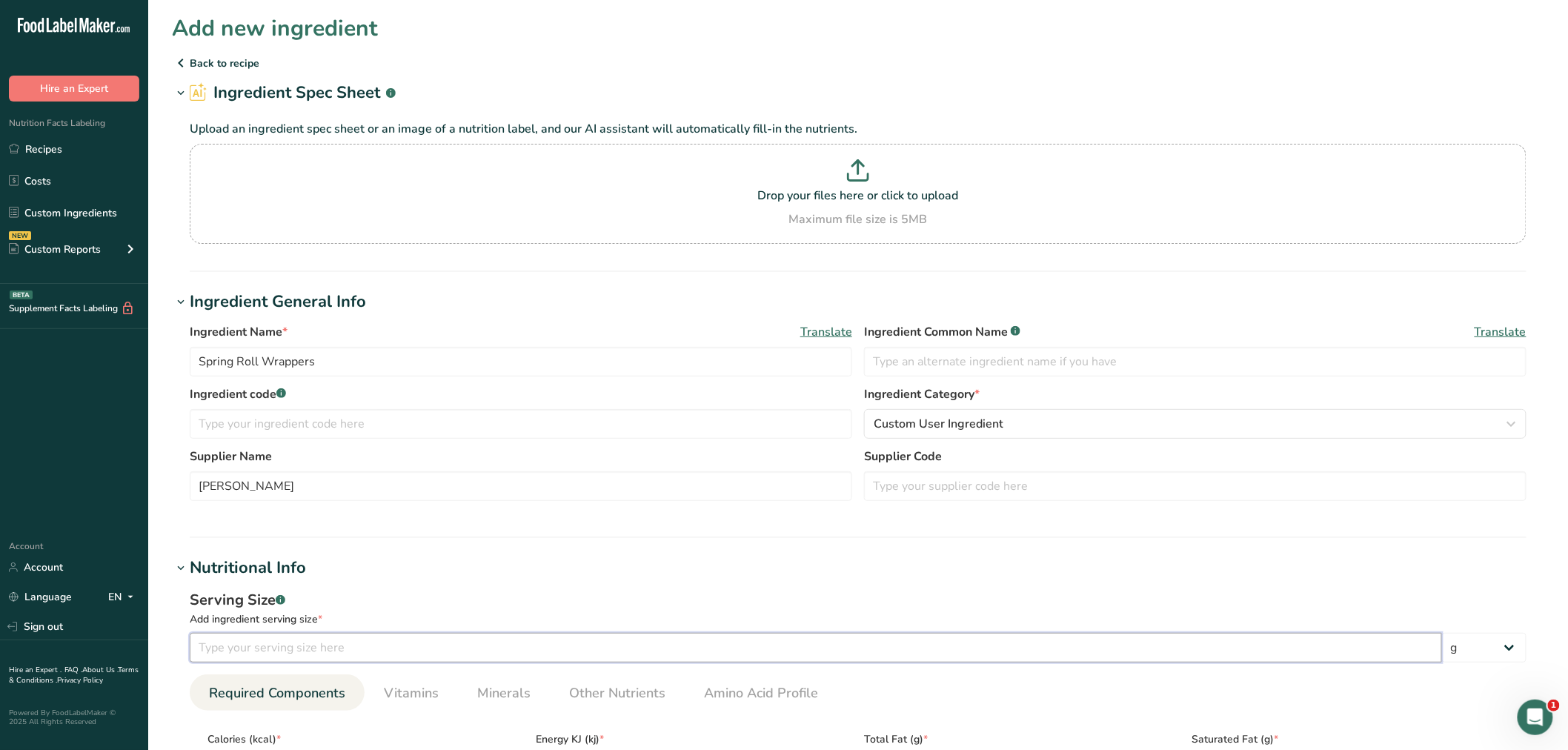
click at [238, 654] on input "number" at bounding box center [816, 647] width 1252 height 30
type input "25"
click at [557, 585] on div "Serving Size .a-a{fill:#347362;}.b-a{fill:#fff;} Add ingredient serving size * …" at bounding box center [858, 751] width 1373 height 343
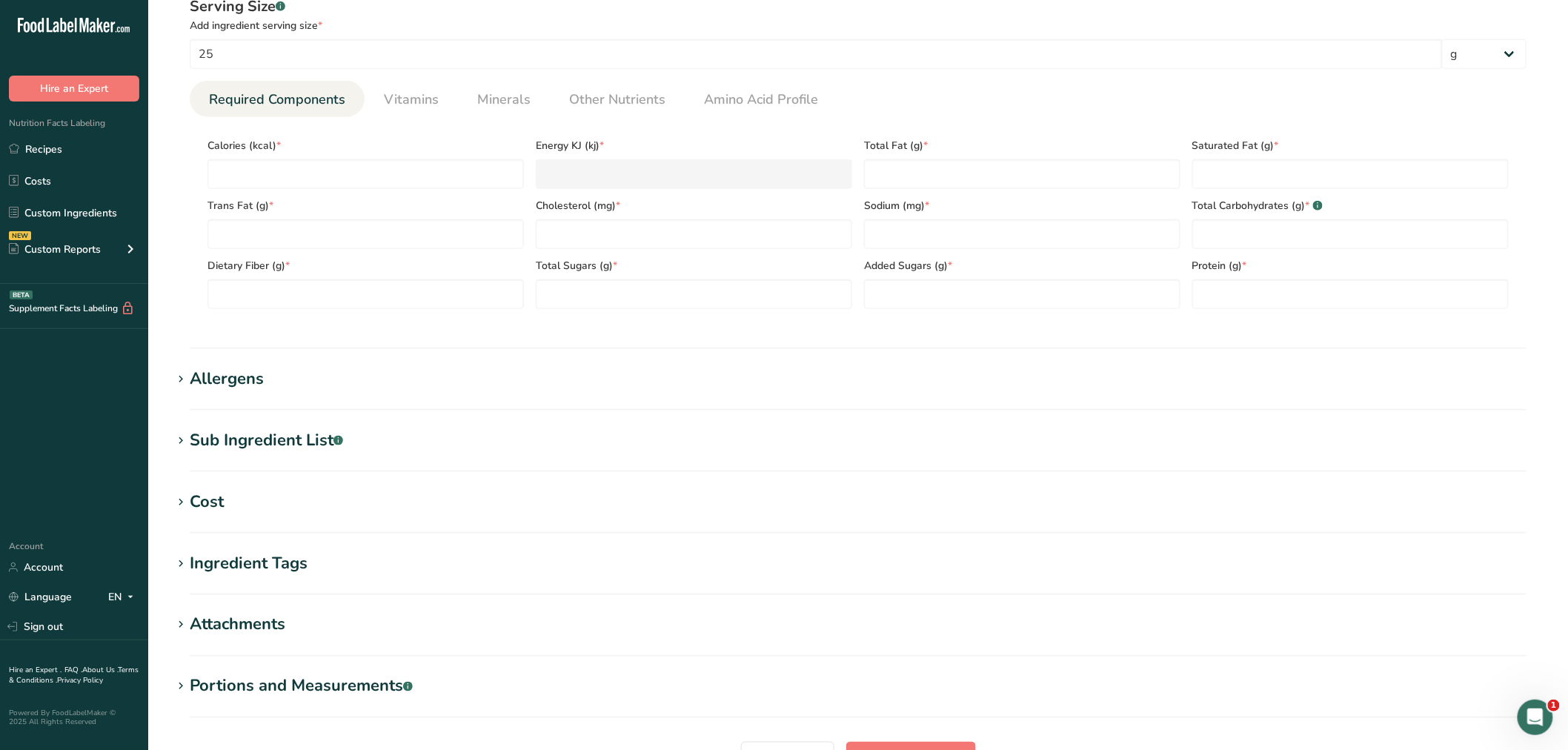
scroll to position [494, 0]
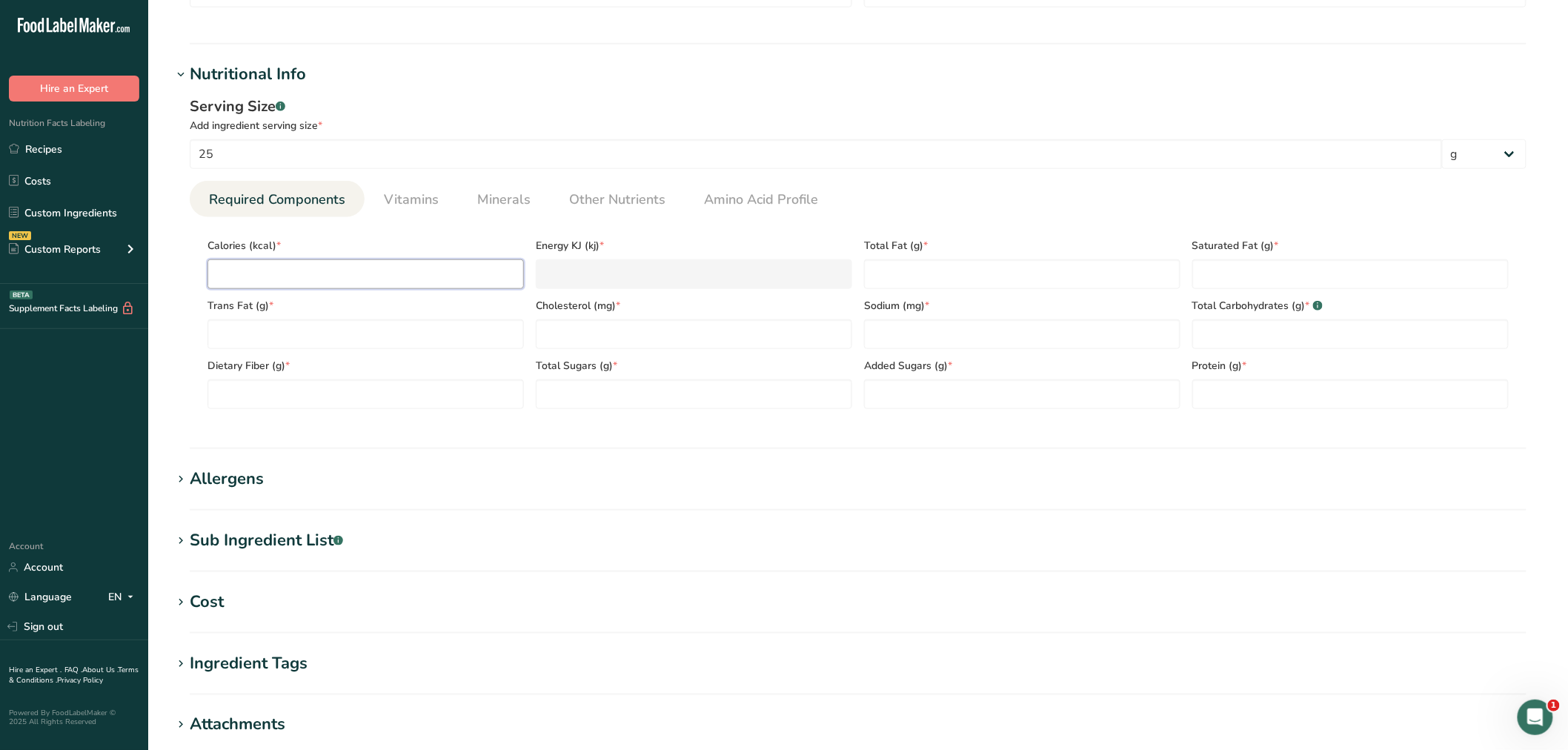
click at [313, 263] on input "number" at bounding box center [366, 273] width 317 height 30
type input "7"
type KJ "29.3"
type input "70"
type KJ "292.9"
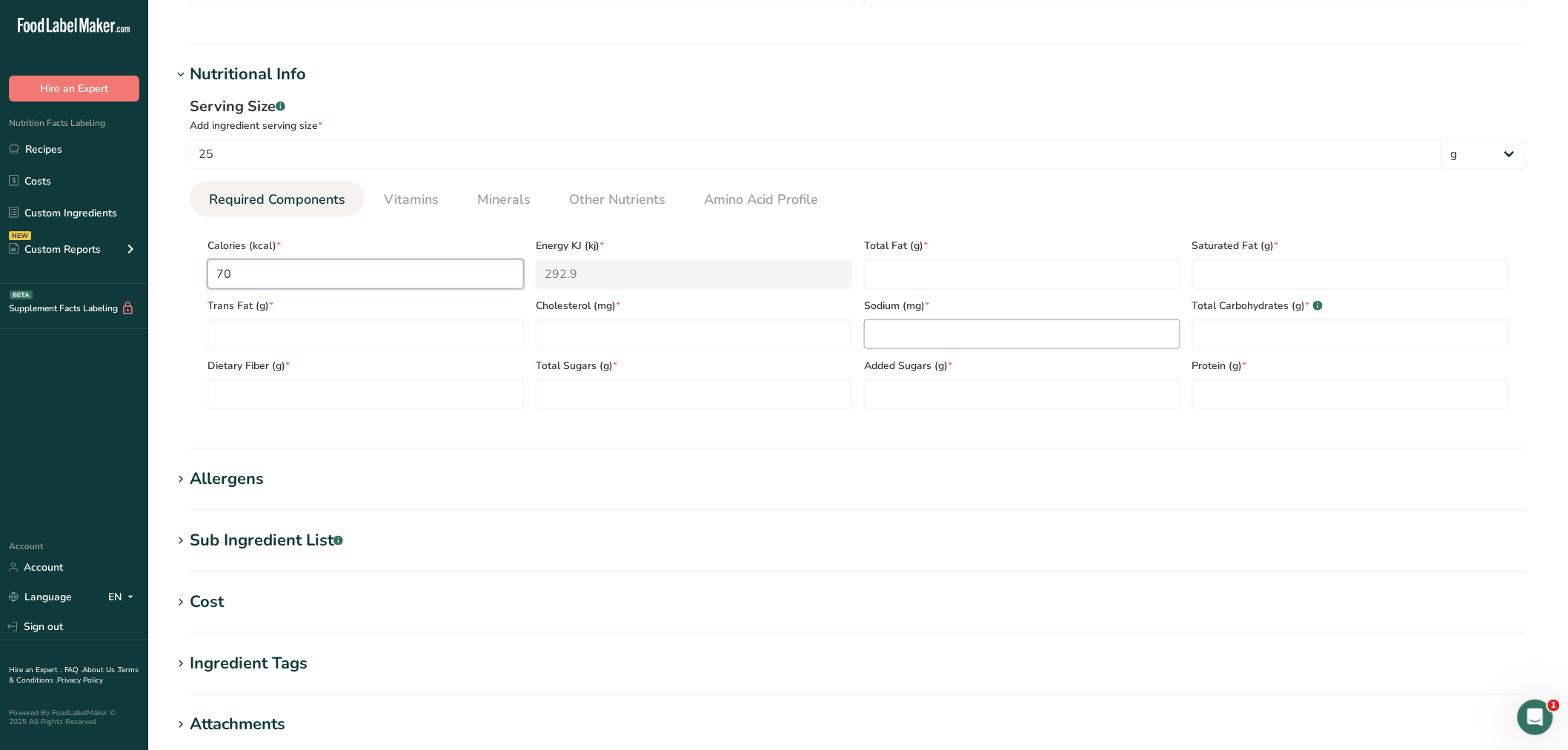
type input "70"
click at [919, 343] on input "number" at bounding box center [1023, 334] width 317 height 30
type input "150"
click at [1221, 389] on input "number" at bounding box center [1351, 394] width 317 height 30
type input "2"
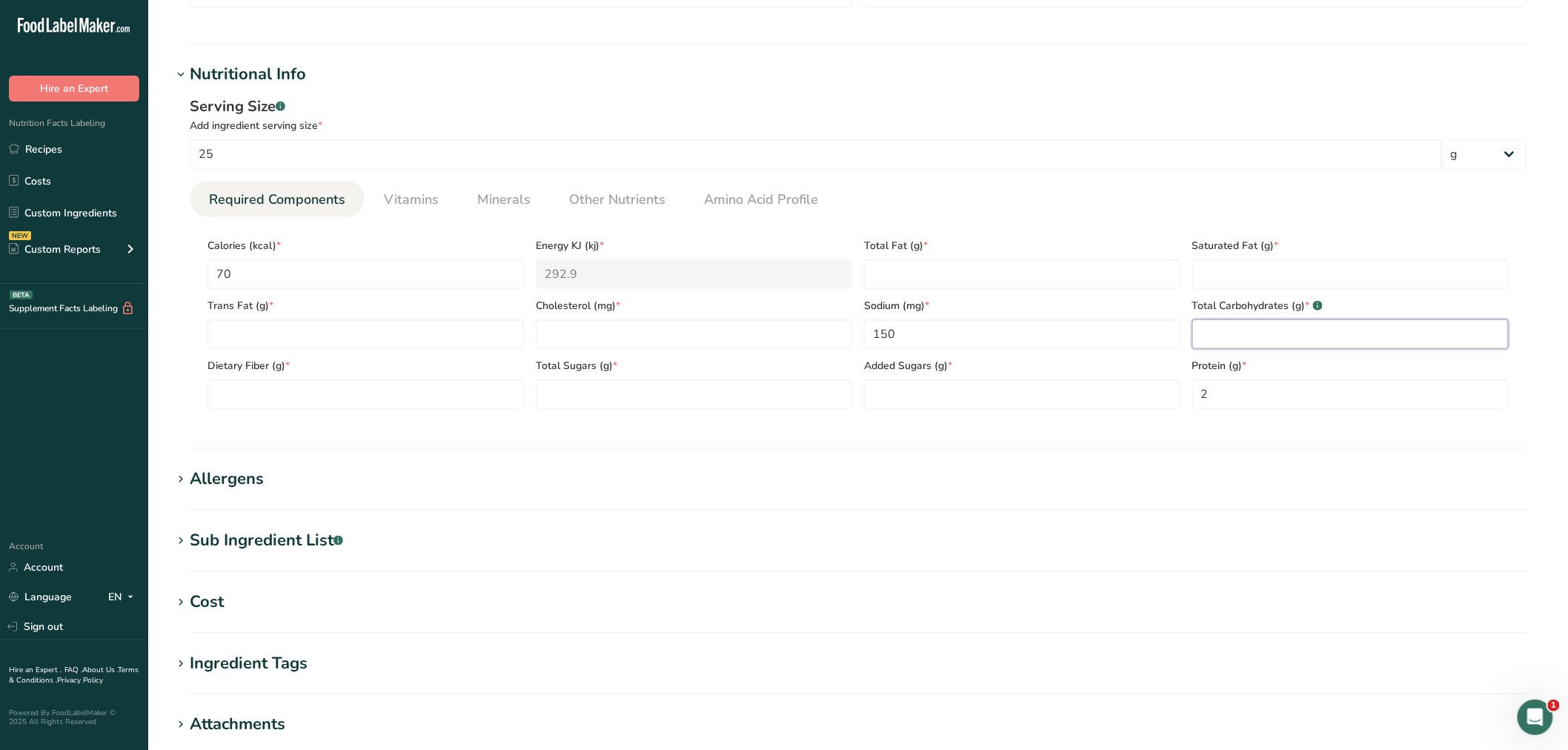
click at [1238, 329] on Carbohydrates "number" at bounding box center [1351, 334] width 317 height 30
type Carbohydrates "13"
click at [285, 338] on Fat "number" at bounding box center [366, 334] width 317 height 30
type Fat "0"
drag, startPoint x: 579, startPoint y: 338, endPoint x: 600, endPoint y: 329, distance: 22.8
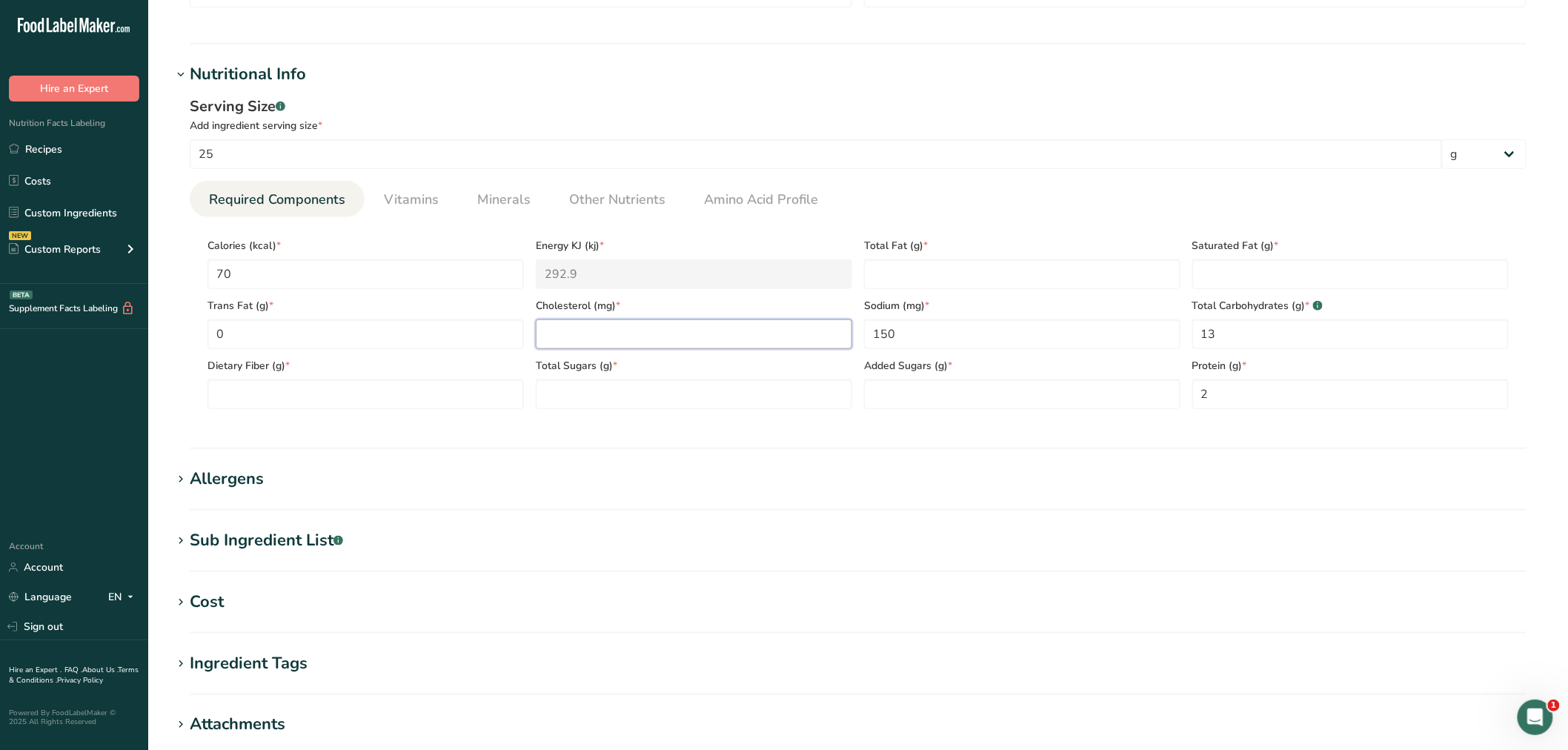
click at [579, 338] on input "number" at bounding box center [694, 334] width 317 height 30
type input "0"
click at [884, 272] on Fat "number" at bounding box center [1023, 273] width 317 height 30
type Fat "0"
click at [1215, 277] on Fat "number" at bounding box center [1351, 273] width 317 height 30
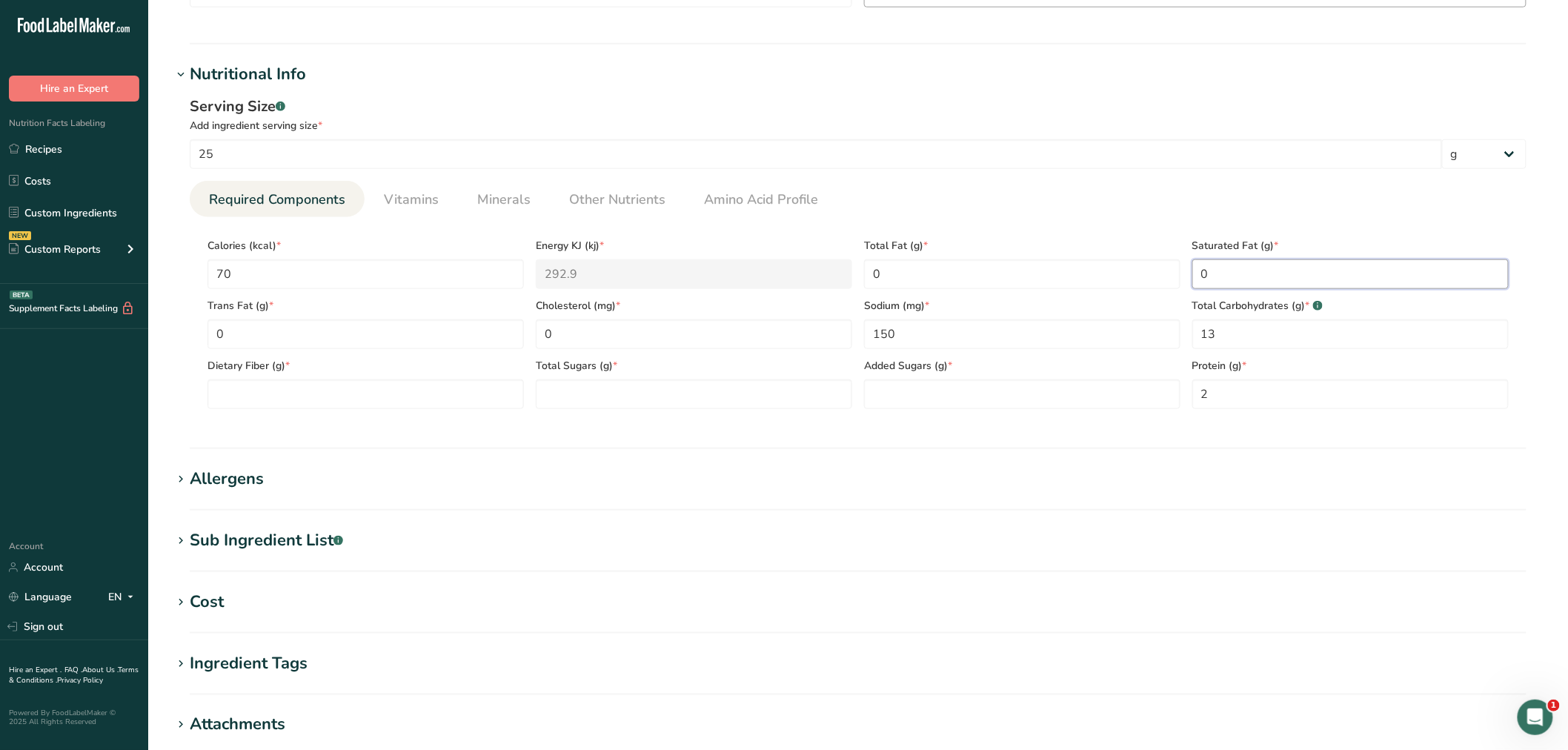
type Fat "0"
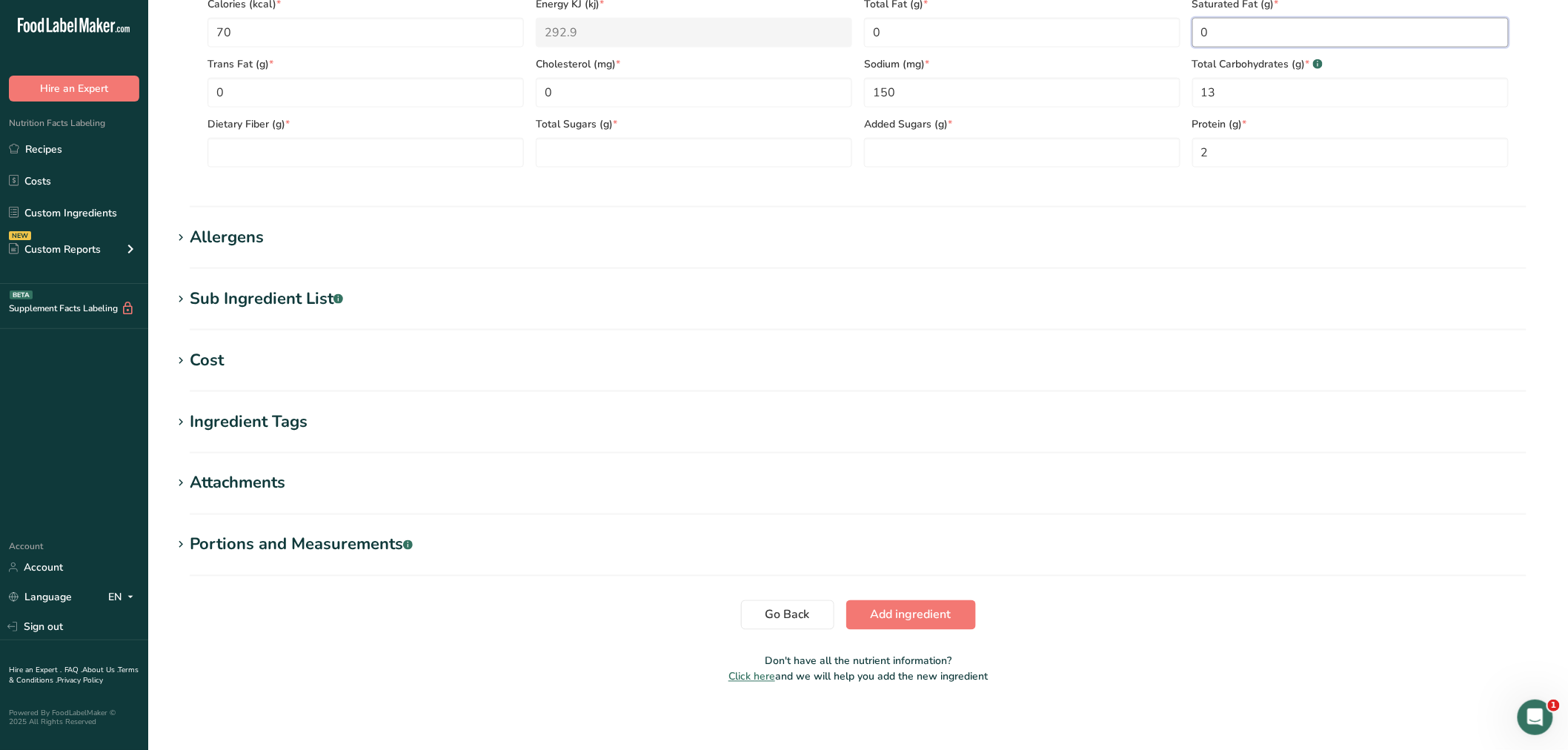
scroll to position [741, 0]
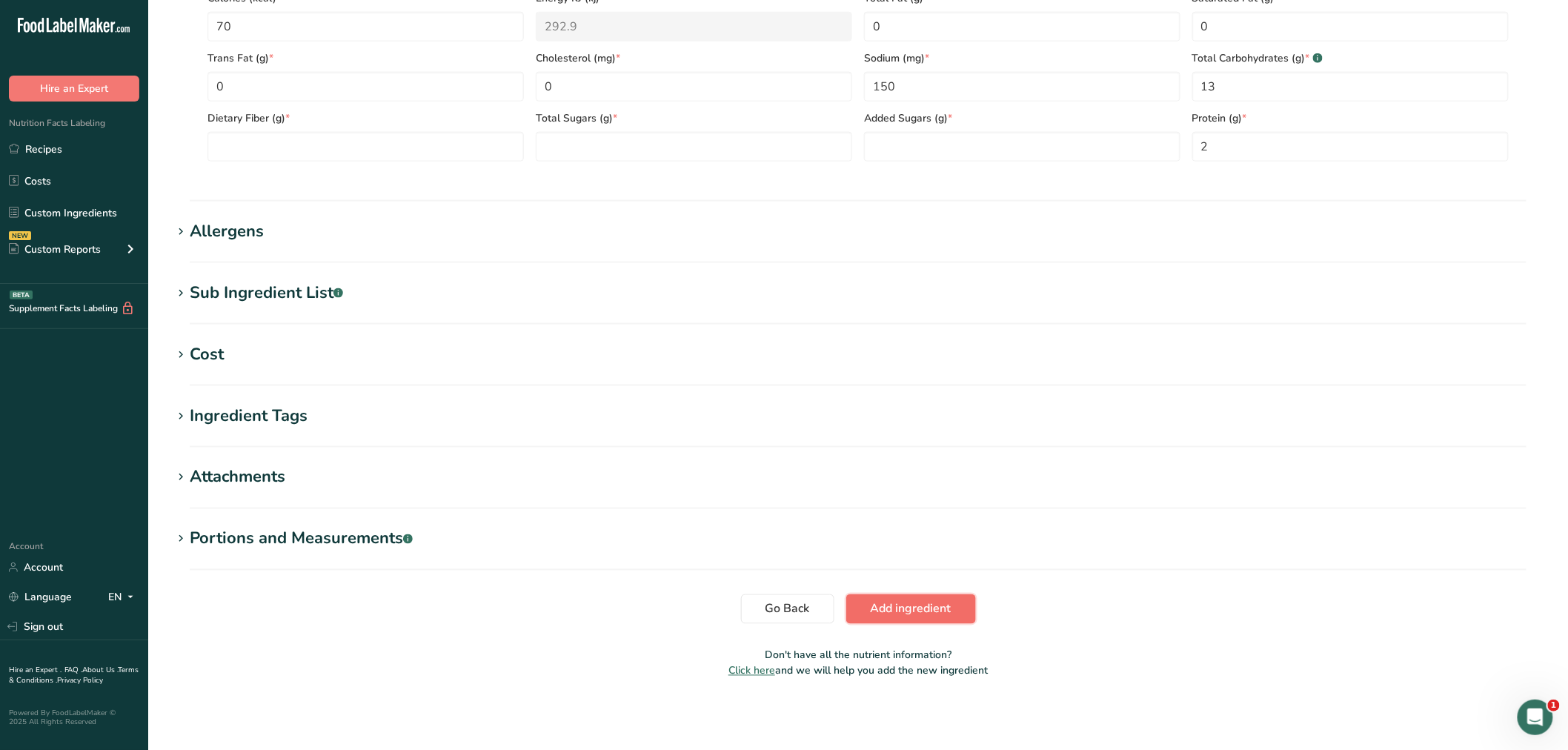
click at [934, 603] on span "Add ingredient" at bounding box center [911, 609] width 81 height 18
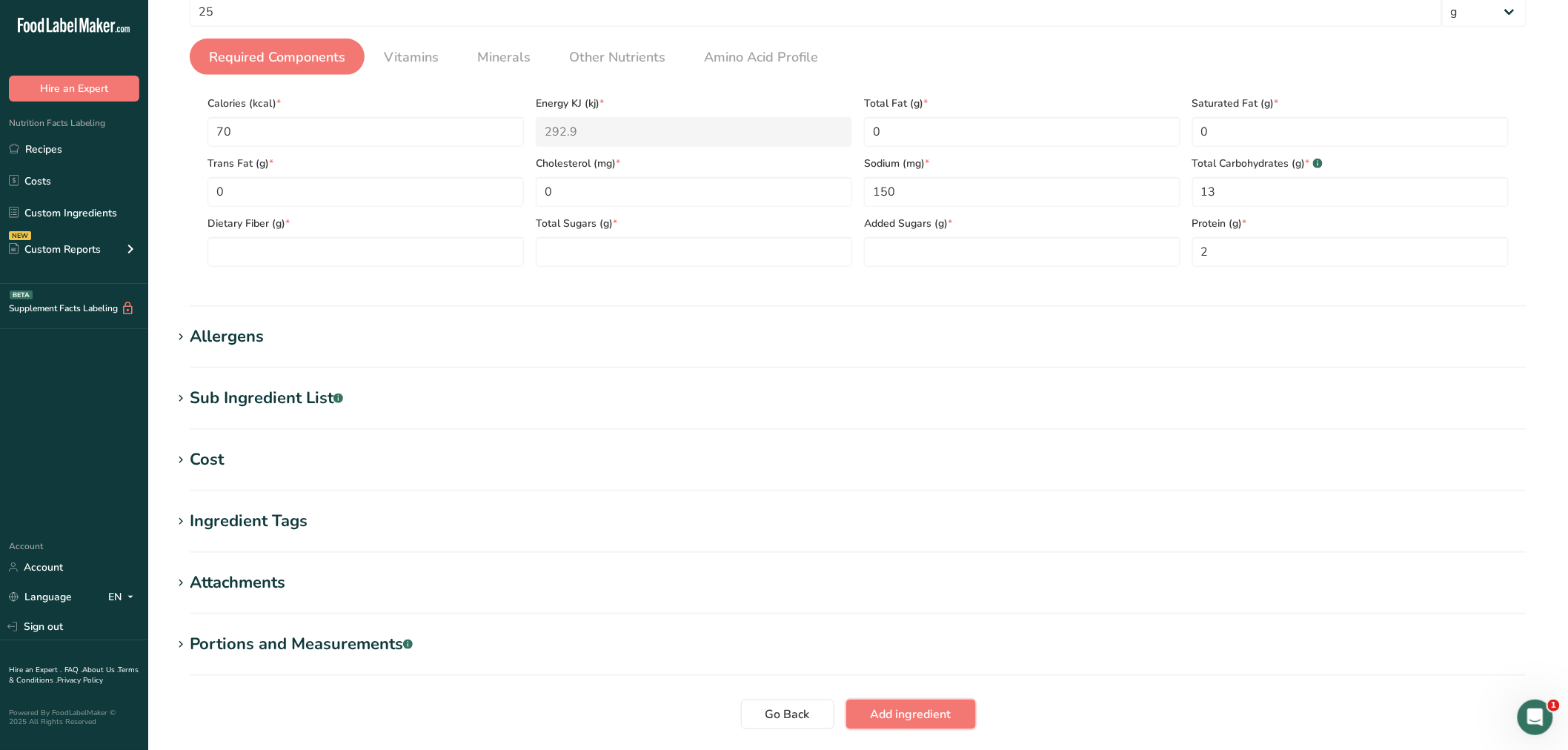
scroll to position [0, 0]
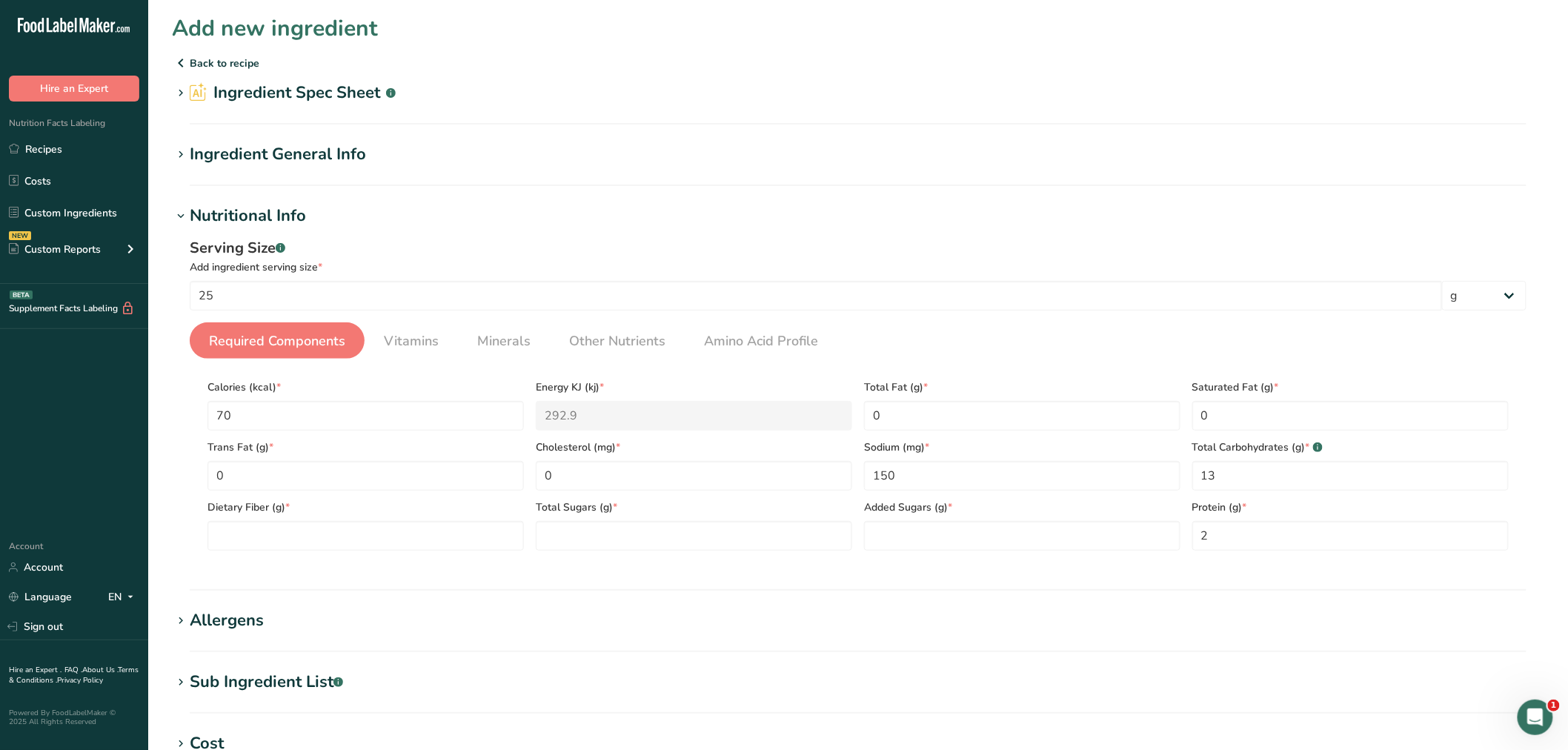
click at [287, 335] on span "Required Components" at bounding box center [277, 341] width 137 height 20
click at [305, 531] on Fiber "number" at bounding box center [366, 535] width 317 height 30
type Fiber "0"
click at [552, 540] on Sugars "number" at bounding box center [694, 535] width 317 height 30
type Sugars "0"
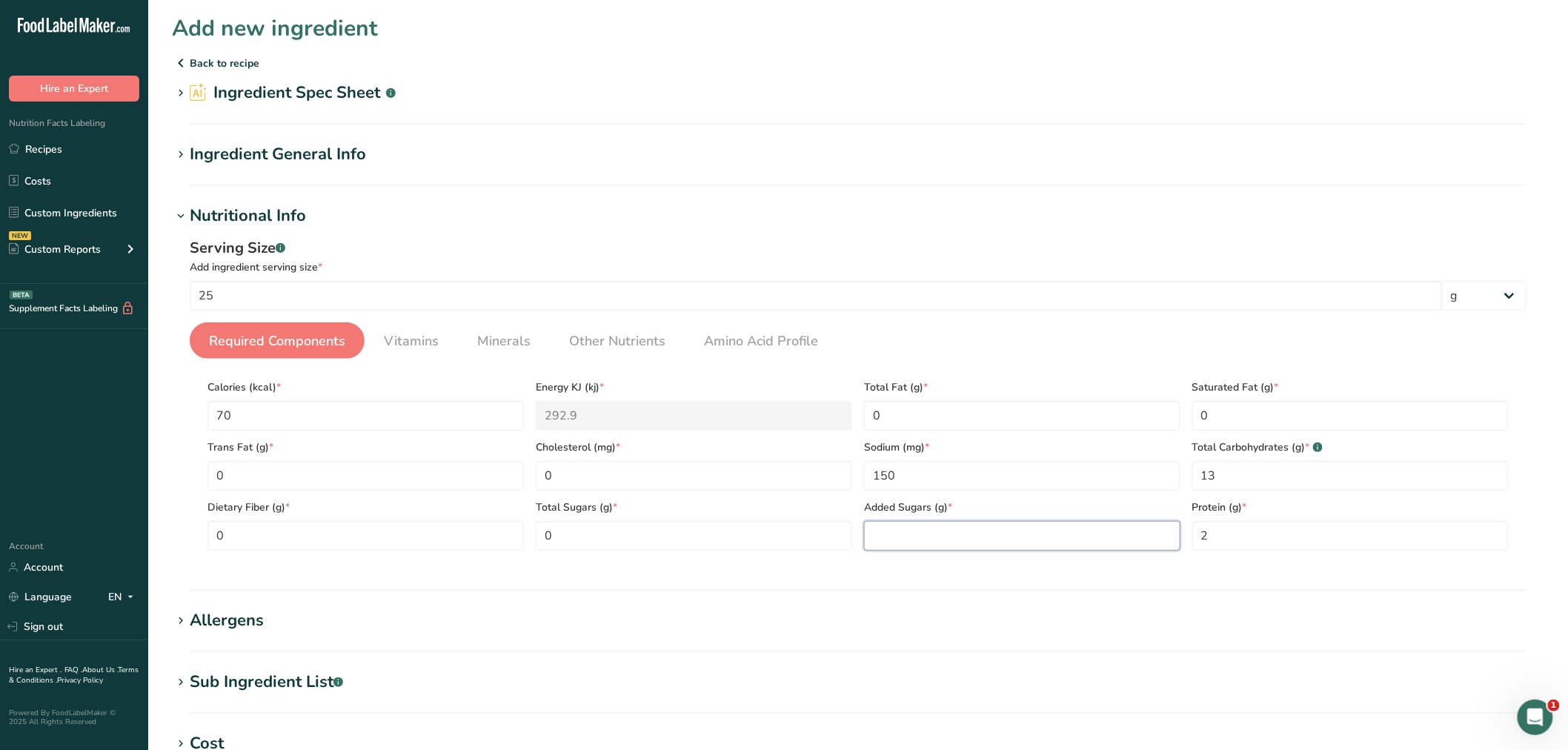
click at [909, 536] on Sugars "number" at bounding box center [1023, 535] width 317 height 30
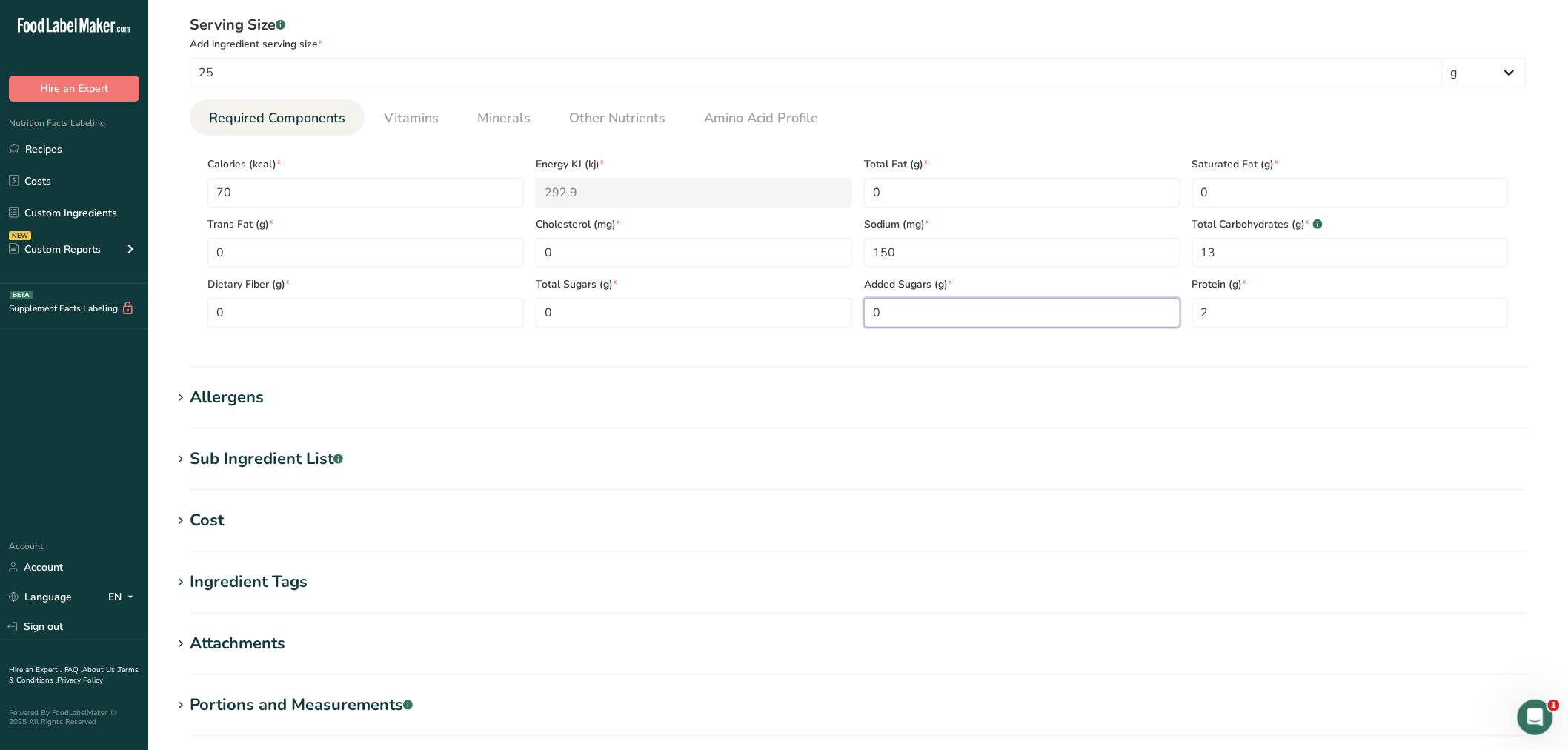
scroll to position [388, 0]
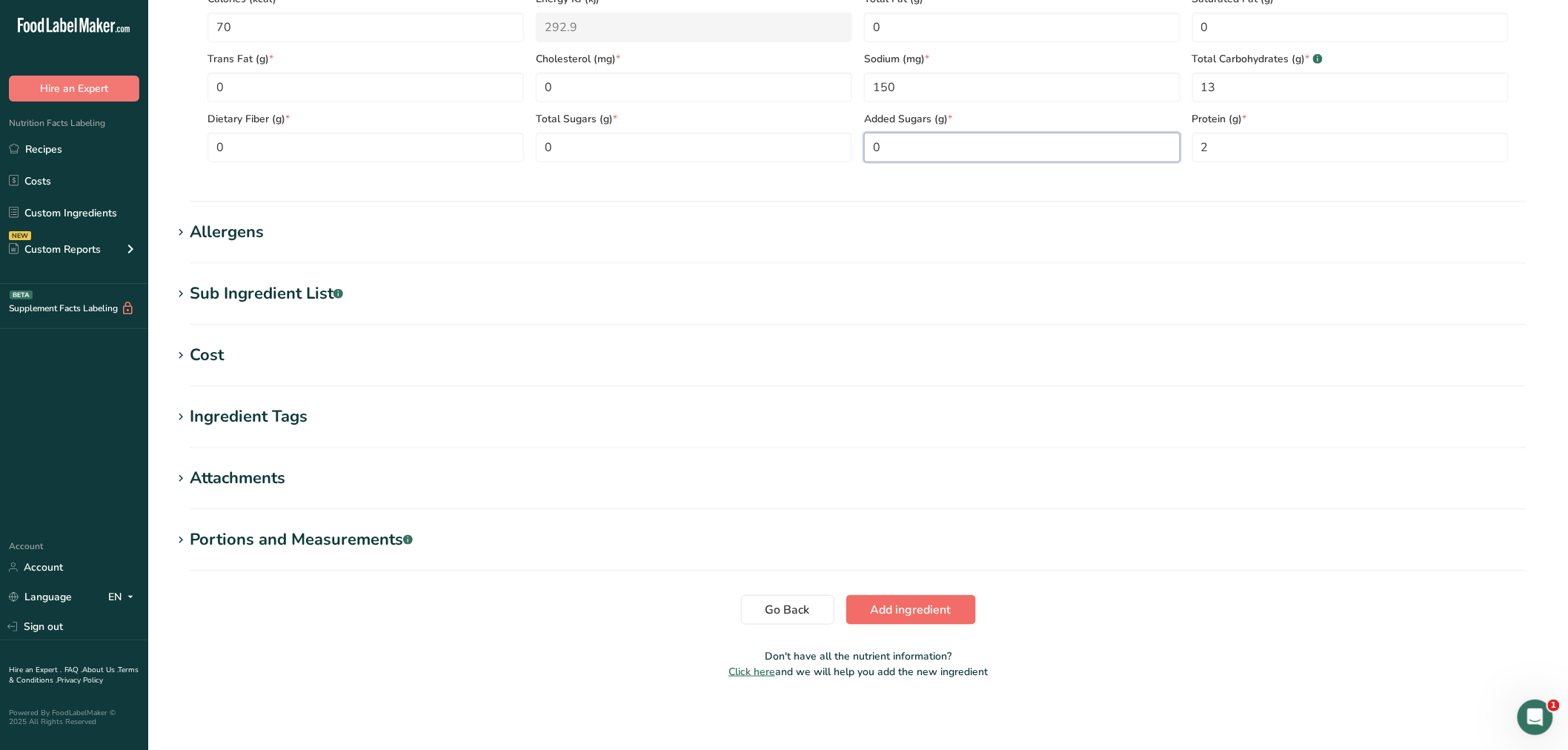
type Sugars "0"
drag, startPoint x: 893, startPoint y: 603, endPoint x: 875, endPoint y: 602, distance: 18.0
click at [894, 603] on span "Add ingredient" at bounding box center [911, 610] width 81 height 18
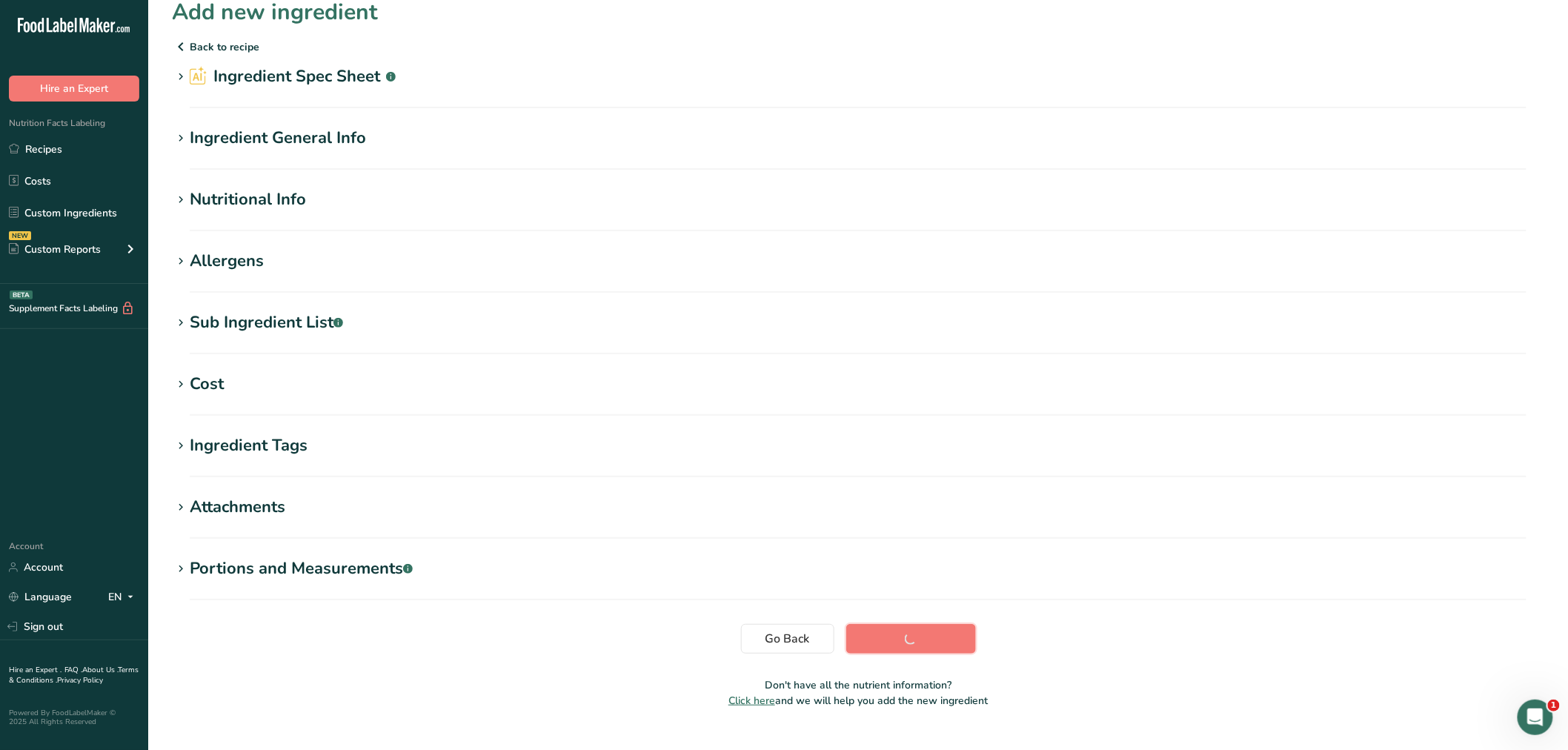
scroll to position [0, 0]
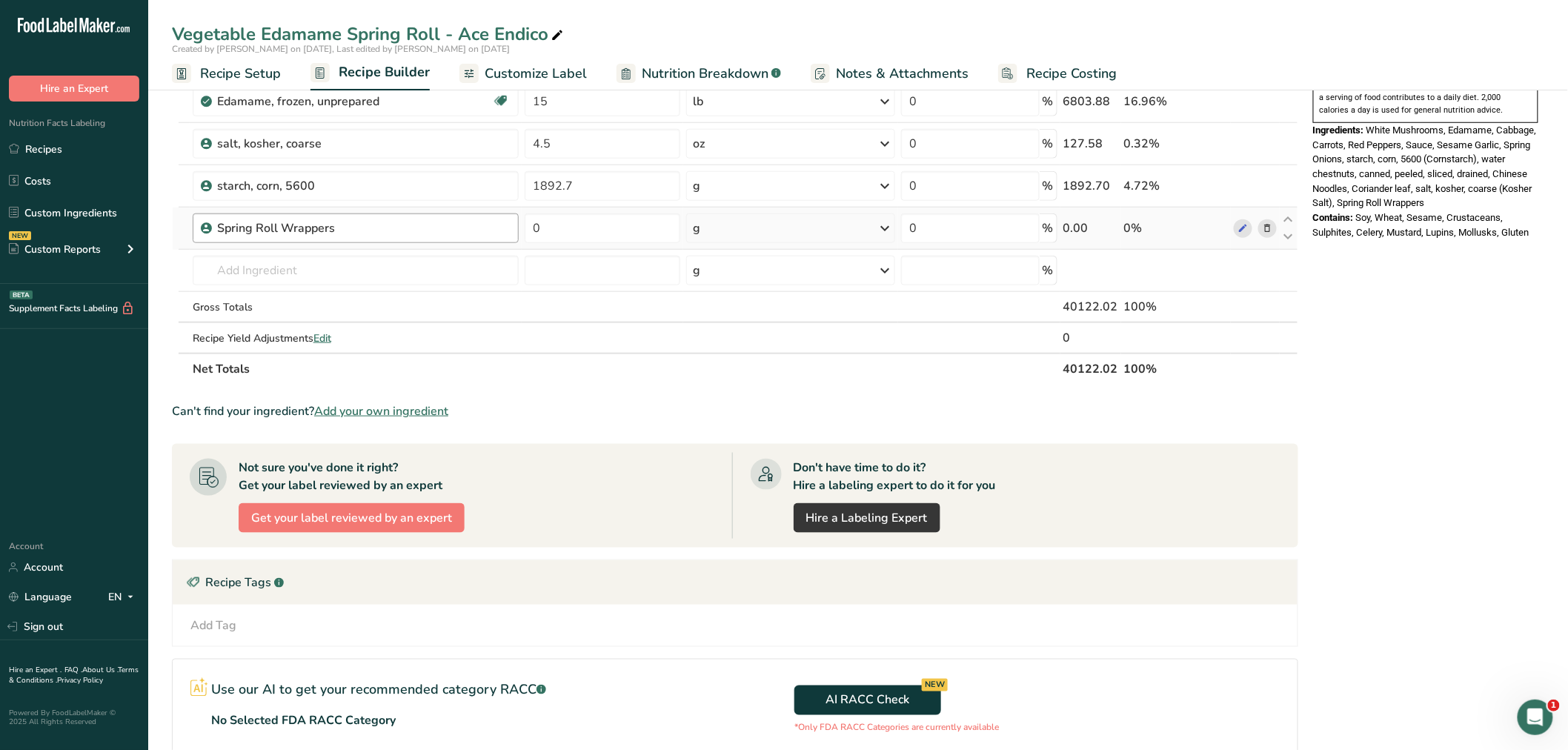
scroll to position [494, 0]
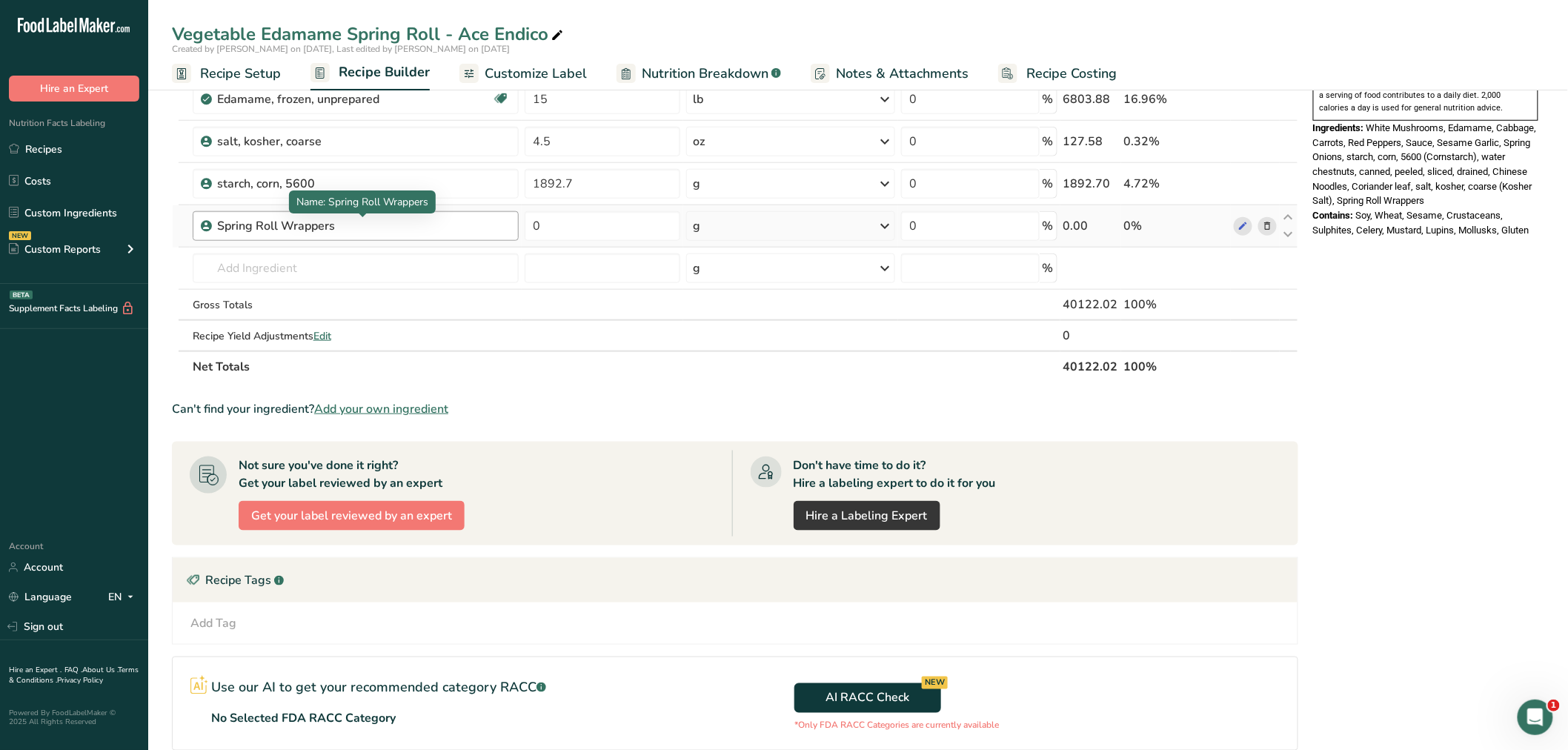
click at [345, 224] on div "Spring Roll Wrappers" at bounding box center [309, 226] width 185 height 18
drag, startPoint x: 345, startPoint y: 224, endPoint x: 173, endPoint y: 213, distance: 172.4
click at [174, 213] on tr "Spring Roll Wrappers 0 g Weight Units g kg mg See more Volume Units l Volume un…" at bounding box center [735, 226] width 1125 height 42
click at [1273, 225] on icon at bounding box center [1268, 226] width 11 height 15
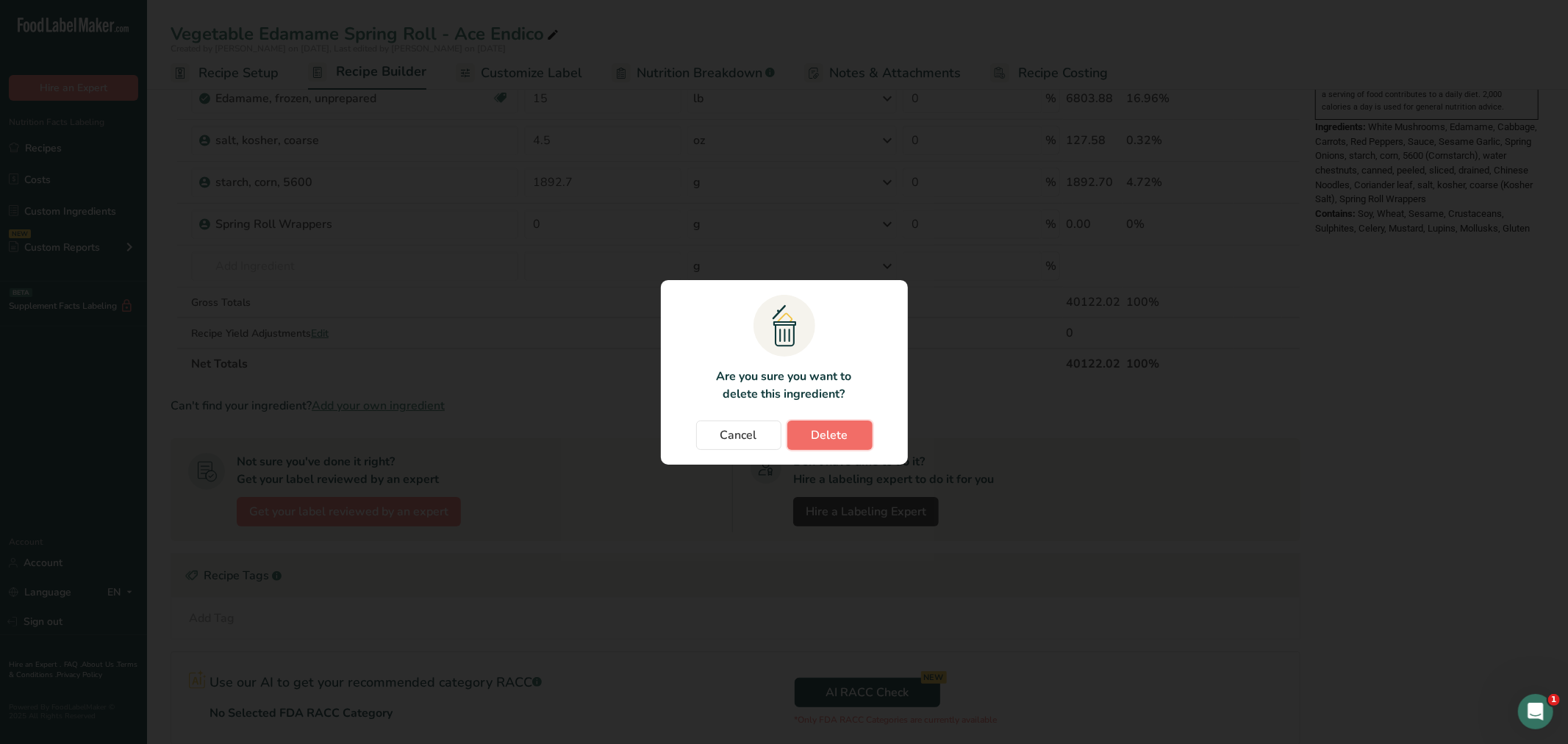
click at [841, 434] on span "Delete" at bounding box center [830, 435] width 37 height 18
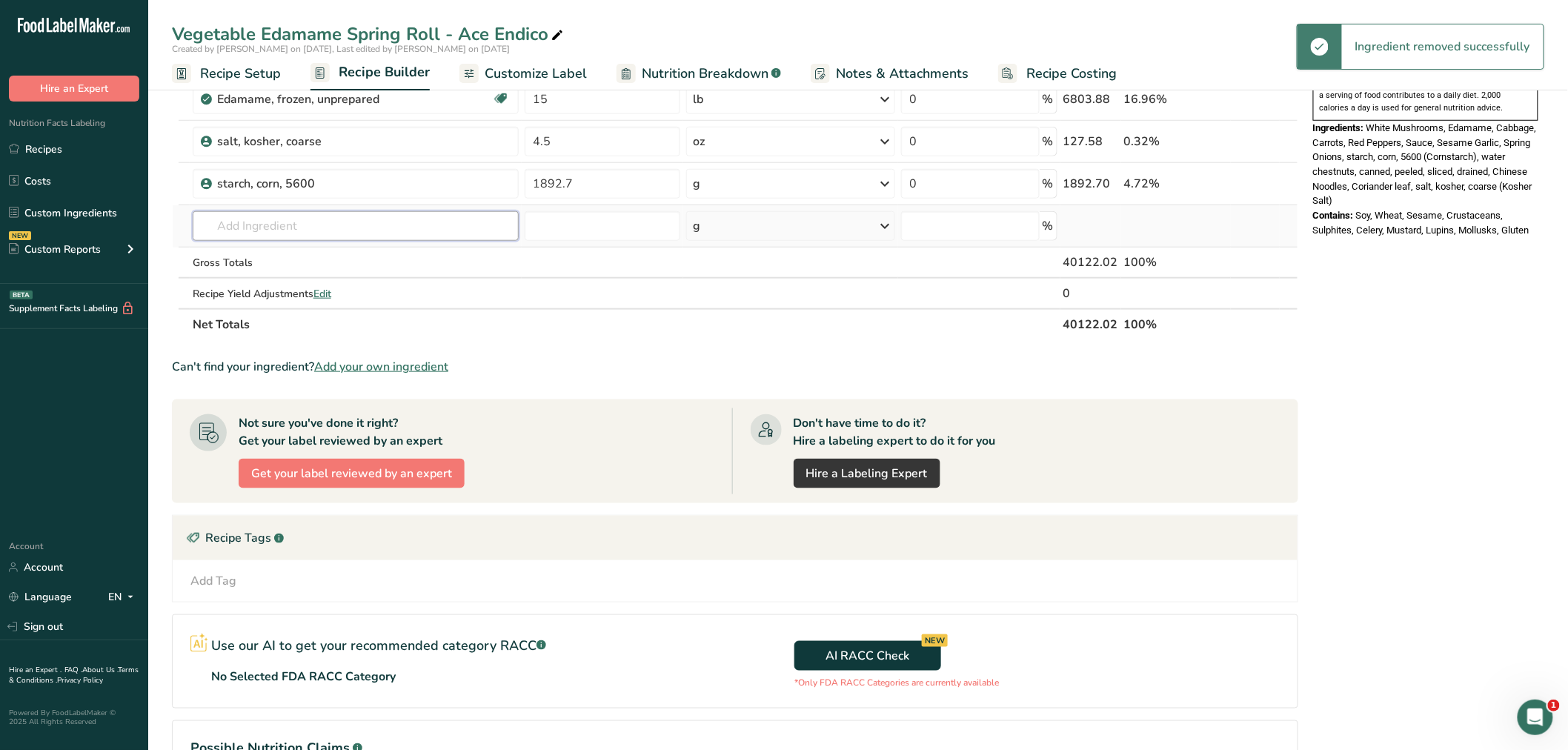
click at [223, 224] on input "text" at bounding box center [355, 226] width 326 height 30
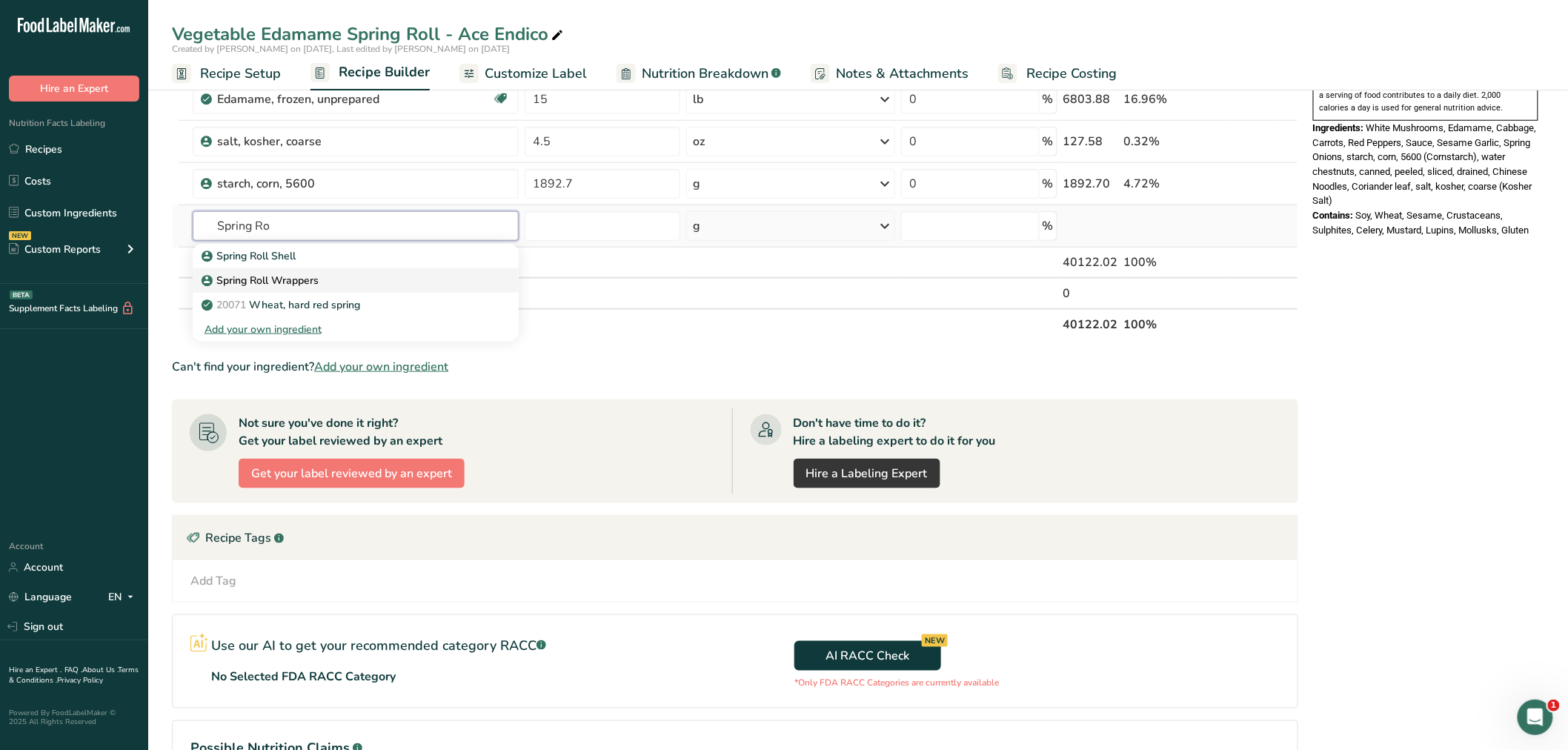
type input "Spring Ro"
click at [249, 279] on p "Spring Roll Wrappers" at bounding box center [261, 280] width 114 height 15
type input "Spring Roll Wrappers"
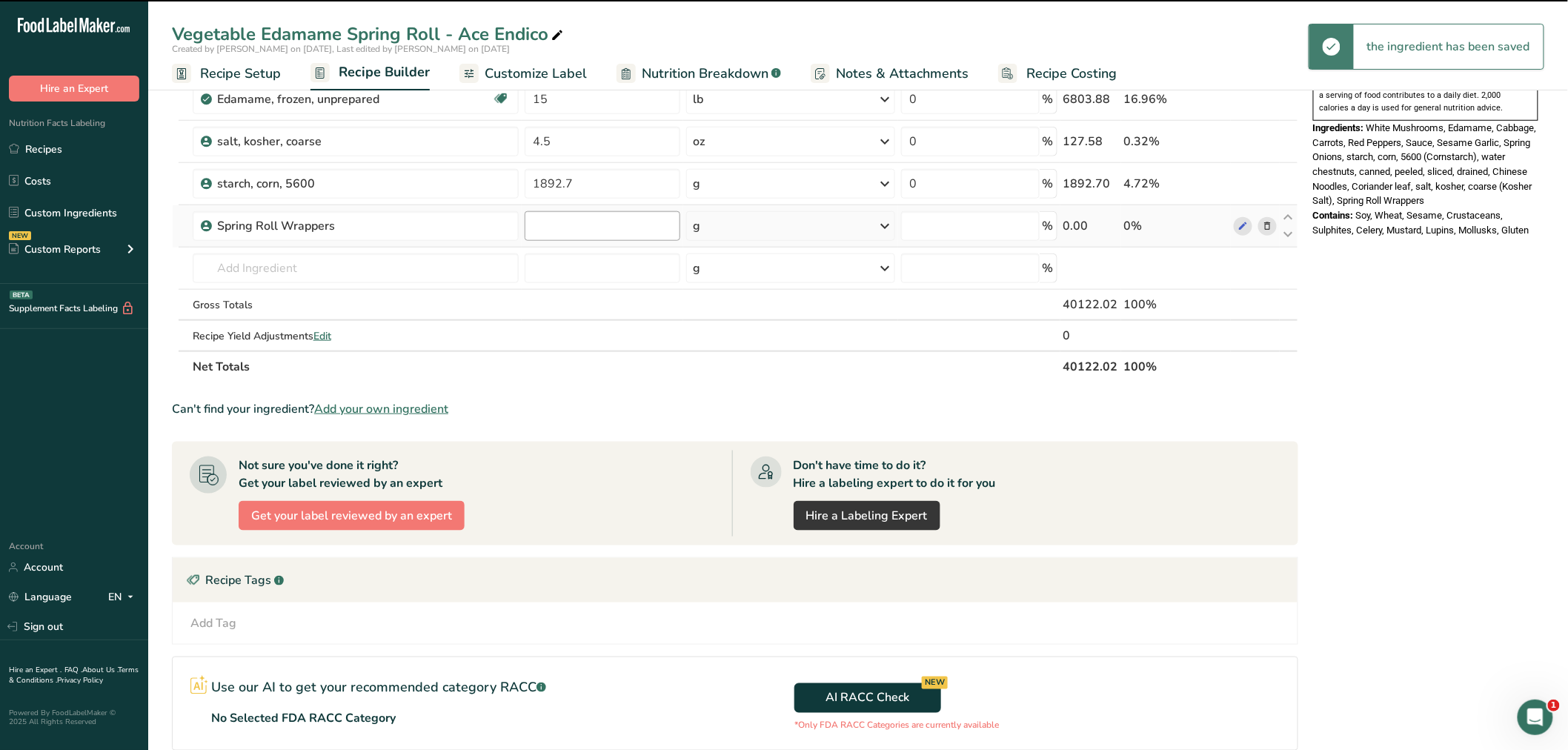
type input "0"
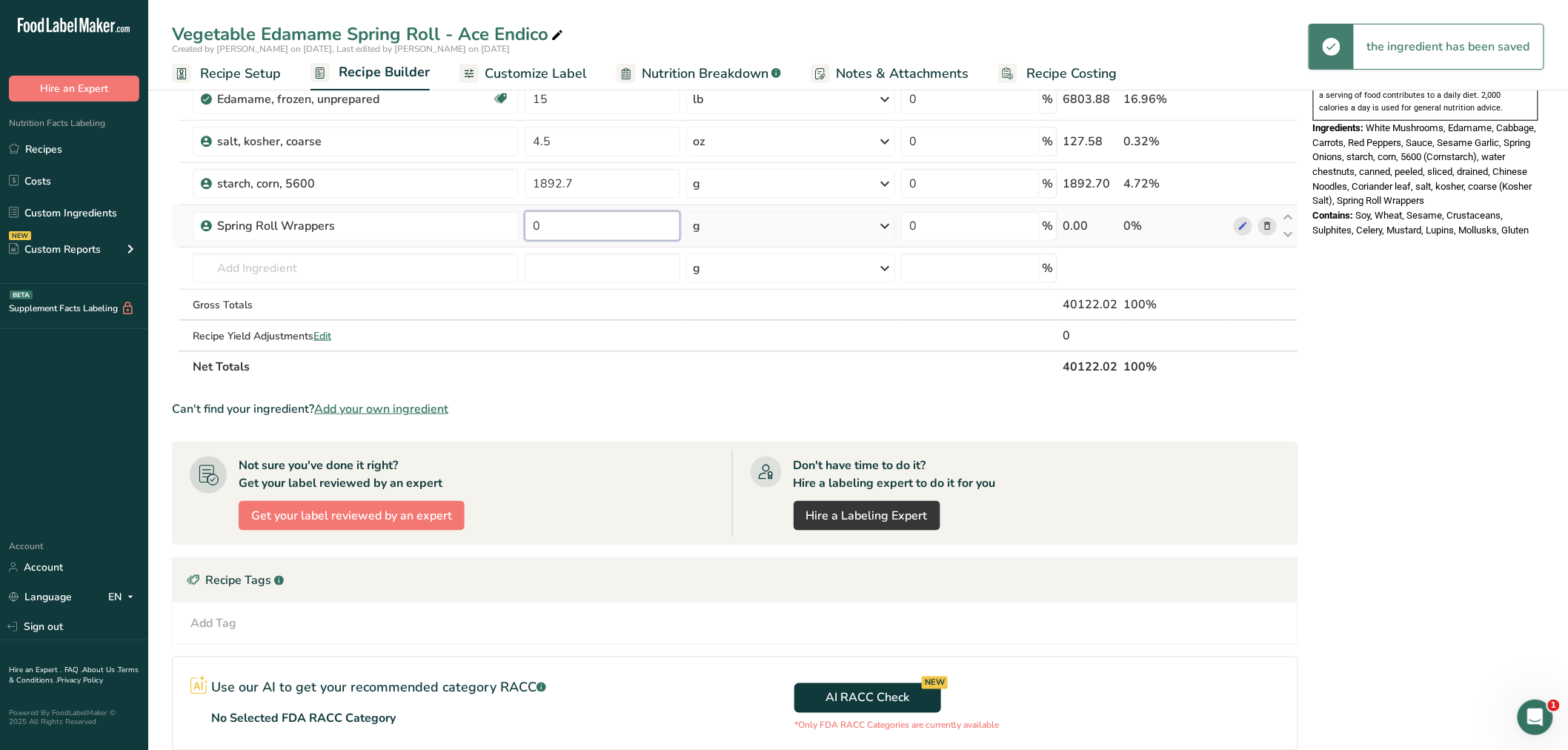
click at [560, 228] on input "0" at bounding box center [603, 226] width 157 height 30
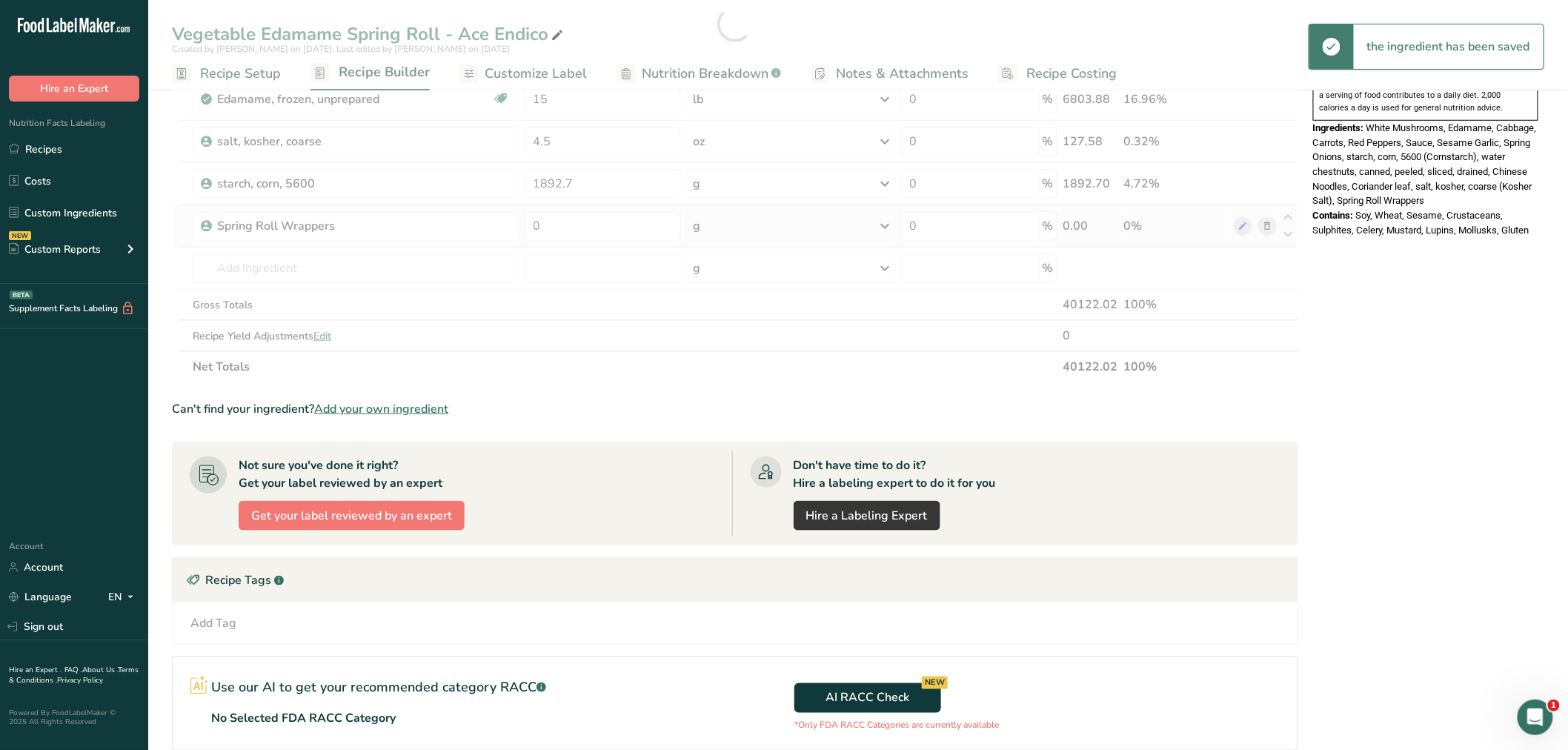
click at [885, 224] on div "Ingredient * Amount * Unit * Waste * .a-a{fill:#347362;}.b-a{fill:#fff;} Grams …" at bounding box center [735, 24] width 1126 height 716
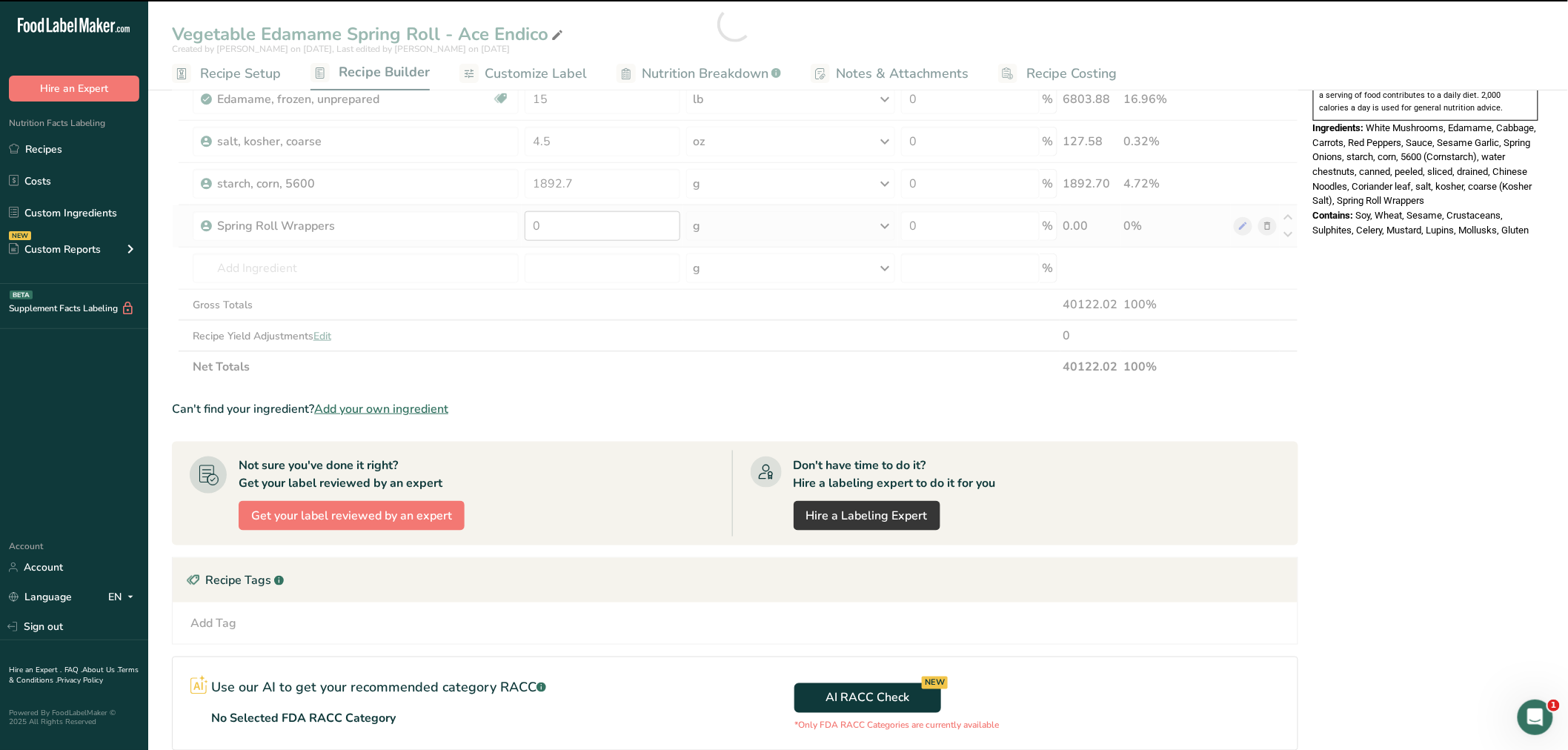
drag, startPoint x: 576, startPoint y: 223, endPoint x: 563, endPoint y: 220, distance: 13.3
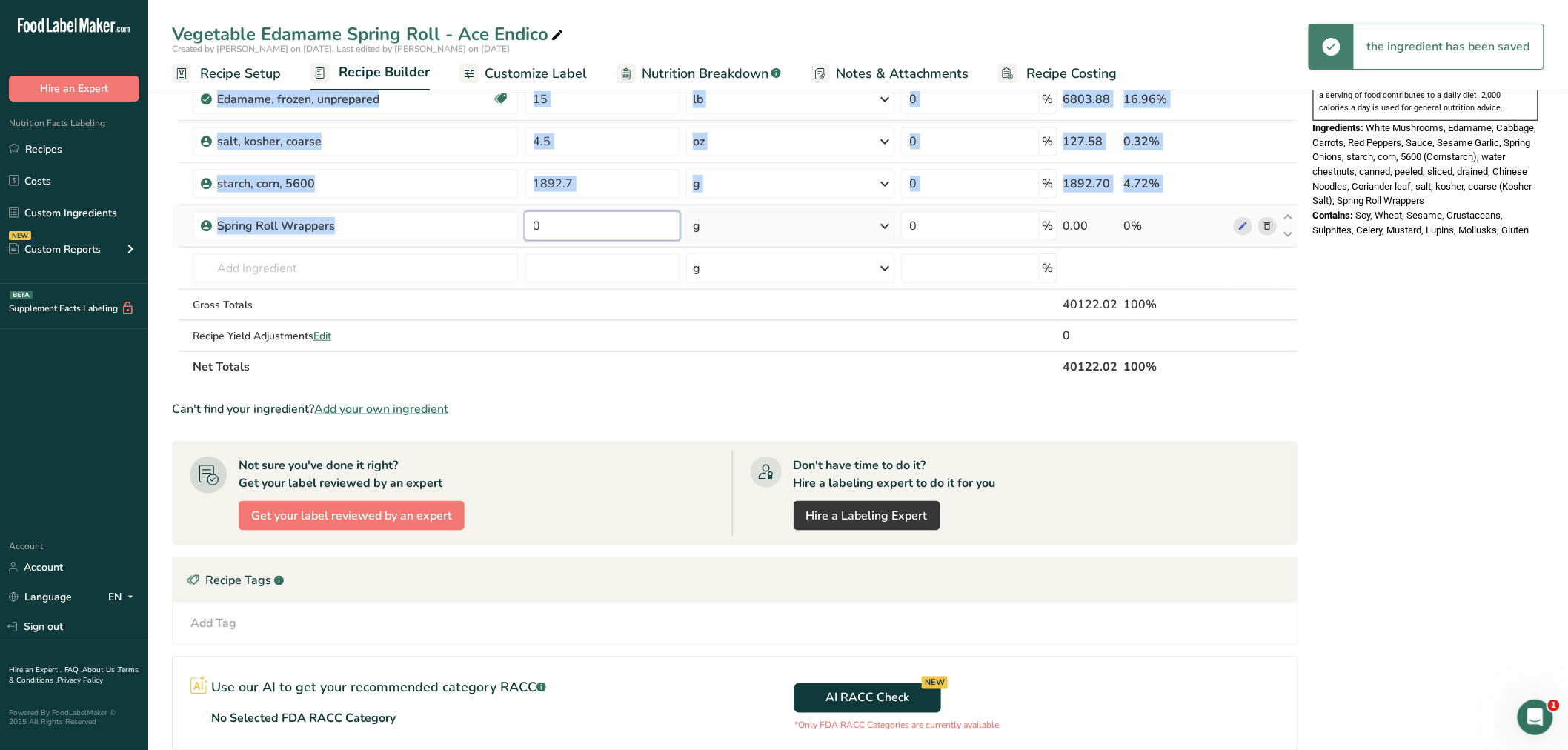
click at [553, 226] on input "0" at bounding box center [603, 226] width 157 height 30
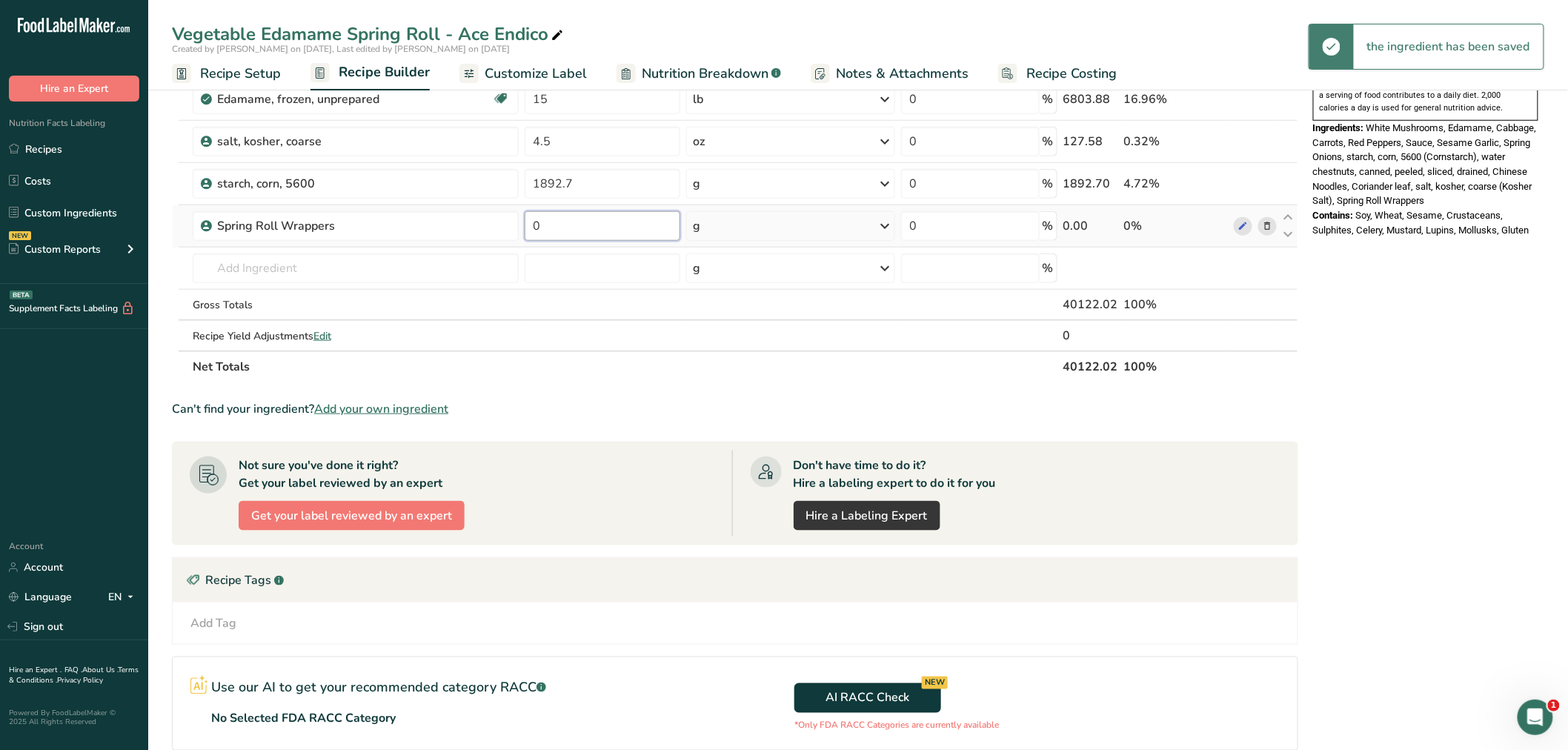
click at [527, 226] on input "0" at bounding box center [603, 226] width 157 height 30
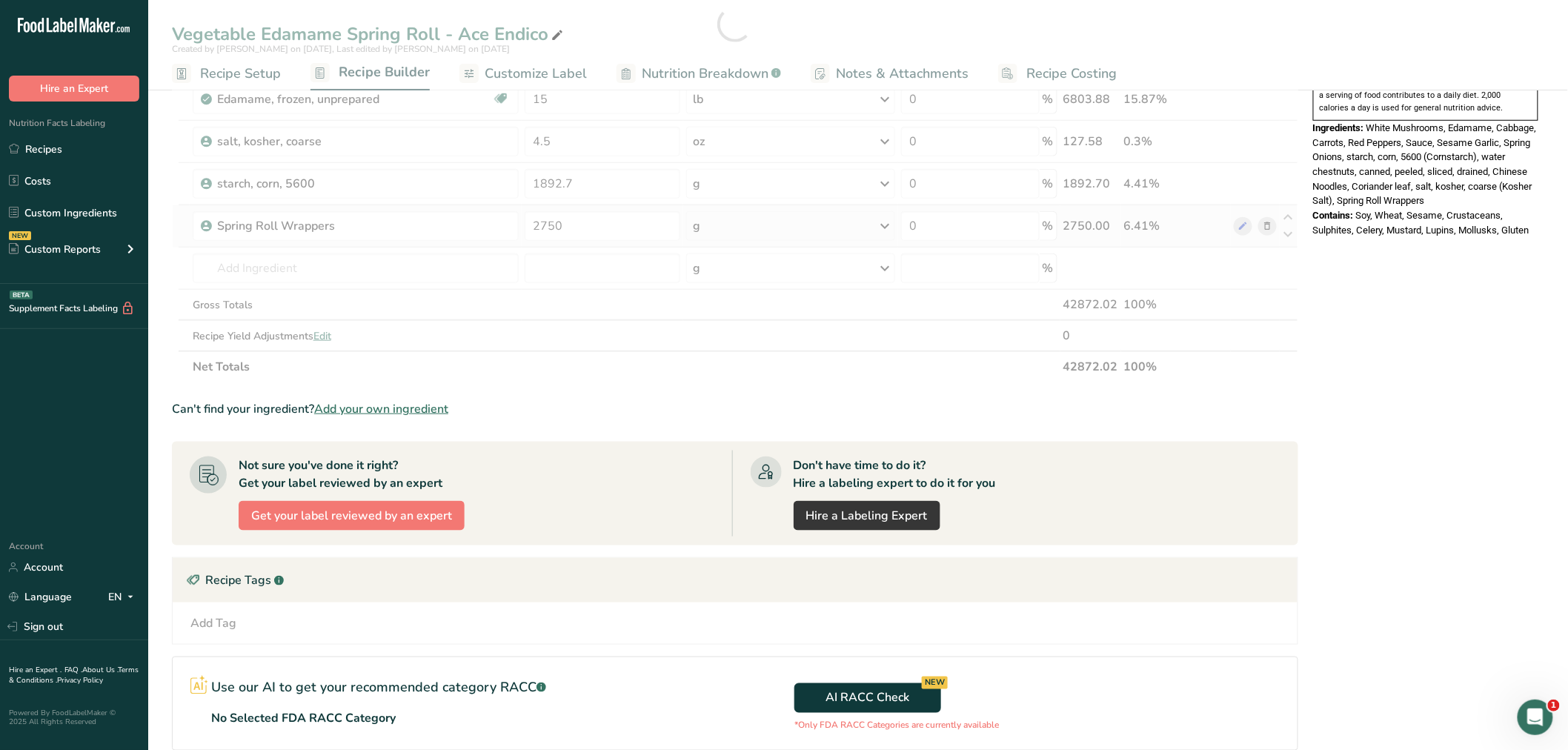
click at [890, 225] on div "Ingredient * Amount * Unit * Waste * .a-a{fill:#347362;}.b-a{fill:#fff;} Grams …" at bounding box center [735, 24] width 1126 height 716
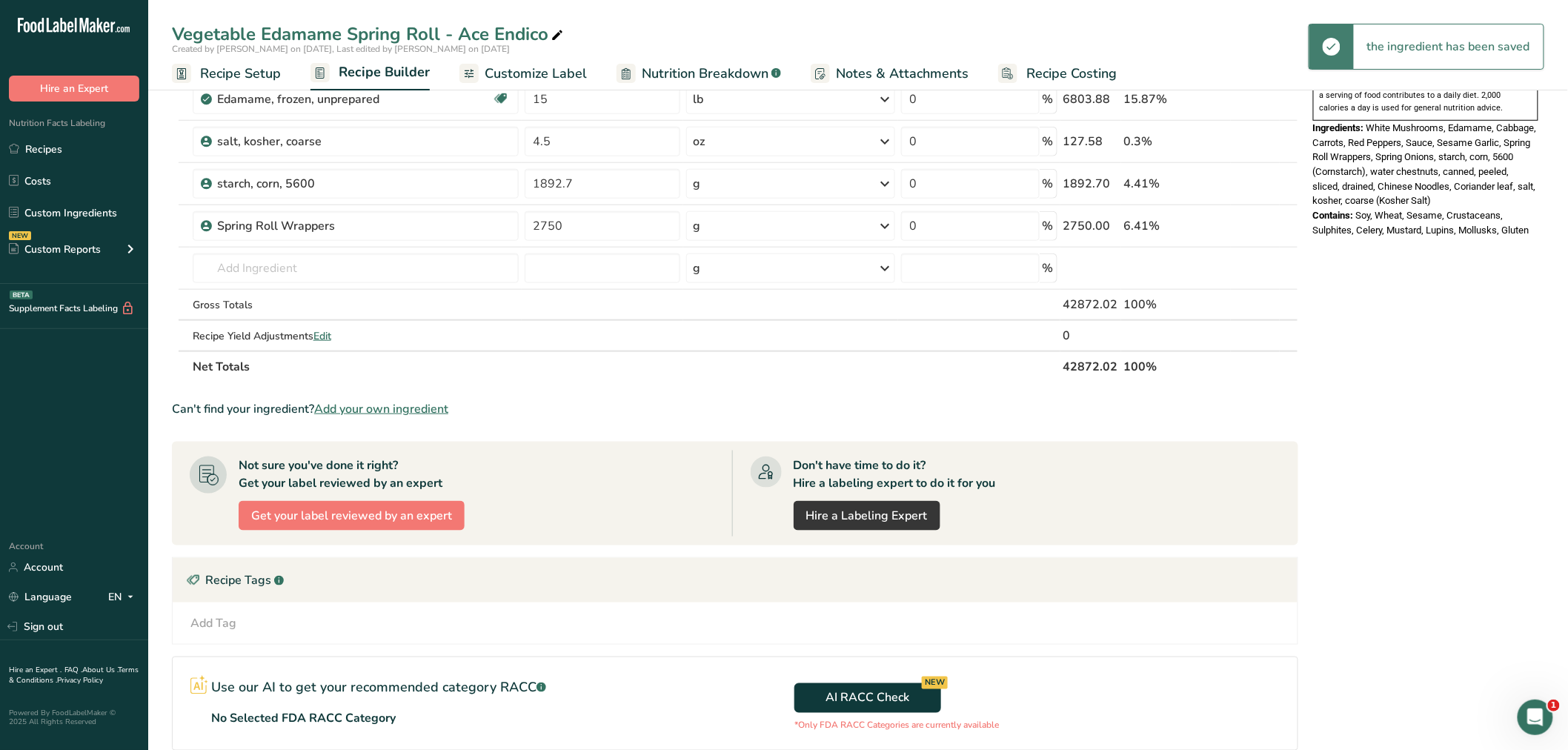
click at [887, 225] on icon at bounding box center [886, 226] width 18 height 27
click at [731, 338] on div "See more" at bounding box center [757, 343] width 124 height 15
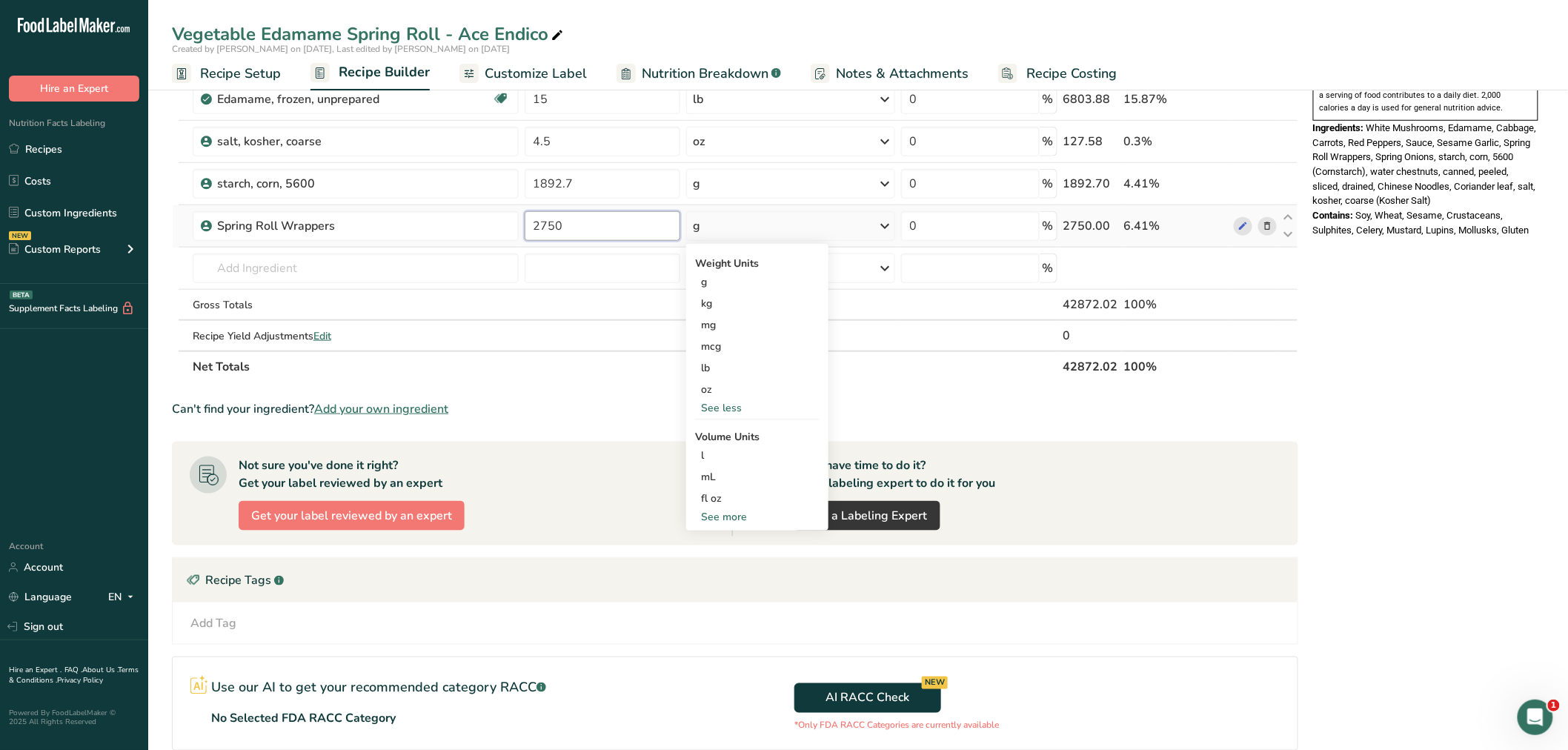
click at [595, 229] on input "2750" at bounding box center [603, 226] width 157 height 30
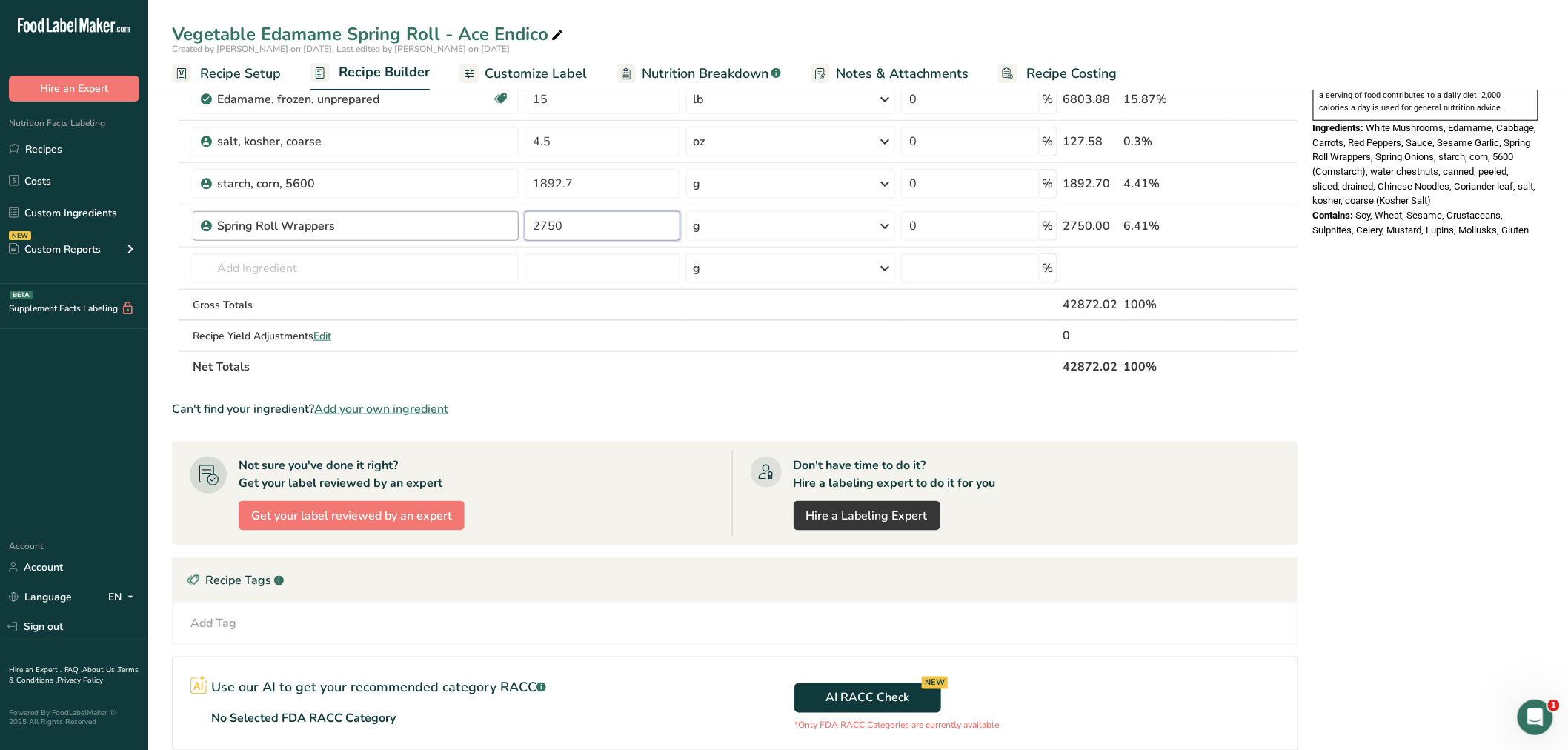
drag, startPoint x: 594, startPoint y: 229, endPoint x: 491, endPoint y: 226, distance: 103.0
click at [492, 226] on tr "Spring Roll Wrappers 2750 g Weight Units g kg mg mcg lb oz See less Volume Unit…" at bounding box center [735, 226] width 1125 height 42
click at [549, 222] on input "37320" at bounding box center [603, 226] width 157 height 30
type input "34320"
click at [1270, 380] on section "Ingredient * Amount * Unit * Waste * .a-a{fill:#347362;}.b-a{fill:#fff;} Grams …" at bounding box center [735, 274] width 1126 height 1217
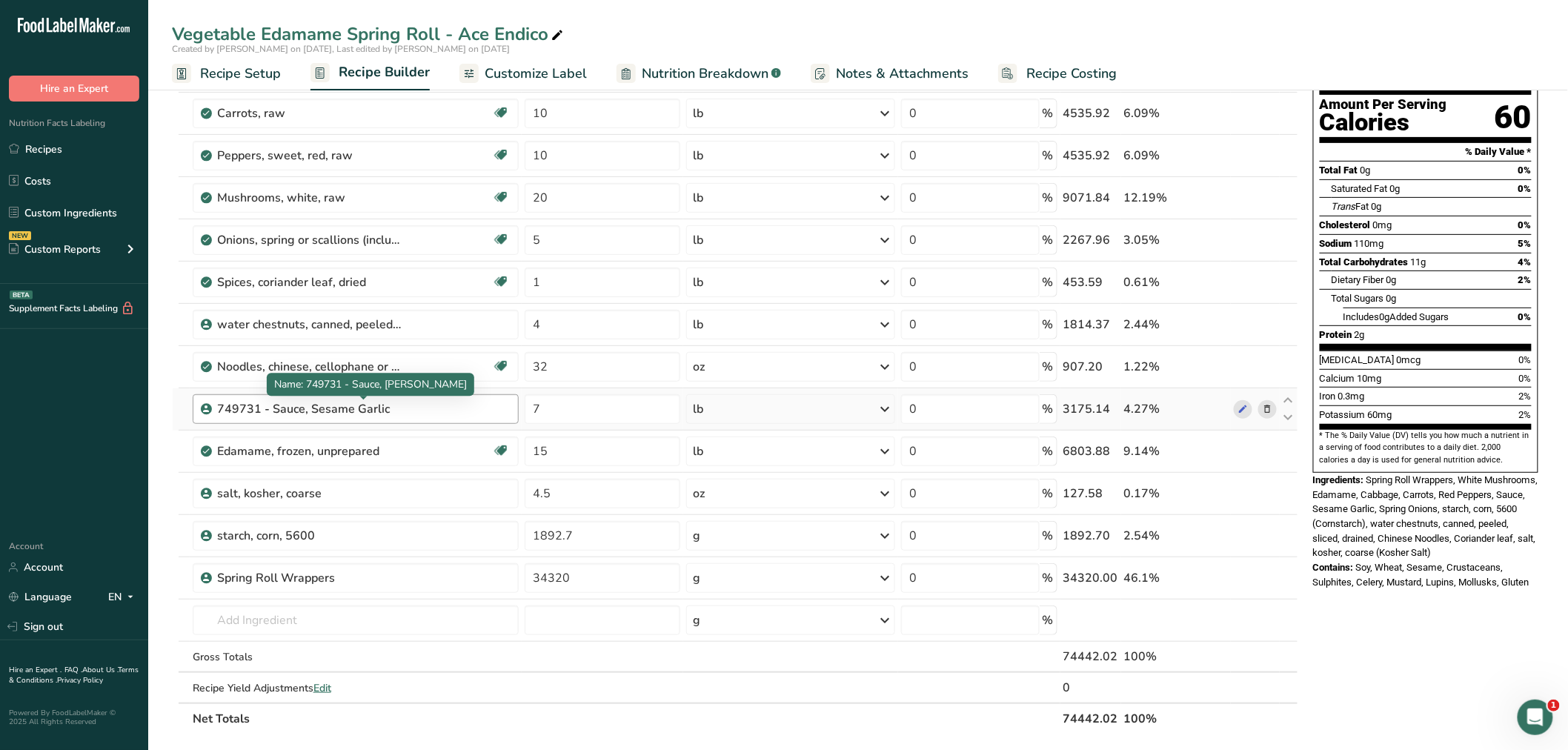
scroll to position [0, 0]
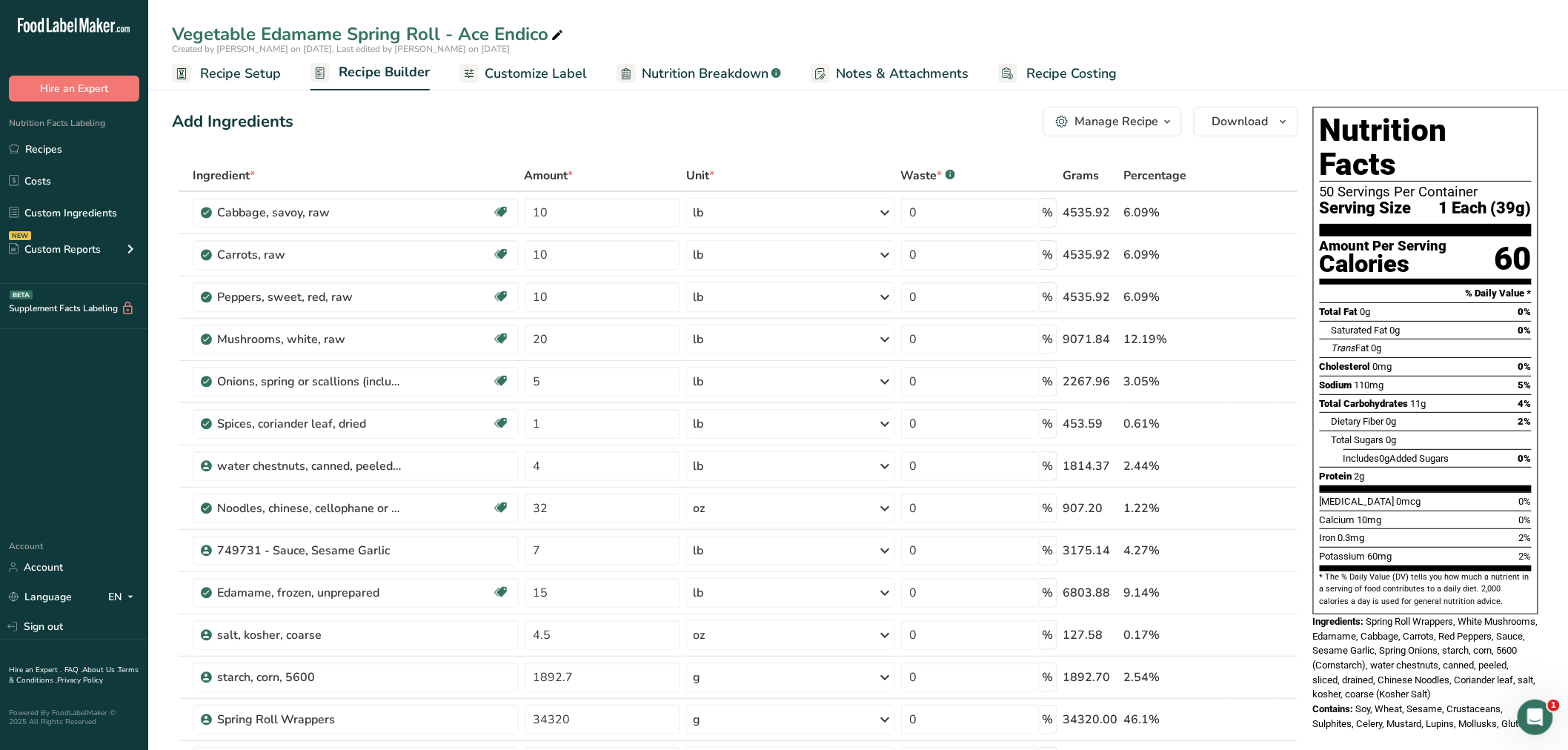
click at [235, 72] on span "Recipe Setup" at bounding box center [240, 74] width 81 height 20
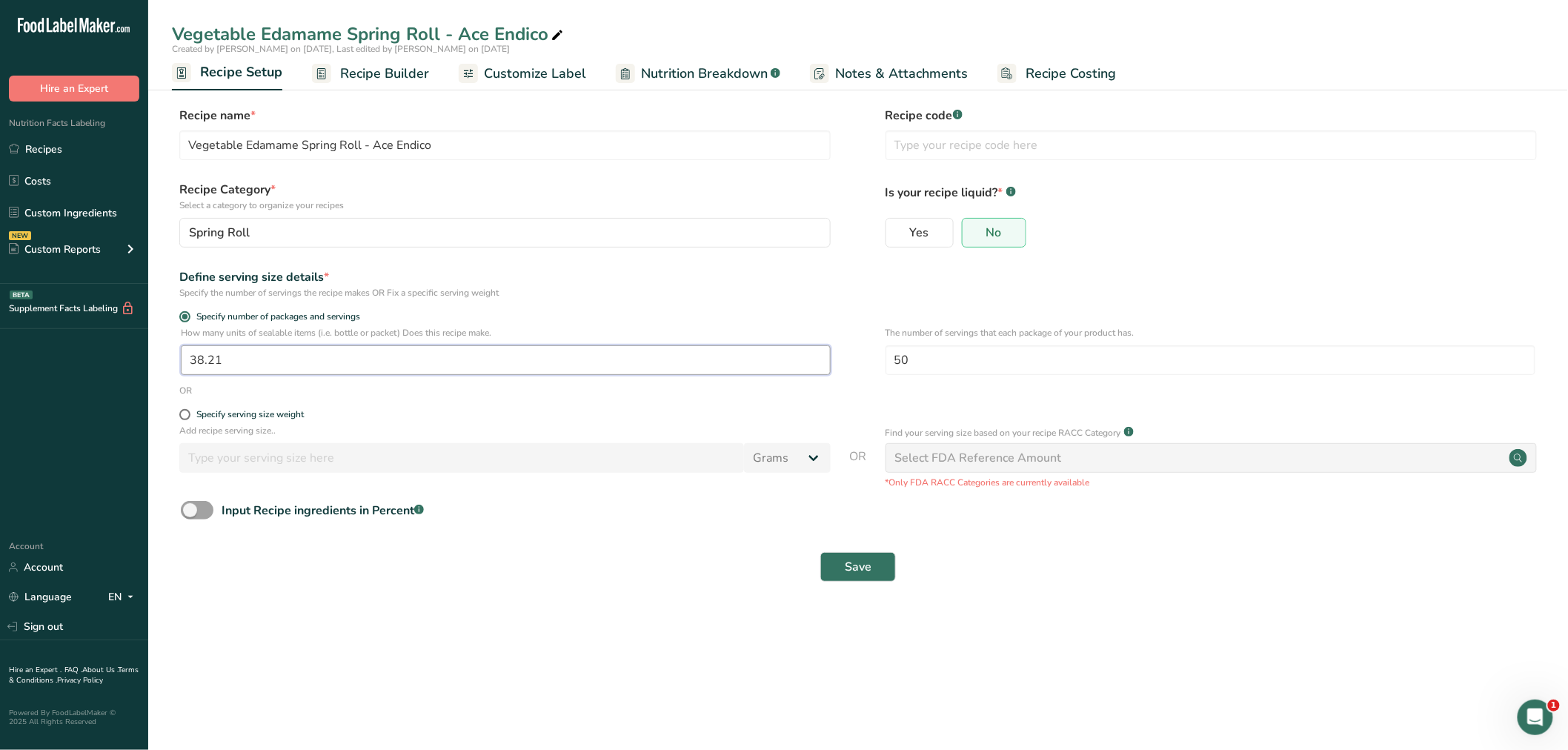
drag, startPoint x: 250, startPoint y: 365, endPoint x: 149, endPoint y: 354, distance: 101.6
click at [156, 355] on section "Recipe name * Vegetable Edamame Spring Roll - Ace Endico Recipe code .a-a{fill:…" at bounding box center [858, 345] width 1420 height 537
type input "70.89"
click at [868, 561] on span "Save" at bounding box center [858, 567] width 27 height 18
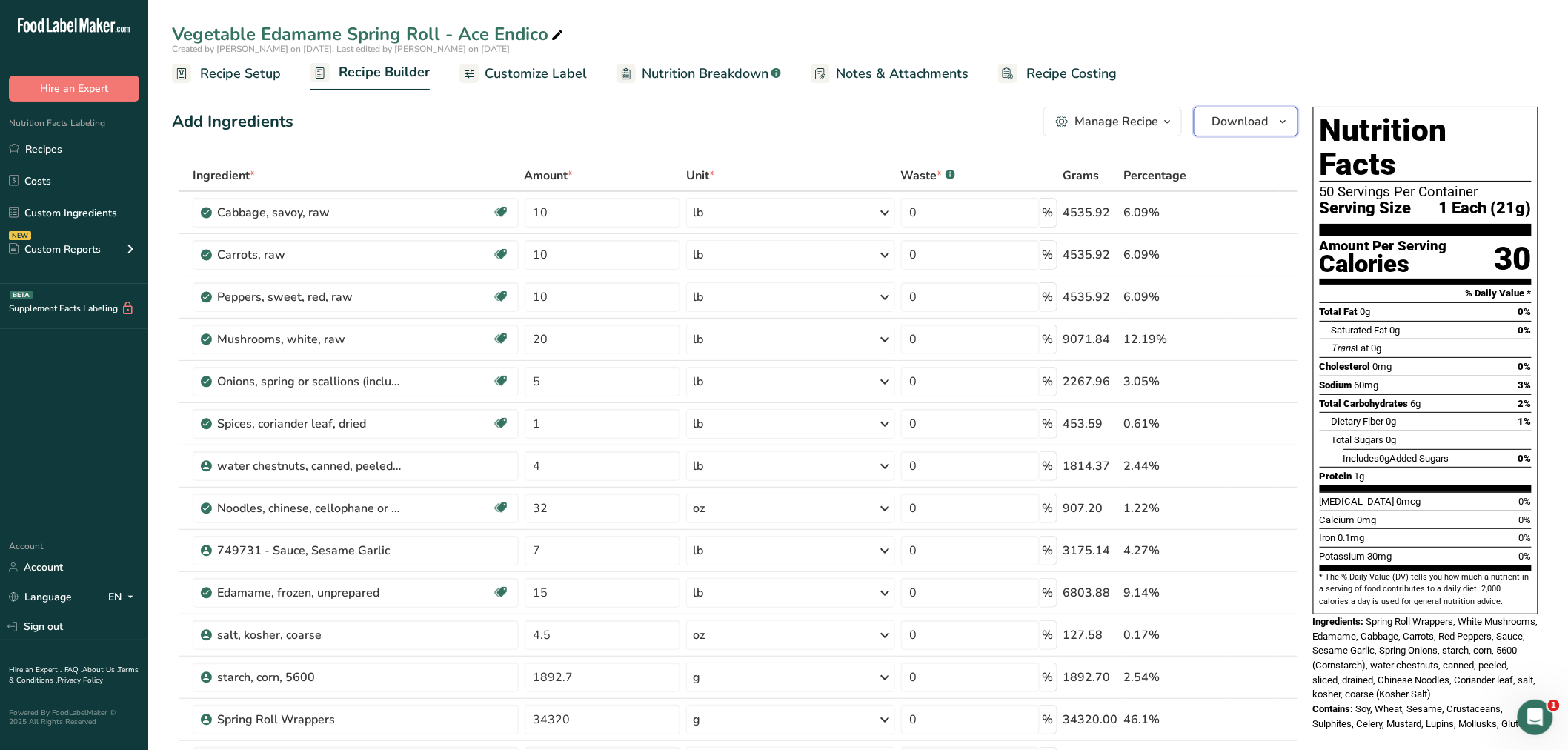
click at [1284, 120] on icon "button" at bounding box center [1283, 121] width 12 height 19
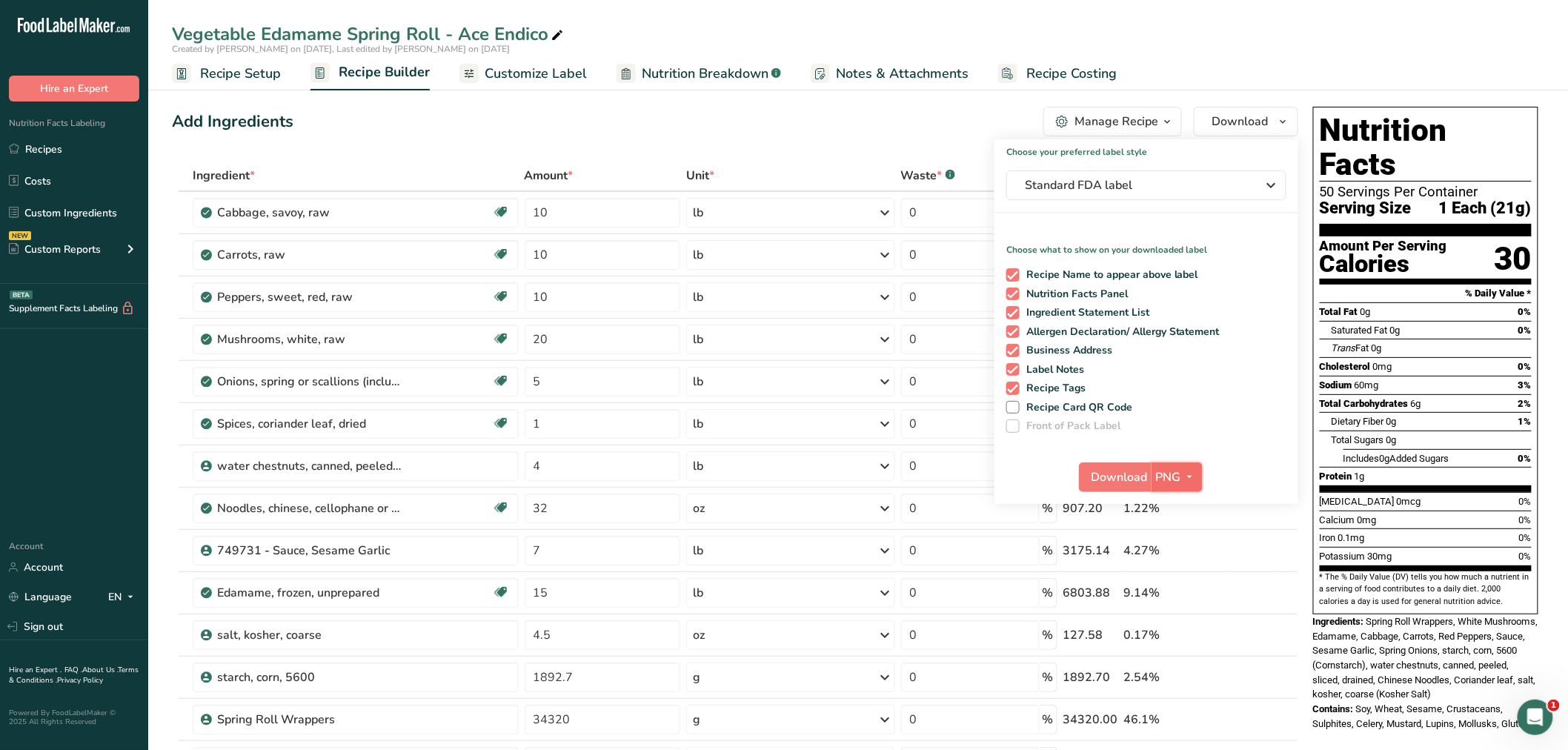
click at [1188, 472] on icon "button" at bounding box center [1189, 477] width 12 height 19
click at [1181, 528] on link "BMP" at bounding box center [1178, 531] width 48 height 24
click at [1169, 469] on span "BMP" at bounding box center [1168, 478] width 26 height 18
click at [1146, 473] on span "Download" at bounding box center [1119, 478] width 57 height 18
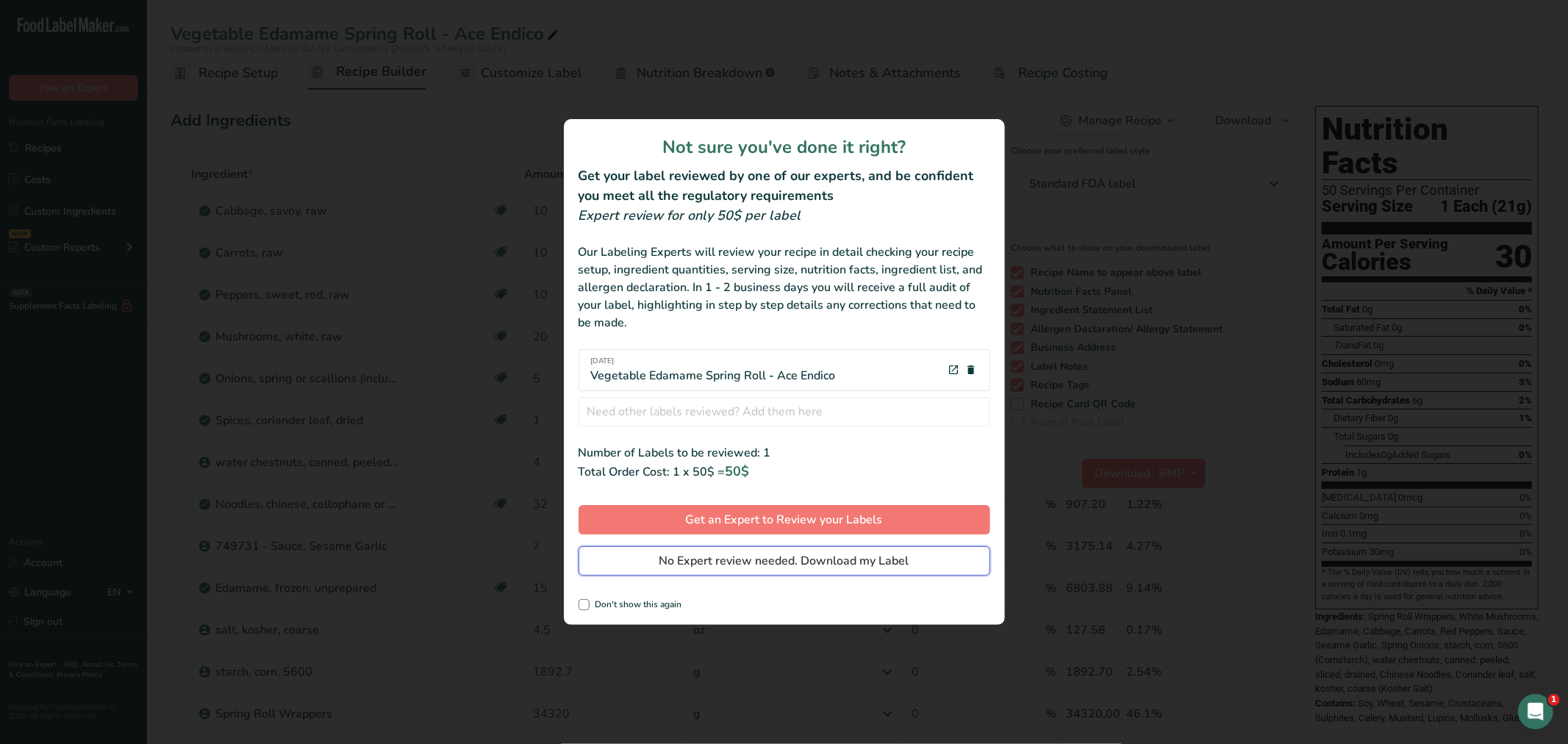
click at [903, 560] on span "No Expert review needed. Download my Label" at bounding box center [784, 561] width 250 height 18
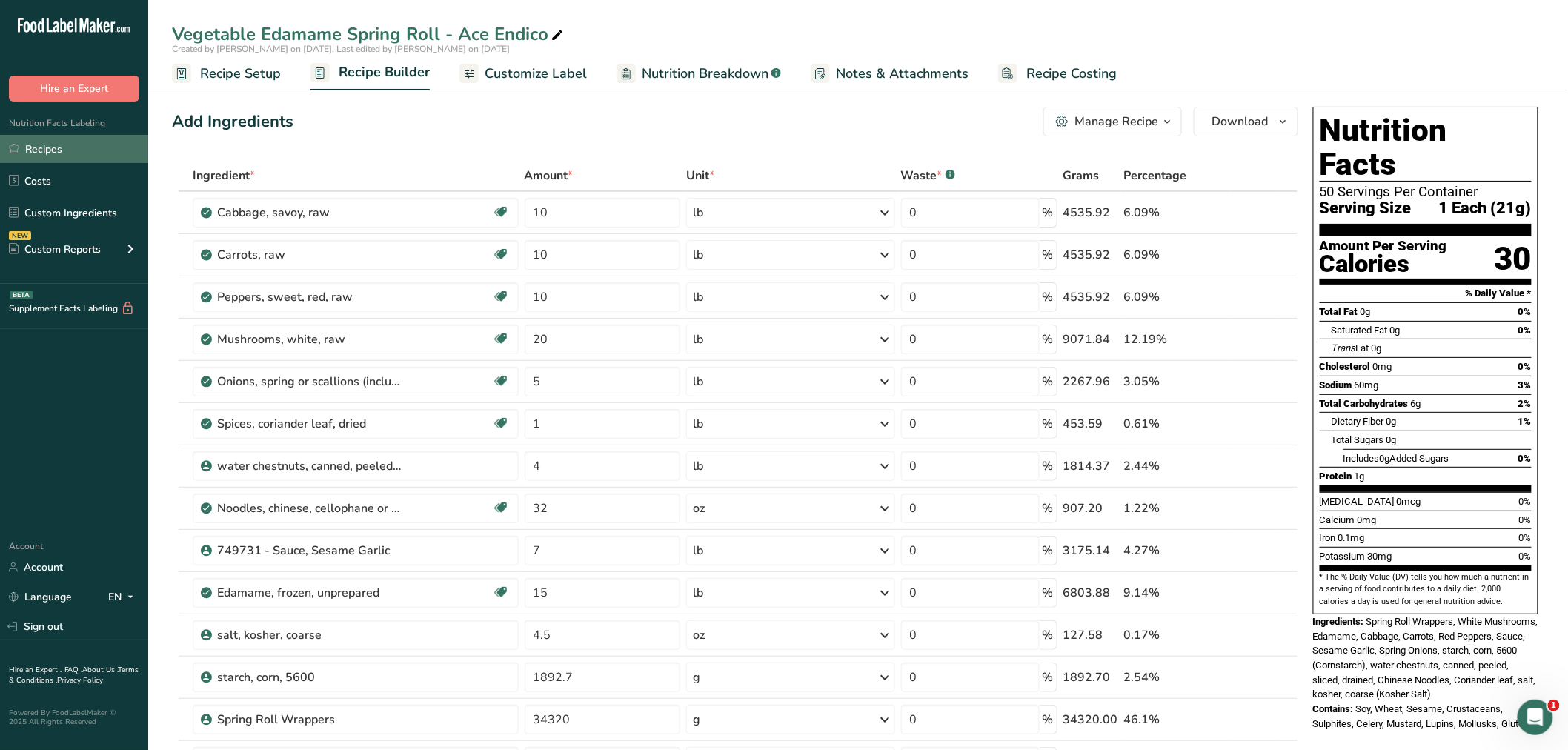
click at [53, 146] on link "Recipes" at bounding box center [74, 148] width 148 height 28
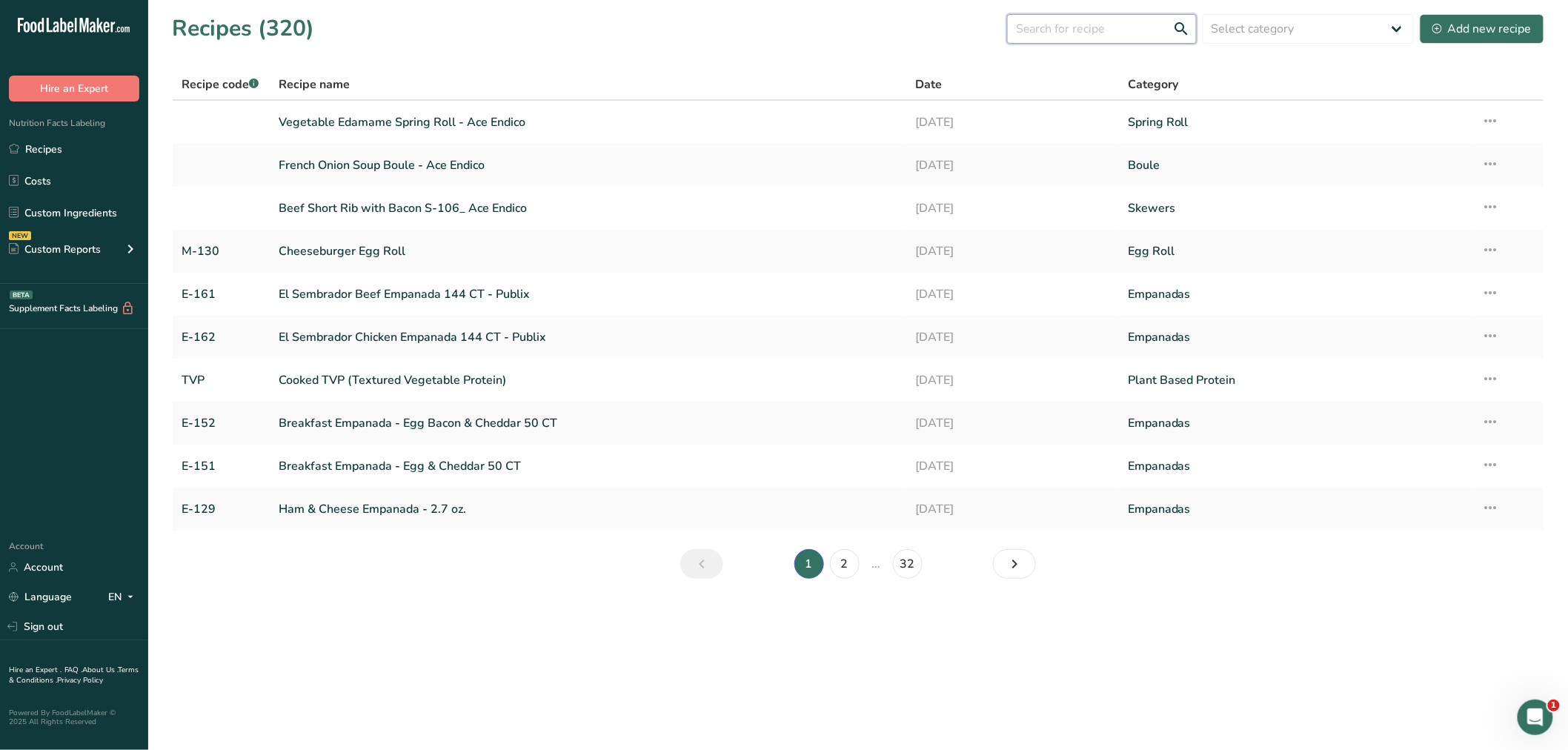
click at [1079, 31] on input "text" at bounding box center [1102, 29] width 190 height 30
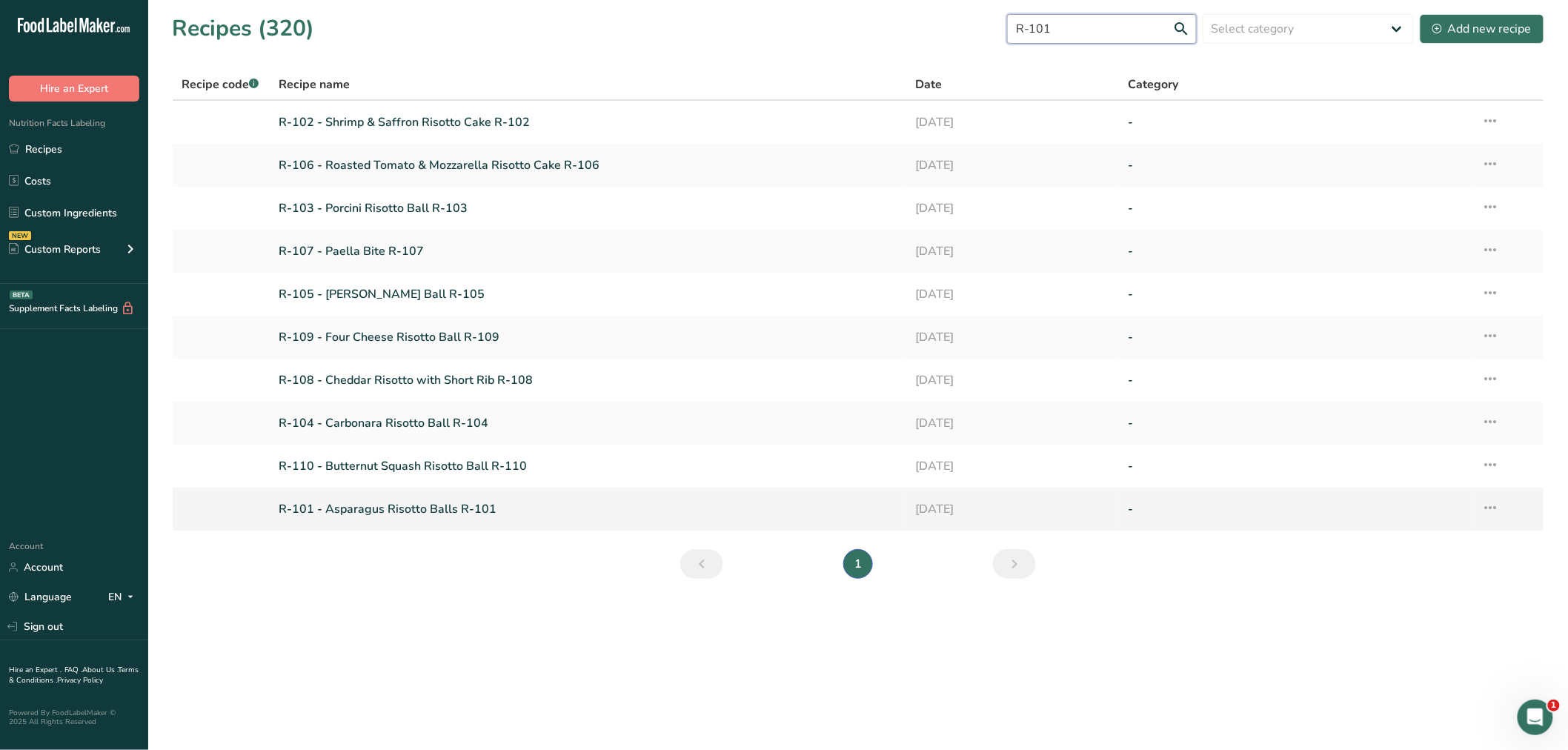
type input "R-101"
click at [1485, 505] on icon at bounding box center [1492, 508] width 18 height 27
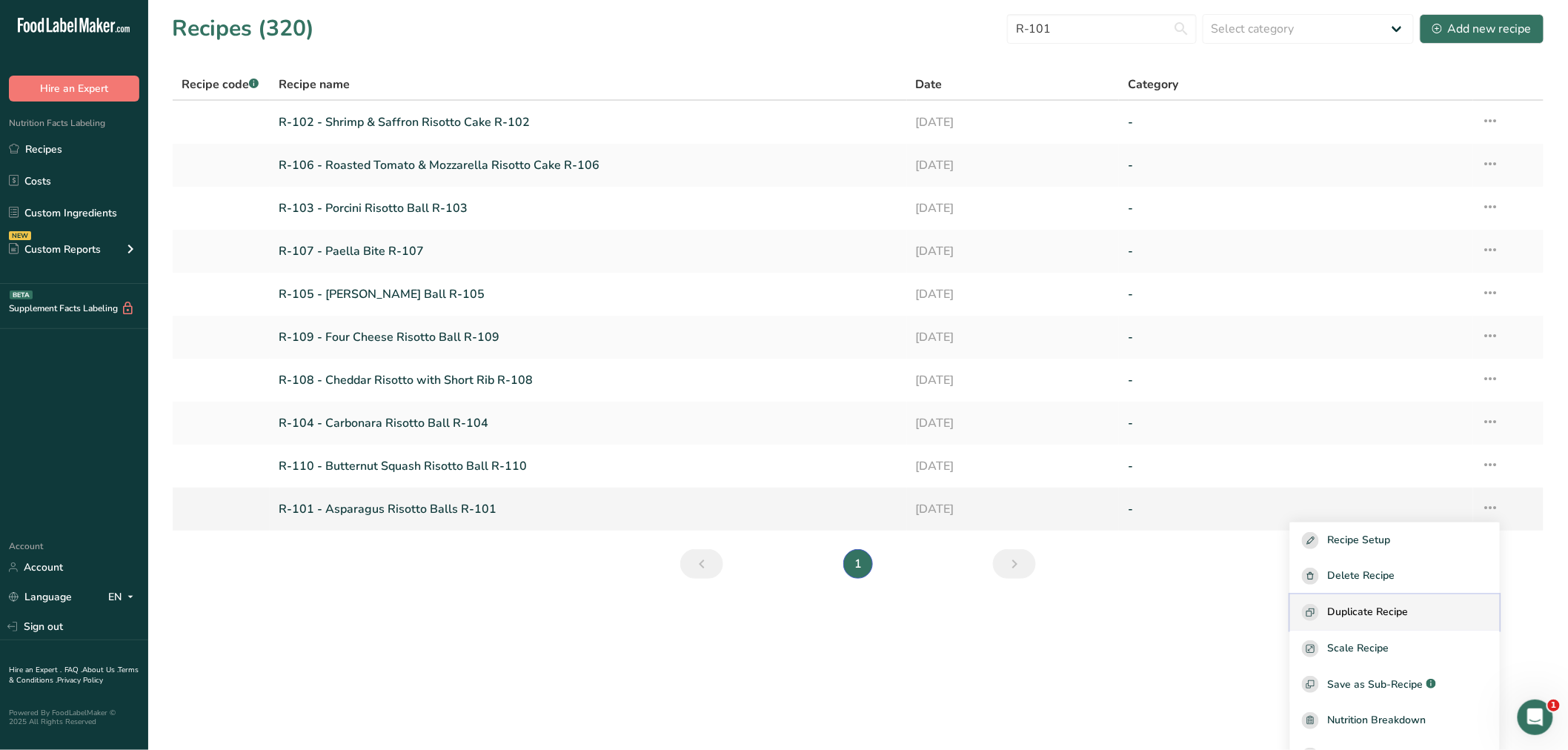
click at [1402, 603] on span "Duplicate Recipe" at bounding box center [1368, 612] width 81 height 17
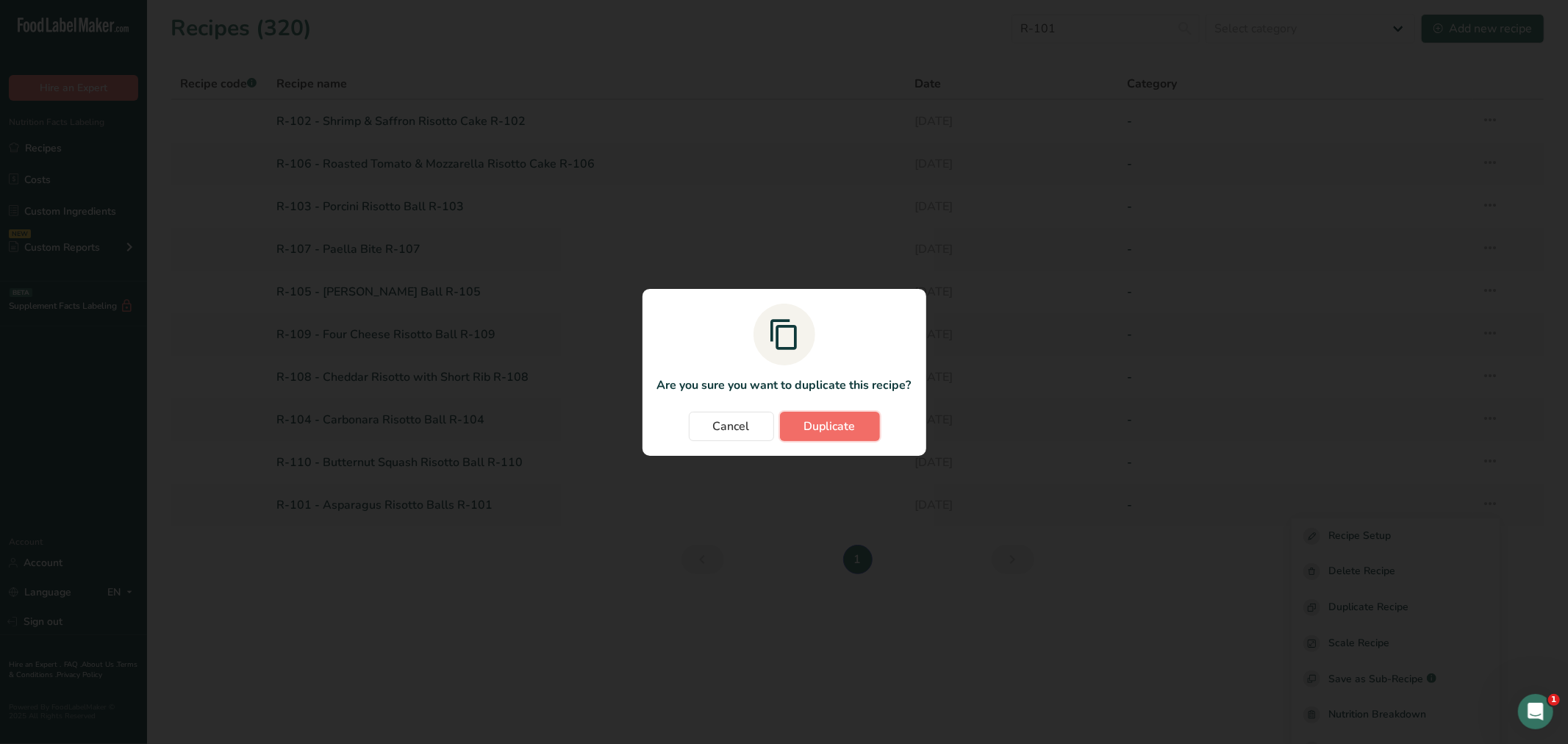
click at [856, 423] on button "Duplicate" at bounding box center [830, 426] width 100 height 29
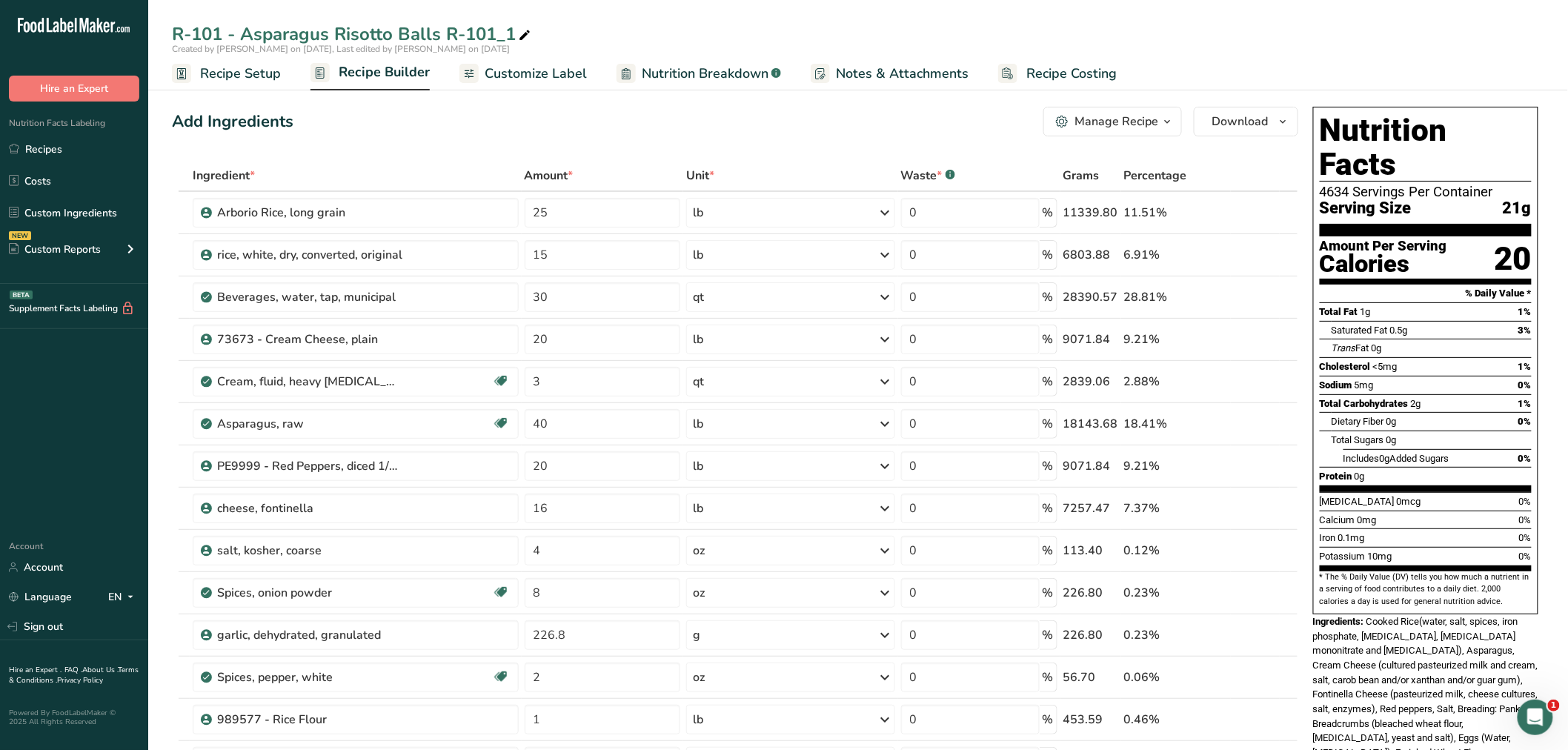
click at [357, 67] on span "Recipe Builder" at bounding box center [383, 72] width 91 height 20
click at [354, 71] on span "Recipe Builder" at bounding box center [383, 72] width 91 height 20
click at [538, 75] on span "Customize Label" at bounding box center [536, 74] width 103 height 20
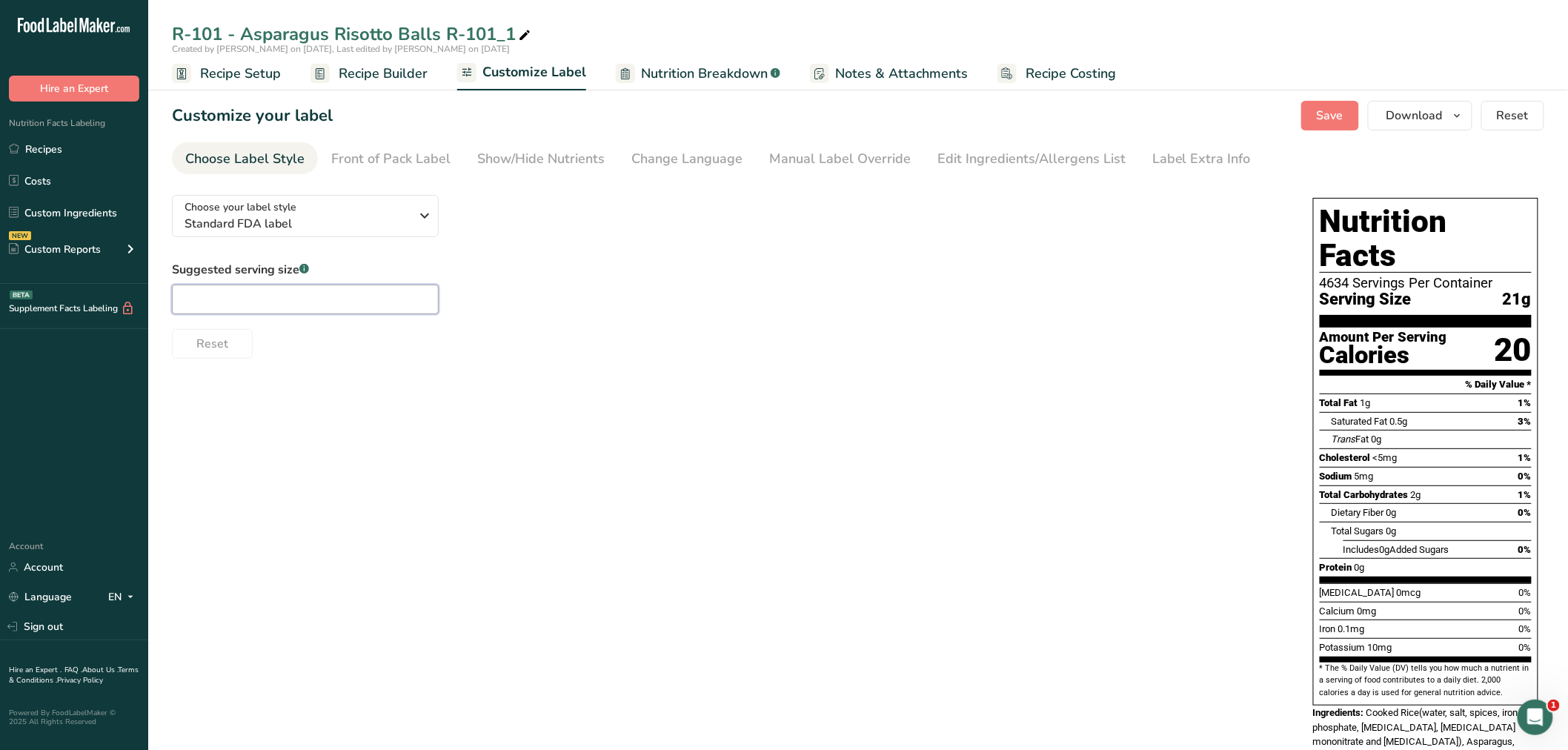
click at [270, 300] on input "text" at bounding box center [305, 299] width 267 height 30
type input "!"
type input "1 Each"
click at [1325, 109] on span "Save" at bounding box center [1331, 116] width 27 height 18
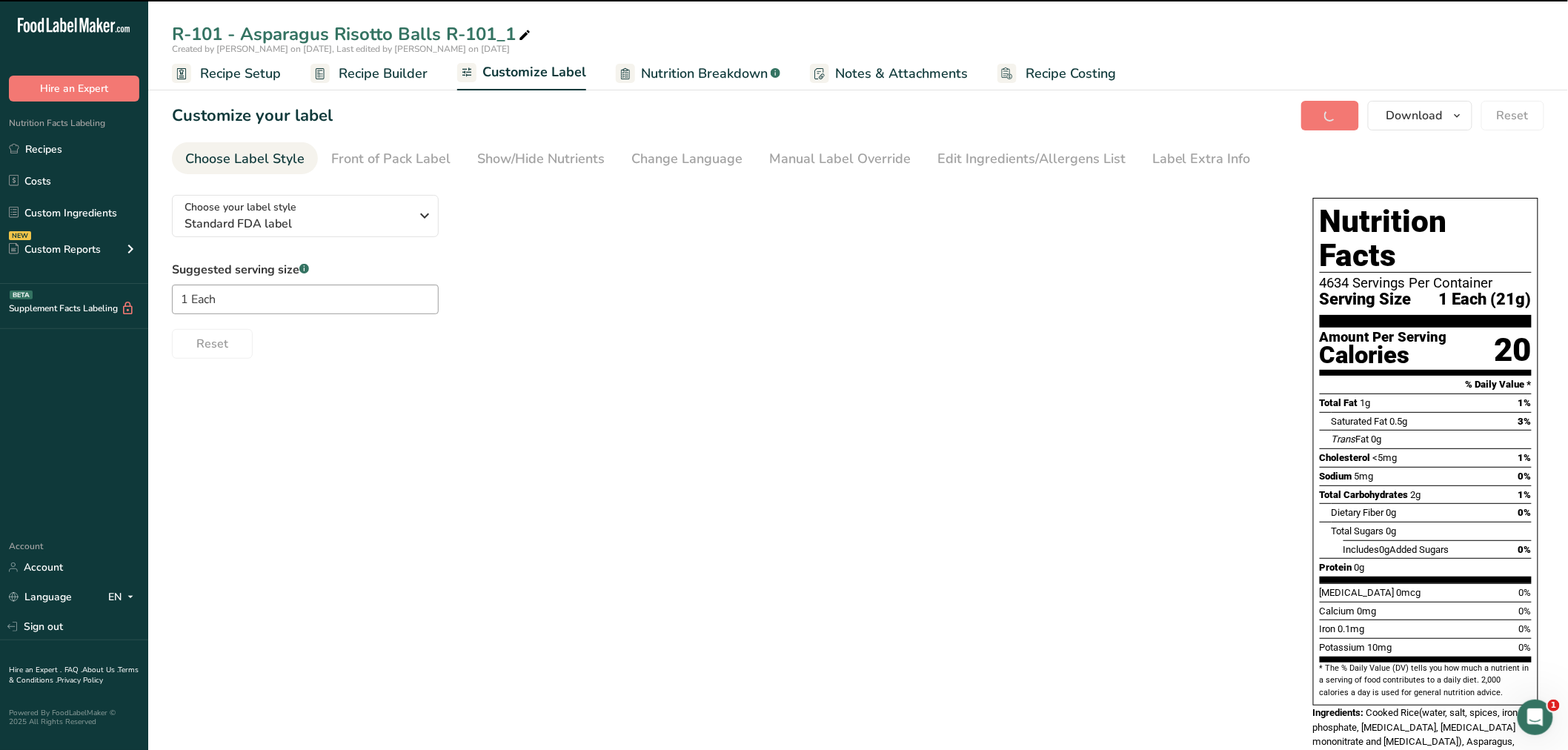
click at [246, 65] on span "Recipe Setup" at bounding box center [240, 74] width 81 height 20
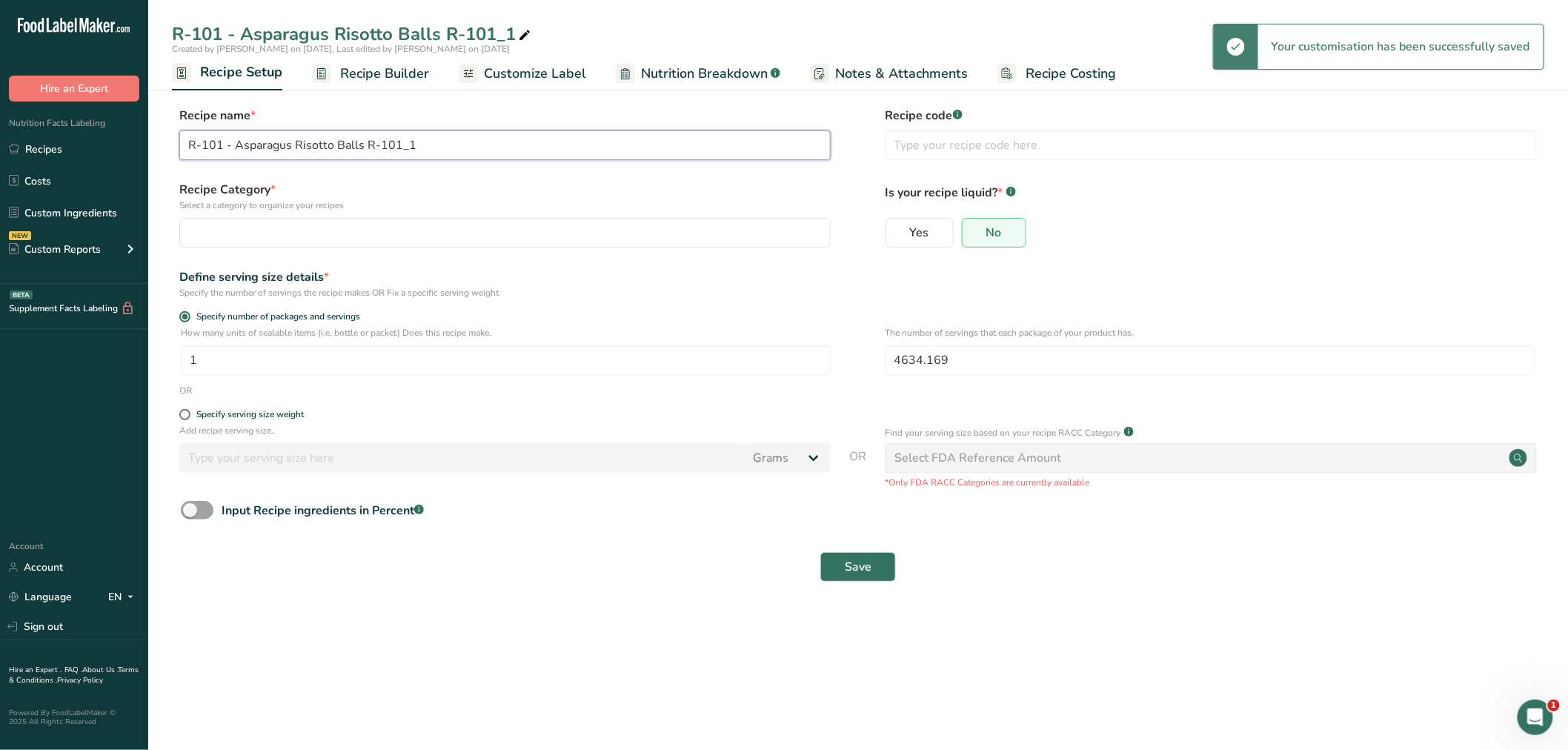
drag, startPoint x: 228, startPoint y: 145, endPoint x: 159, endPoint y: 142, distance: 69.1
click at [159, 142] on section "Recipe name * R-101 - Asparagus Risotto Balls R-101_1 Recipe code .a-a{fill:#34…" at bounding box center [858, 345] width 1420 height 537
drag, startPoint x: 320, startPoint y: 143, endPoint x: 412, endPoint y: 144, distance: 92.0
click at [412, 144] on input "Asparagus Risotto Balls R-101_1" at bounding box center [505, 145] width 651 height 30
type input "Asparagus Risotto Balls - Ace Endico"
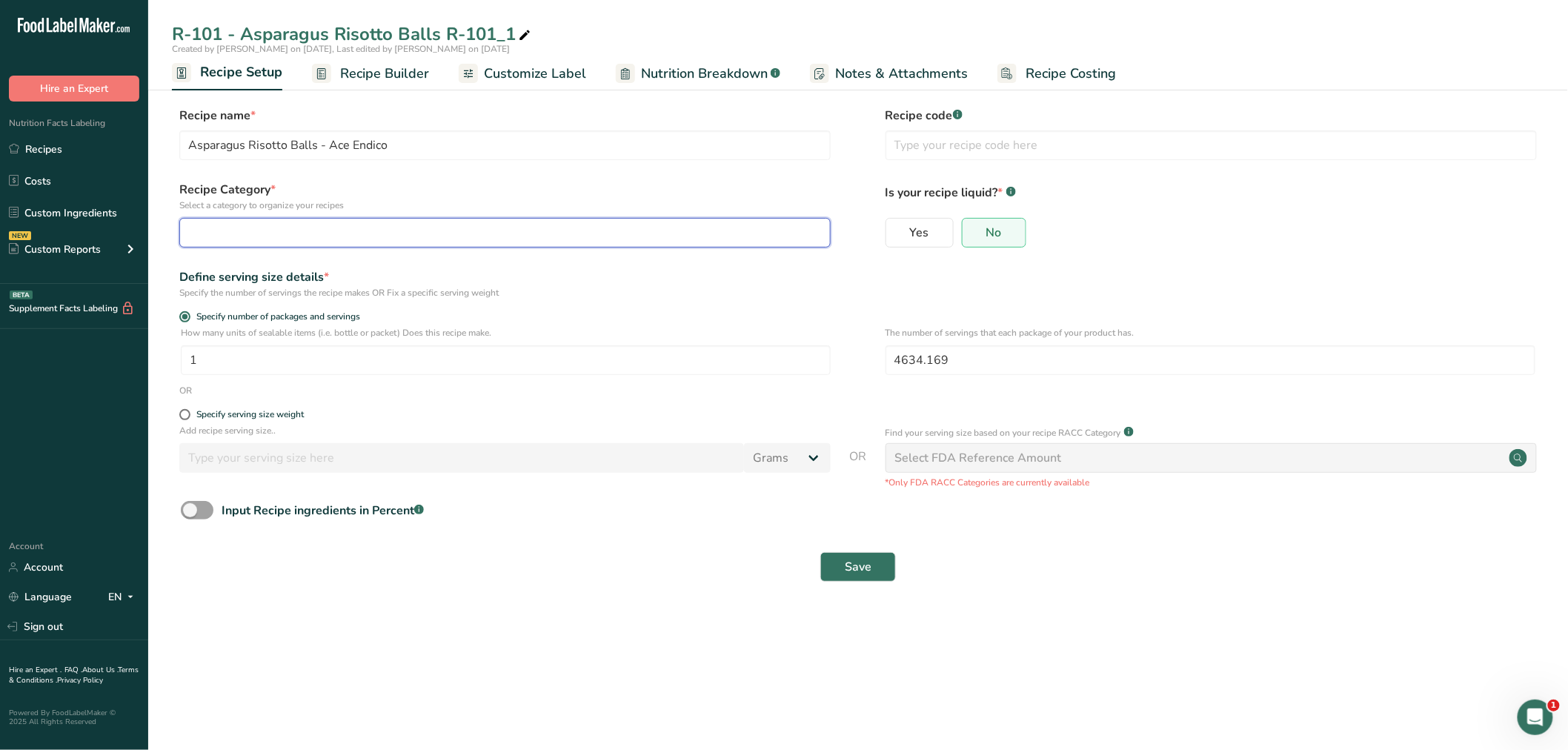
click at [297, 227] on div "button" at bounding box center [500, 233] width 623 height 18
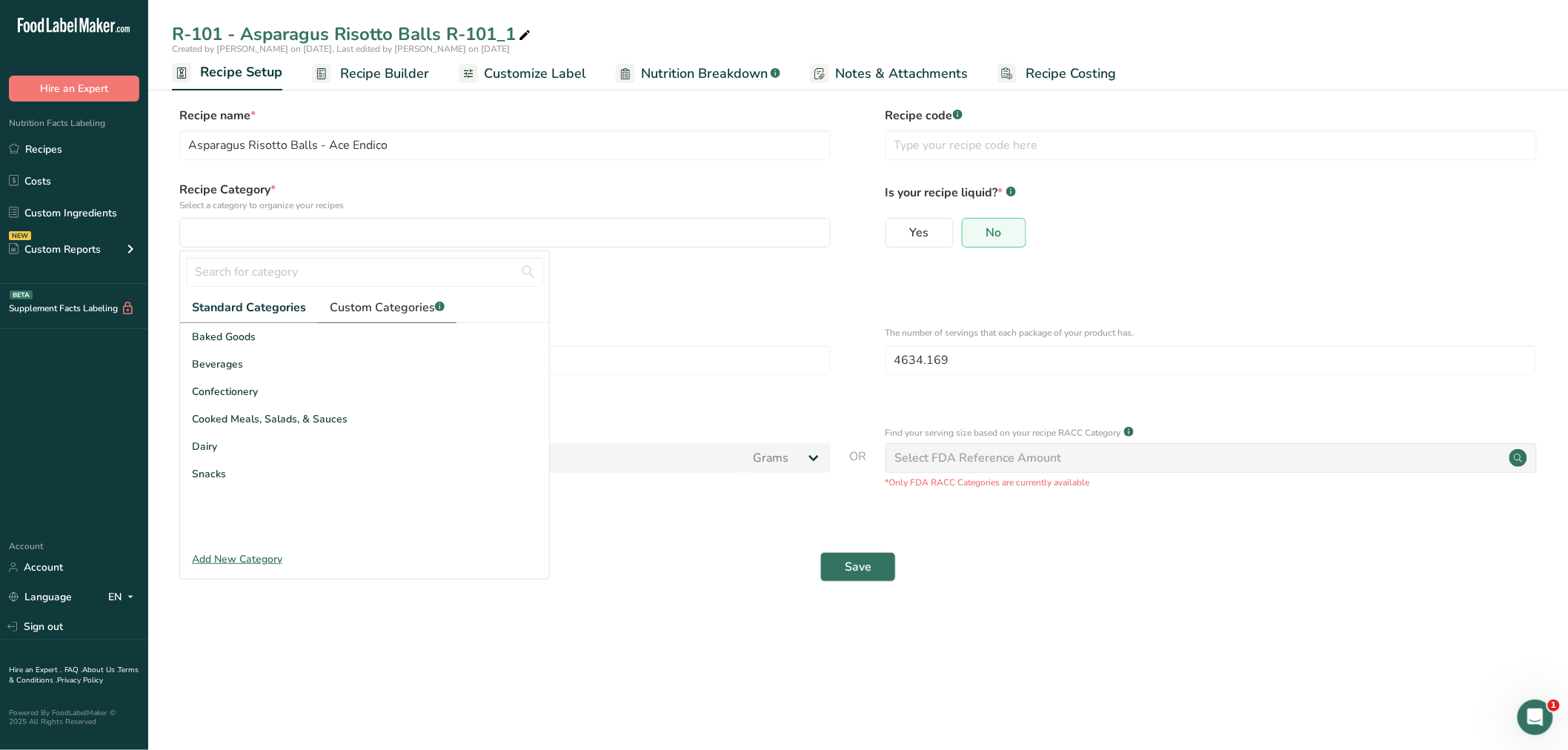
click at [393, 308] on span "Custom Categories .a-a{fill:#347362;}.b-a{fill:#fff;}" at bounding box center [388, 308] width 115 height 18
click at [243, 558] on div "Add New Category" at bounding box center [364, 558] width 369 height 15
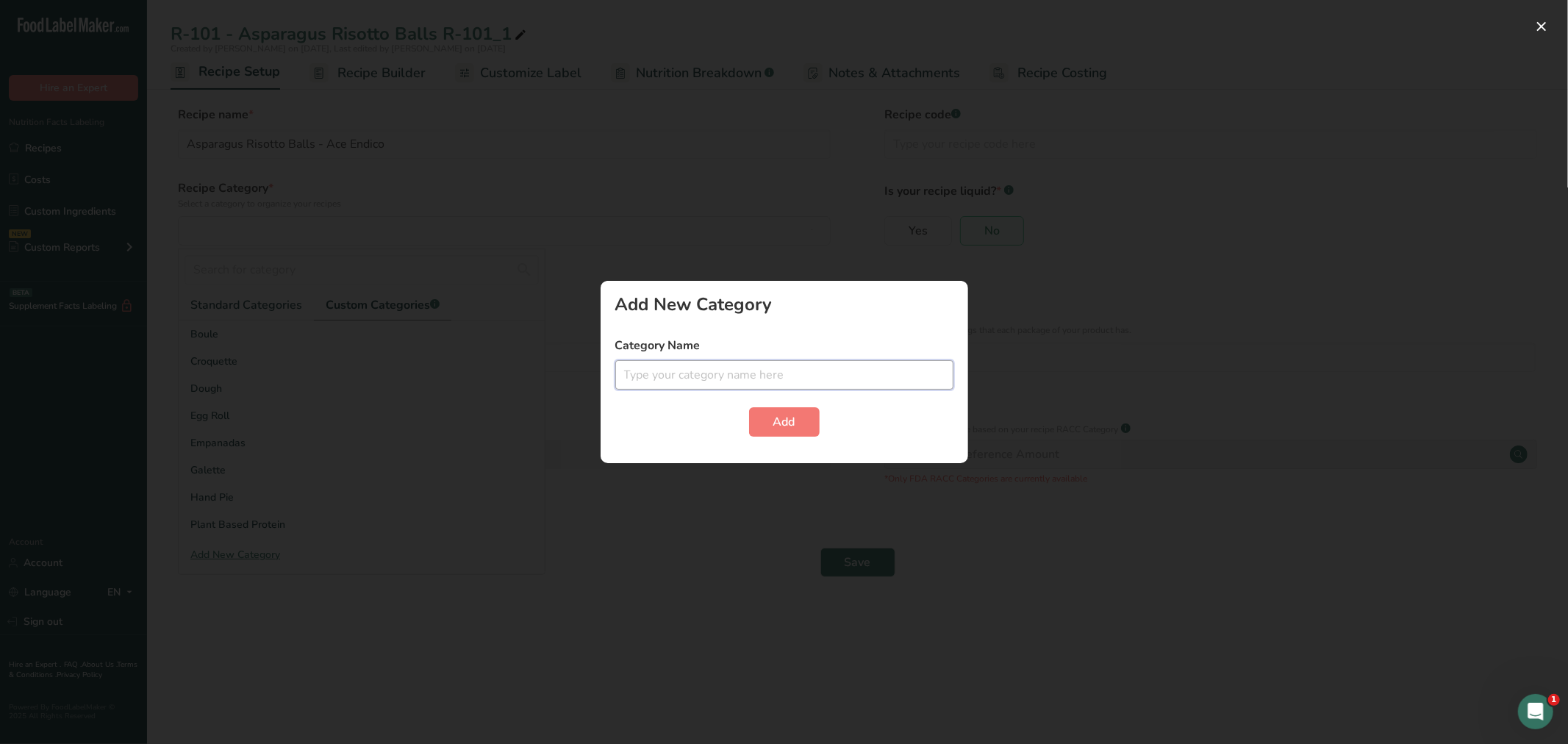
click at [665, 375] on input "text" at bounding box center [784, 375] width 338 height 29
type input "Risotto"
click at [765, 412] on button "Add" at bounding box center [784, 421] width 71 height 29
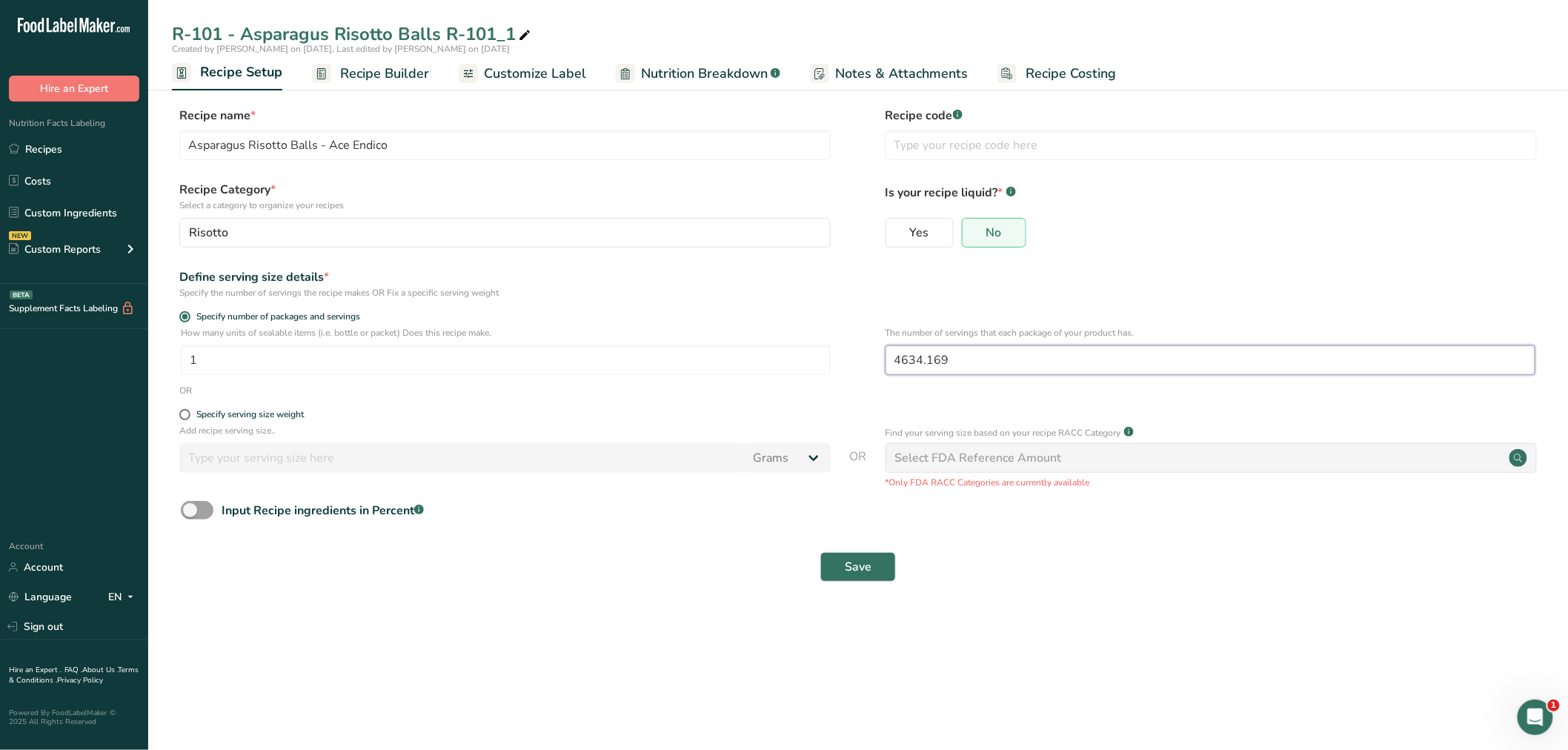
drag, startPoint x: 954, startPoint y: 359, endPoint x: 860, endPoint y: 360, distance: 94.0
click at [860, 360] on div "How many units of sealable items (i.e. bottle or packet) Does this recipe make.…" at bounding box center [858, 354] width 1373 height 58
type input "50"
drag, startPoint x: 873, startPoint y: 566, endPoint x: 864, endPoint y: 538, distance: 29.4
click at [873, 566] on button "Save" at bounding box center [858, 567] width 76 height 30
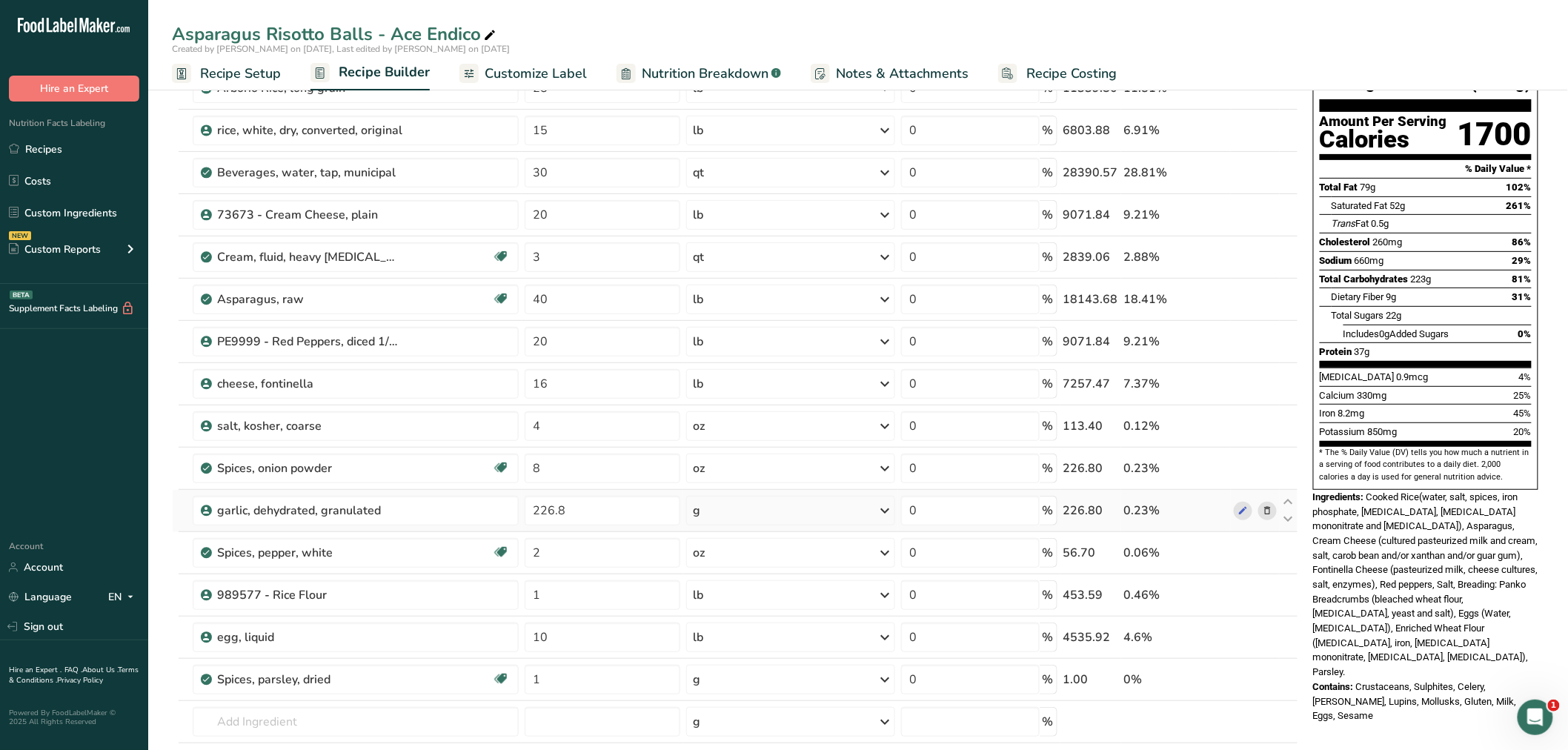
scroll to position [576, 0]
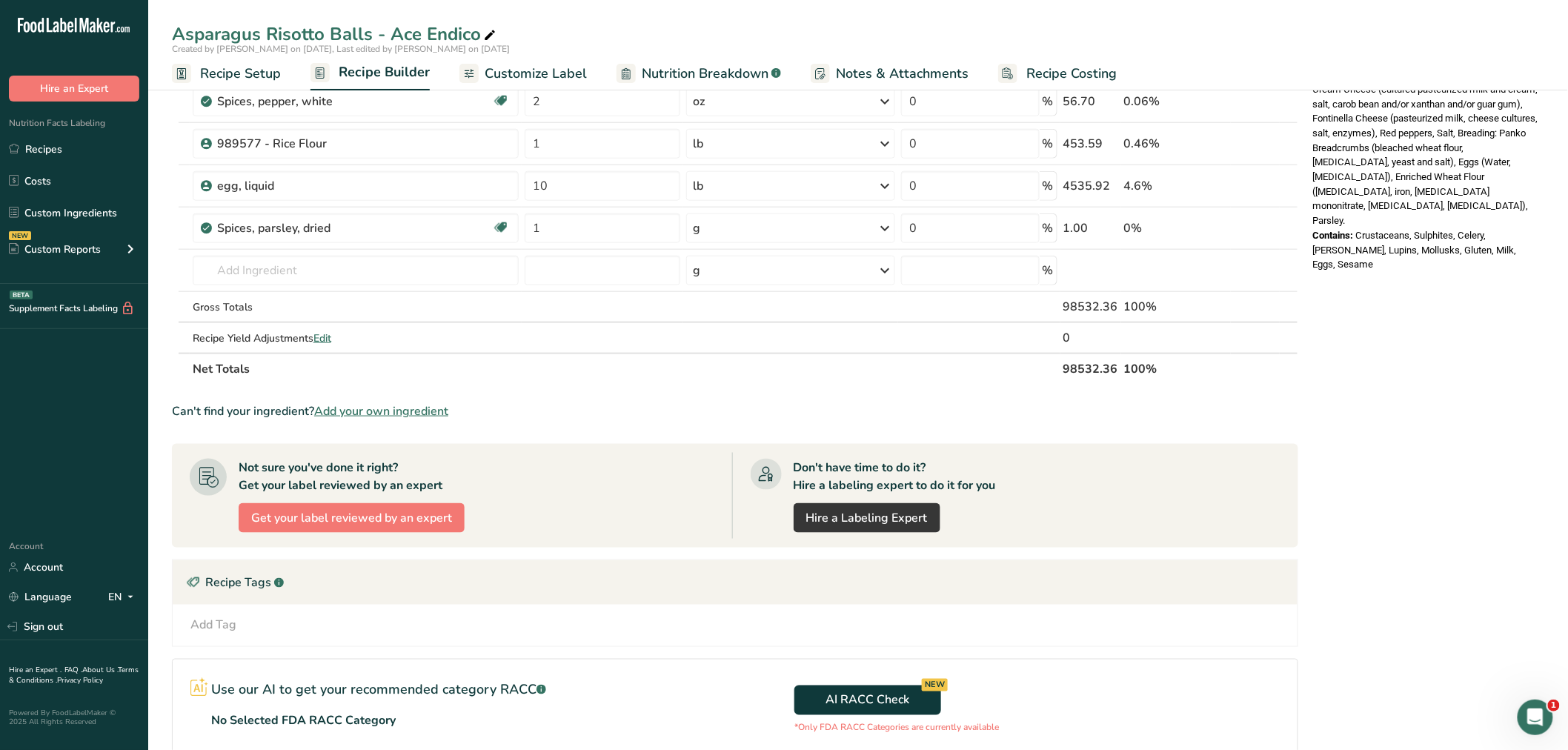
click at [245, 64] on span "Recipe Setup" at bounding box center [240, 74] width 81 height 20
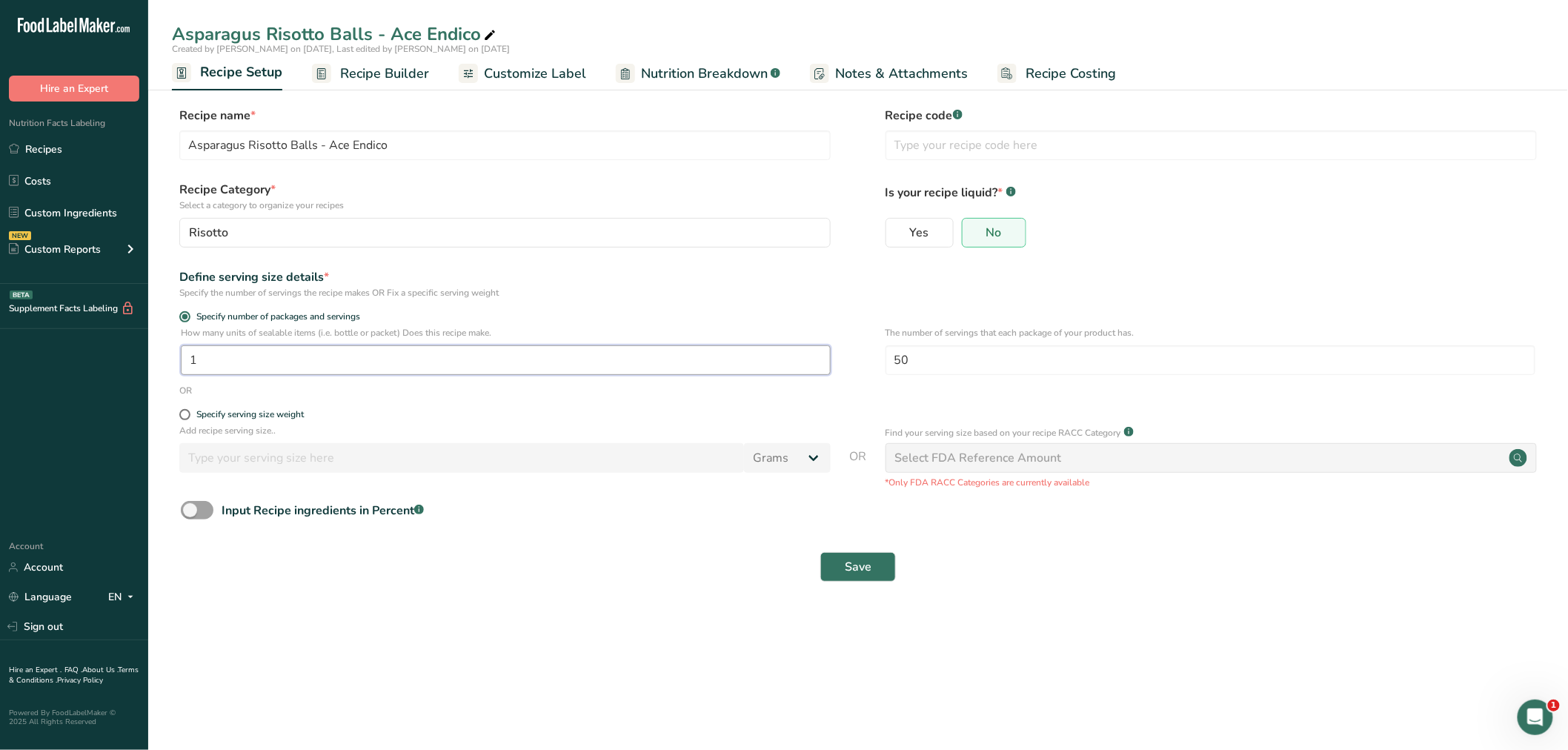
drag, startPoint x: 211, startPoint y: 352, endPoint x: 179, endPoint y: 348, distance: 32.2
click at [179, 348] on div "How many units of sealable items (i.e. bottle or packet) Does this recipe make.…" at bounding box center [858, 354] width 1373 height 58
type input "93.84"
click at [844, 558] on button "Save" at bounding box center [858, 567] width 76 height 30
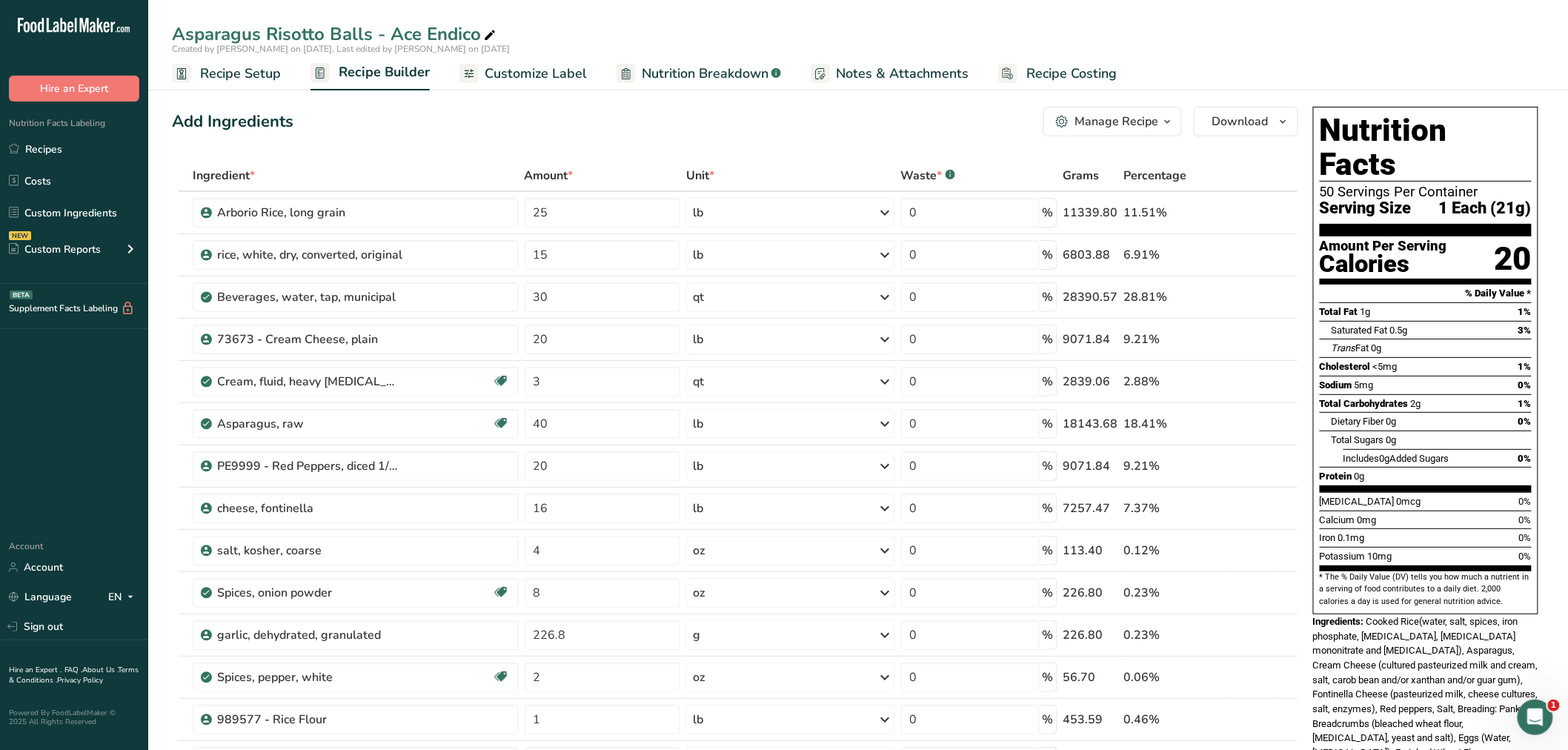
click at [242, 73] on span "Recipe Setup" at bounding box center [240, 74] width 81 height 20
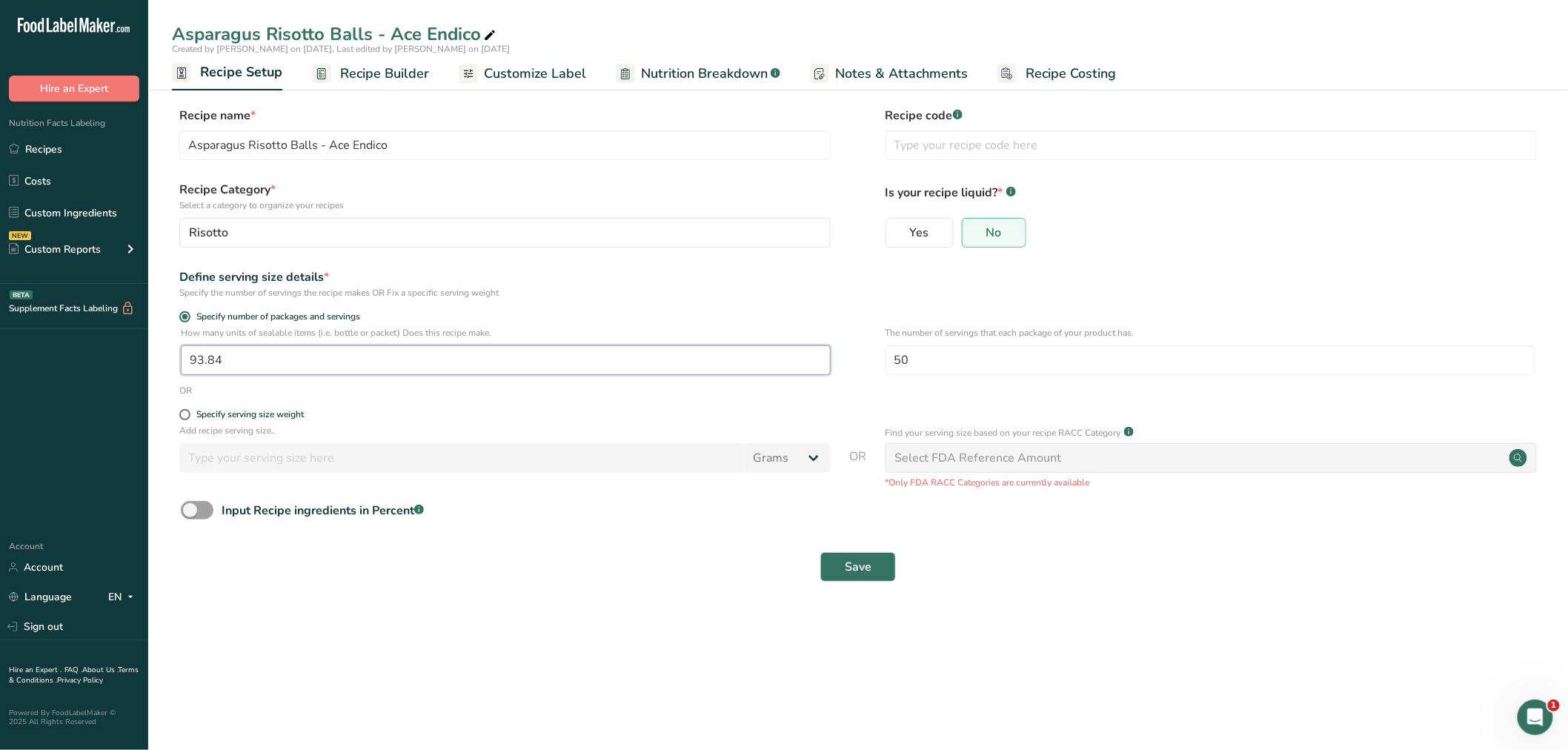
click at [212, 356] on input "93.84" at bounding box center [506, 360] width 650 height 30
type input "93.8"
click at [842, 563] on button "Save" at bounding box center [858, 567] width 76 height 30
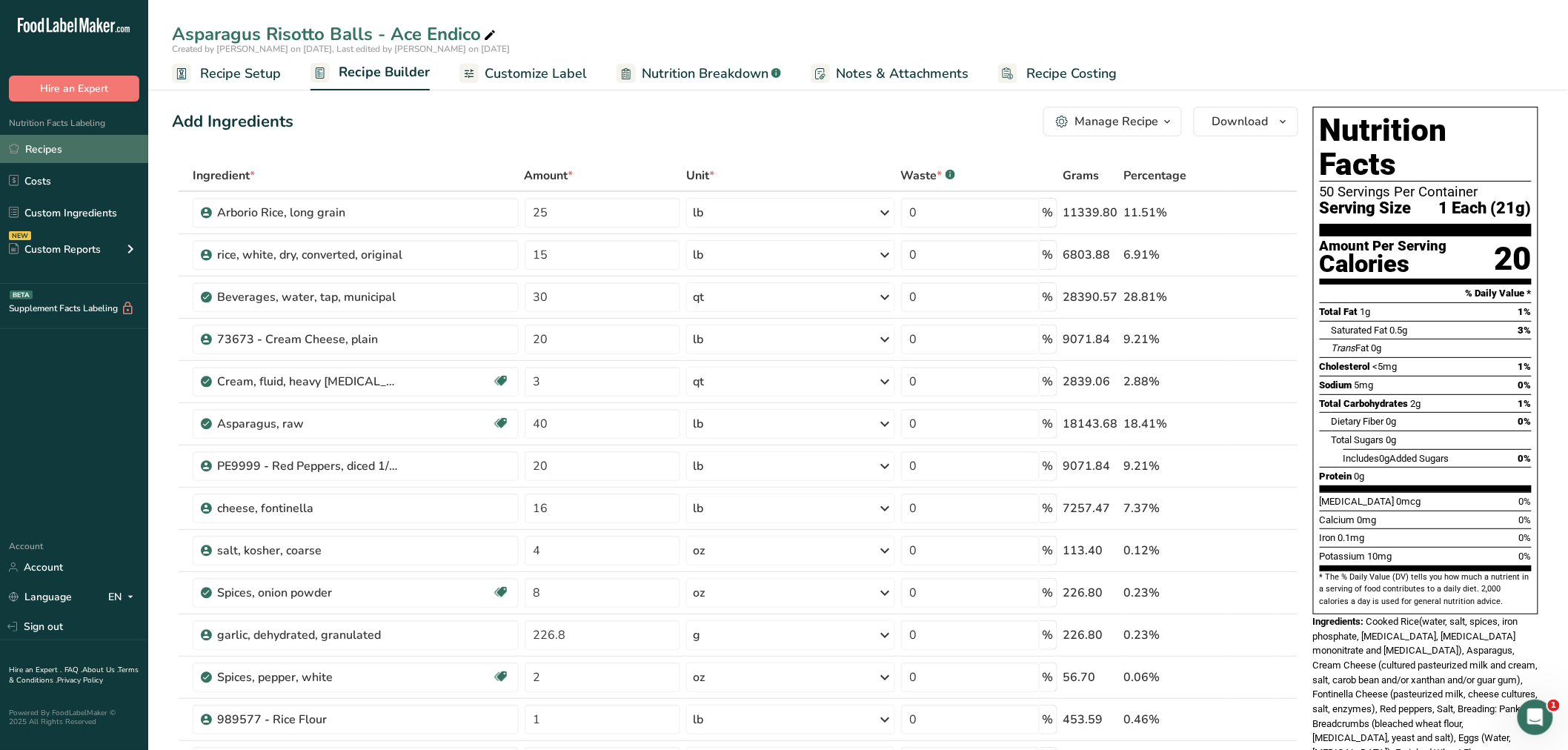
click at [27, 143] on link "Recipes" at bounding box center [74, 148] width 148 height 28
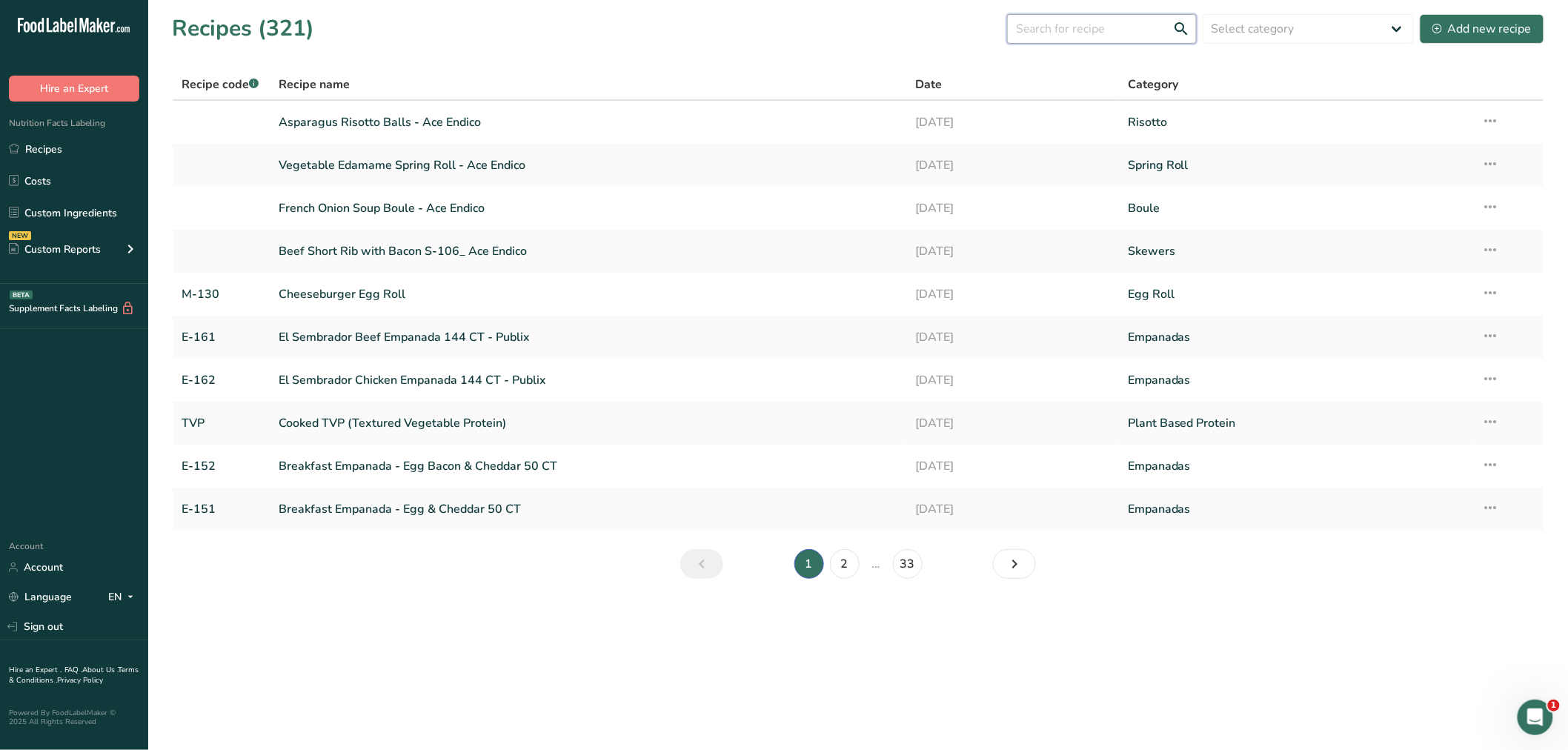
click at [1033, 23] on input "text" at bounding box center [1102, 29] width 190 height 30
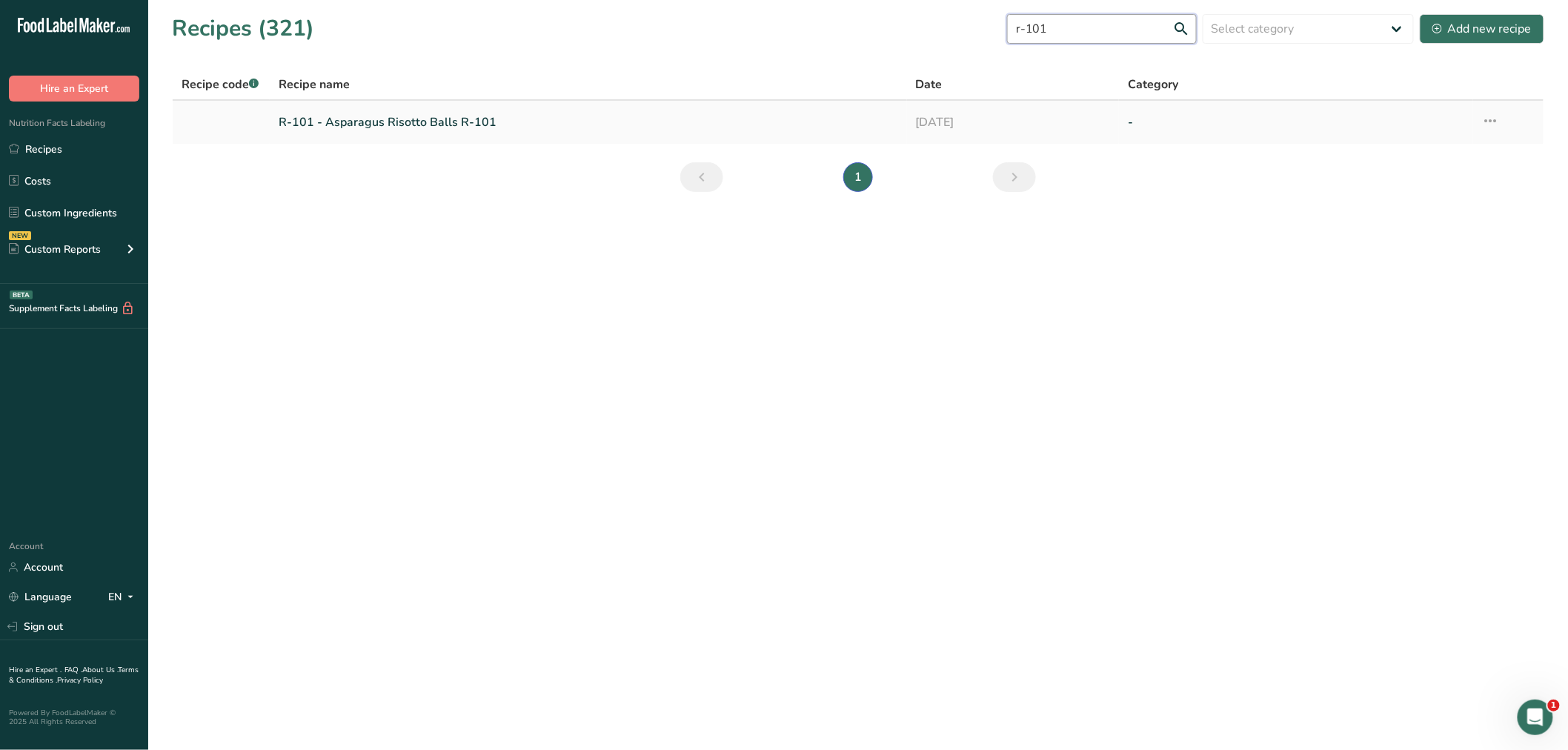
type input "r-101"
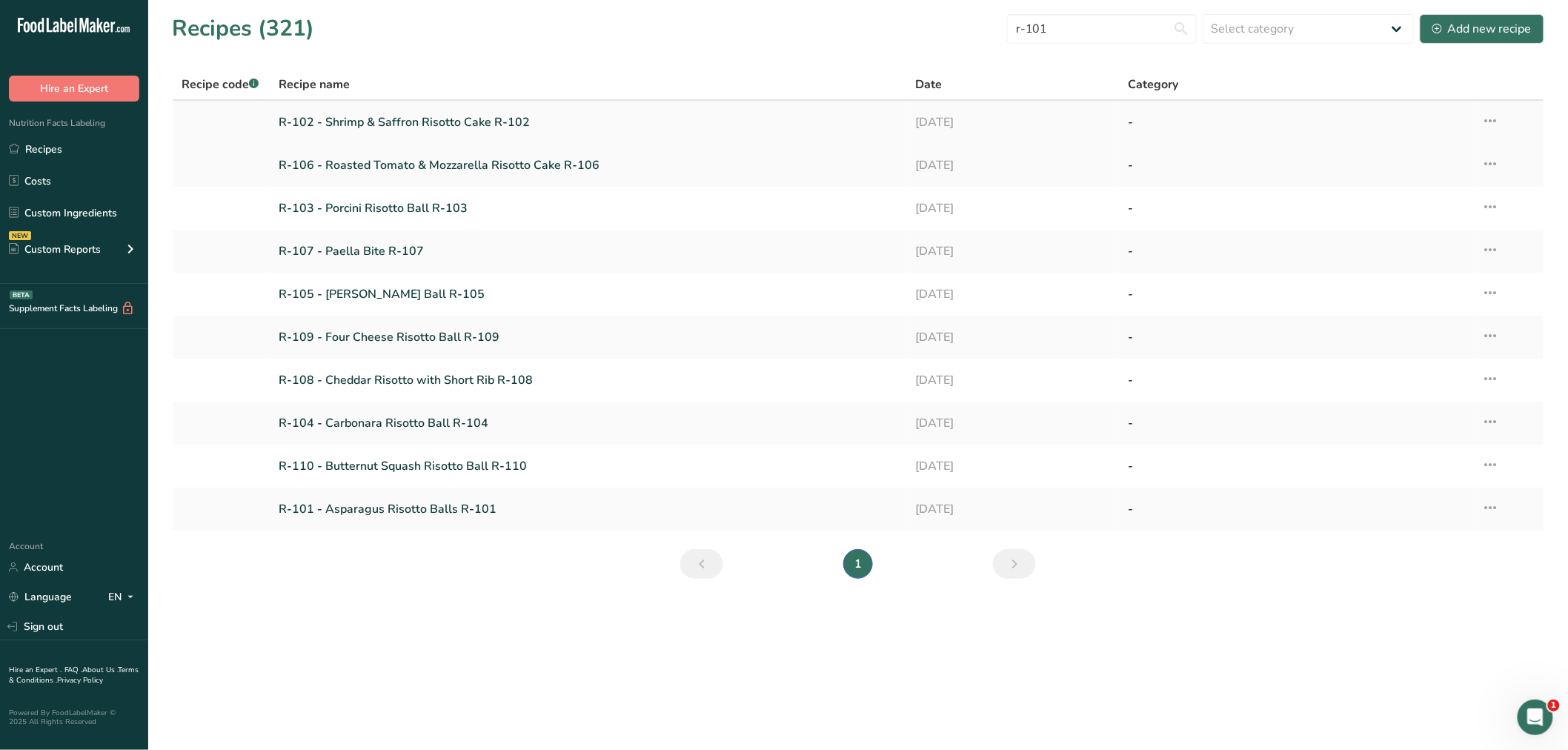
click at [442, 119] on link "R-102 - Shrimp & Saffron Risotto Cake R-102" at bounding box center [588, 122] width 620 height 31
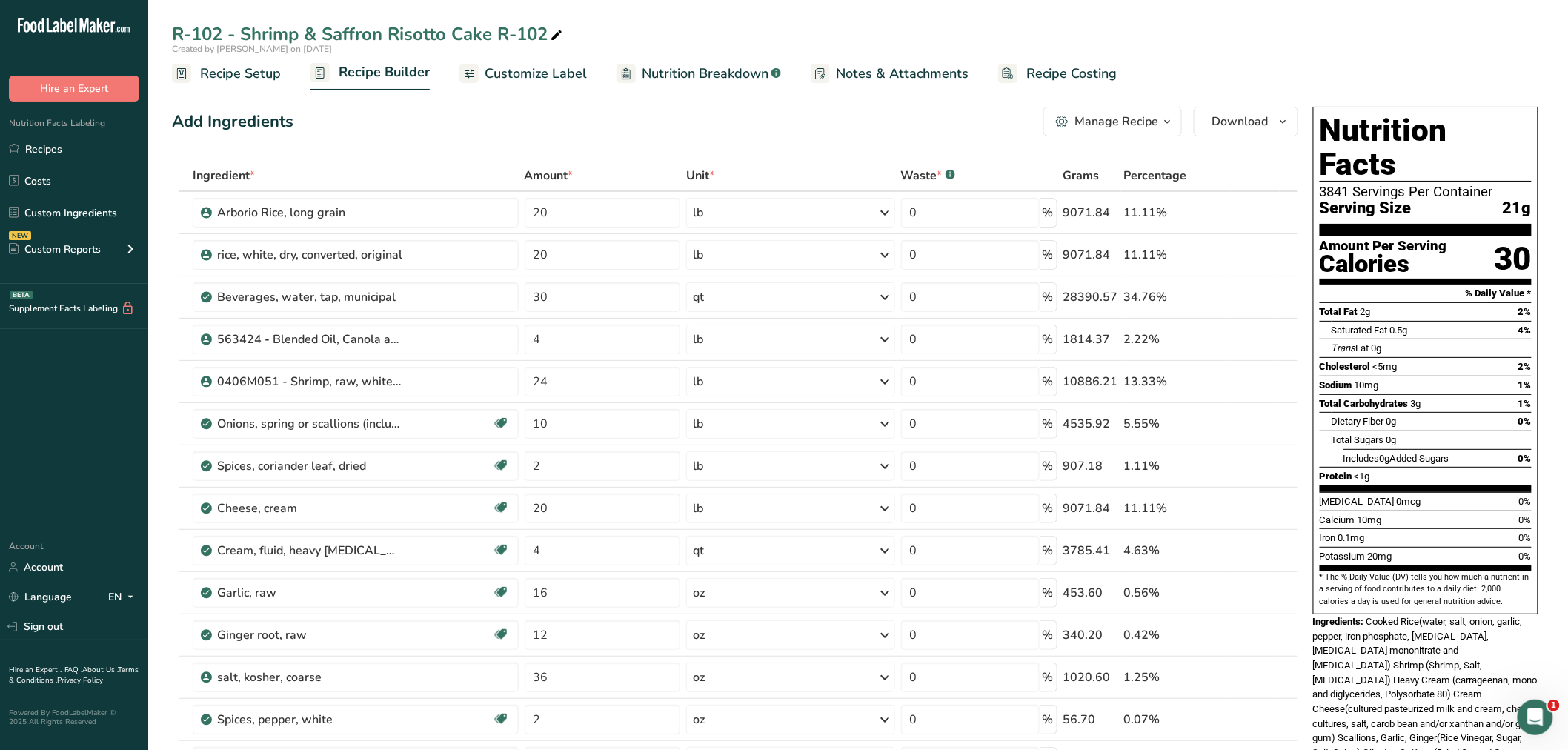
click at [250, 73] on span "Recipe Setup" at bounding box center [240, 74] width 81 height 20
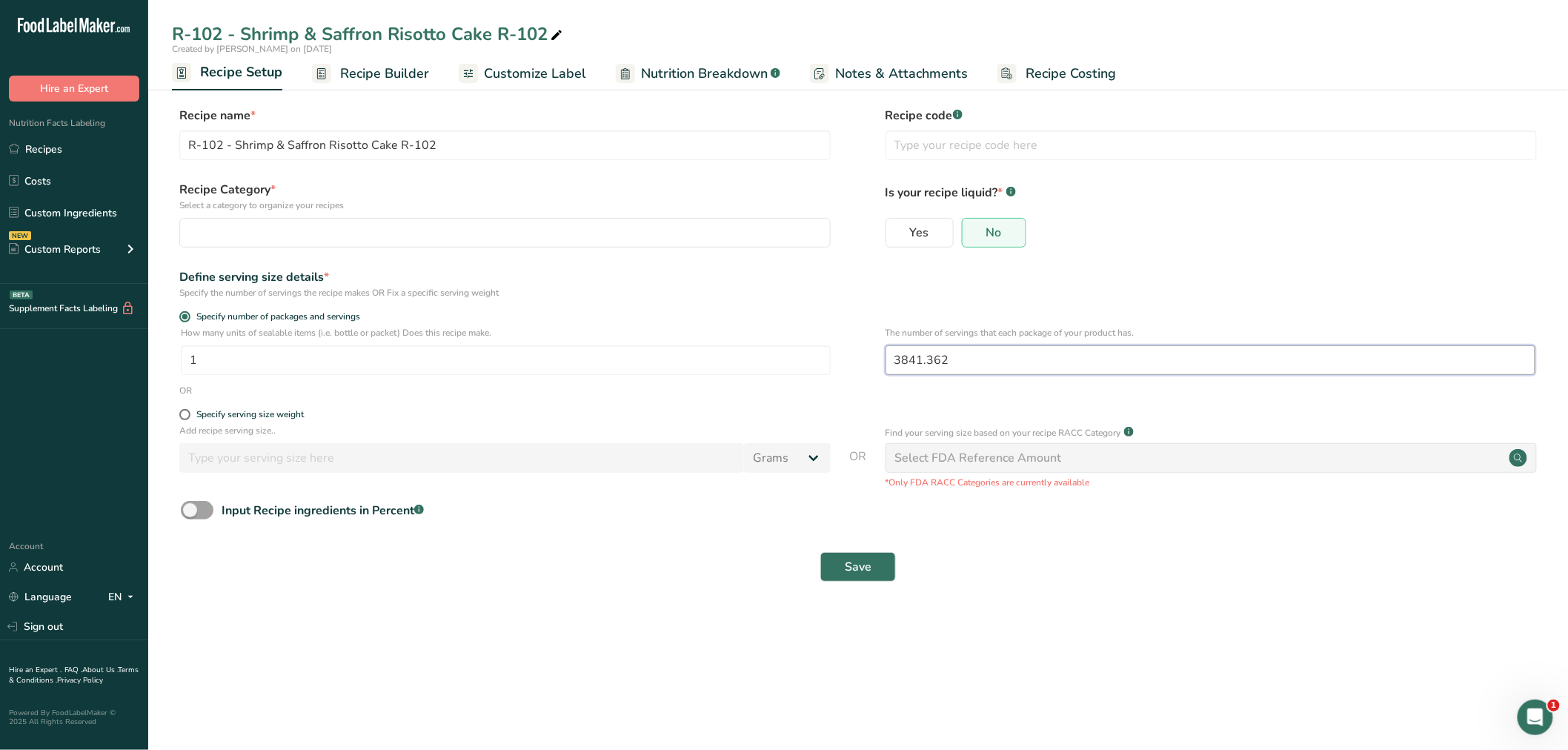
drag, startPoint x: 954, startPoint y: 356, endPoint x: 890, endPoint y: 358, distance: 64.0
click at [890, 358] on input "3841.362" at bounding box center [1210, 360] width 650 height 30
click at [58, 142] on link "Recipes" at bounding box center [74, 148] width 148 height 28
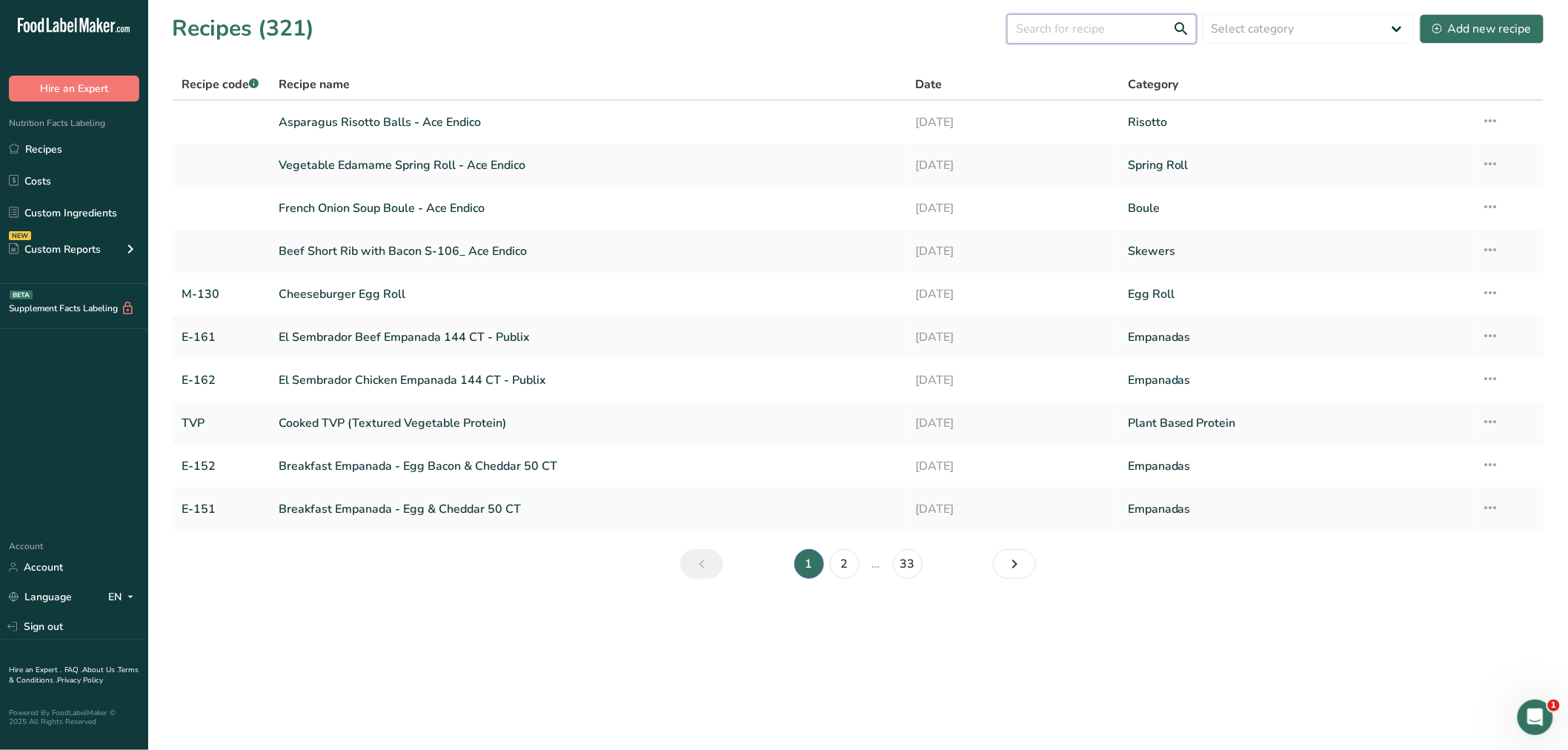
click at [1084, 30] on input "text" at bounding box center [1102, 29] width 190 height 30
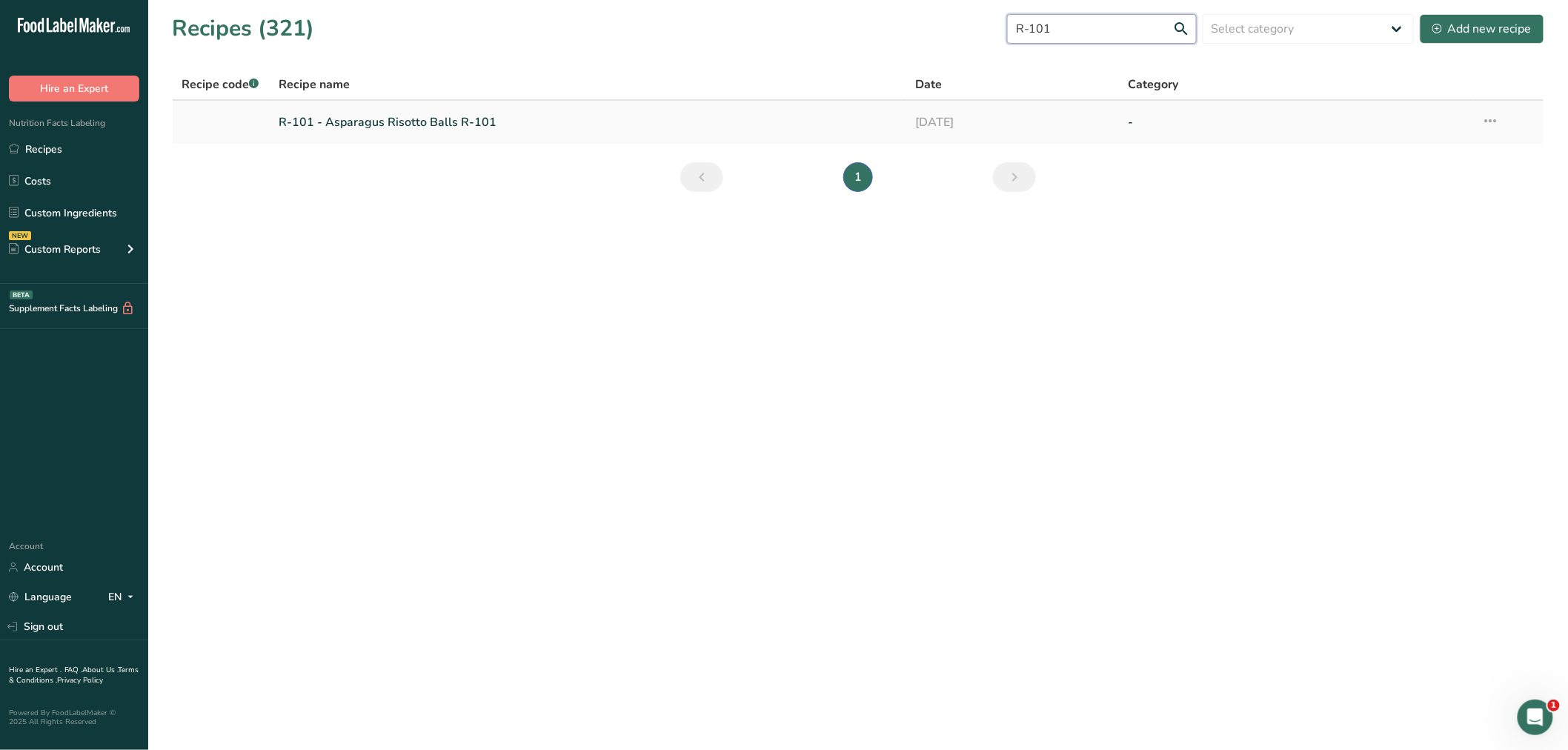
type input "R-101"
click at [440, 117] on link "R-101 - Asparagus Risotto Balls R-101" at bounding box center [588, 122] width 620 height 31
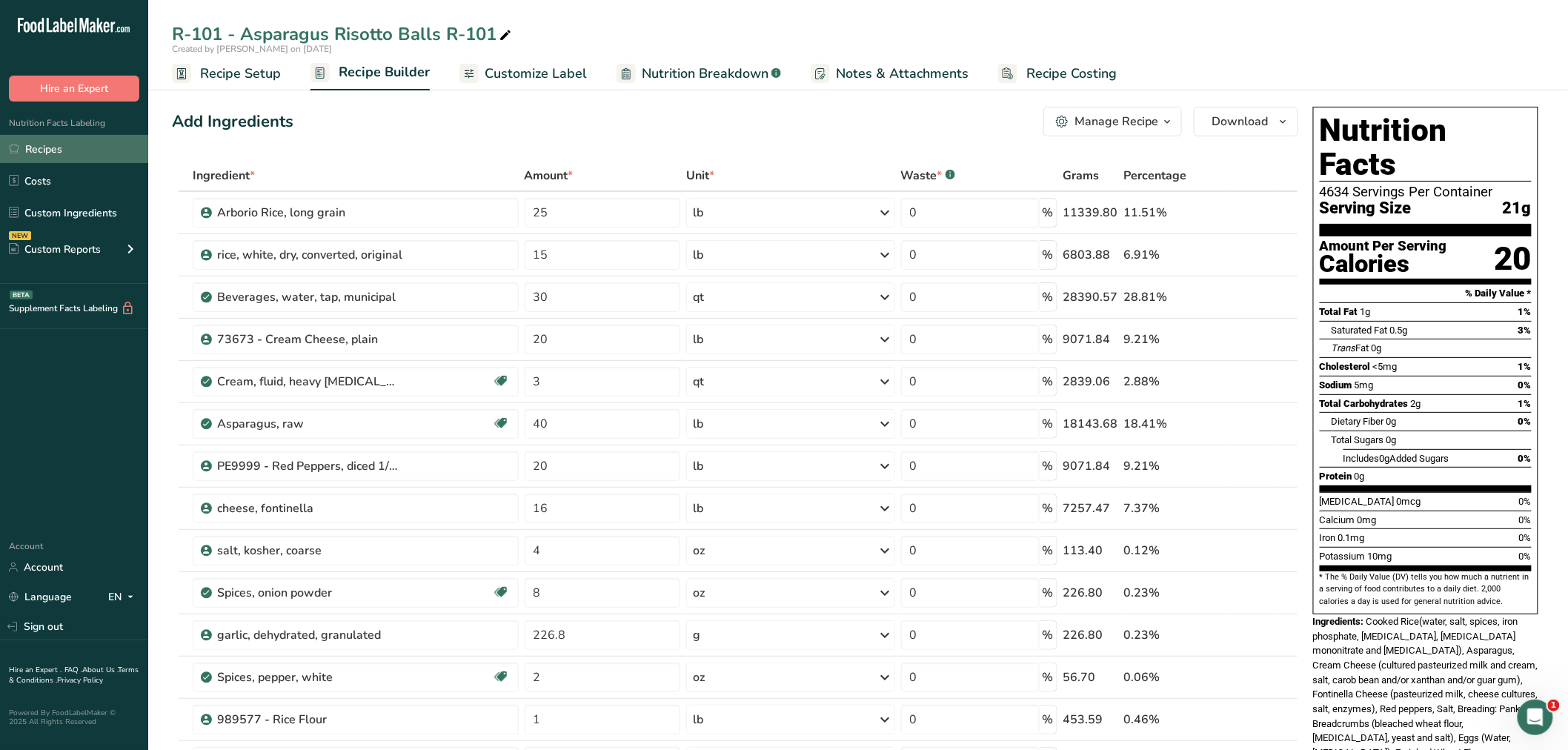
click at [47, 141] on link "Recipes" at bounding box center [74, 148] width 148 height 28
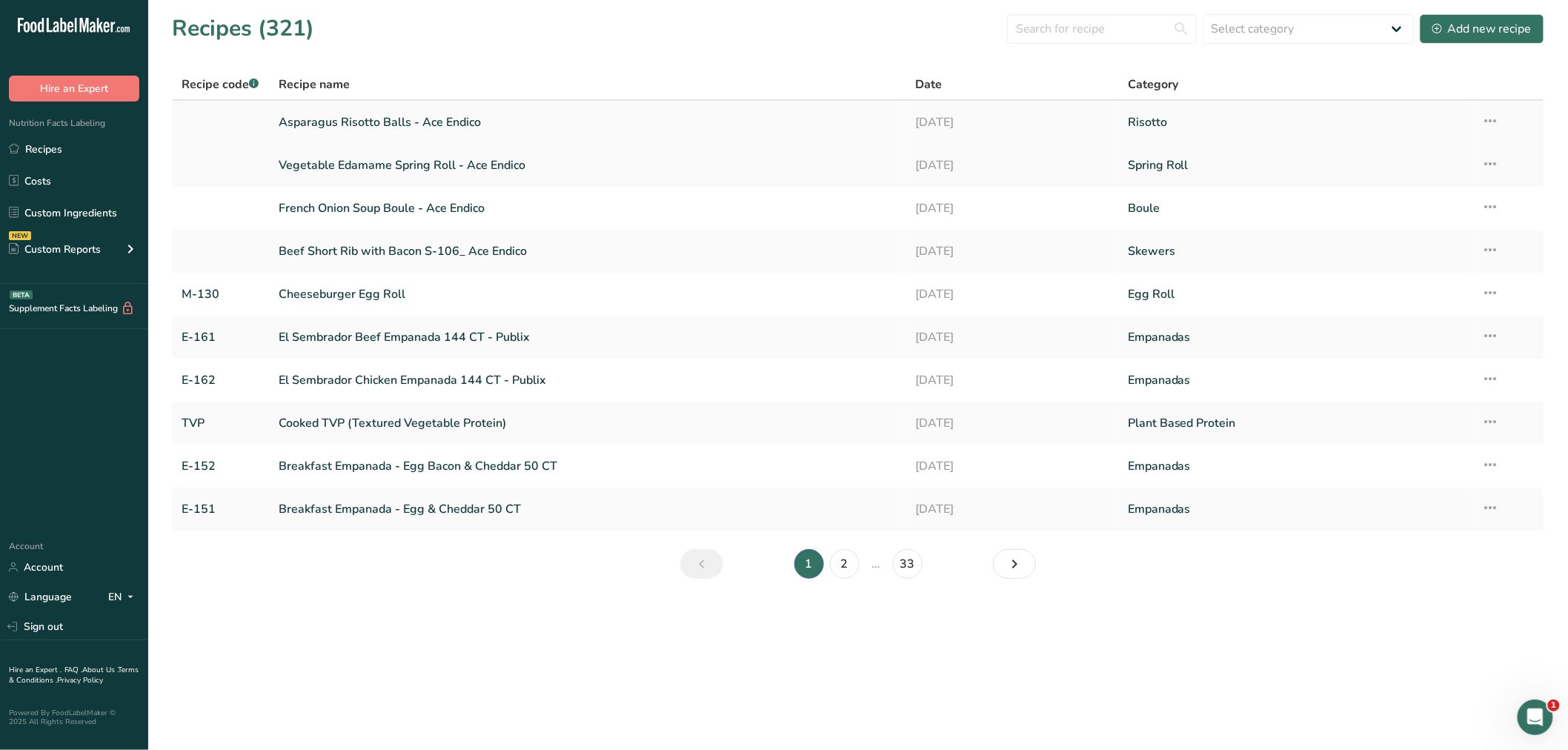
click at [372, 117] on link "Asparagus Risotto Balls - Ace Endico" at bounding box center [588, 122] width 620 height 31
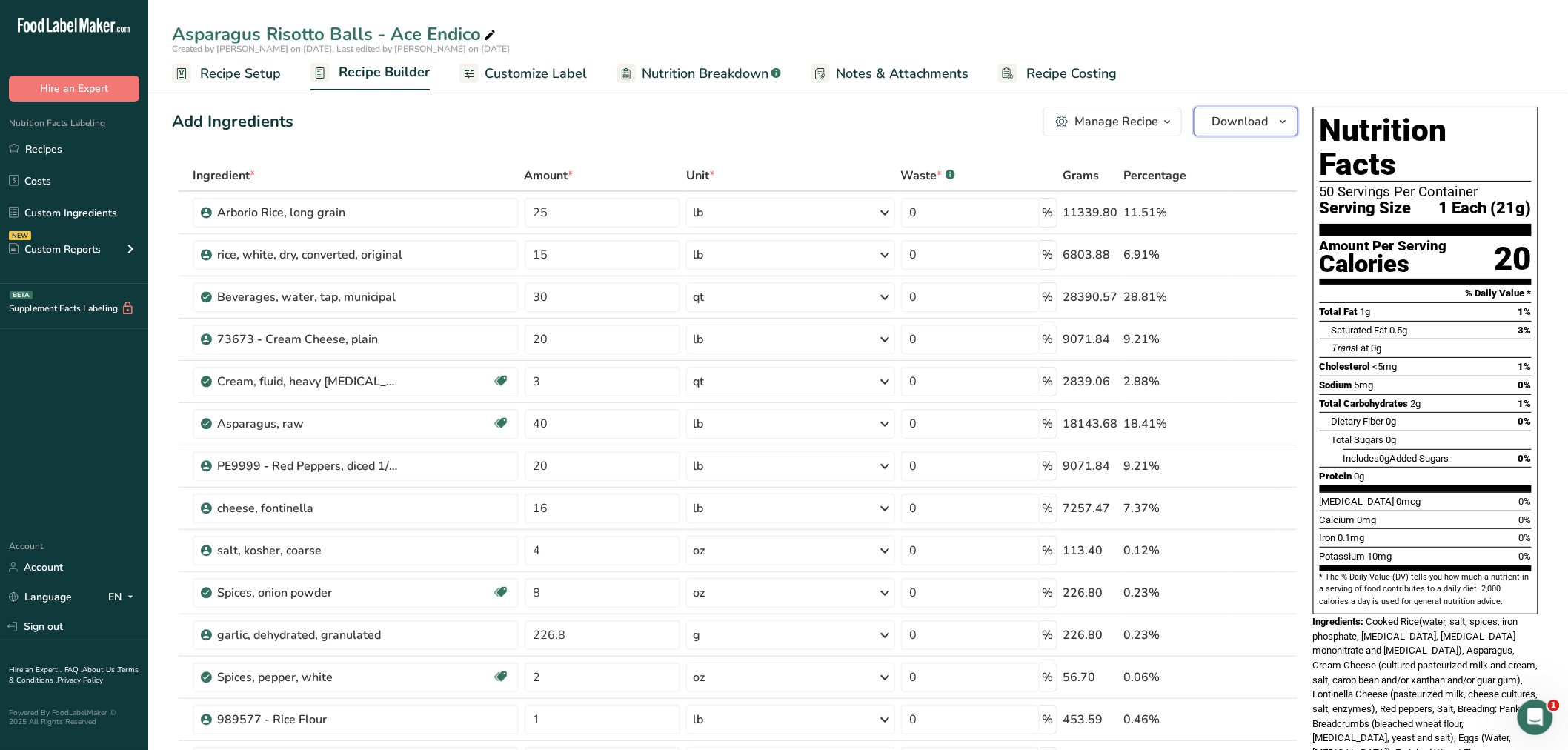
click at [1272, 117] on button "Download" at bounding box center [1246, 121] width 104 height 30
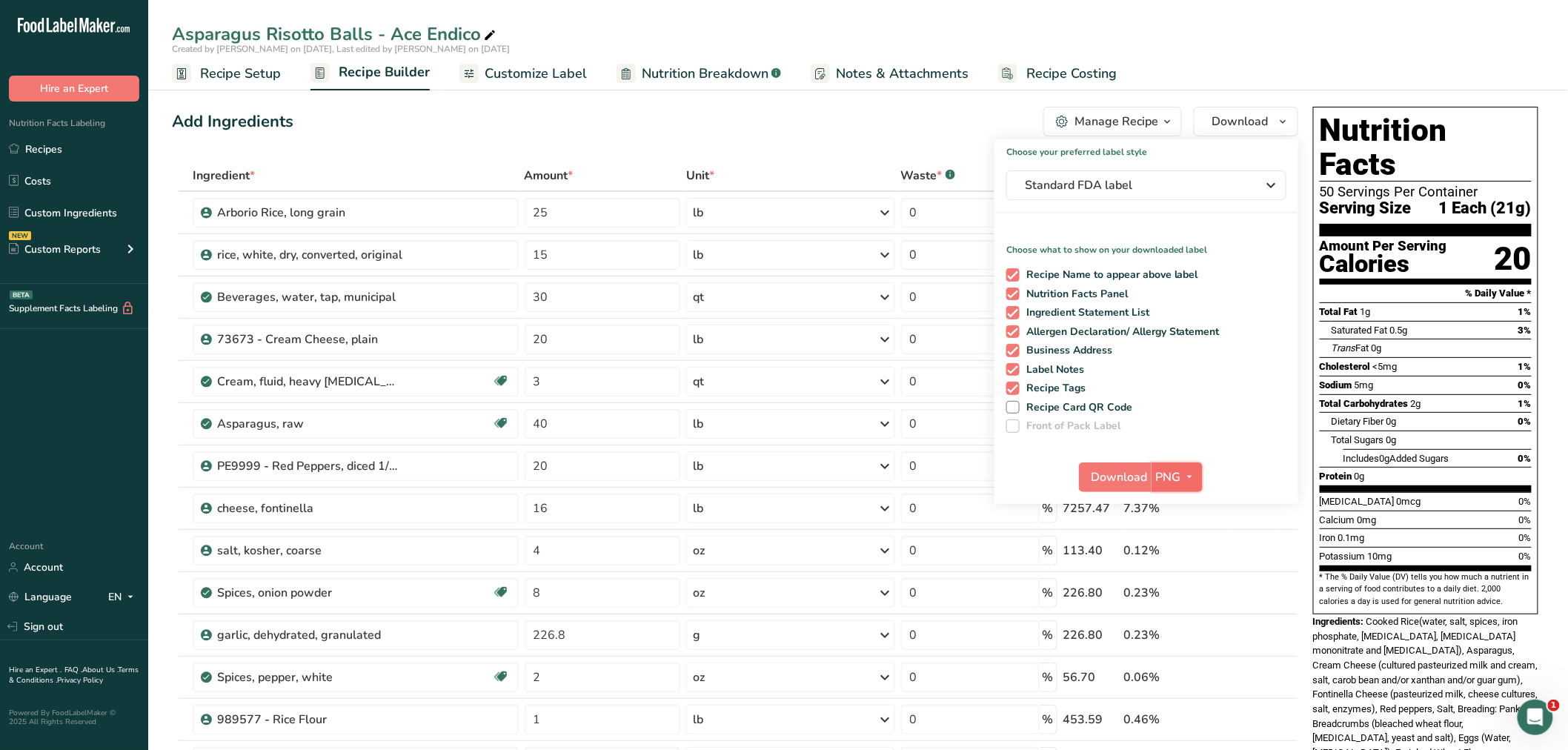
click at [1187, 470] on icon "button" at bounding box center [1189, 477] width 12 height 19
click at [1171, 528] on link "BMP" at bounding box center [1178, 531] width 48 height 24
click at [1167, 472] on span "BMP" at bounding box center [1168, 478] width 26 height 18
click at [1146, 473] on span "Download" at bounding box center [1119, 478] width 57 height 18
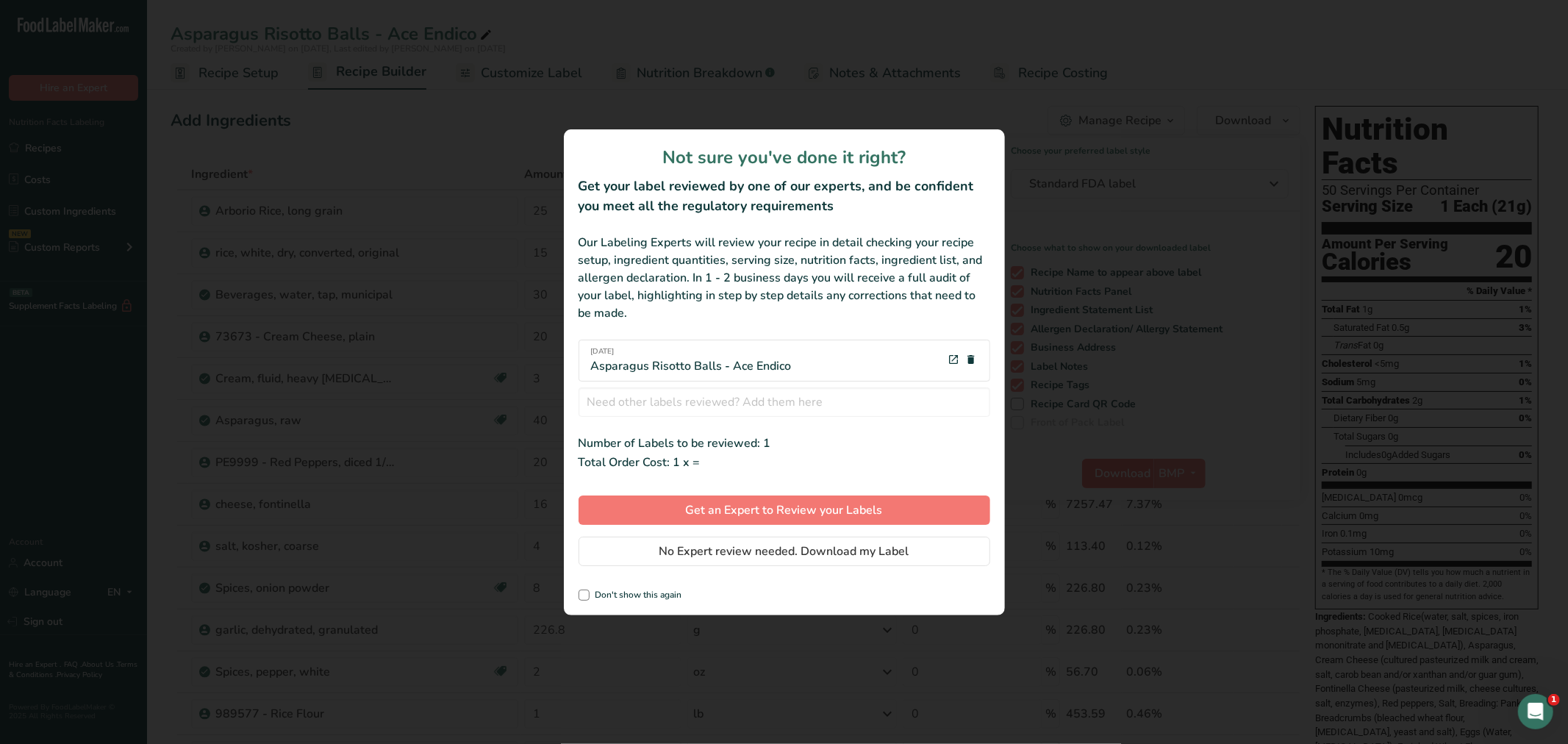
click at [1137, 469] on div "review labels modal" at bounding box center [784, 372] width 1568 height 744
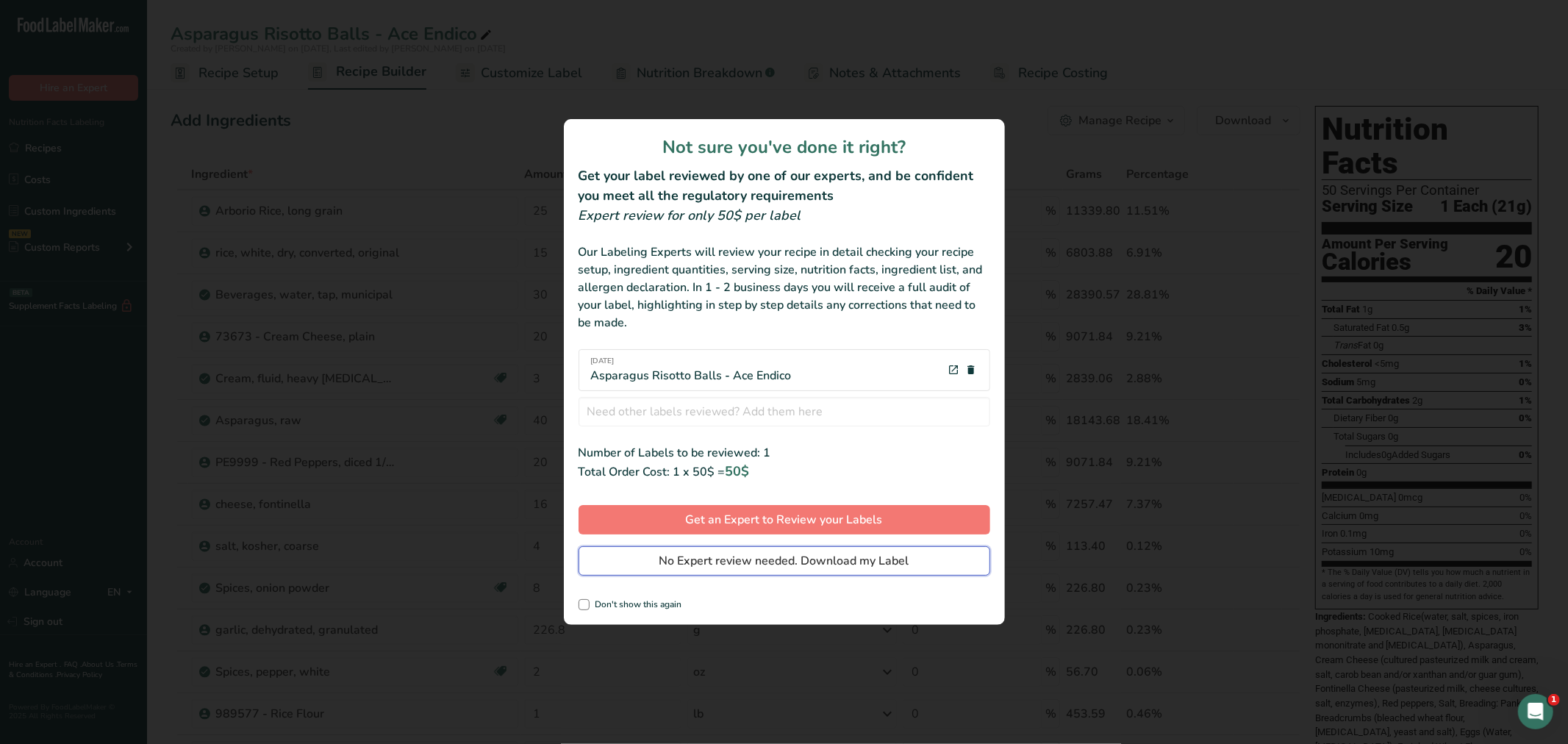
click at [897, 556] on span "No Expert review needed. Download my Label" at bounding box center [784, 561] width 250 height 18
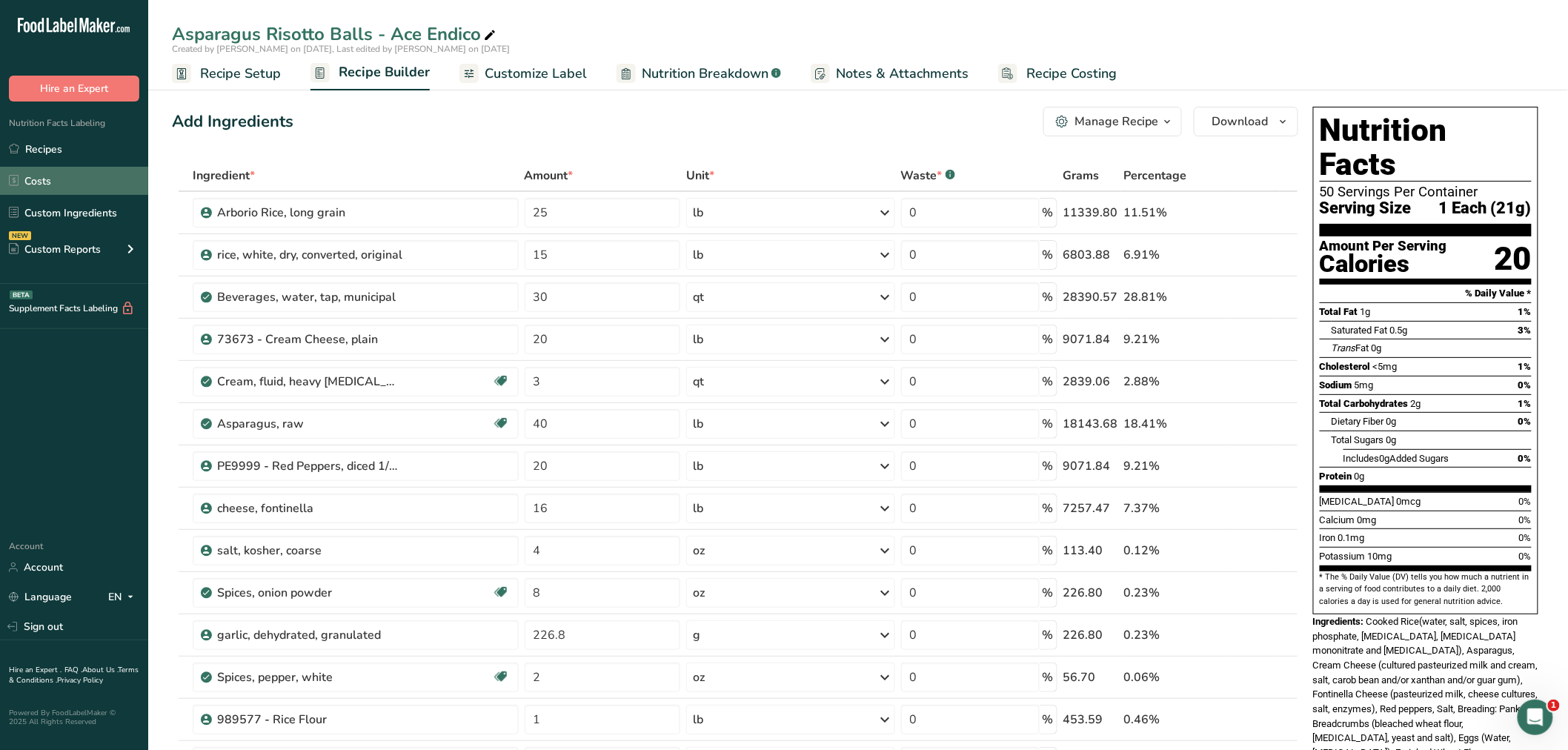
drag, startPoint x: 60, startPoint y: 147, endPoint x: 8, endPoint y: 192, distance: 68.8
click at [60, 147] on link "Recipes" at bounding box center [74, 148] width 148 height 28
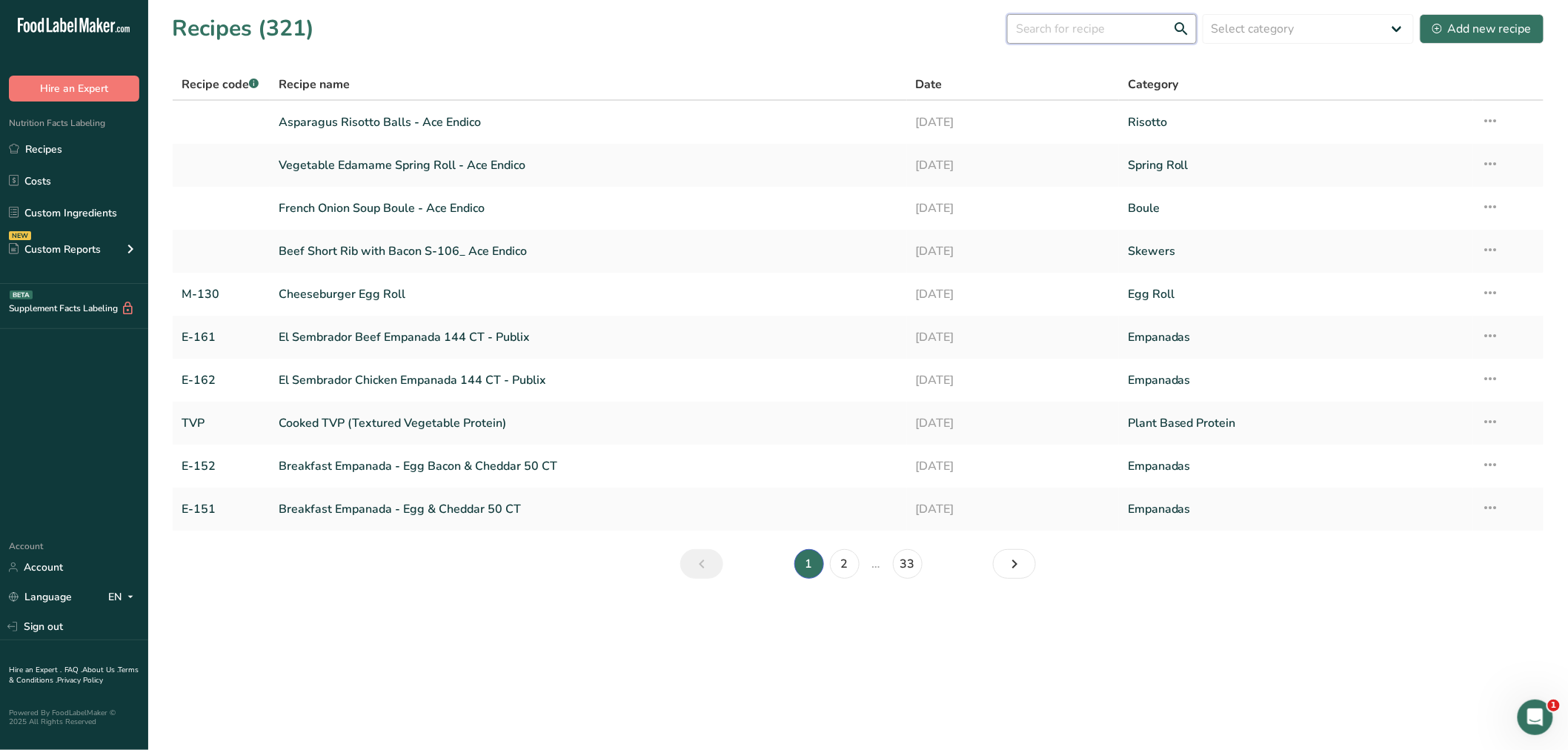
click at [1064, 26] on input "text" at bounding box center [1102, 29] width 190 height 30
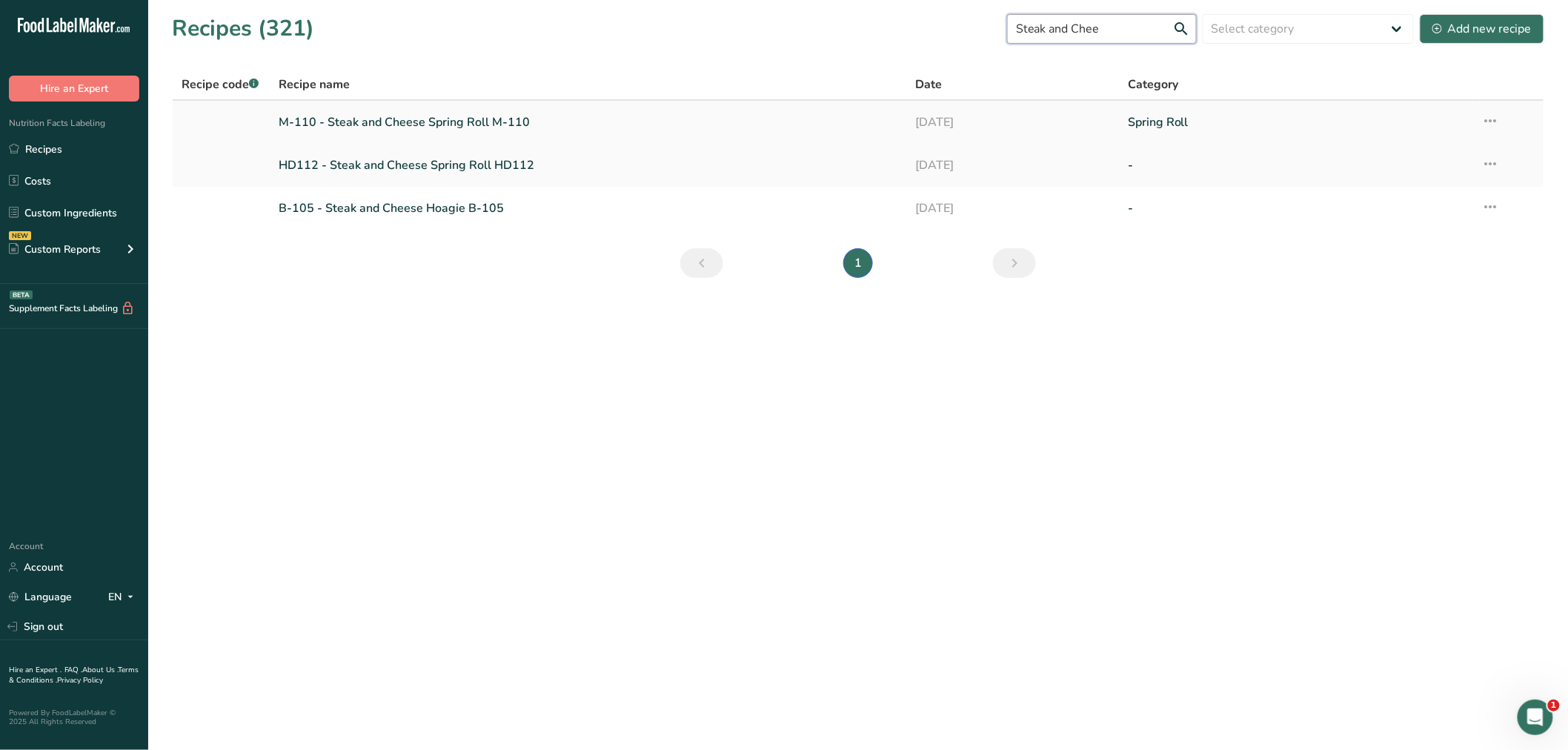
type input "Steak and Chee"
click at [412, 117] on link "M-110 - Steak and Cheese Spring Roll M-110" at bounding box center [588, 122] width 620 height 31
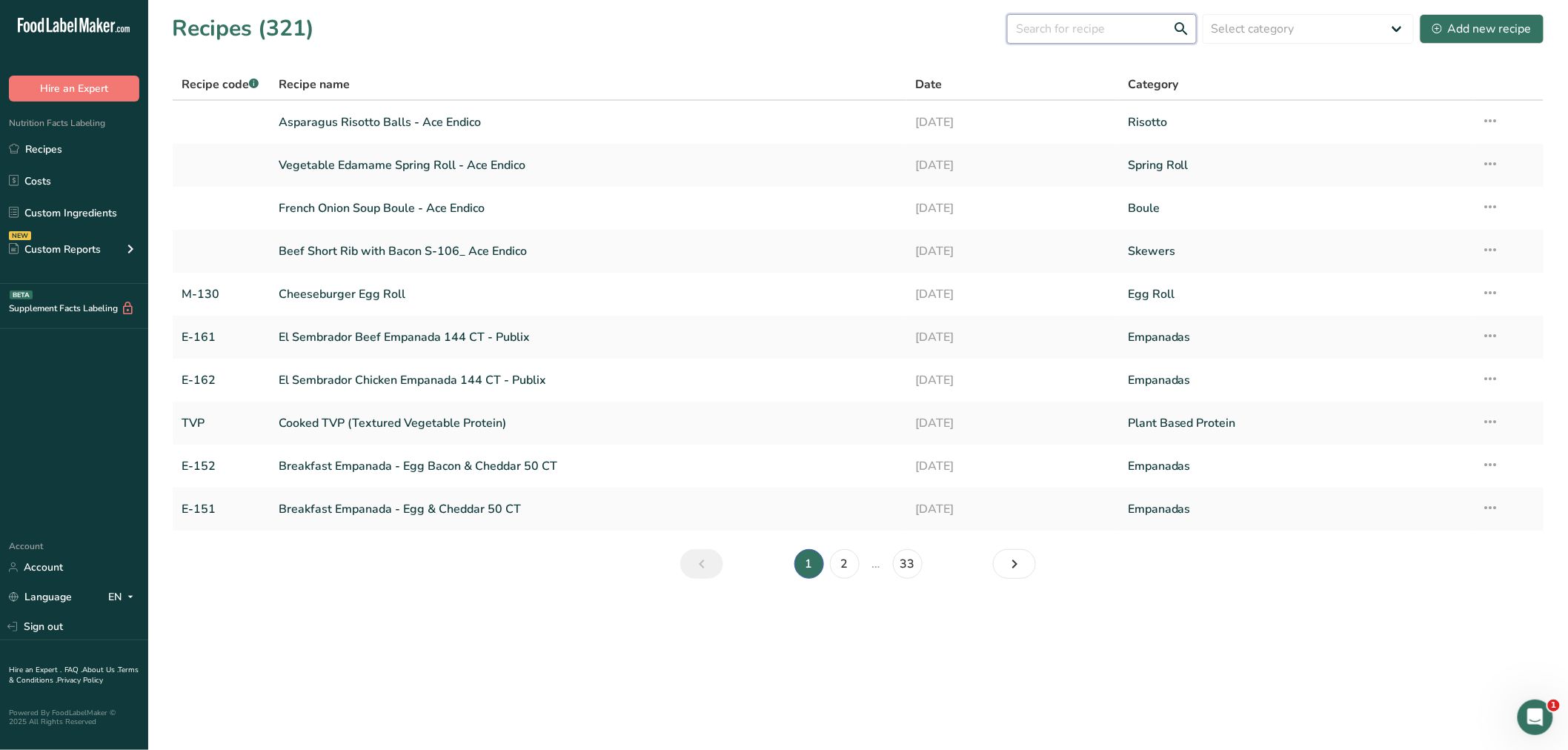
click at [1078, 27] on input "text" at bounding box center [1102, 29] width 190 height 30
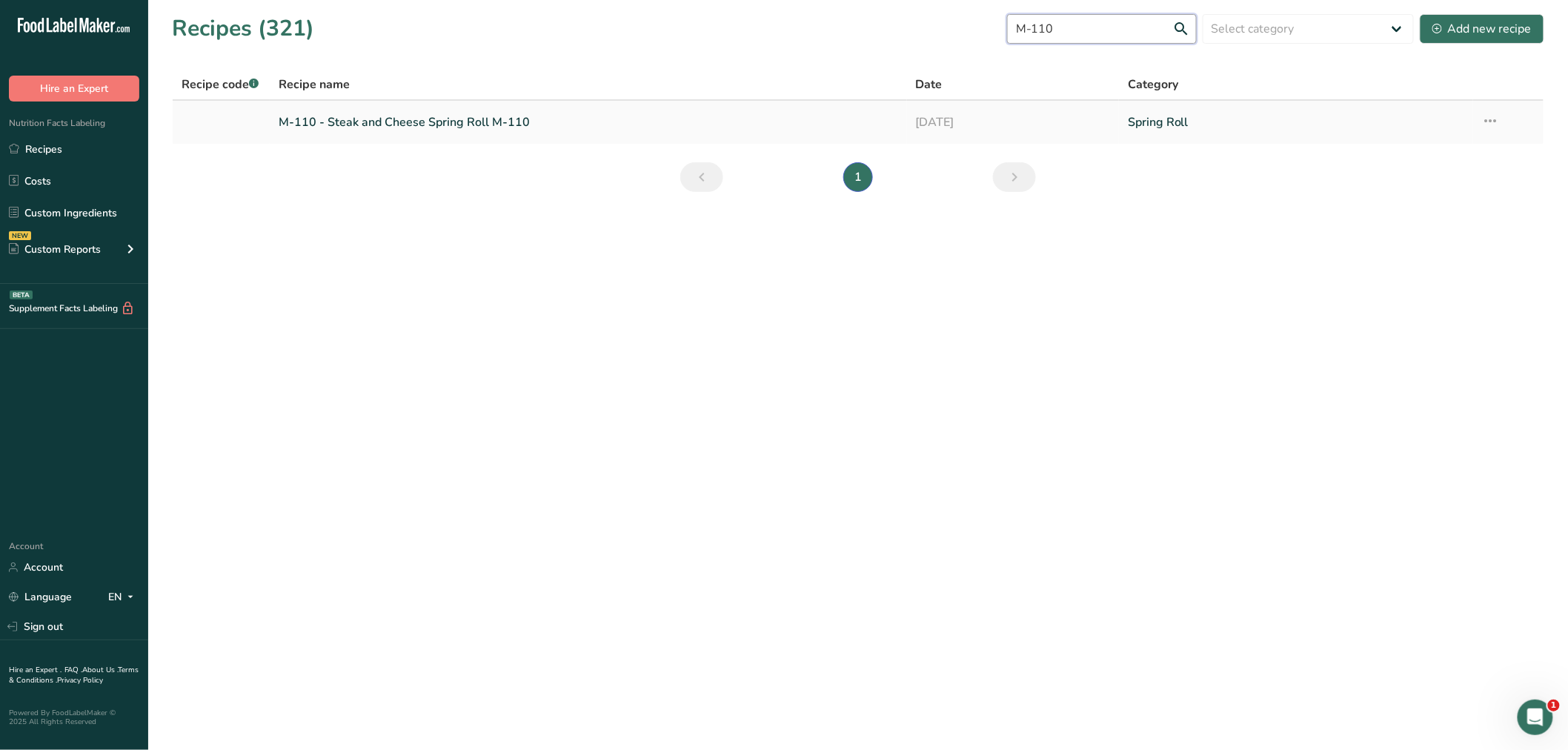
type input "M-110"
click at [1487, 119] on icon at bounding box center [1492, 121] width 18 height 27
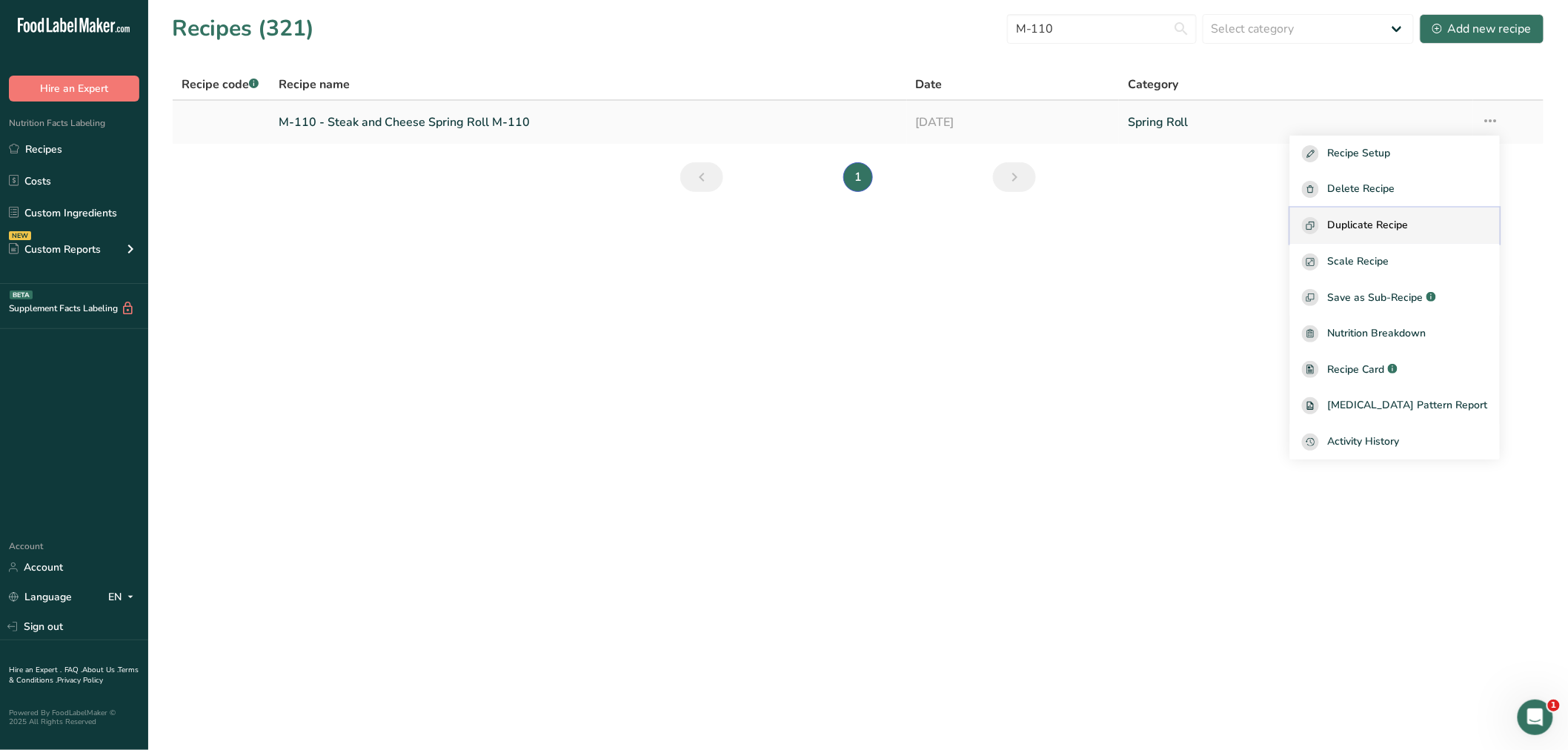
click at [1409, 217] on span "Duplicate Recipe" at bounding box center [1368, 225] width 81 height 17
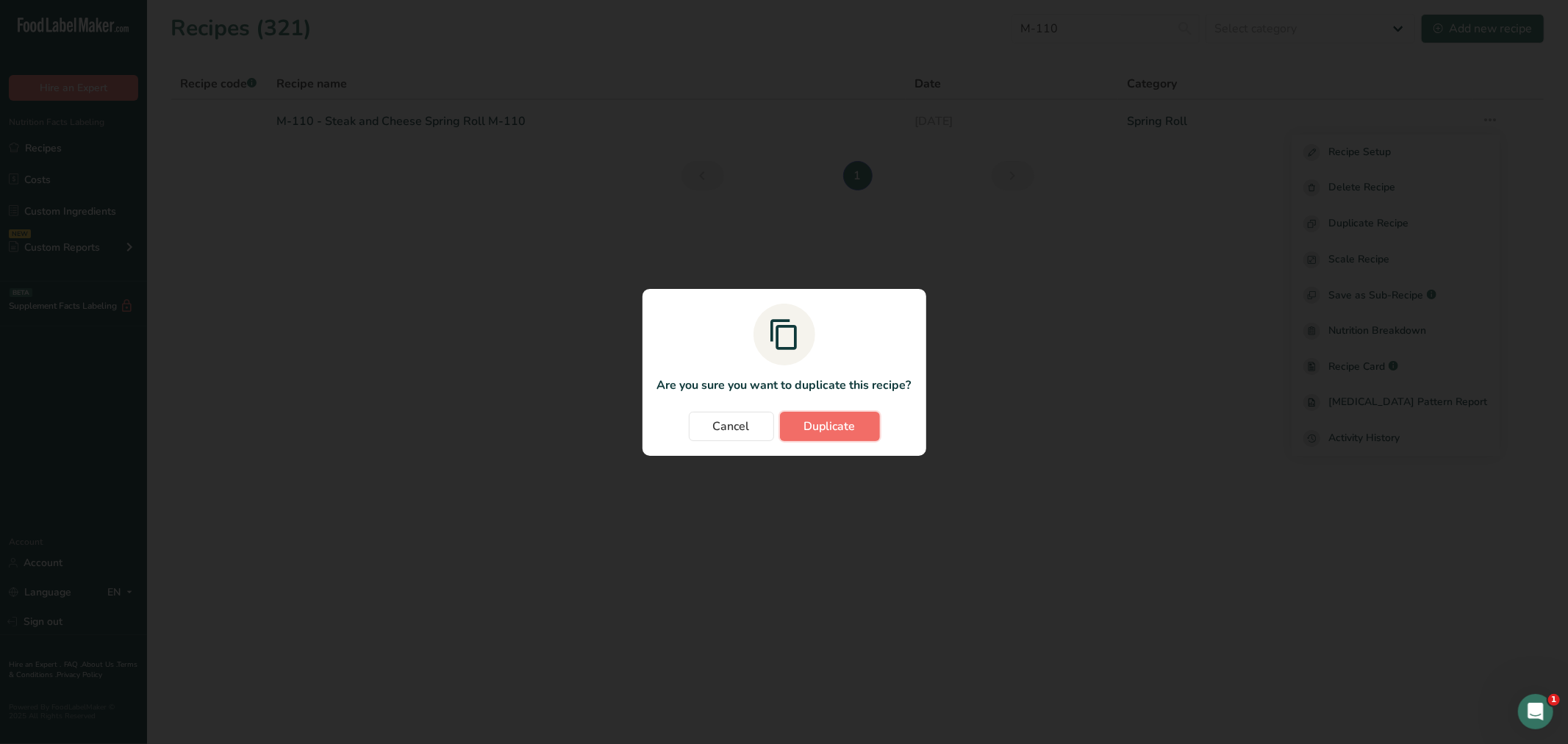
click at [833, 419] on span "Duplicate" at bounding box center [830, 426] width 52 height 18
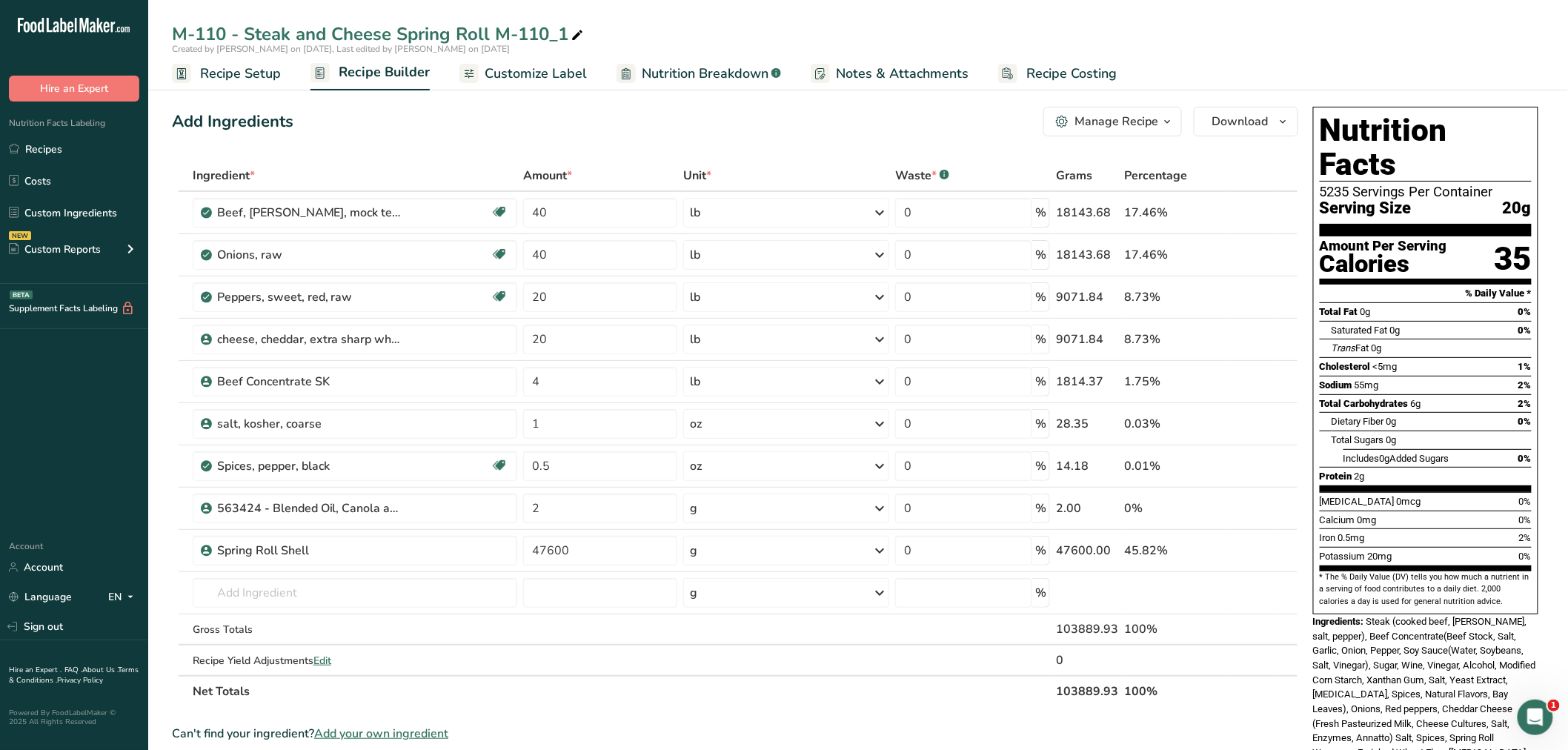
click at [247, 69] on span "Recipe Setup" at bounding box center [240, 74] width 81 height 20
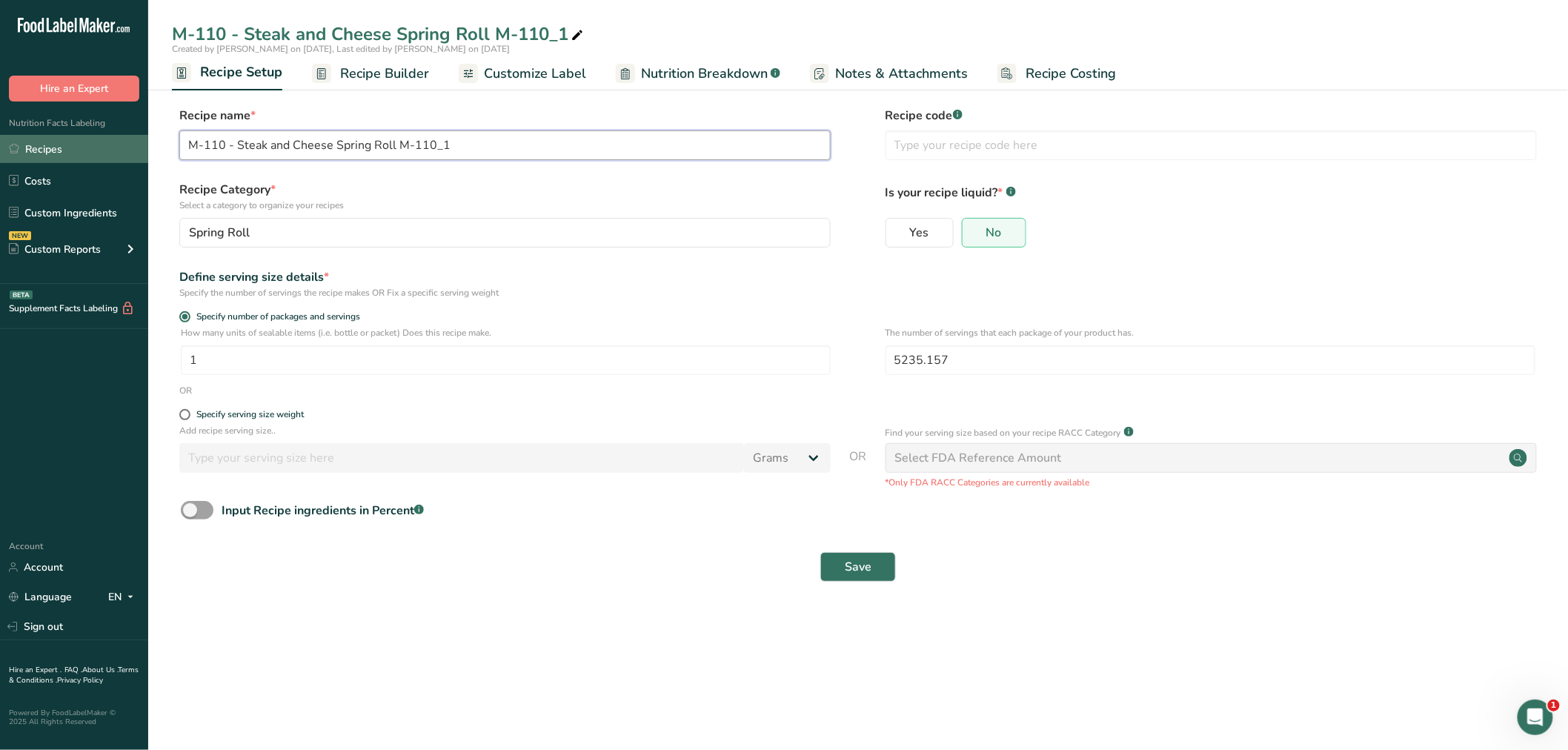
drag, startPoint x: 236, startPoint y: 138, endPoint x: 82, endPoint y: 143, distance: 154.1
click at [83, 143] on div ".a-20{fill:#fff;} Hire an Expert Nutrition Facts Labeling Recipes Costs Custom …" at bounding box center [784, 375] width 1568 height 750
drag, startPoint x: 349, startPoint y: 138, endPoint x: 476, endPoint y: 145, distance: 127.2
click at [476, 145] on input "Steak and Cheese Spring Roll M-110_1" at bounding box center [505, 145] width 651 height 30
type input "Steak and Cheese Spring Roll - Ace Endico"
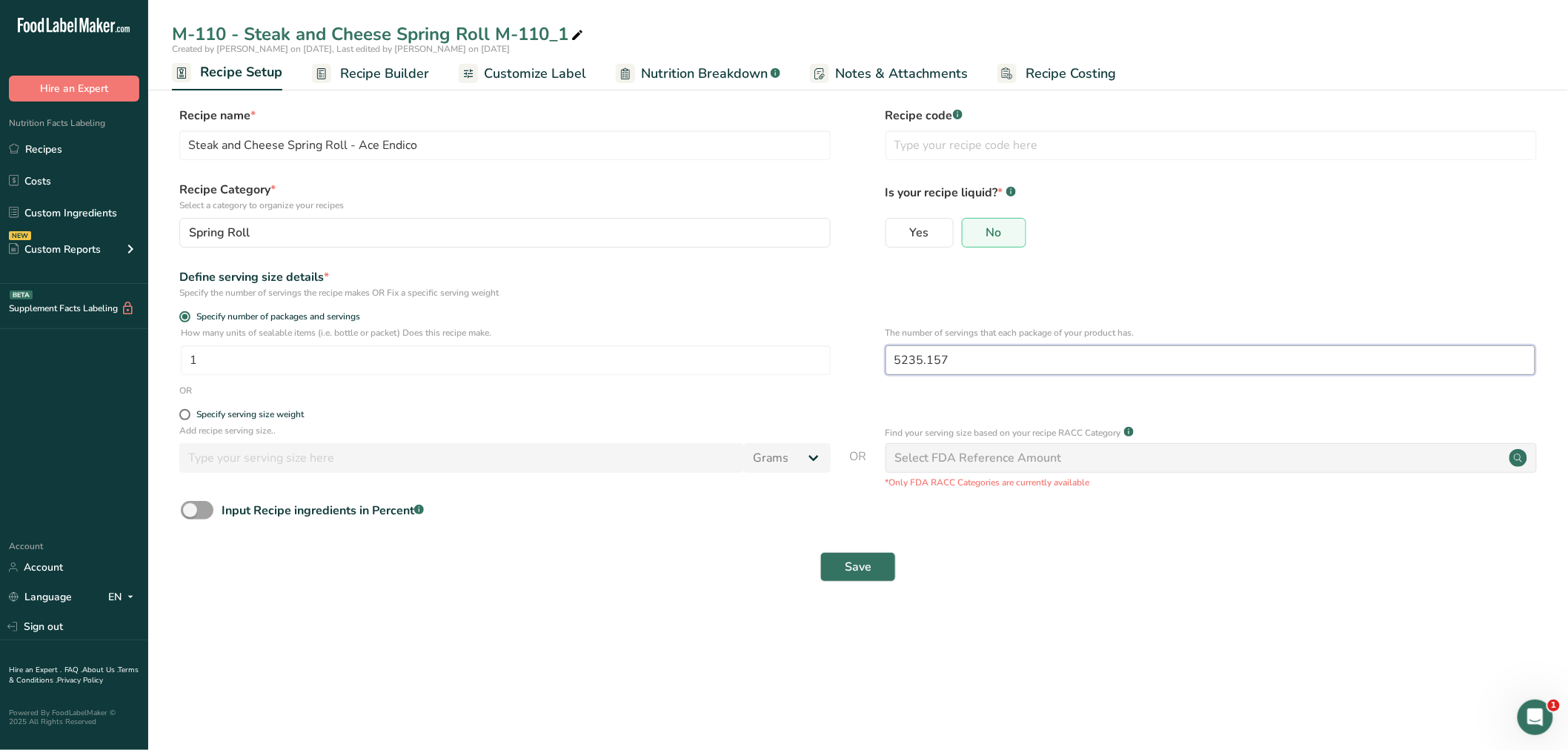
drag, startPoint x: 962, startPoint y: 351, endPoint x: 847, endPoint y: 353, distance: 115.0
click at [847, 353] on div "How many units of sealable items (i.e. bottle or packet) Does this recipe make.…" at bounding box center [858, 354] width 1373 height 58
type input "50"
click at [847, 559] on span "Save" at bounding box center [858, 567] width 27 height 18
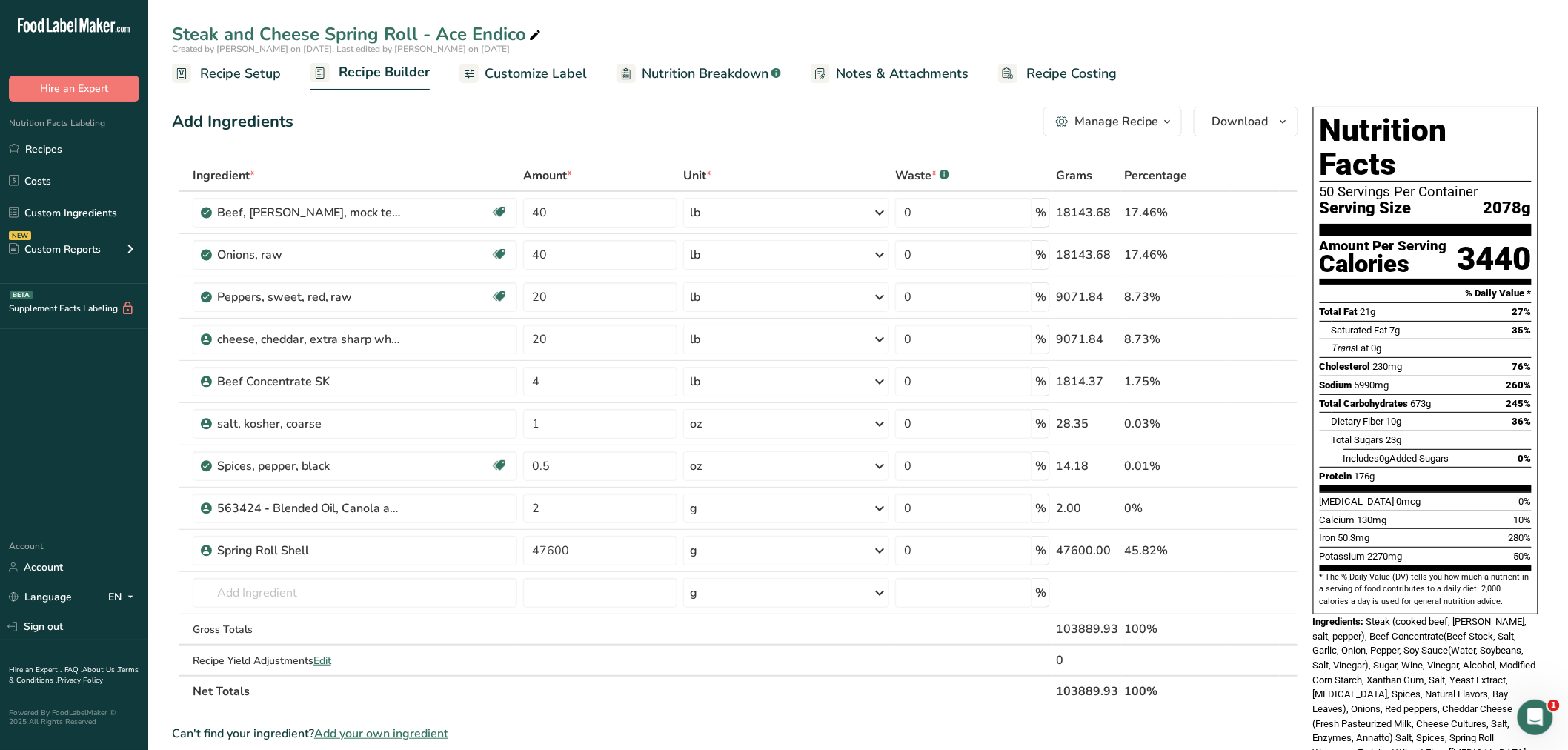
click at [551, 69] on span "Customize Label" at bounding box center [536, 74] width 103 height 20
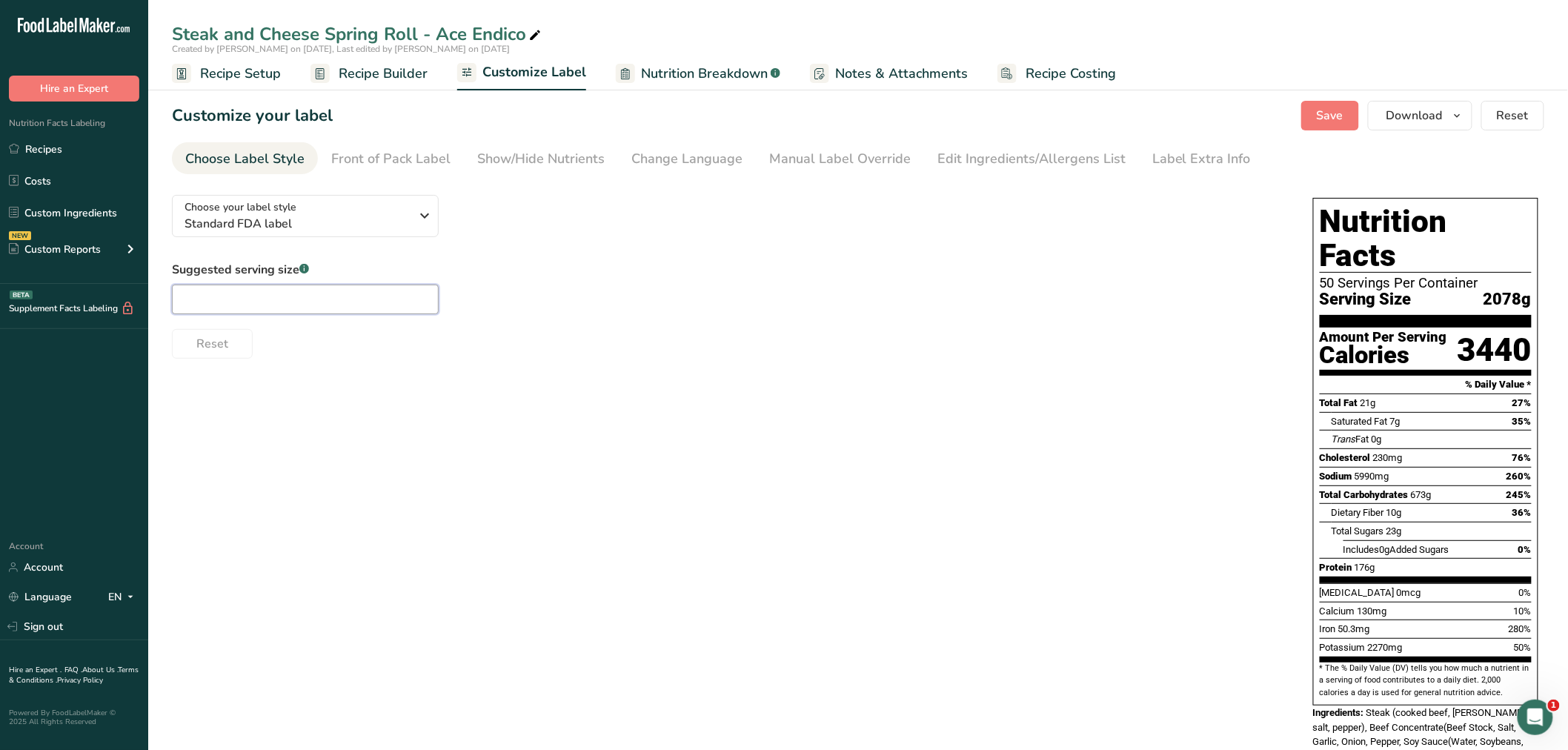
click at [264, 299] on input "text" at bounding box center [305, 299] width 267 height 30
type input "1 Each"
click at [350, 69] on span "Recipe Builder" at bounding box center [382, 74] width 89 height 20
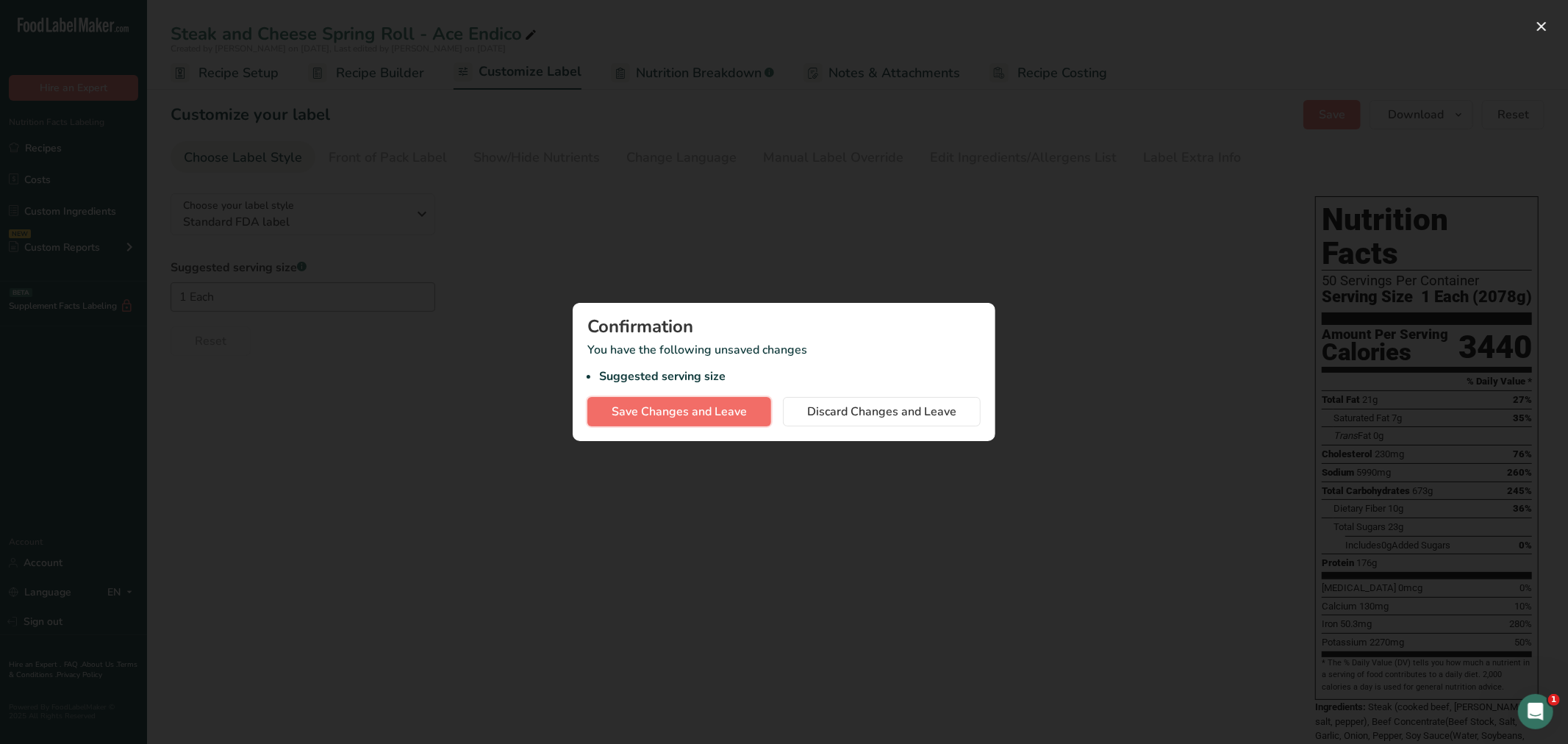
click at [628, 411] on span "Save Changes and Leave" at bounding box center [679, 411] width 136 height 18
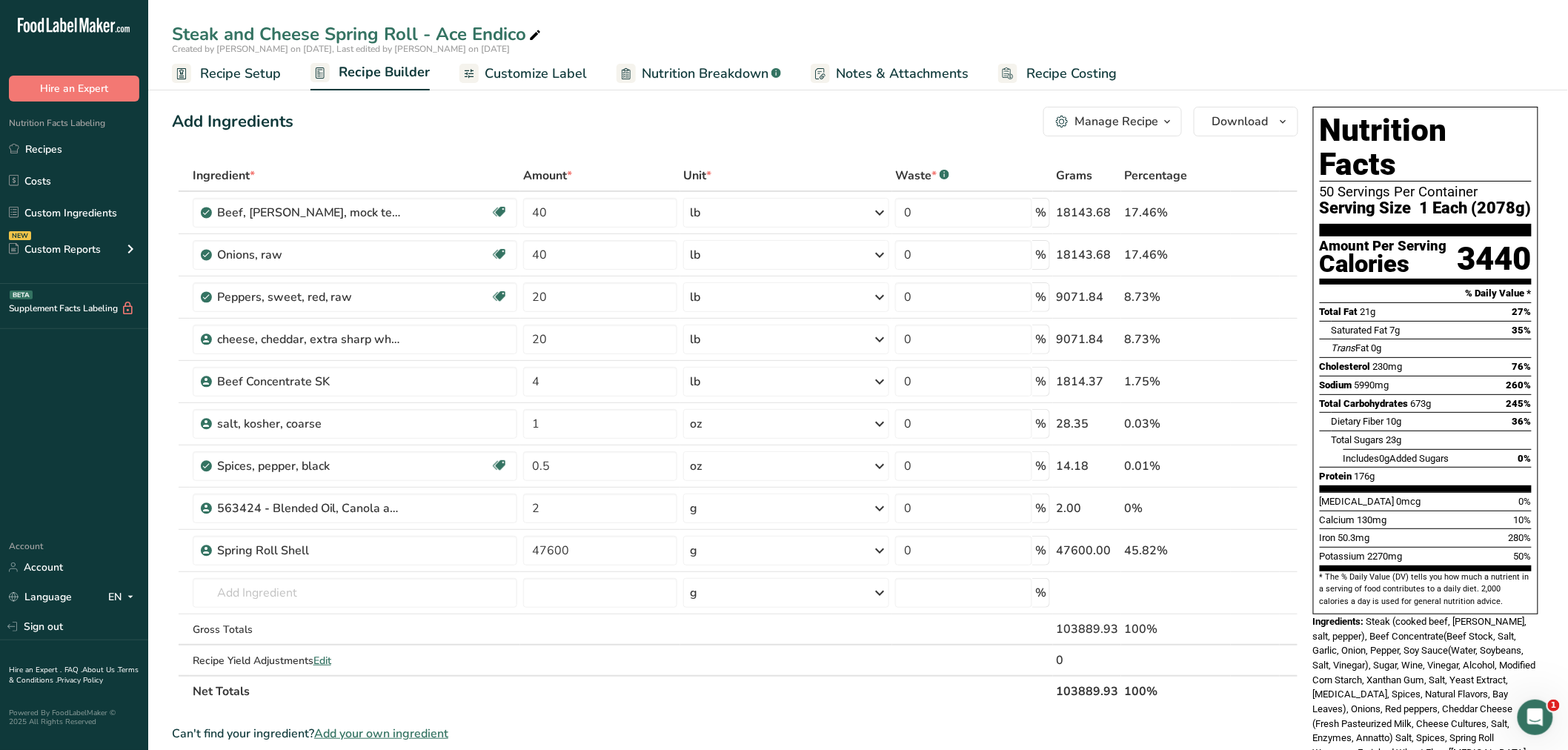
drag, startPoint x: 250, startPoint y: 63, endPoint x: 258, endPoint y: 80, distance: 18.8
click at [250, 64] on span "Recipe Setup" at bounding box center [240, 74] width 81 height 20
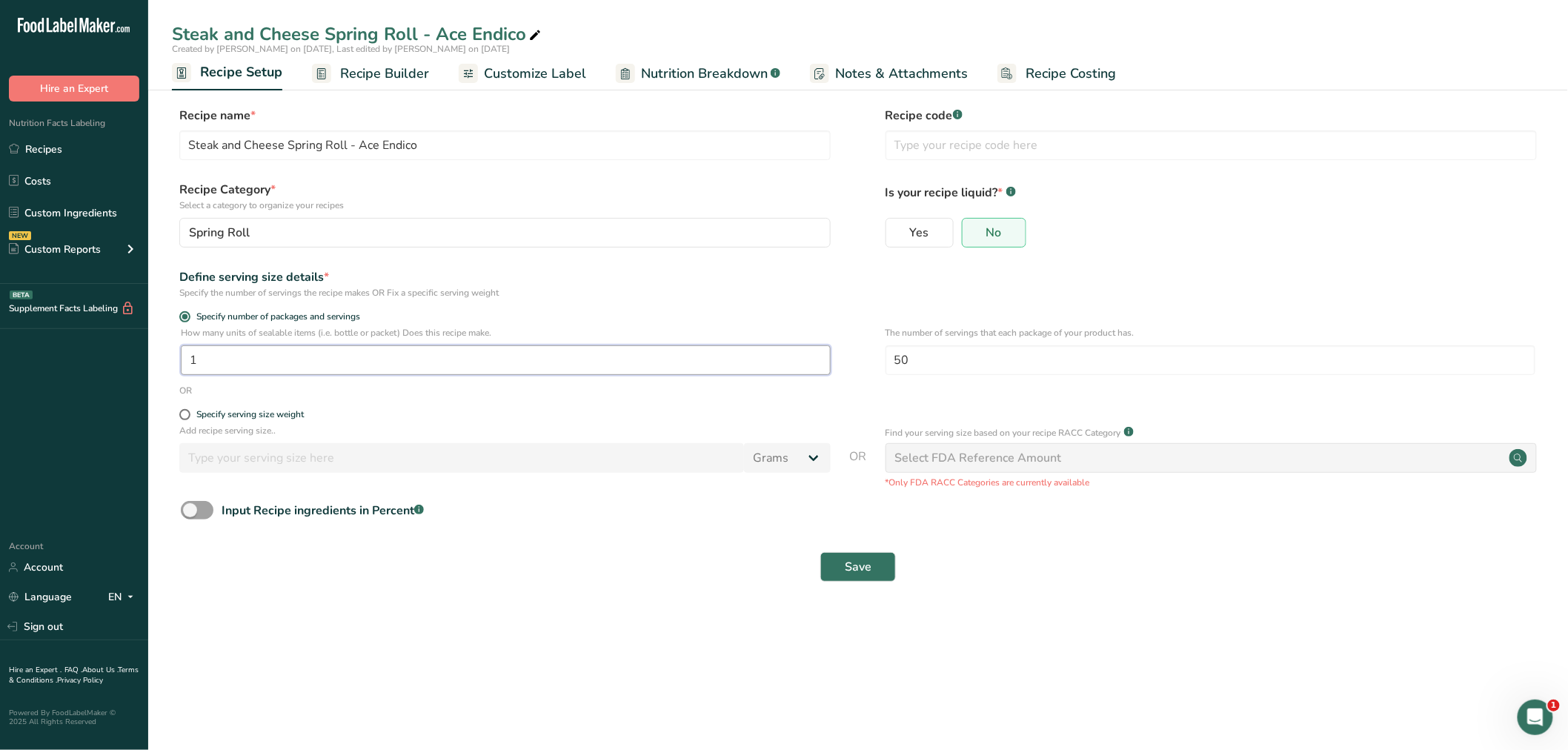
drag, startPoint x: 220, startPoint y: 356, endPoint x: 176, endPoint y: 358, distance: 44.0
click at [179, 358] on div "How many units of sealable items (i.e. bottle or packet) Does this recipe make.…" at bounding box center [858, 354] width 1373 height 58
type input "103.88"
click at [844, 564] on button "Save" at bounding box center [858, 567] width 76 height 30
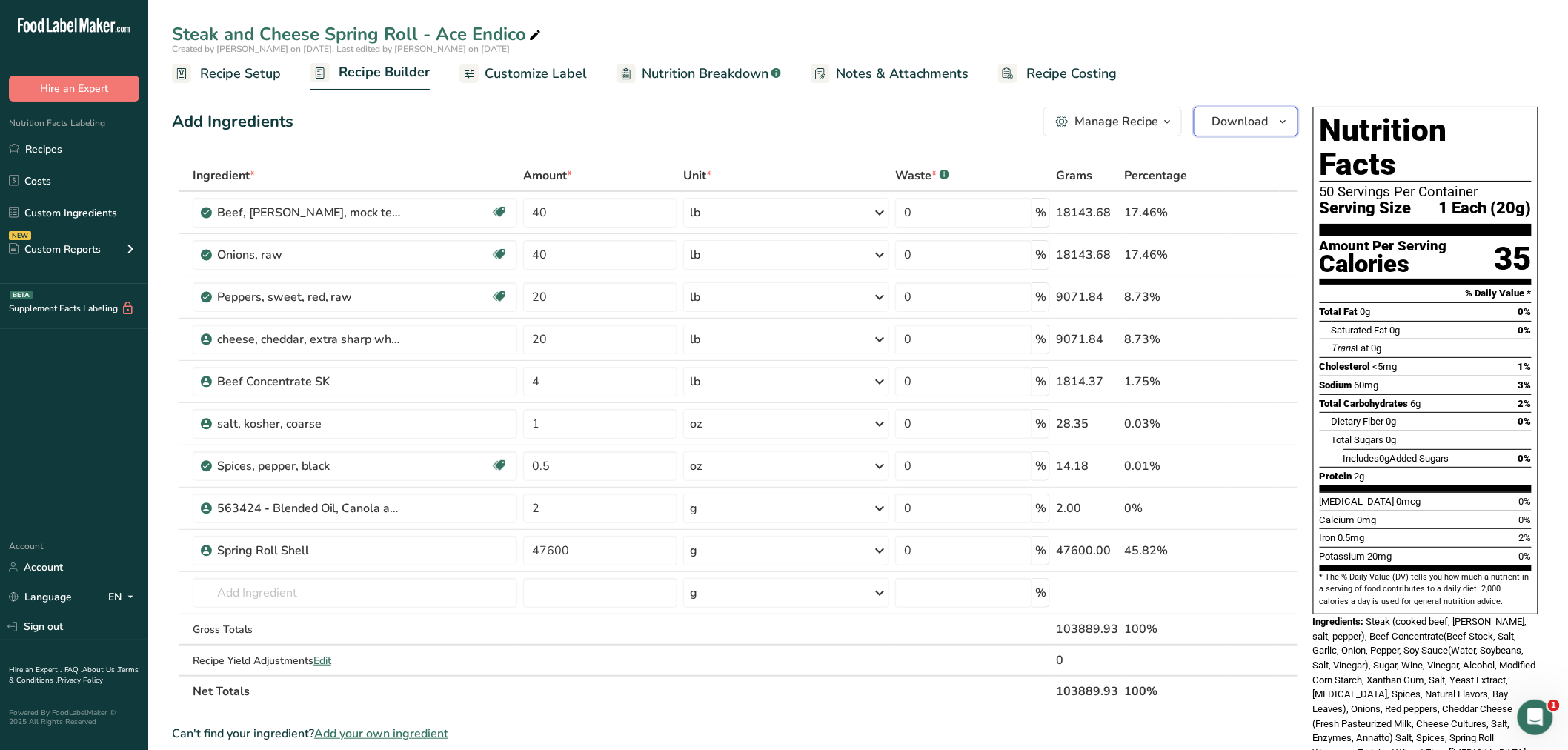
click at [1288, 120] on icon "button" at bounding box center [1283, 121] width 12 height 19
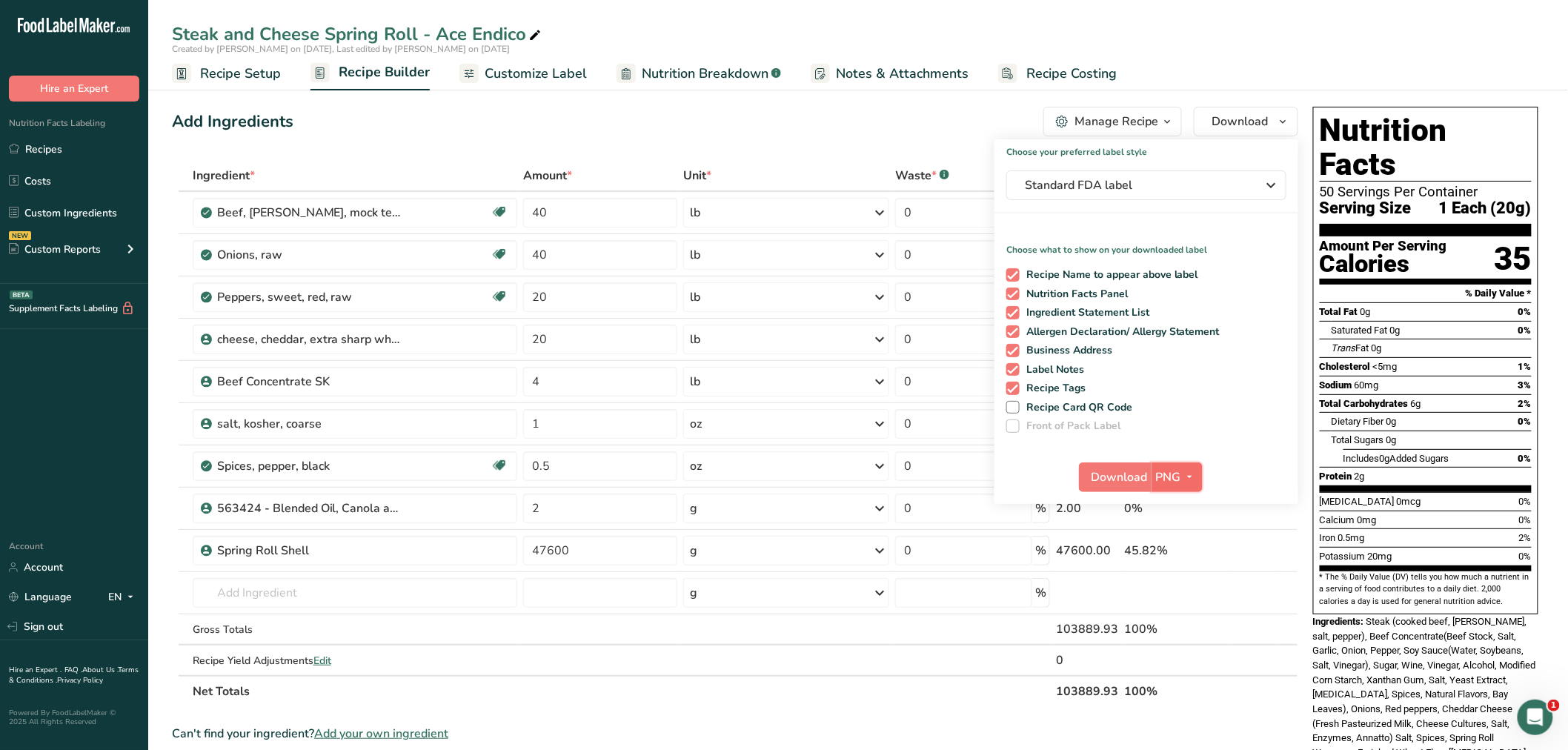
click at [1192, 474] on icon "button" at bounding box center [1189, 477] width 12 height 19
click at [1188, 526] on link "BMP" at bounding box center [1178, 531] width 48 height 24
click at [1138, 472] on span "Download" at bounding box center [1119, 478] width 57 height 18
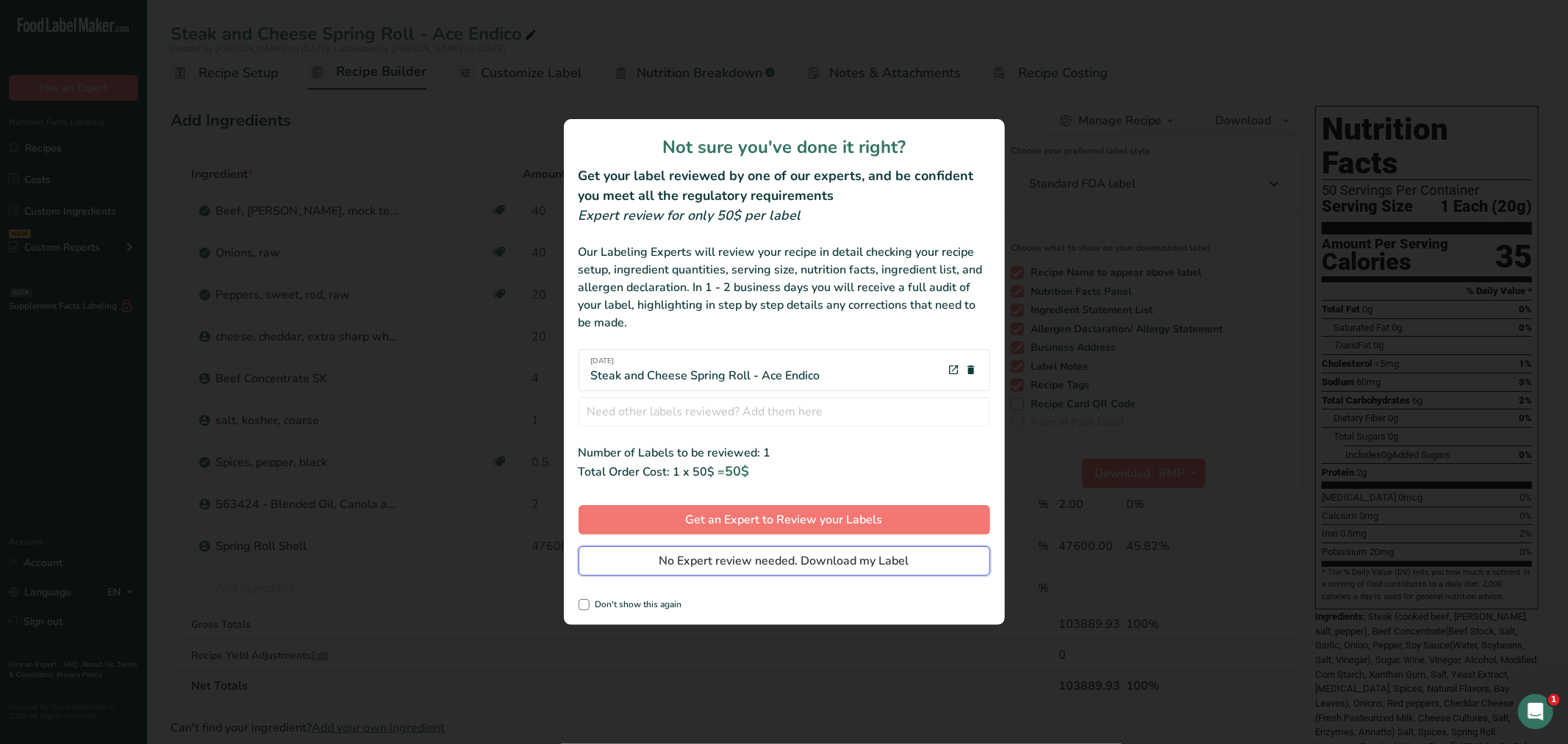
click at [928, 556] on button "No Expert review needed. Download my Label" at bounding box center [784, 560] width 411 height 29
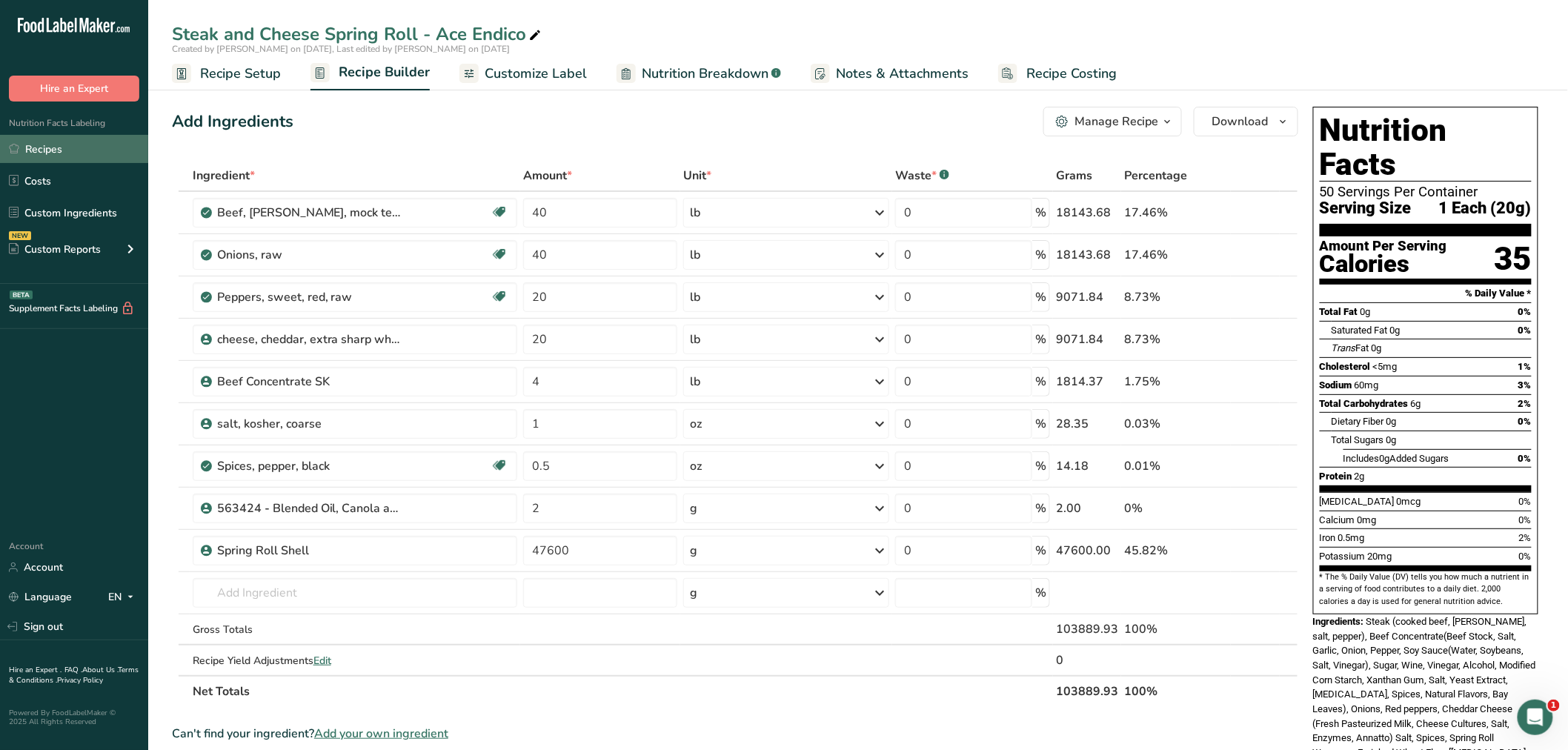
click at [52, 144] on link "Recipes" at bounding box center [74, 148] width 148 height 28
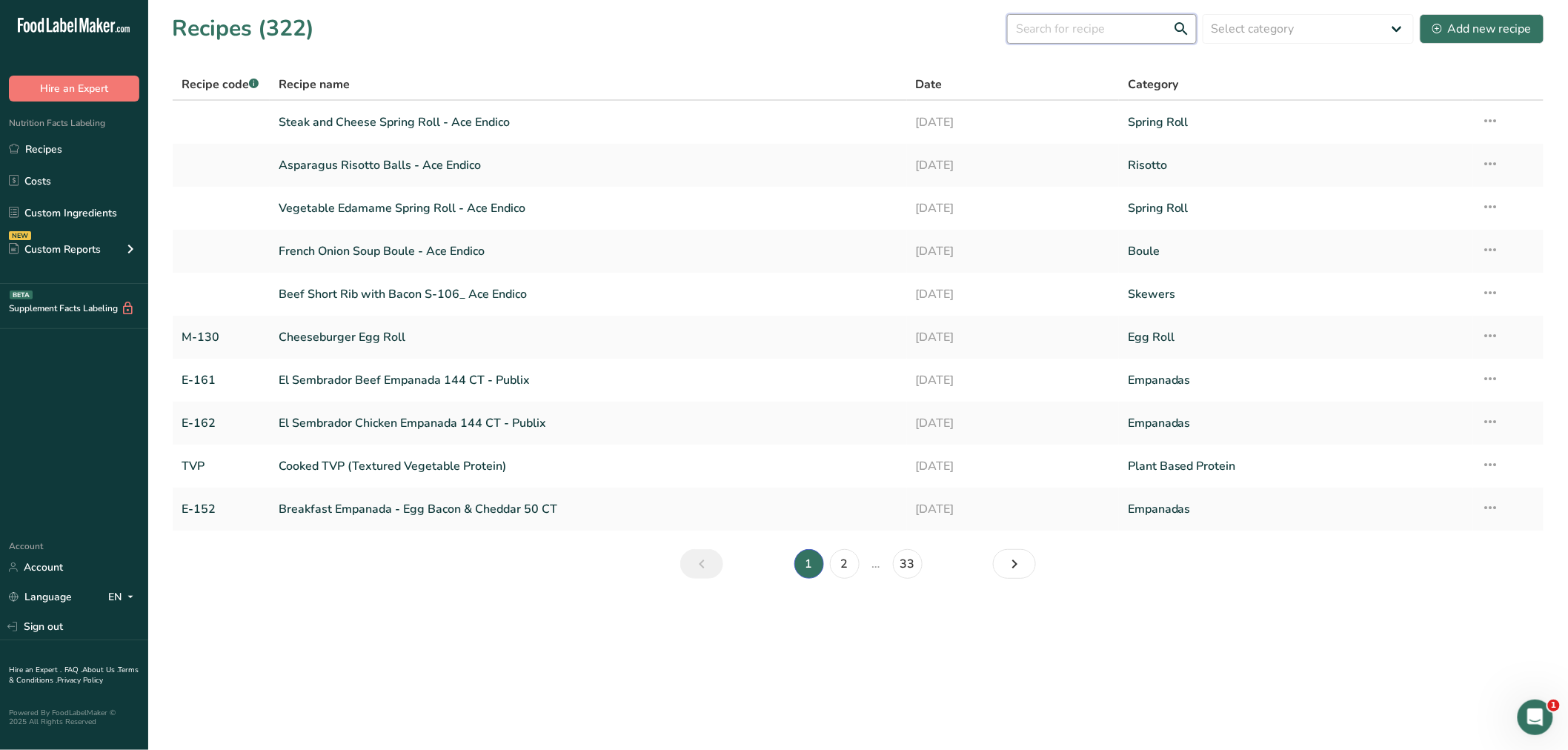
click at [1049, 26] on input "text" at bounding box center [1102, 29] width 190 height 30
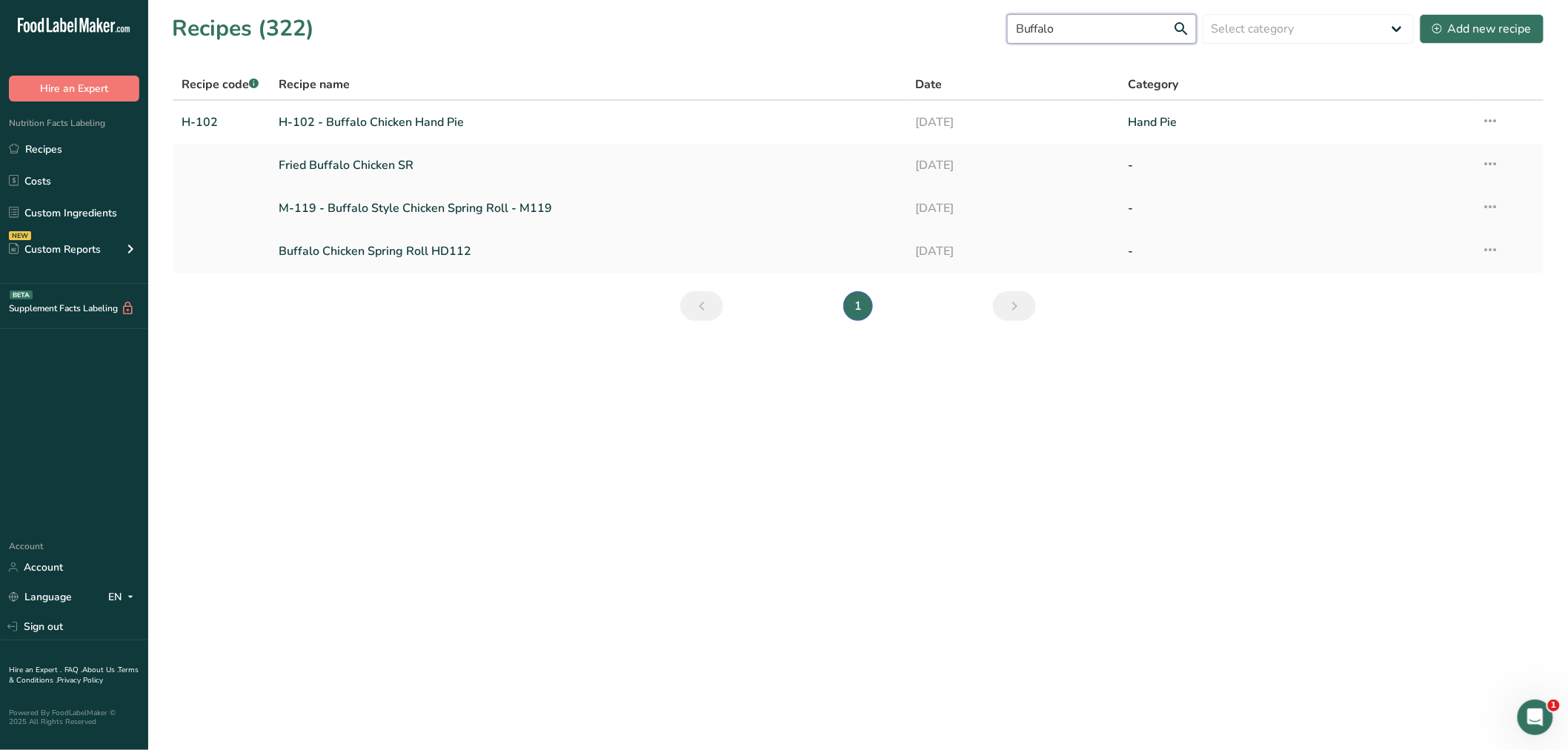
type input "Buffalo"
click at [423, 199] on link "M-119 - Buffalo Style Chicken Spring Roll - M119" at bounding box center [588, 208] width 620 height 31
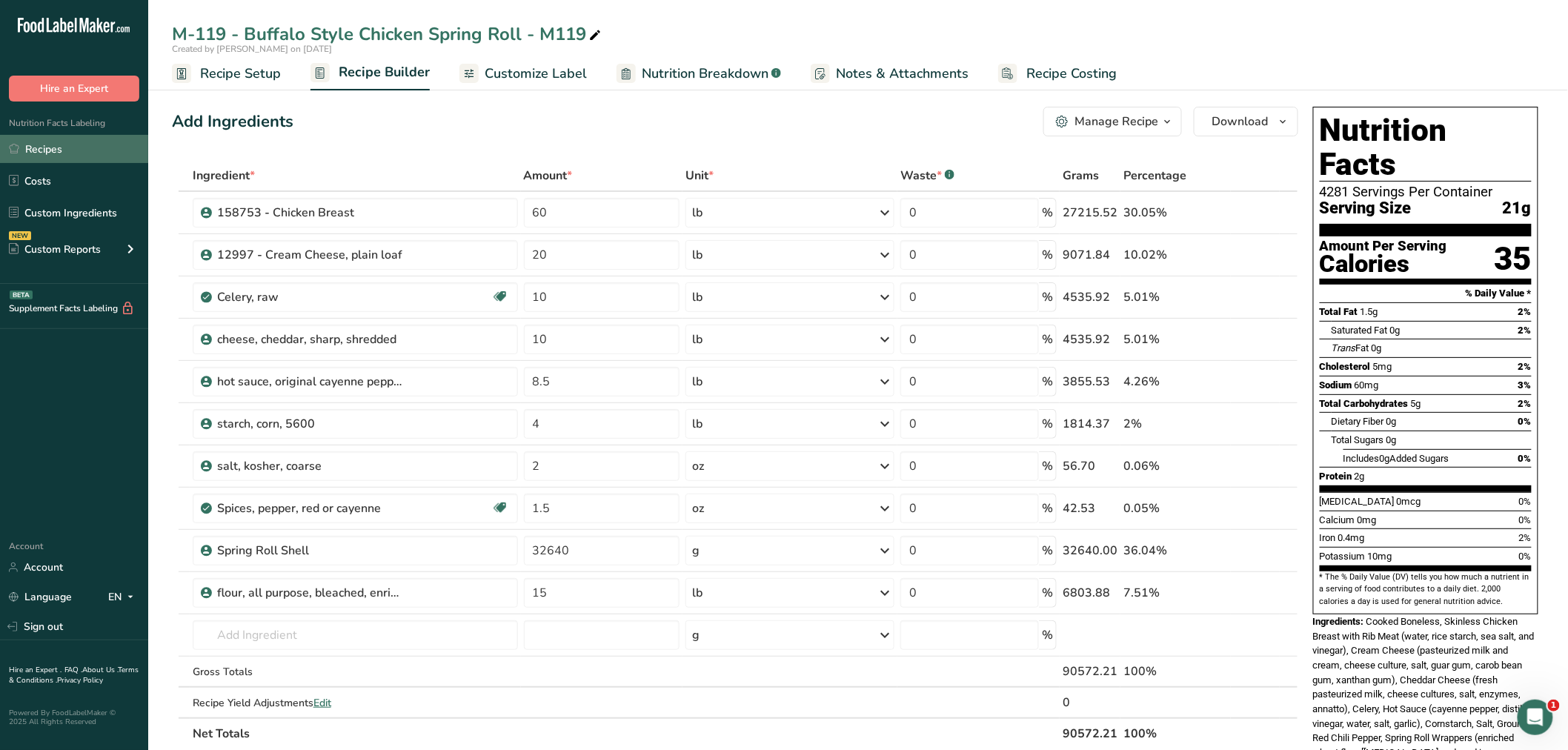
click at [50, 148] on link "Recipes" at bounding box center [74, 148] width 148 height 28
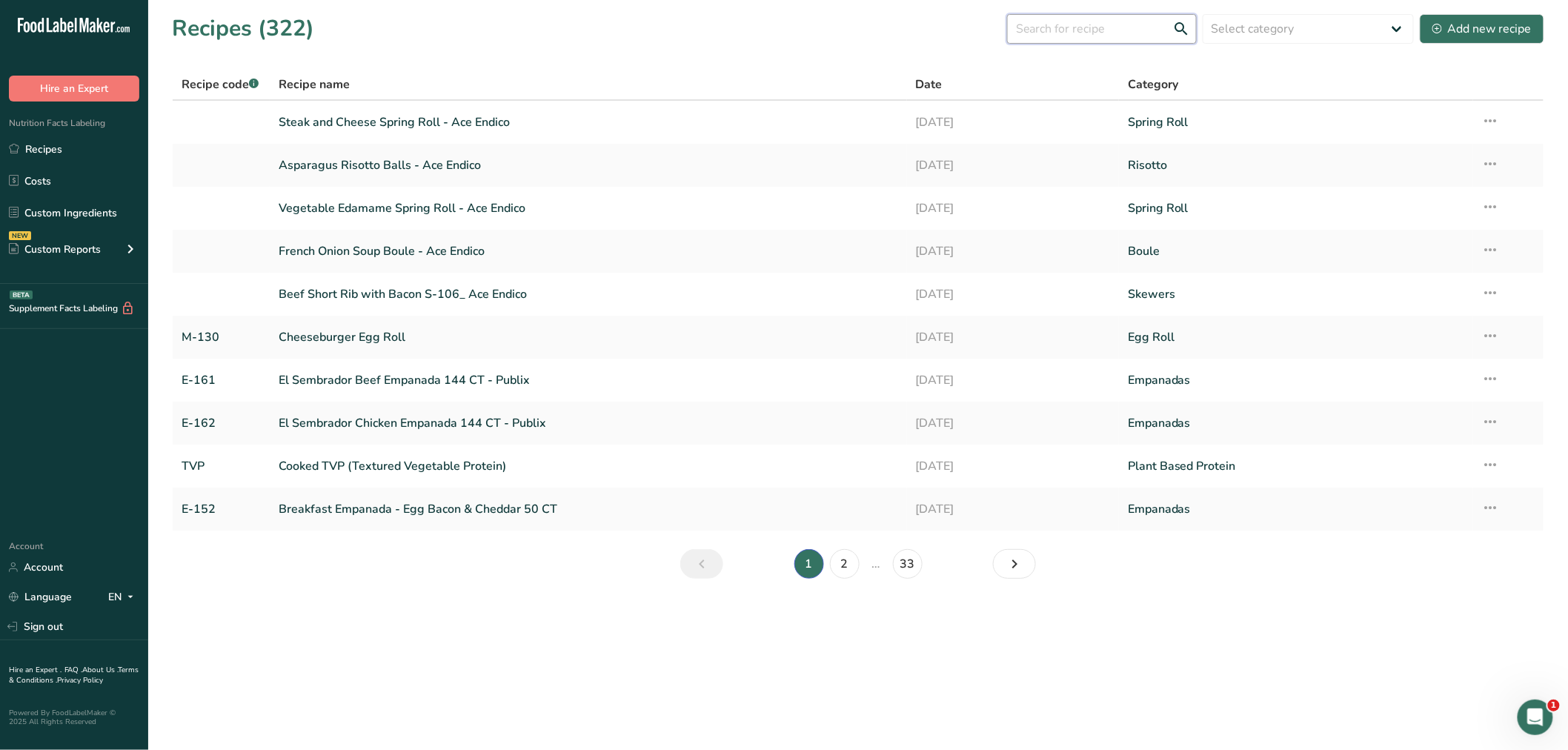
click at [1060, 27] on input "text" at bounding box center [1102, 29] width 190 height 30
click at [1110, 31] on input "M-119" at bounding box center [1102, 29] width 190 height 30
drag, startPoint x: 1094, startPoint y: 24, endPoint x: 1010, endPoint y: 22, distance: 84.0
click at [1010, 22] on div "Recipes (322) M-119 Select category All Baked Goods [GEOGRAPHIC_DATA] Boule Con…" at bounding box center [858, 28] width 1373 height 33
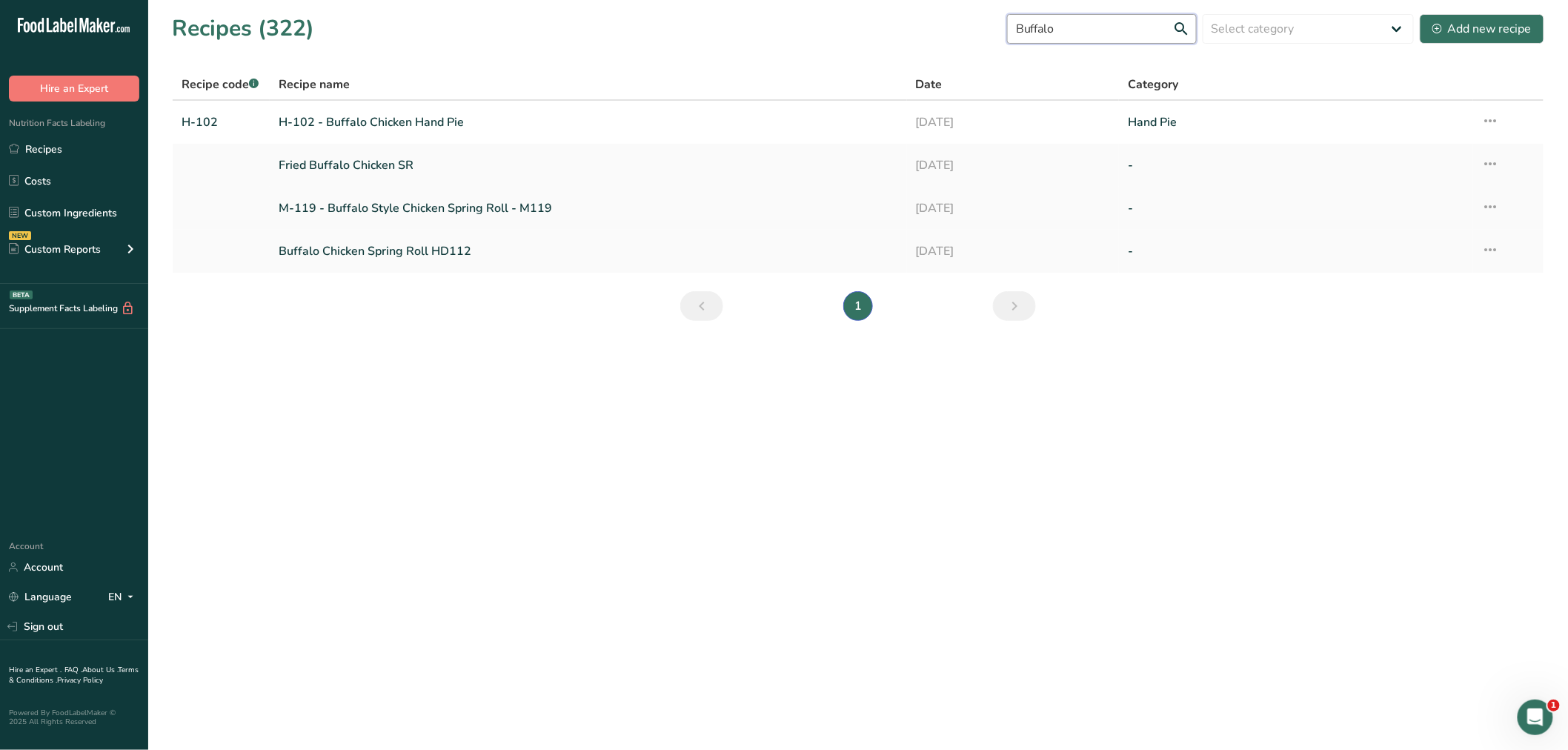
type input "Buffalo"
click at [1488, 201] on icon at bounding box center [1492, 207] width 18 height 27
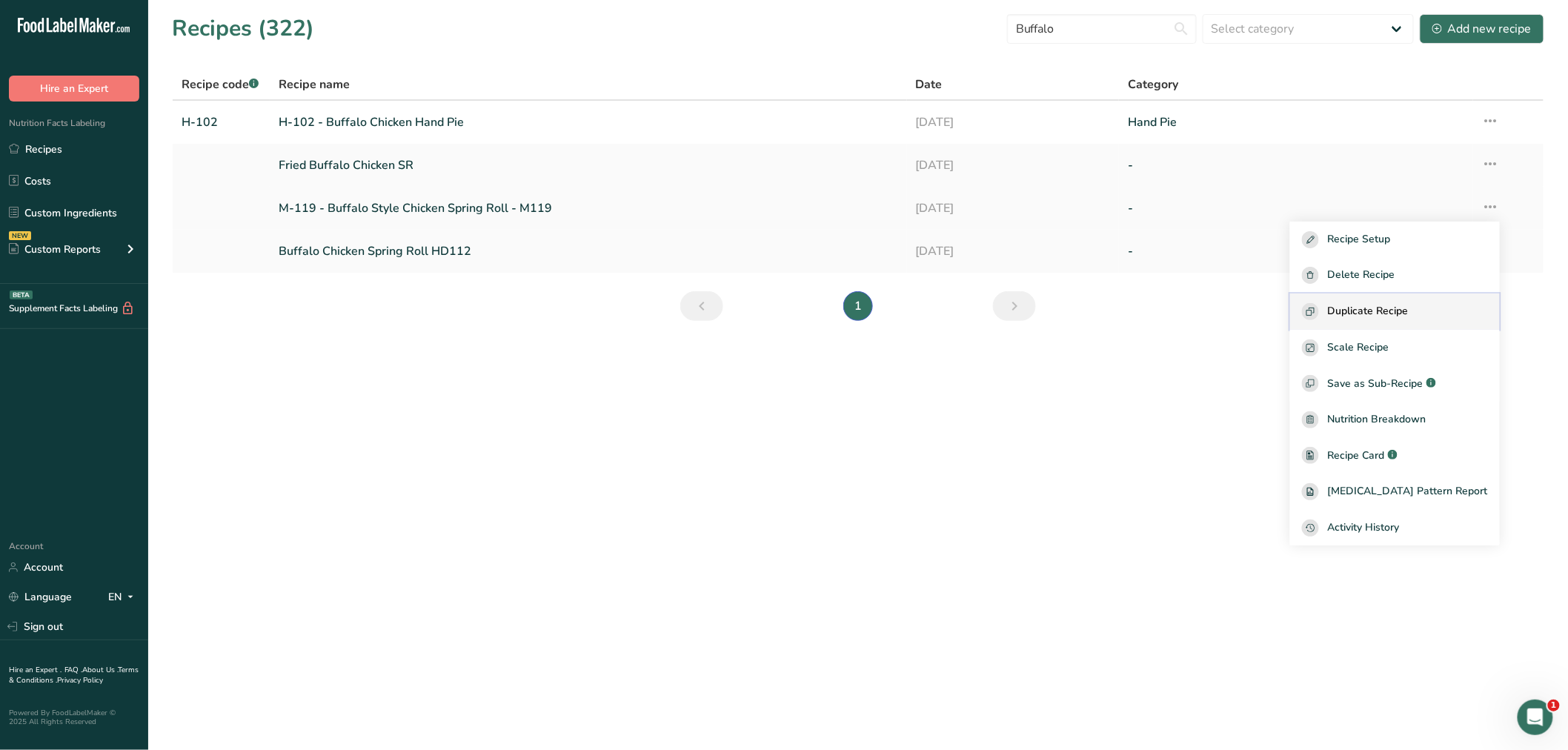
click at [1378, 300] on button "Duplicate Recipe" at bounding box center [1394, 311] width 210 height 36
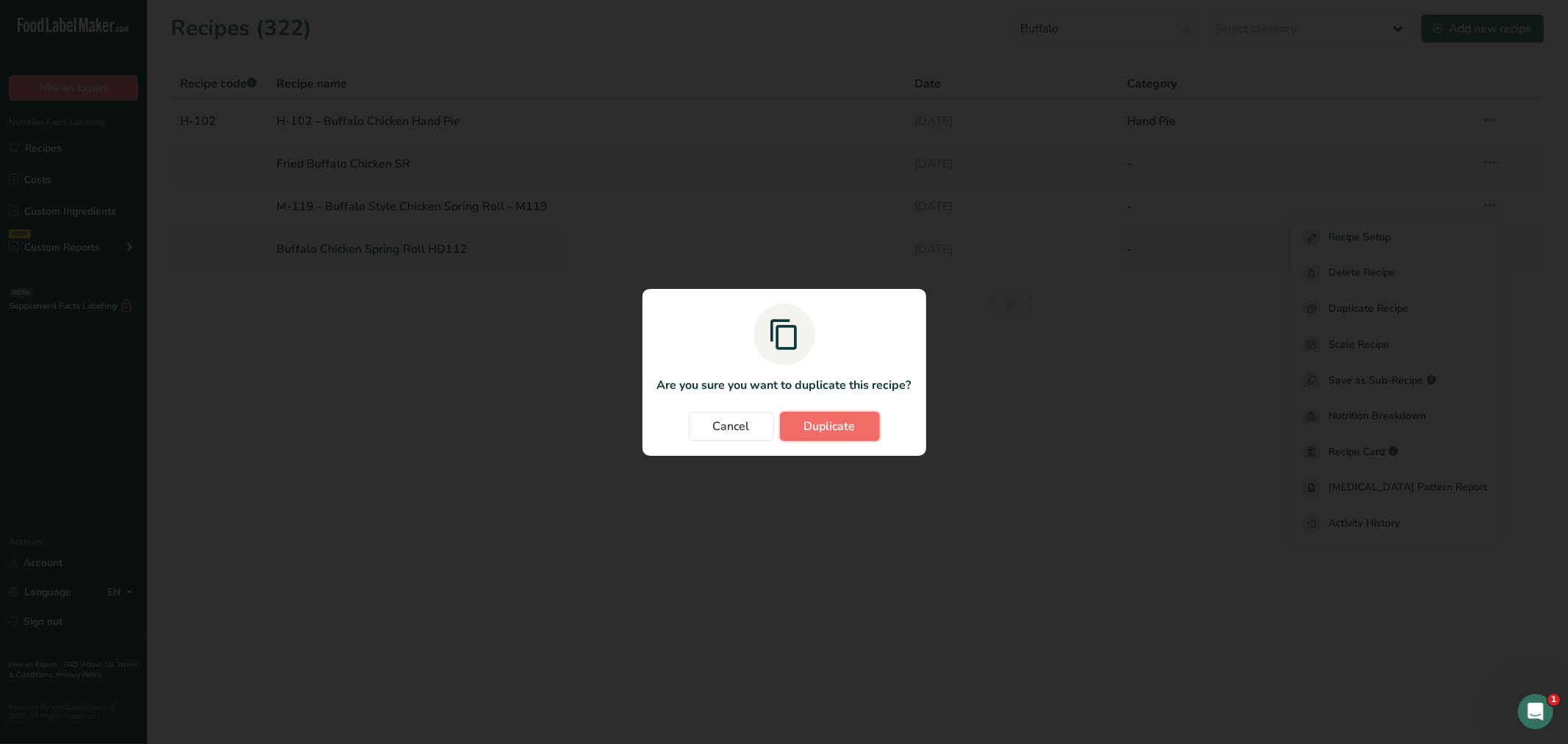
click at [799, 424] on button "Duplicate" at bounding box center [830, 426] width 100 height 29
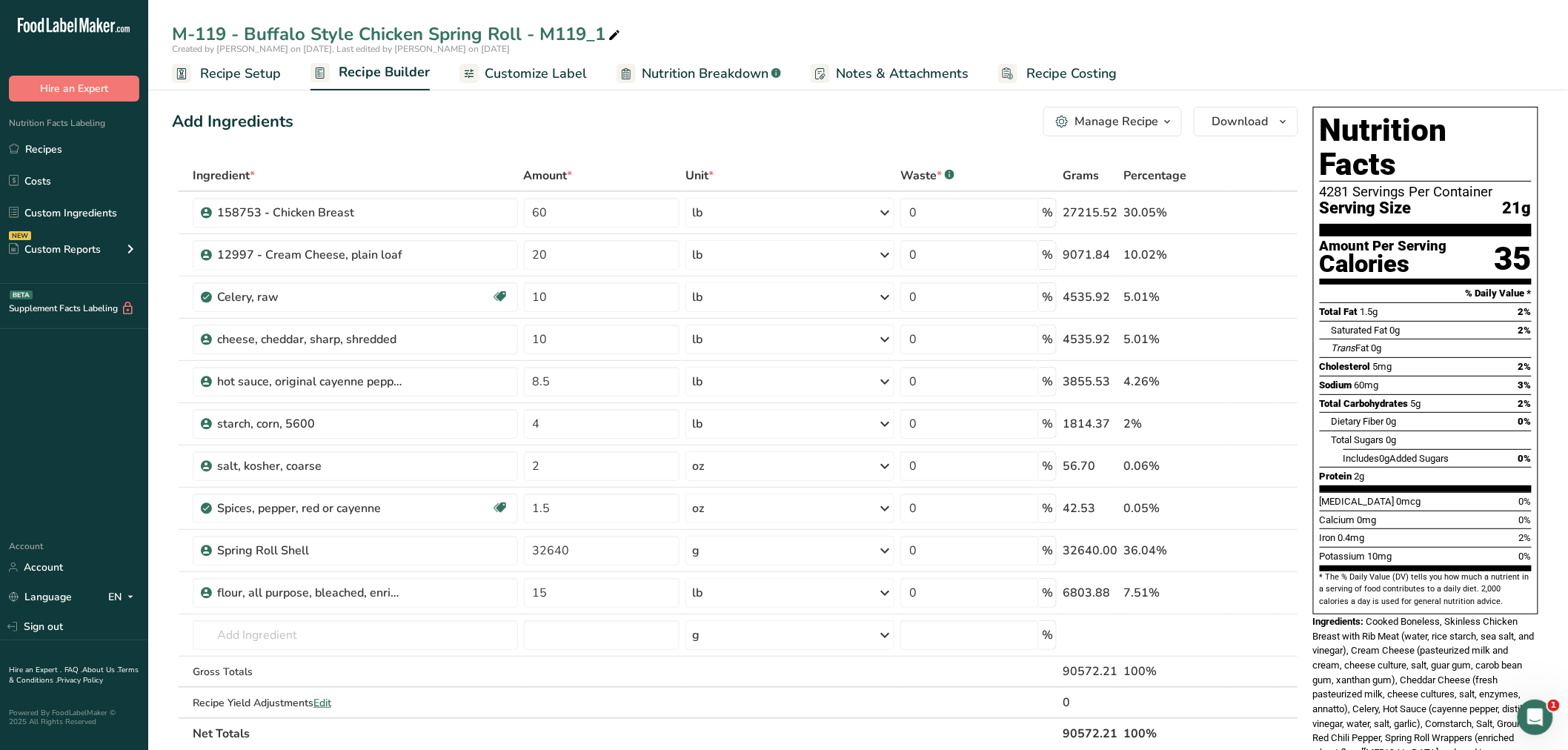
click at [498, 71] on span "Customize Label" at bounding box center [536, 74] width 103 height 20
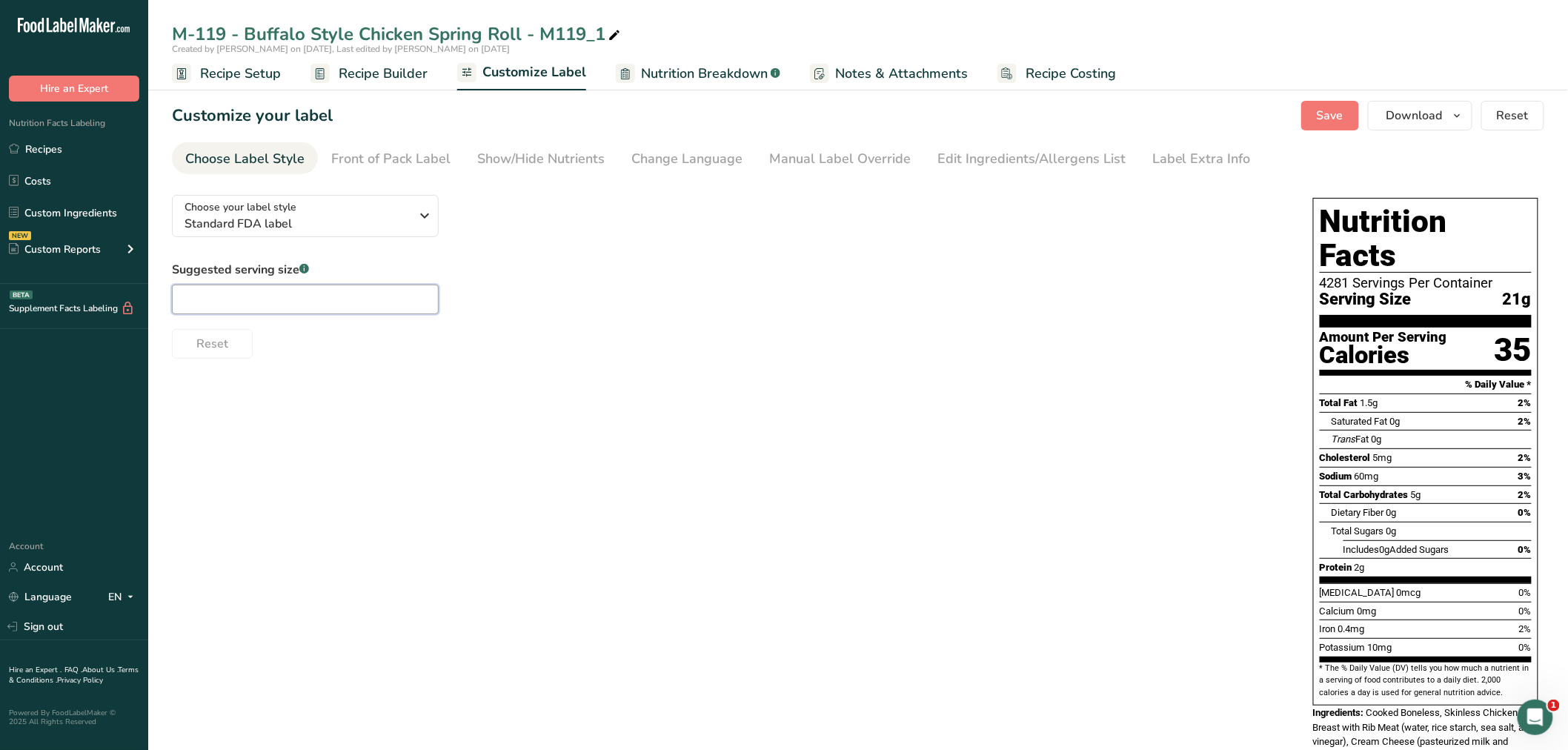
click at [284, 286] on input "text" at bounding box center [305, 299] width 267 height 30
type input "1 Each"
click at [255, 71] on span "Recipe Setup" at bounding box center [240, 74] width 81 height 20
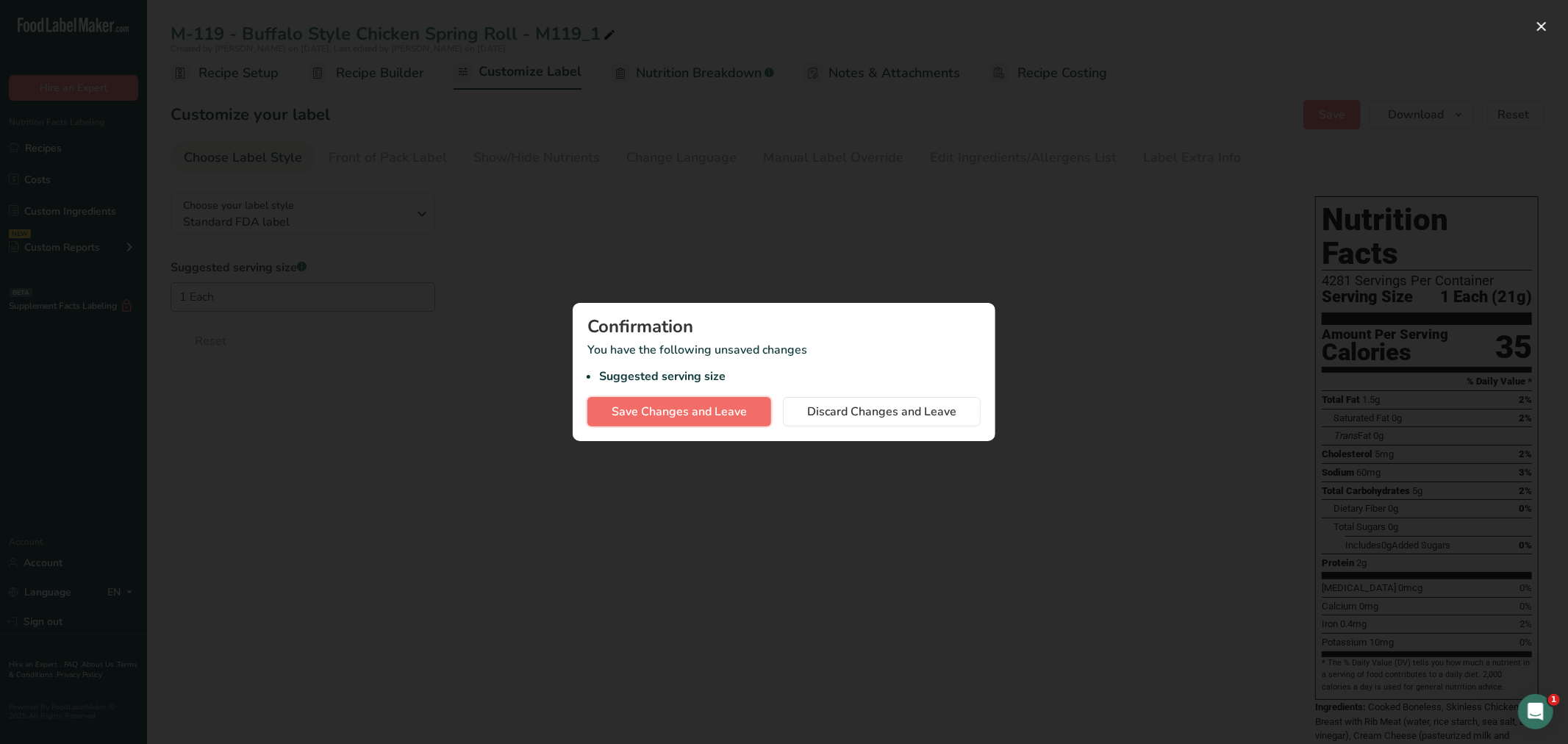
click at [714, 411] on span "Save Changes and Leave" at bounding box center [679, 411] width 136 height 18
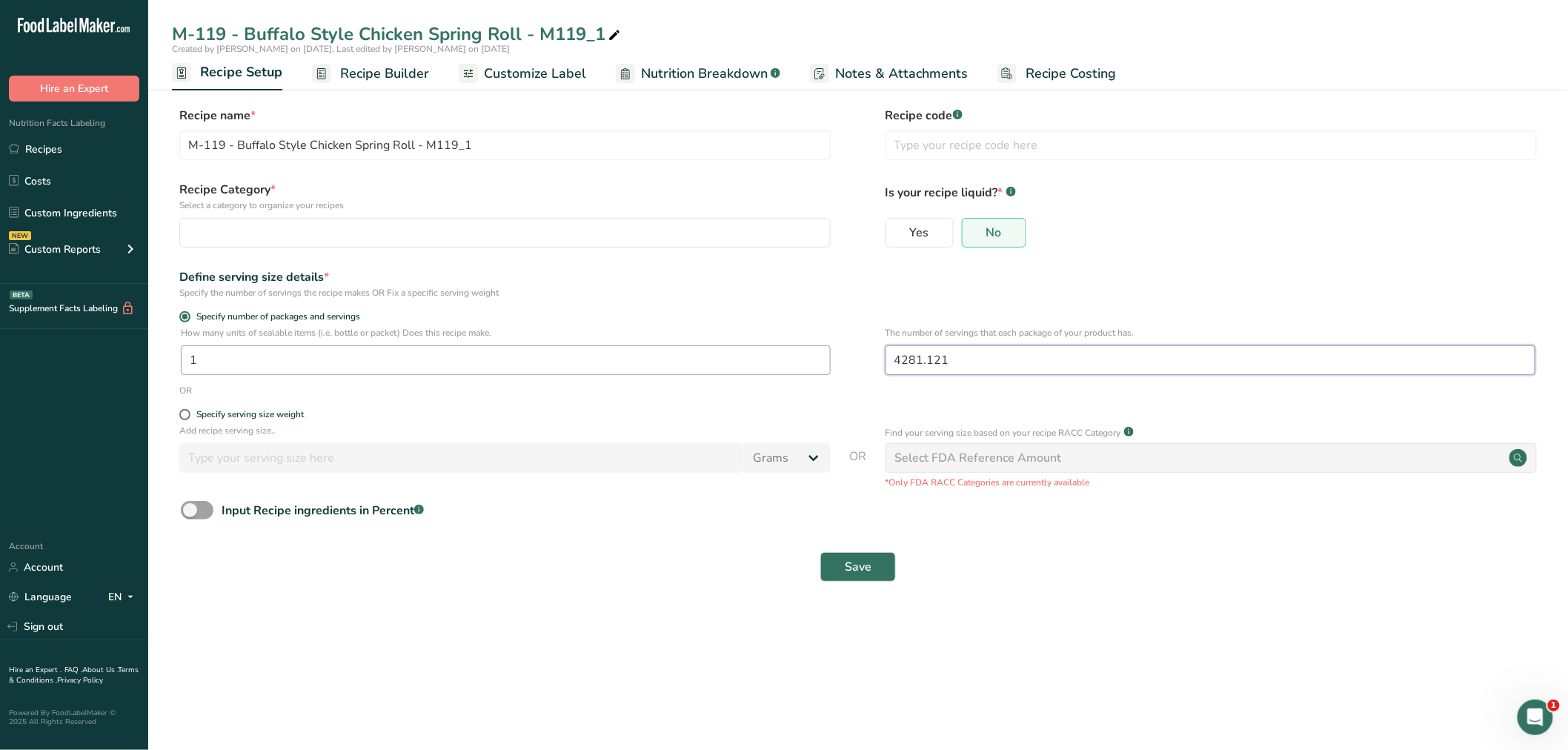
drag, startPoint x: 918, startPoint y: 359, endPoint x: 785, endPoint y: 355, distance: 133.1
click at [802, 353] on div "How many units of sealable items (i.e. bottle or packet) Does this recipe make.…" at bounding box center [858, 354] width 1373 height 58
type input "50"
click at [873, 565] on button "Save" at bounding box center [858, 567] width 76 height 30
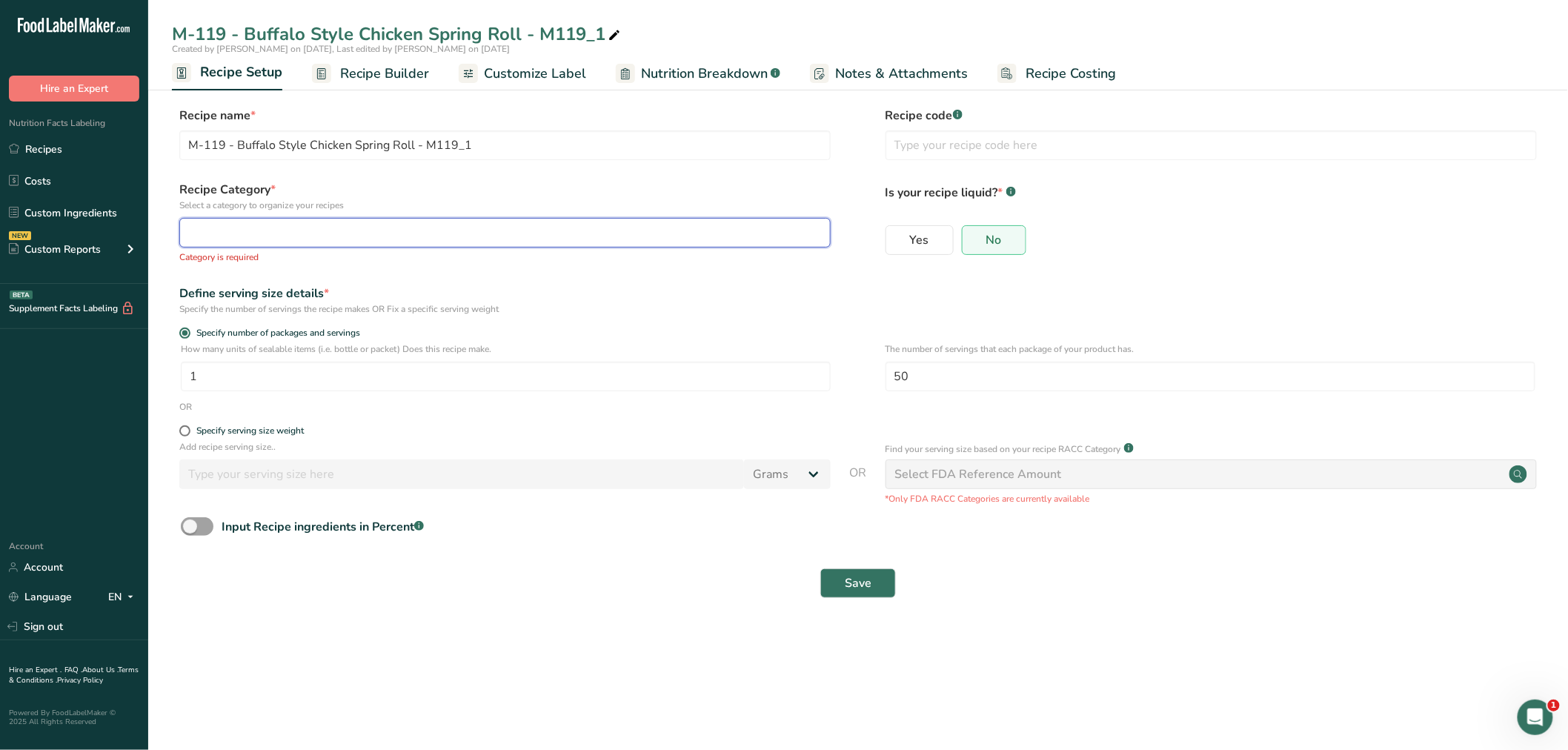
click at [291, 227] on div "button" at bounding box center [500, 233] width 623 height 18
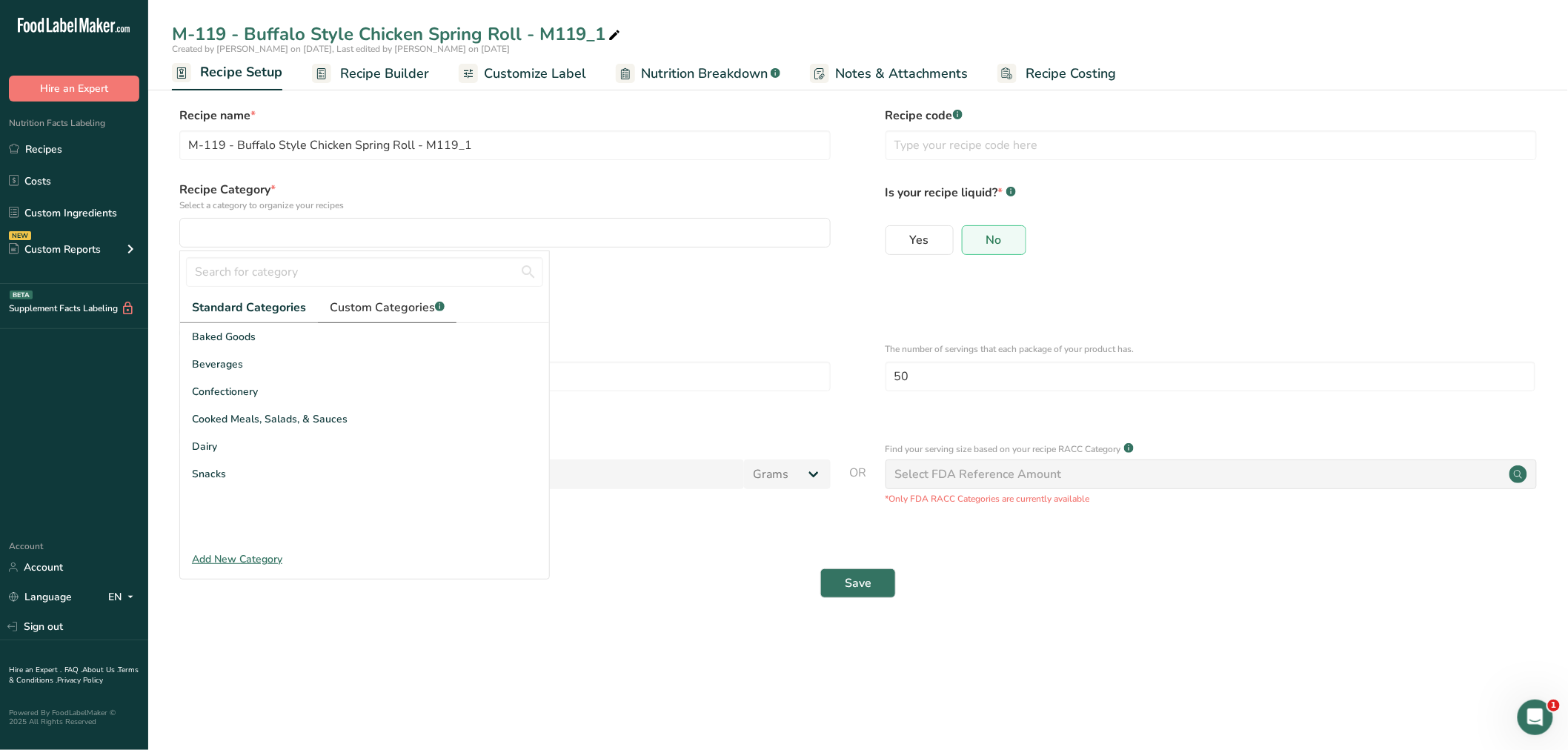
click at [354, 306] on span "Custom Categories .a-a{fill:#347362;}.b-a{fill:#fff;}" at bounding box center [388, 308] width 115 height 18
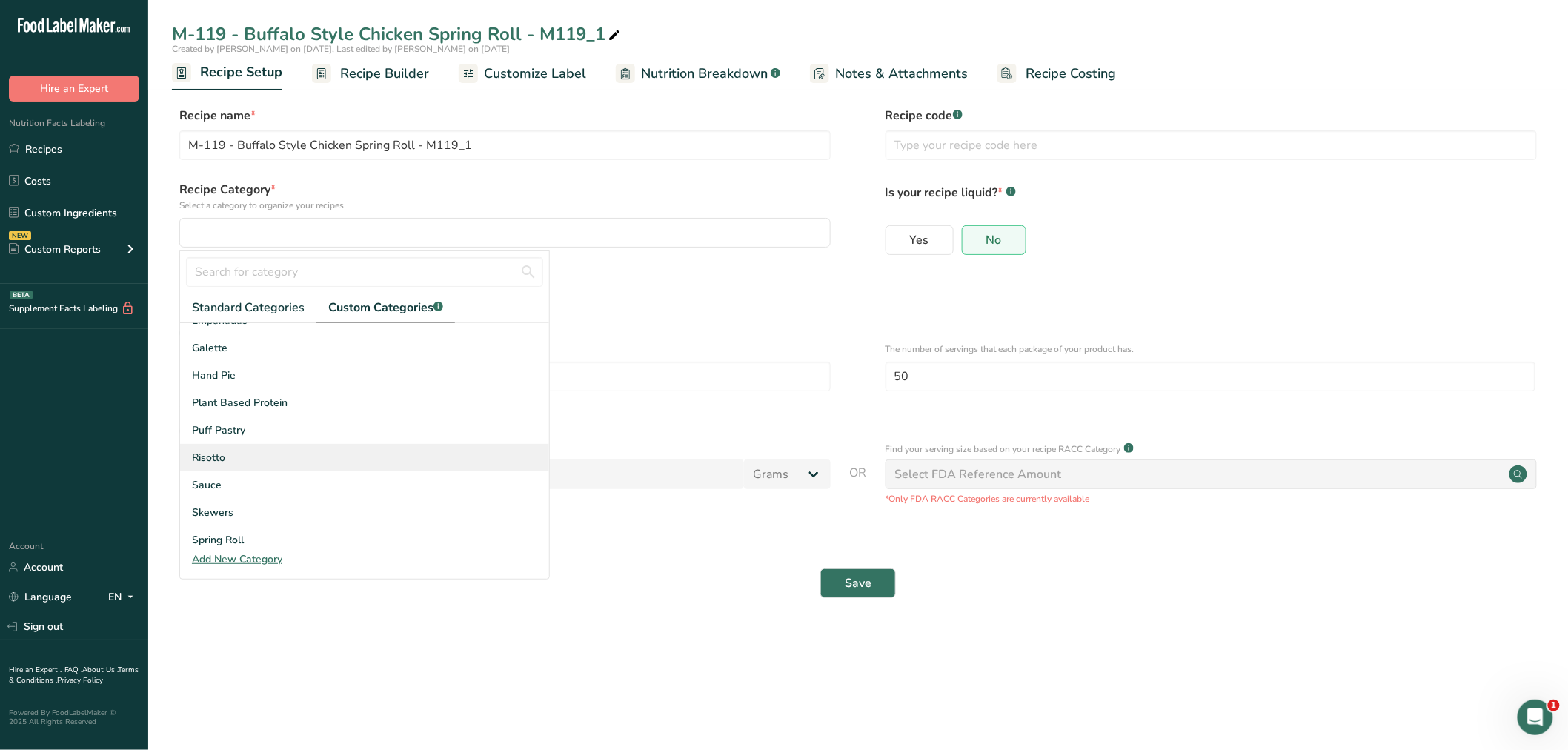
scroll to position [165, 0]
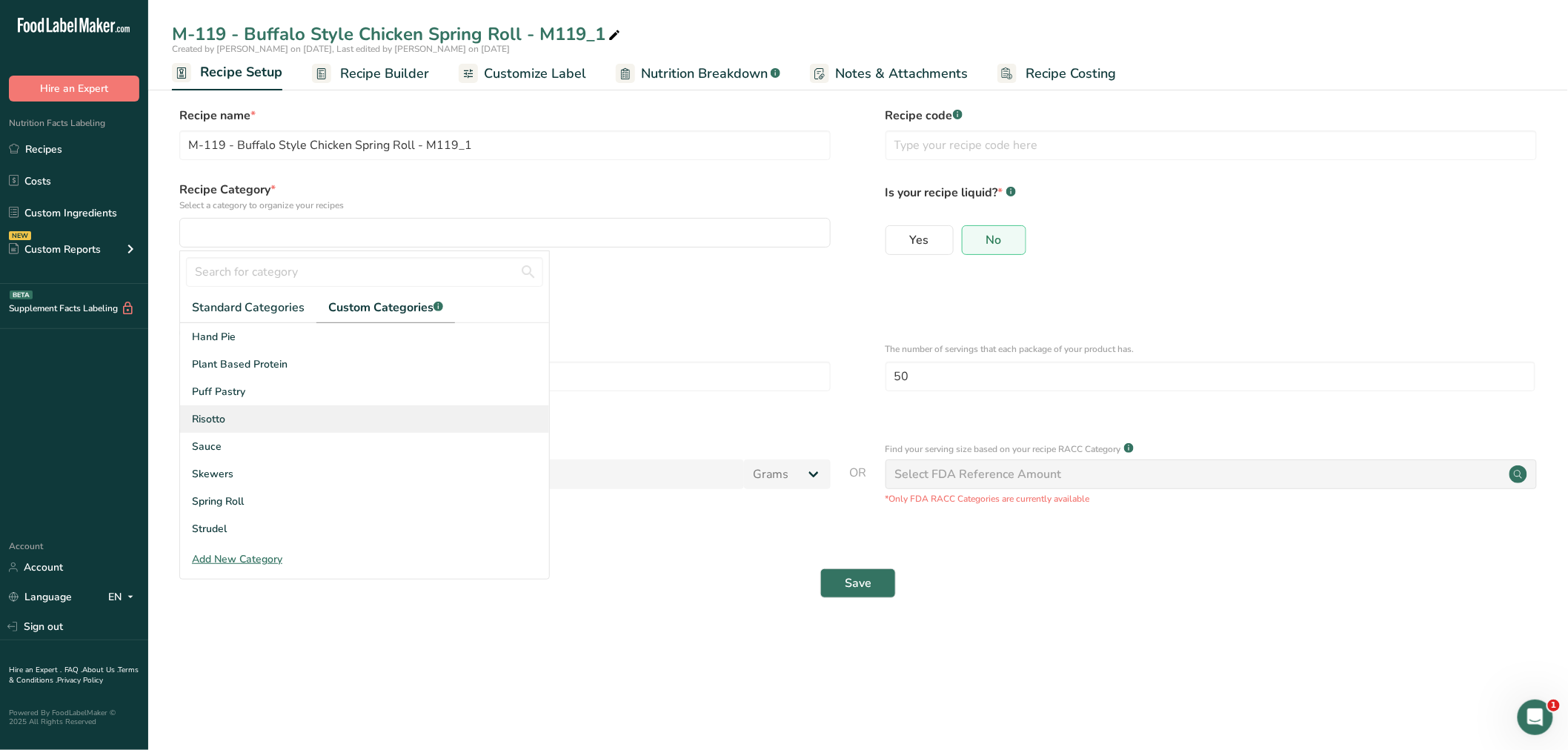
click at [229, 494] on span "Spring Roll" at bounding box center [218, 501] width 52 height 15
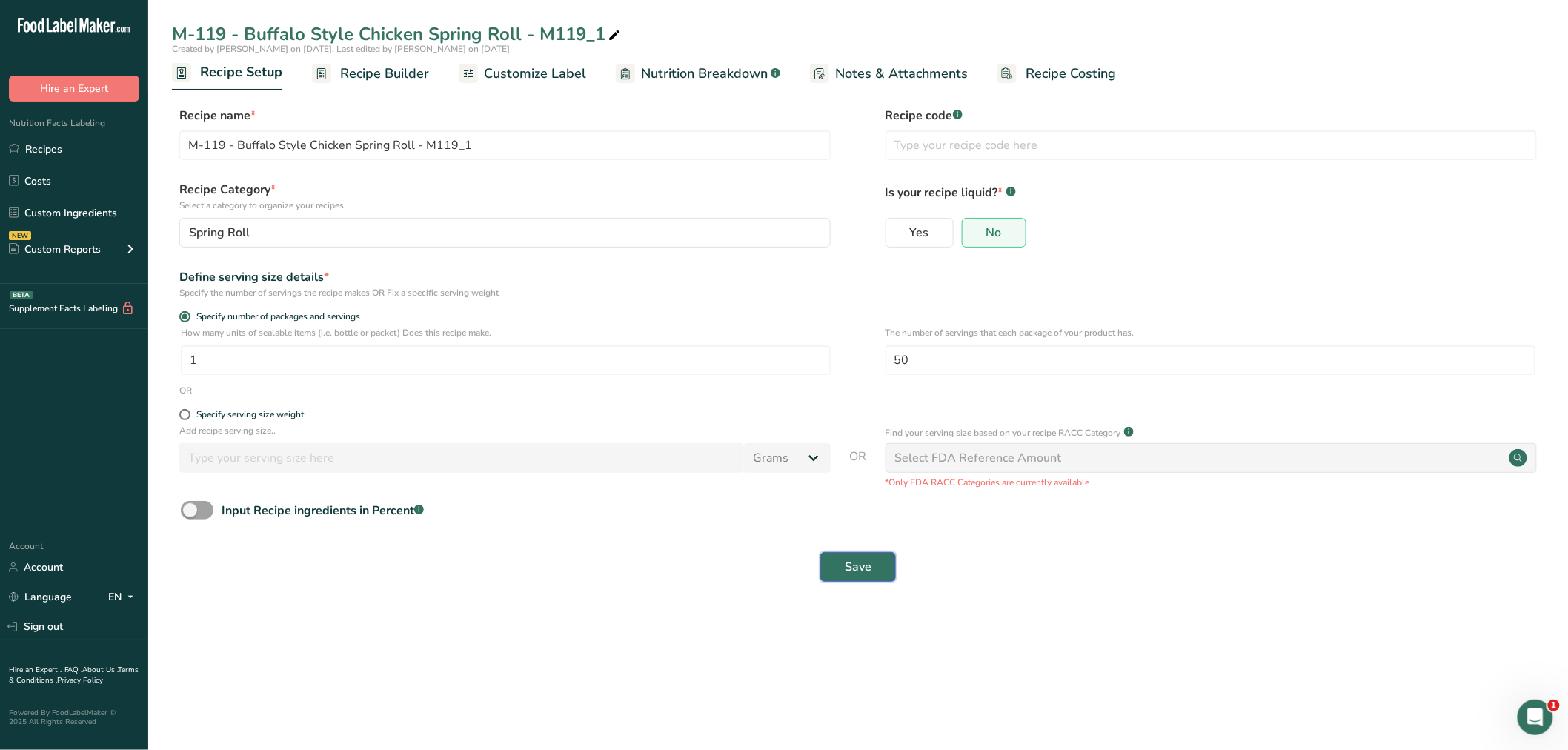
click at [873, 561] on button "Save" at bounding box center [858, 567] width 76 height 30
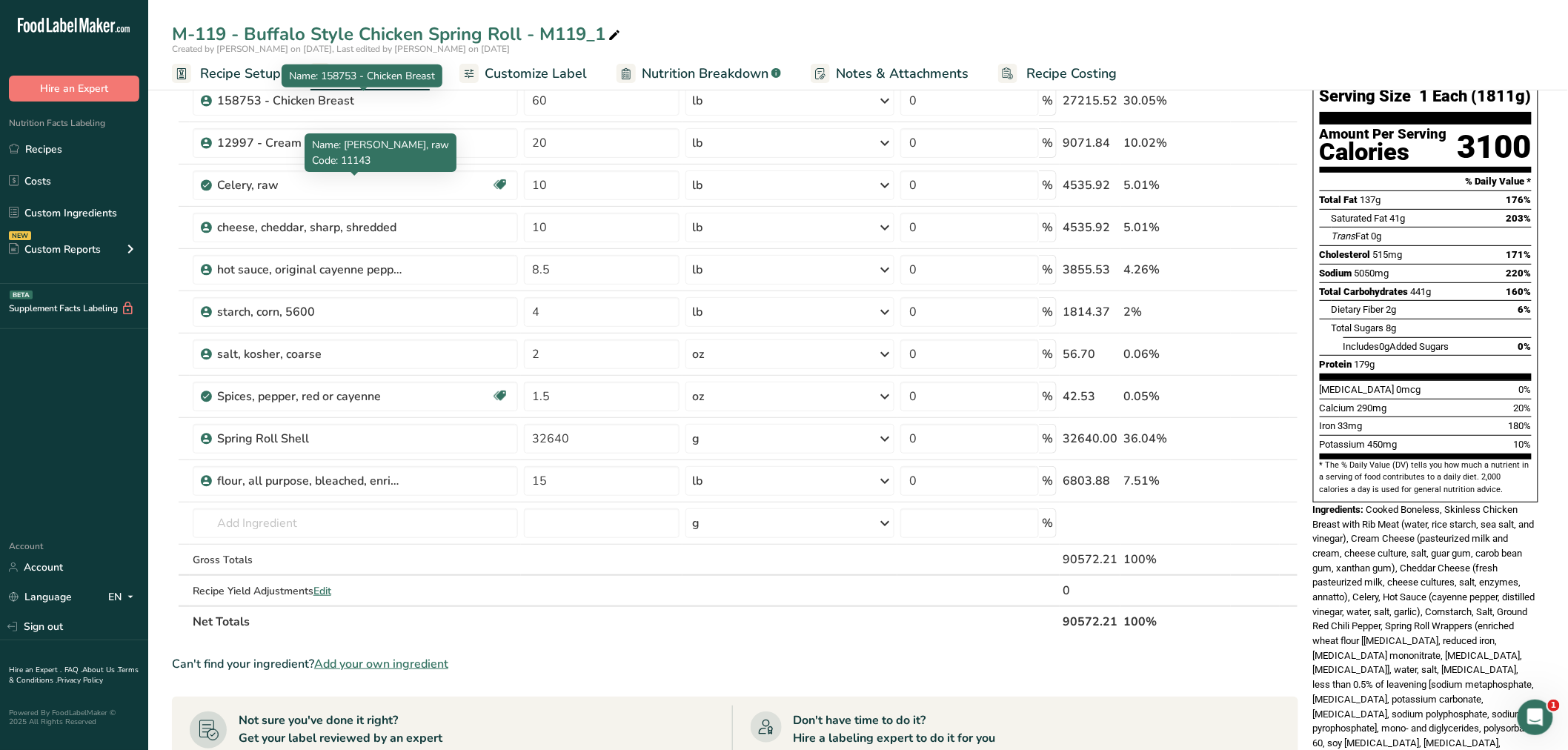
scroll to position [82, 0]
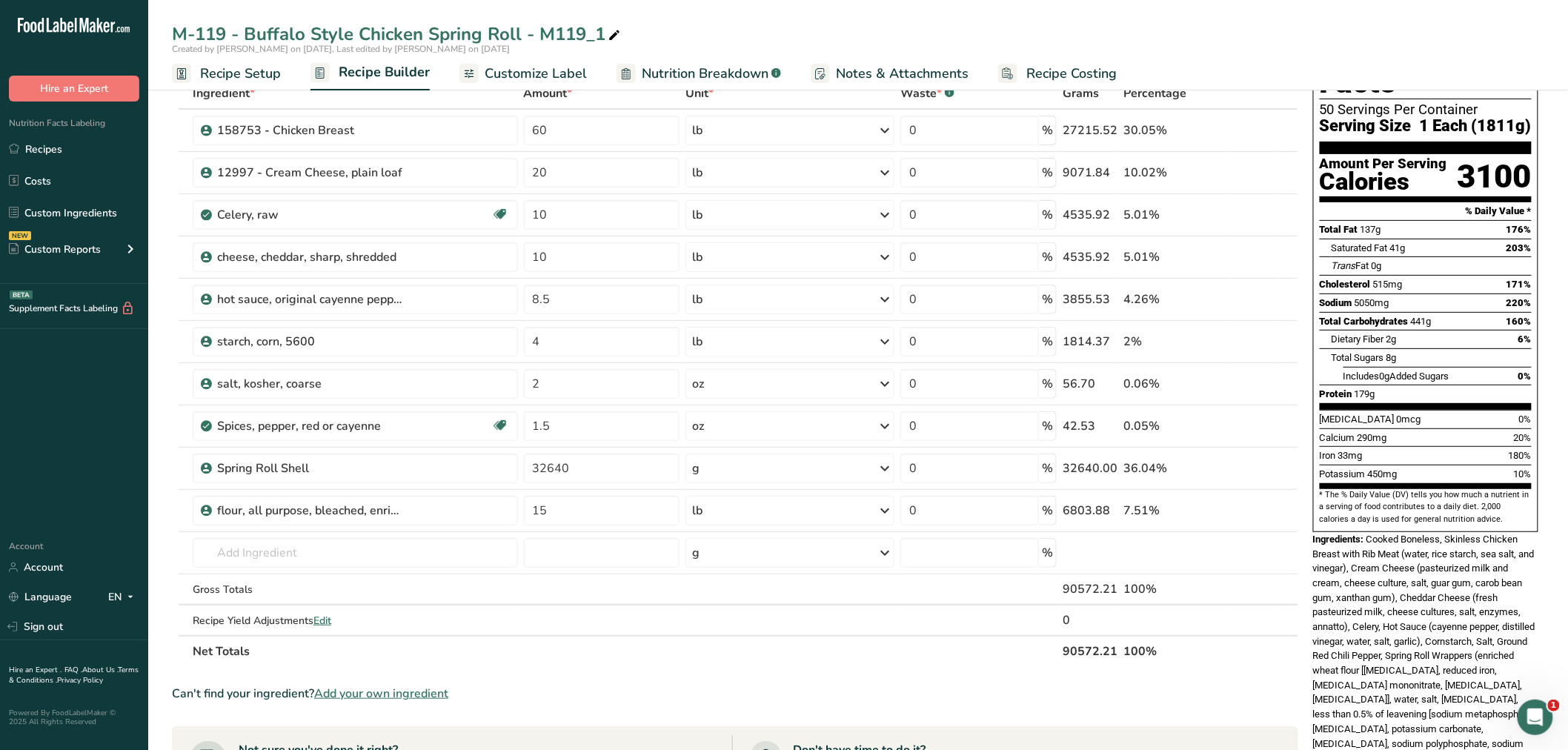
drag, startPoint x: 217, startPoint y: 73, endPoint x: 229, endPoint y: 99, distance: 28.6
click at [217, 73] on span "Recipe Setup" at bounding box center [240, 74] width 81 height 20
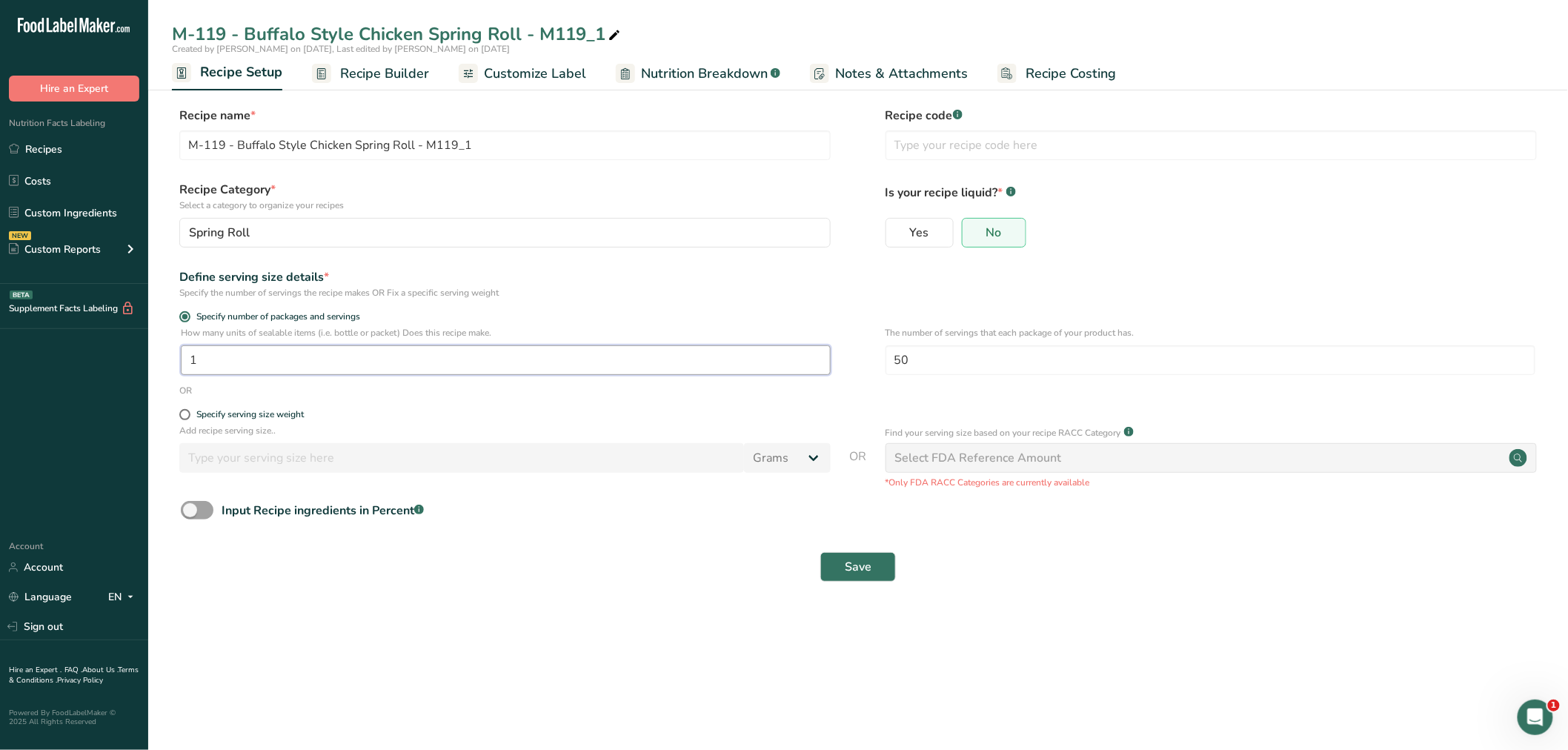
drag, startPoint x: 183, startPoint y: 367, endPoint x: 136, endPoint y: 374, distance: 47.5
click at [138, 373] on div ".a-20{fill:#fff;} Hire an Expert Nutrition Facts Labeling Recipes Costs Custom …" at bounding box center [784, 375] width 1568 height 750
type input "86.25"
click at [845, 558] on button "Save" at bounding box center [858, 567] width 76 height 30
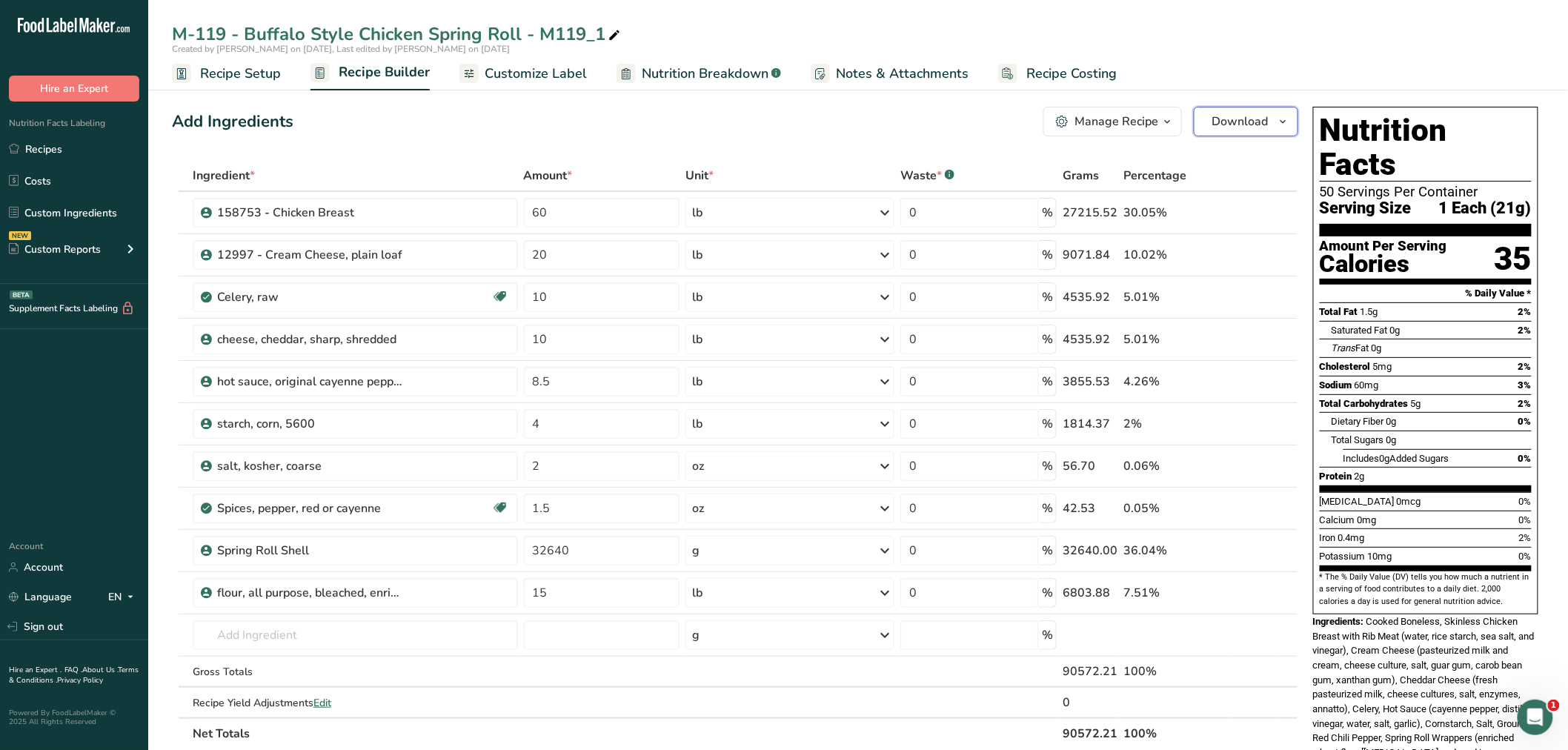
click at [1271, 116] on button "Download" at bounding box center [1246, 121] width 104 height 30
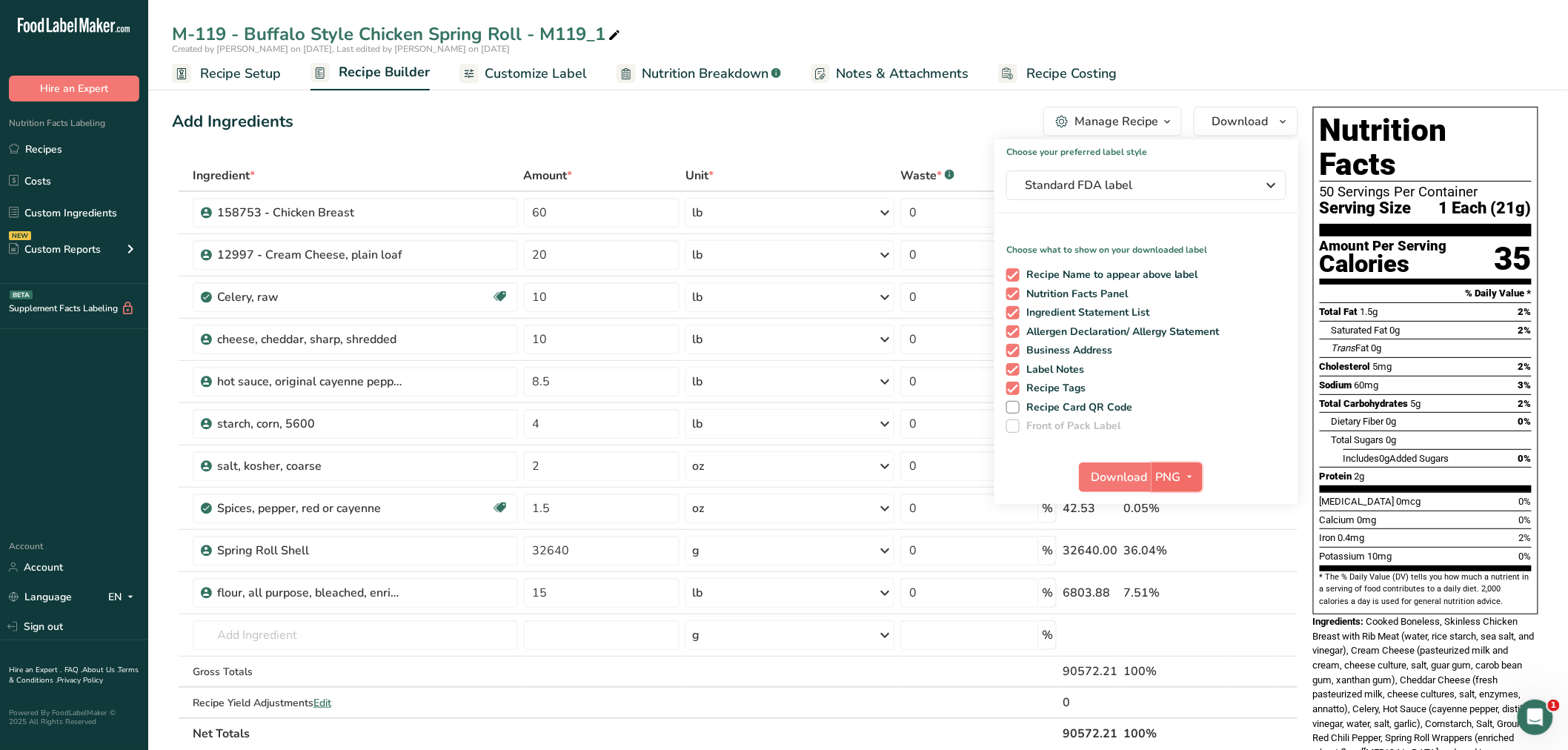
click at [1181, 470] on span "button" at bounding box center [1190, 478] width 18 height 18
click at [1181, 527] on link "BMP" at bounding box center [1178, 531] width 48 height 24
click at [1164, 471] on span "BMP" at bounding box center [1168, 478] width 26 height 18
click at [1124, 471] on span "Download" at bounding box center [1119, 478] width 57 height 18
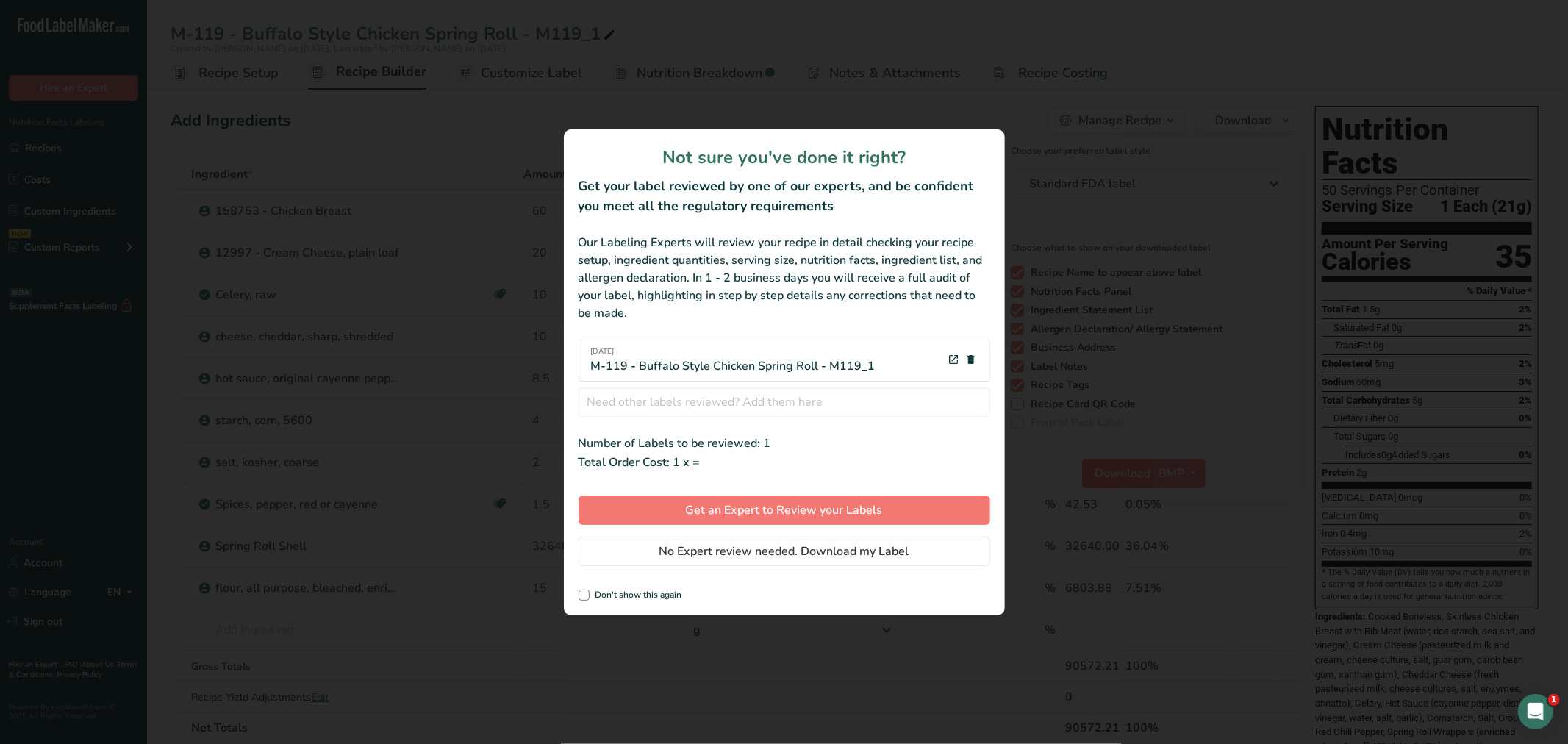
click at [1116, 467] on div "review labels modal" at bounding box center [784, 372] width 1568 height 744
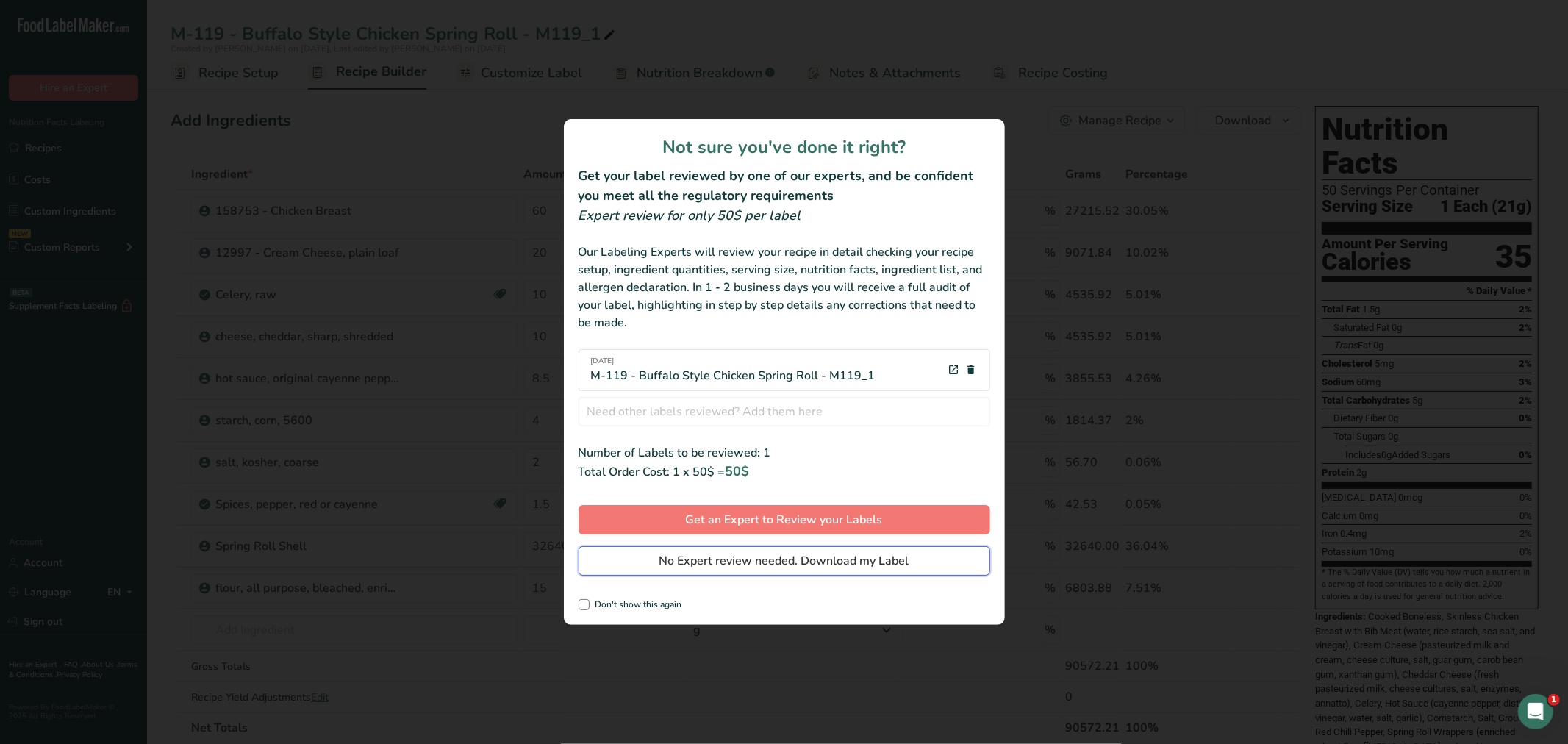
click at [945, 565] on button "No Expert review needed. Download my Label" at bounding box center [784, 560] width 411 height 29
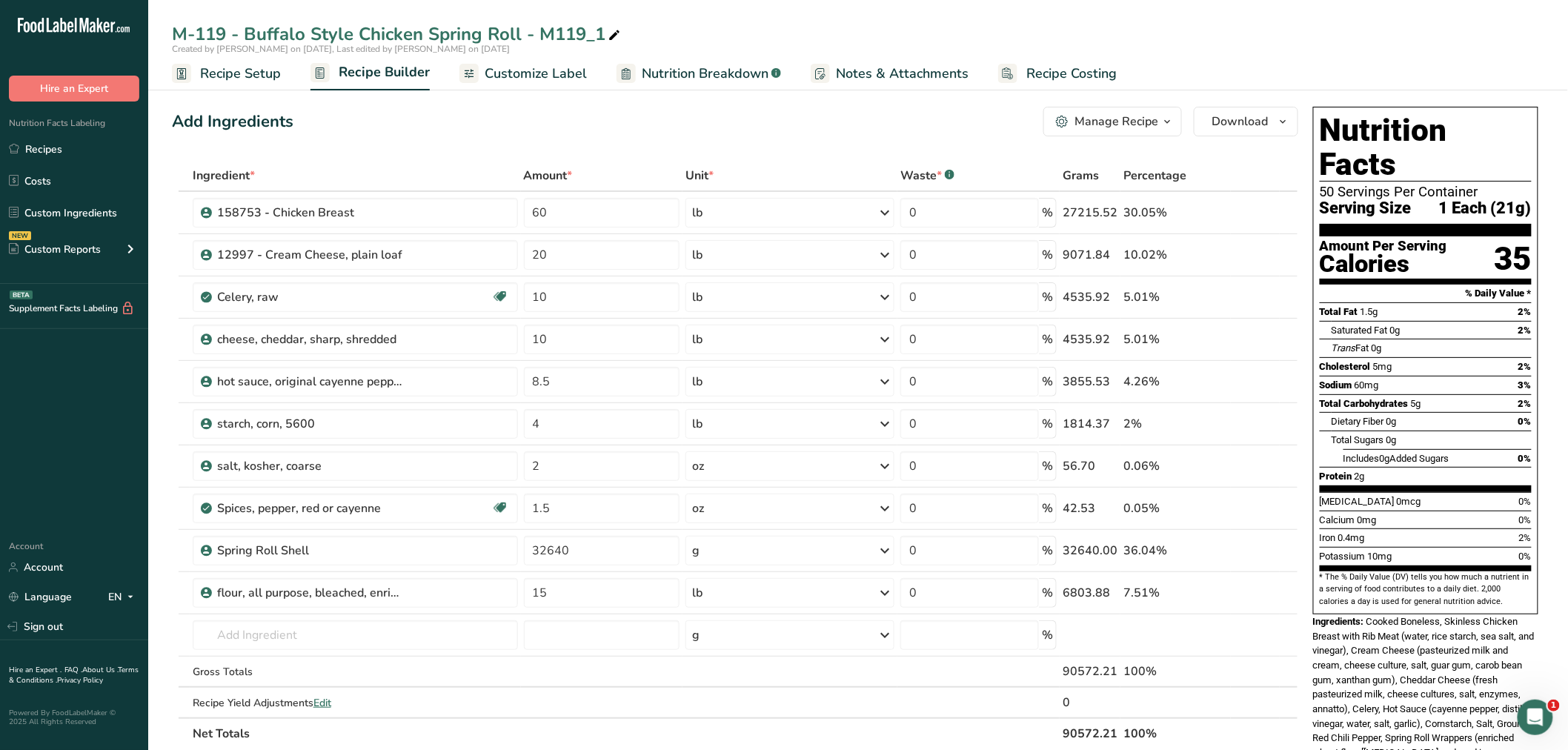
drag, startPoint x: 202, startPoint y: 69, endPoint x: 218, endPoint y: 76, distance: 17.5
click at [202, 69] on span "Recipe Setup" at bounding box center [240, 74] width 81 height 20
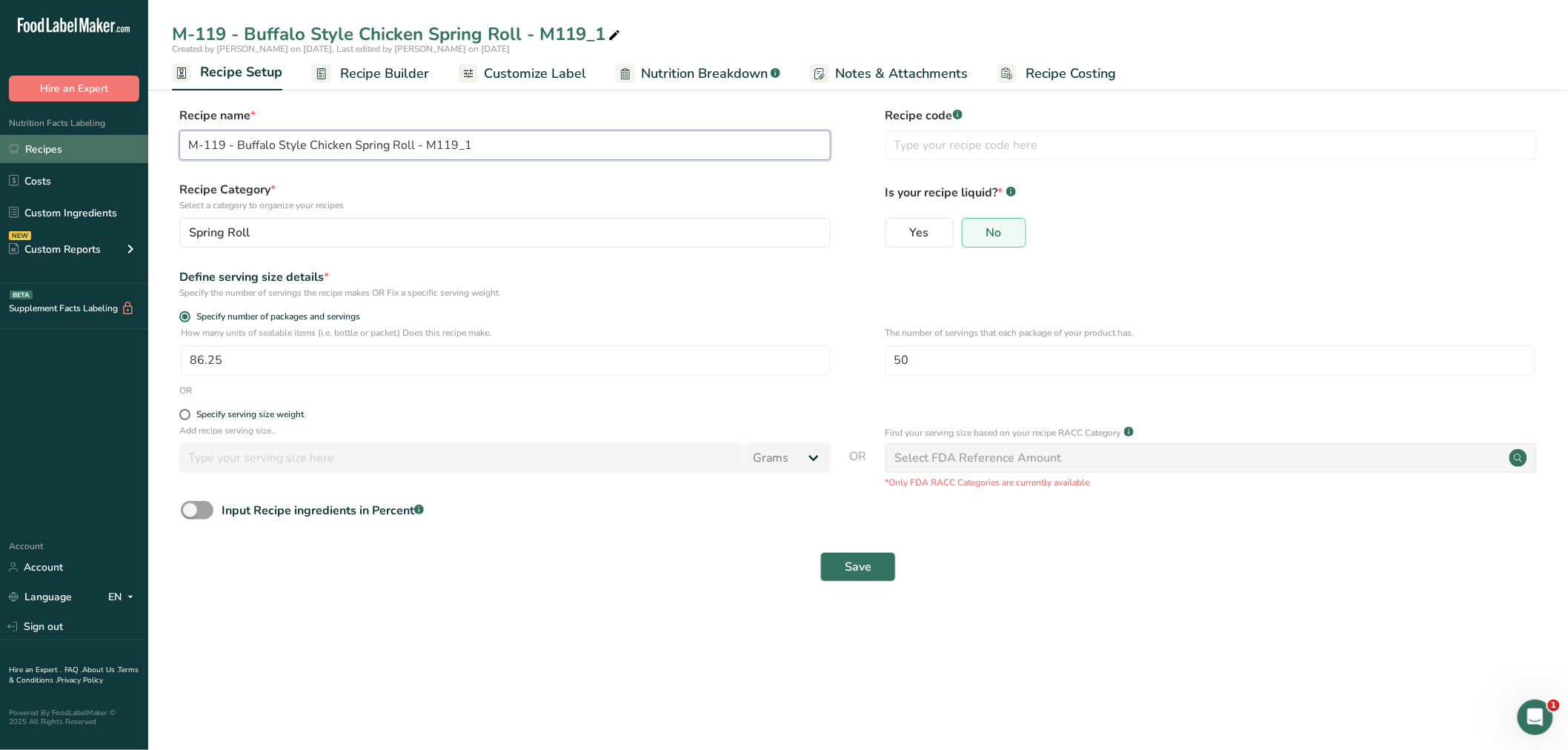
drag, startPoint x: 234, startPoint y: 142, endPoint x: 141, endPoint y: 143, distance: 93.0
click at [141, 143] on div ".a-20{fill:#fff;} Hire an Expert Nutrition Facts Labeling Recipes Costs Custom …" at bounding box center [784, 375] width 1568 height 750
drag, startPoint x: 382, startPoint y: 146, endPoint x: 495, endPoint y: 150, distance: 113.1
click at [495, 150] on input "Buffalo Style Chicken Spring Roll - M119_1" at bounding box center [505, 145] width 651 height 30
type input "Buffalo Style Chicken Spring Roll - Ace Endico"
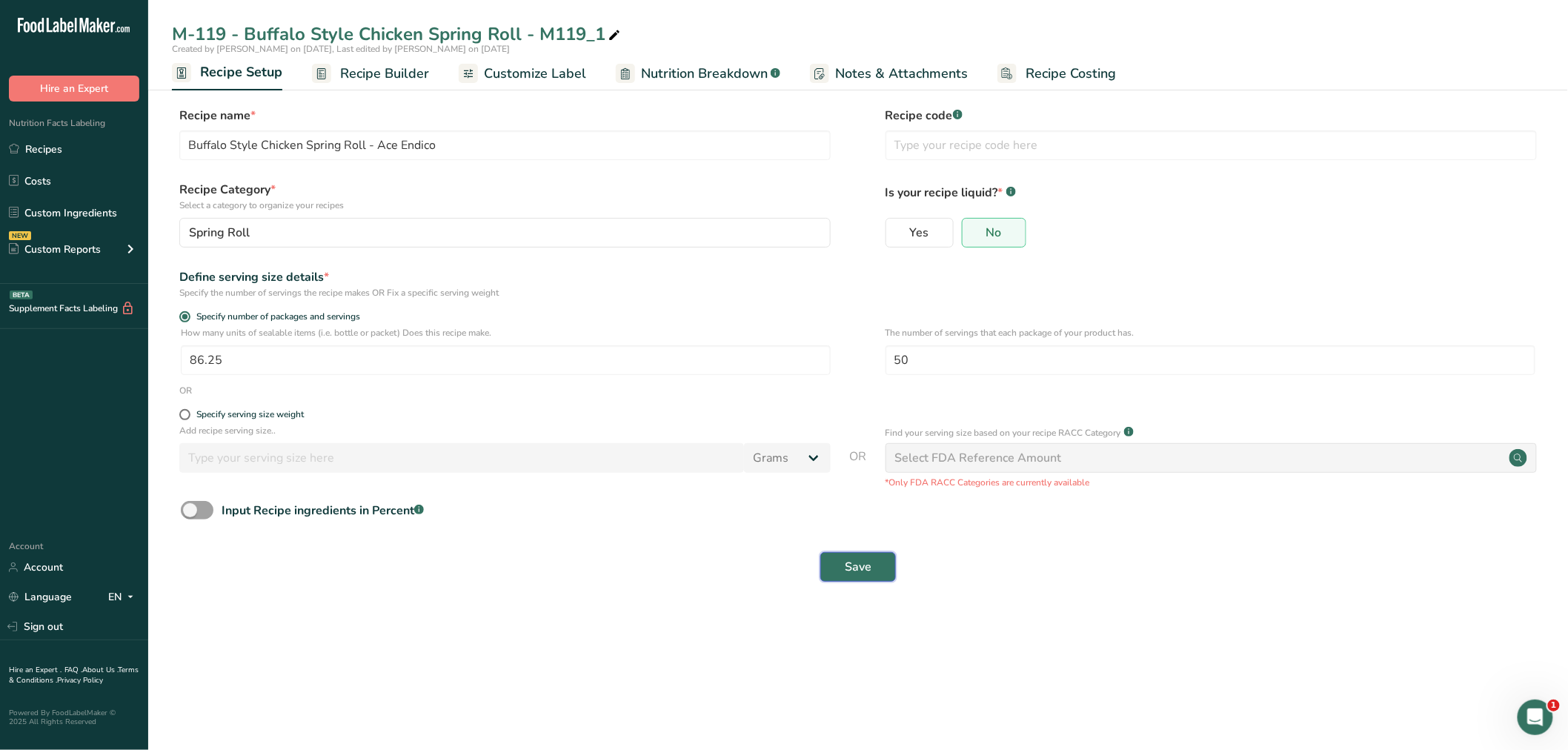
click at [847, 561] on span "Save" at bounding box center [858, 567] width 27 height 18
